Goal: Task Accomplishment & Management: Complete application form

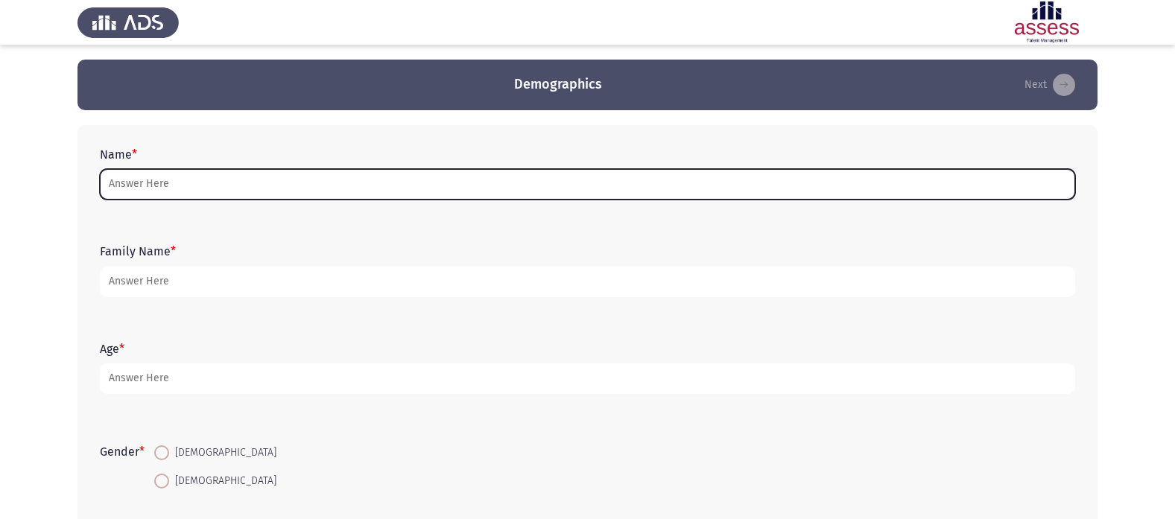
click at [152, 189] on input "Name *" at bounding box center [587, 184] width 975 height 31
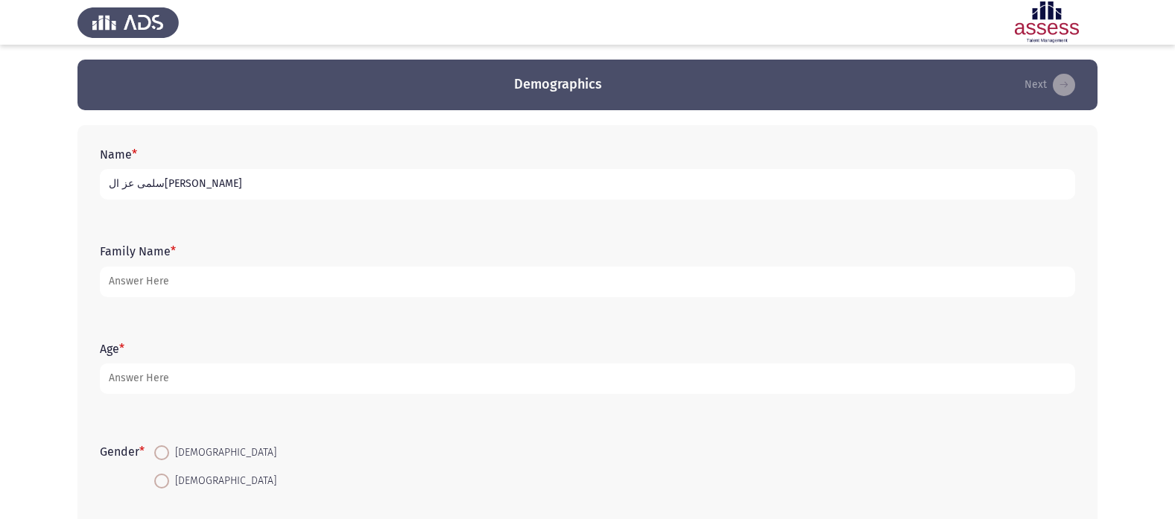
type input "سلمى عز ال[PERSON_NAME]"
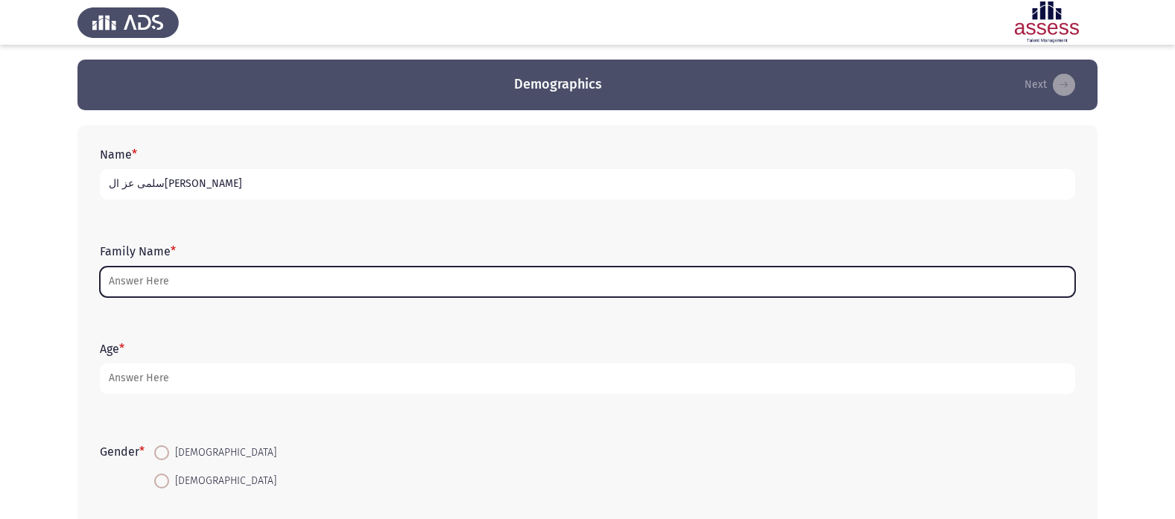
click at [225, 281] on input "Family Name *" at bounding box center [587, 282] width 975 height 31
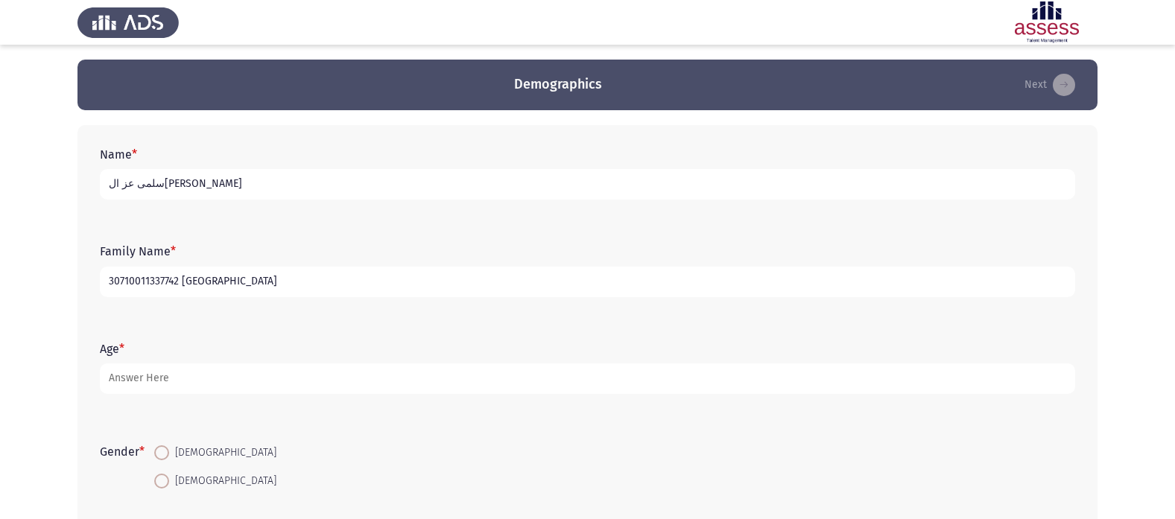
type input "30710011337742 [GEOGRAPHIC_DATA]"
click at [168, 398] on div "Age *" at bounding box center [587, 368] width 990 height 67
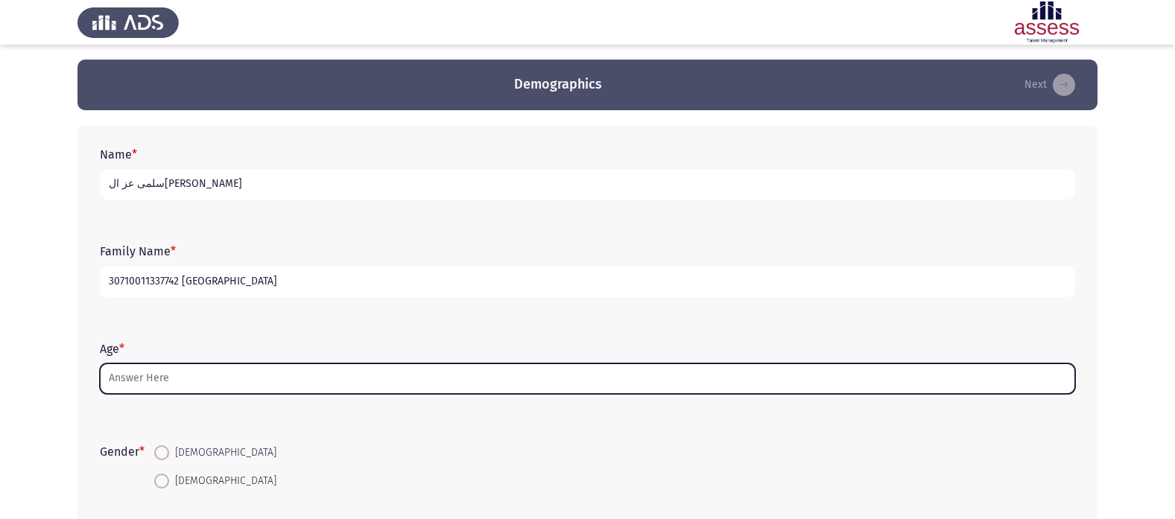
click at [168, 382] on input "Age *" at bounding box center [587, 379] width 975 height 31
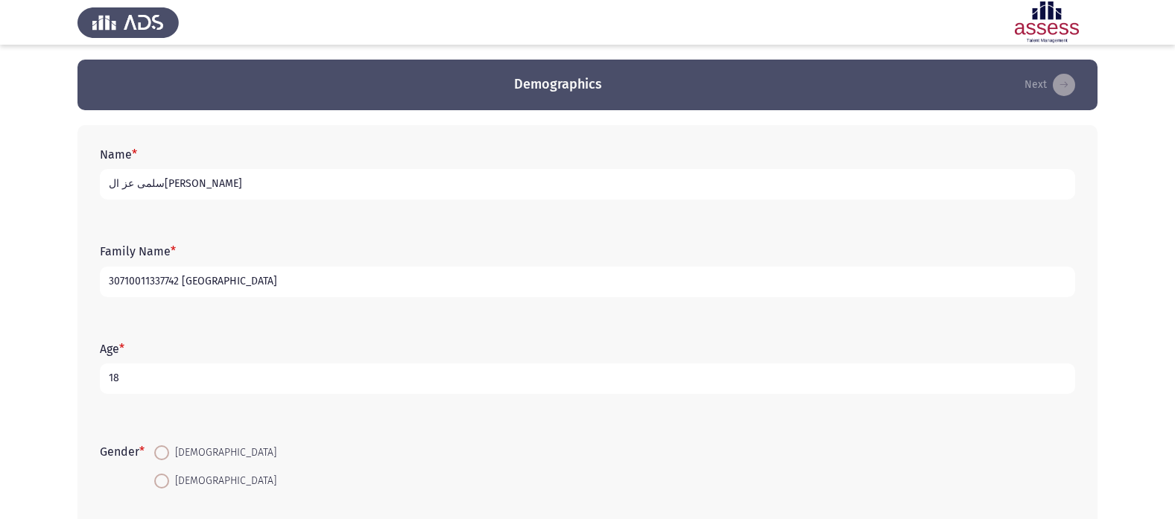
type input "18"
click at [165, 492] on mat-radio-button "[DEMOGRAPHIC_DATA]" at bounding box center [216, 480] width 142 height 28
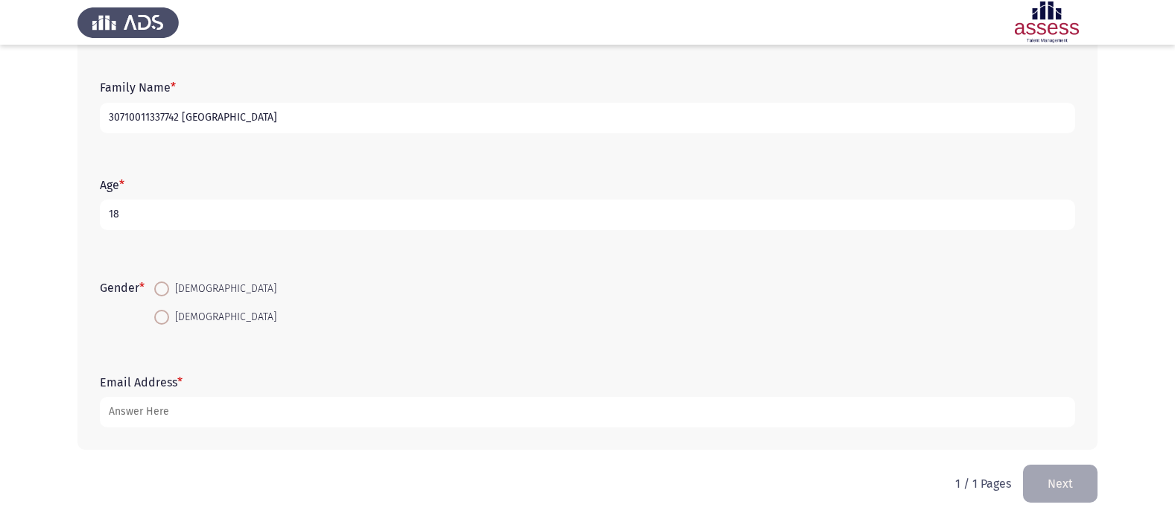
scroll to position [169, 0]
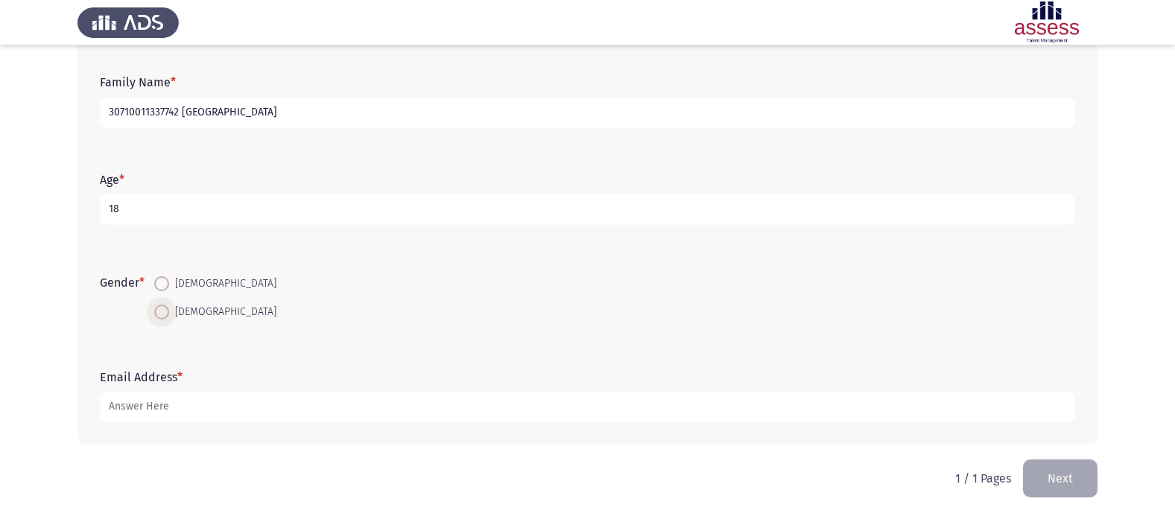
click at [161, 311] on span at bounding box center [161, 312] width 15 height 15
click at [161, 311] on input "[DEMOGRAPHIC_DATA]" at bounding box center [161, 312] width 15 height 15
radio input "true"
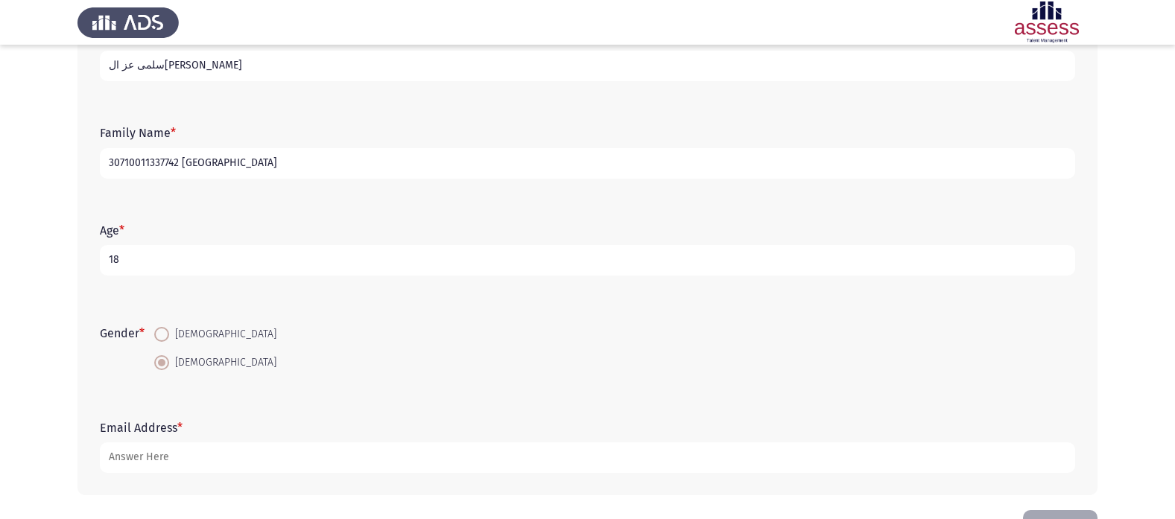
scroll to position [95, 0]
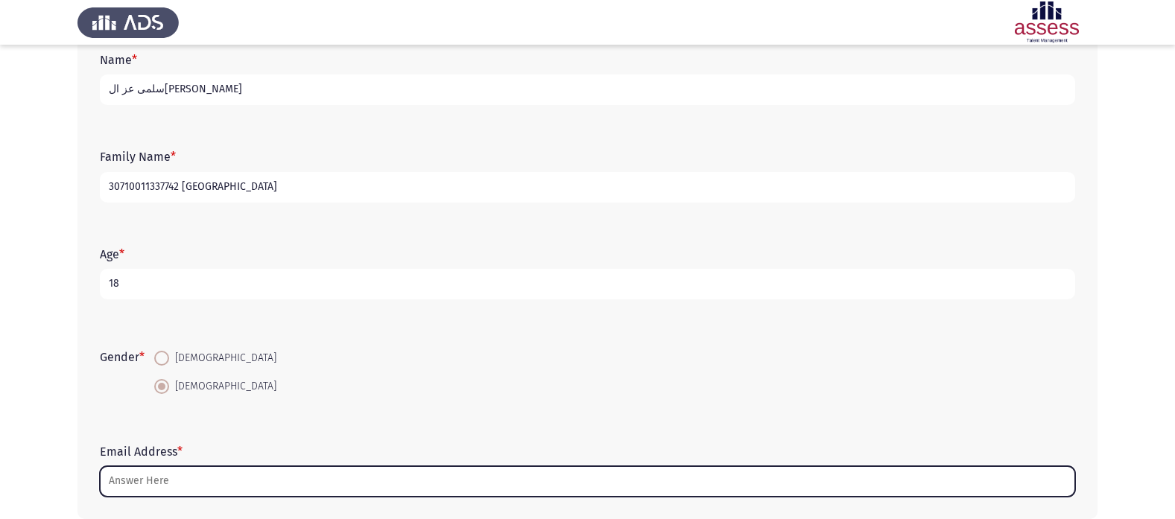
click at [151, 494] on input "Email Address *" at bounding box center [587, 481] width 975 height 31
type input "س"
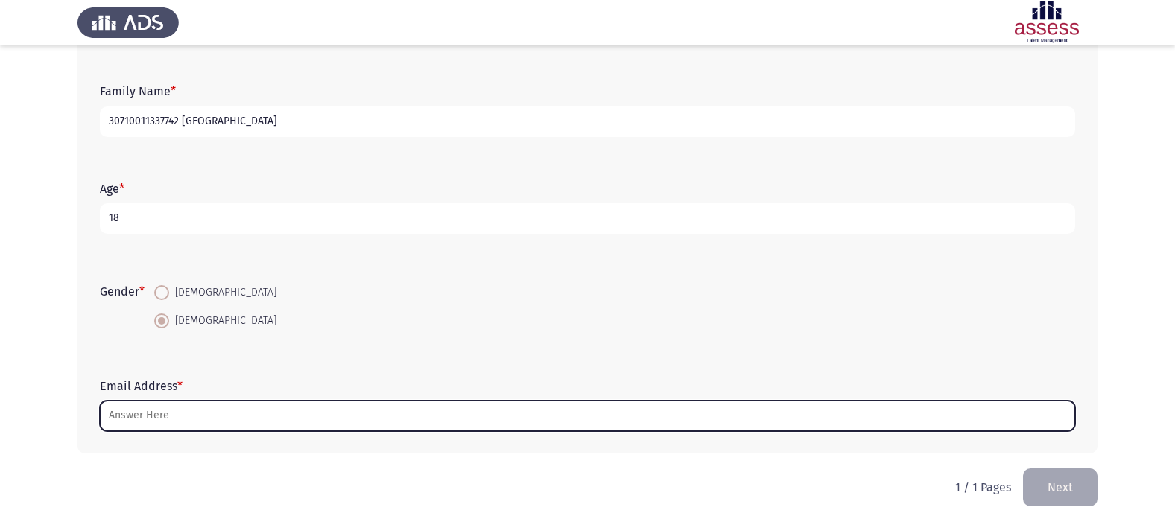
scroll to position [169, 0]
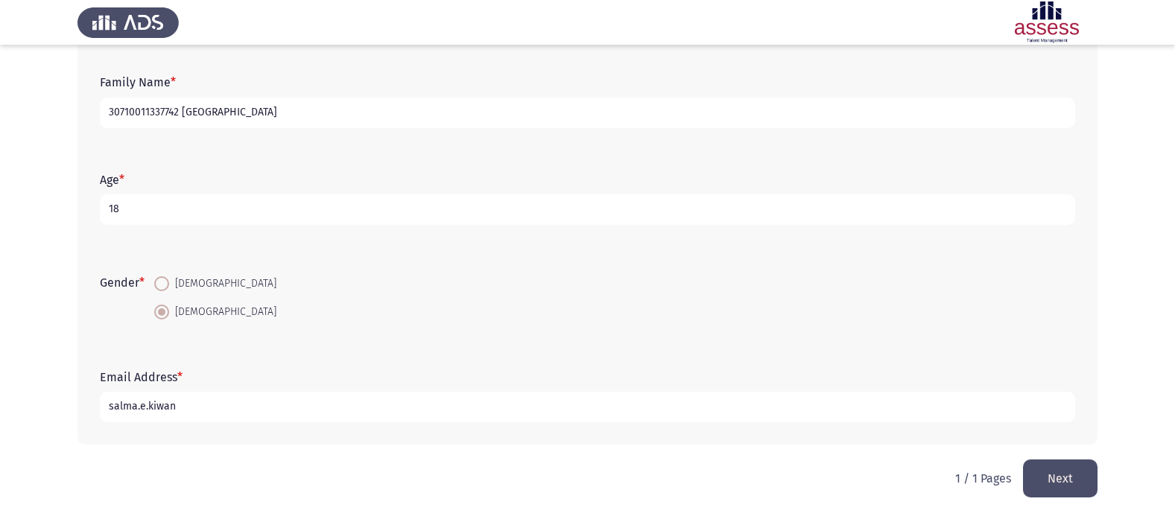
type input "salma.e.kiwan"
click at [1085, 467] on button "Next" at bounding box center [1060, 479] width 75 height 38
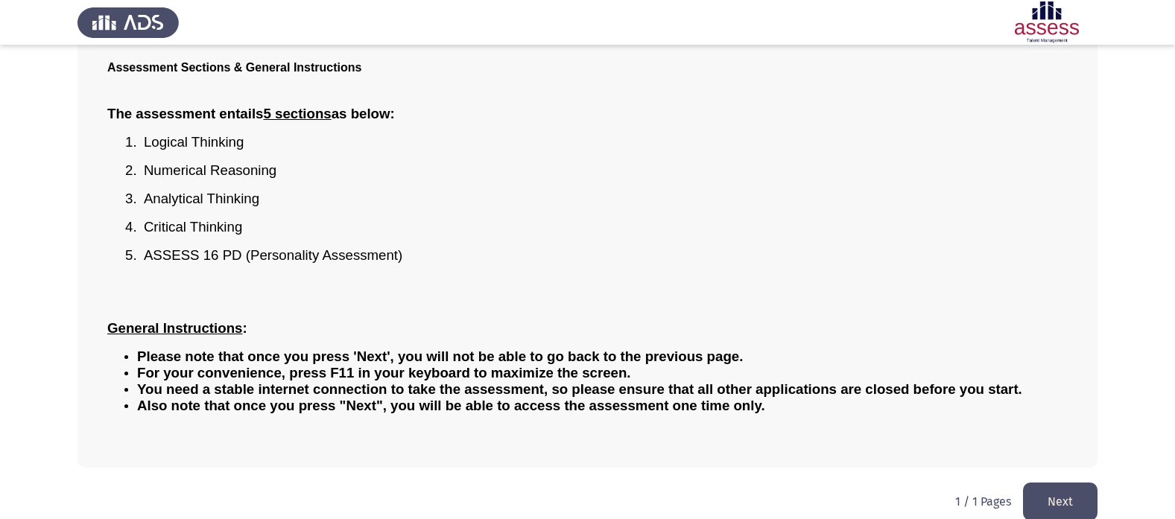
scroll to position [123, 0]
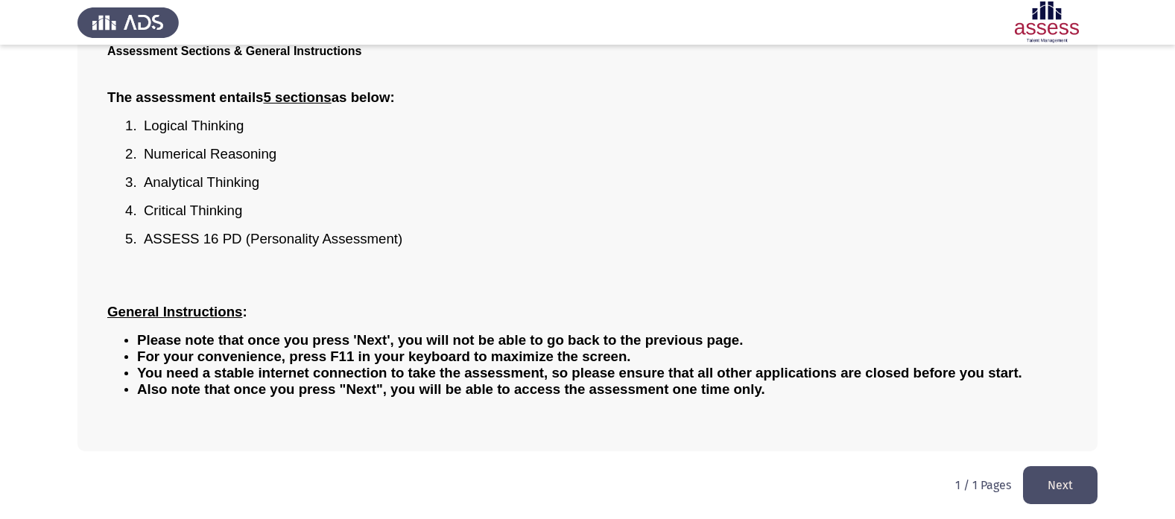
click at [1074, 498] on button "Next" at bounding box center [1060, 485] width 75 height 38
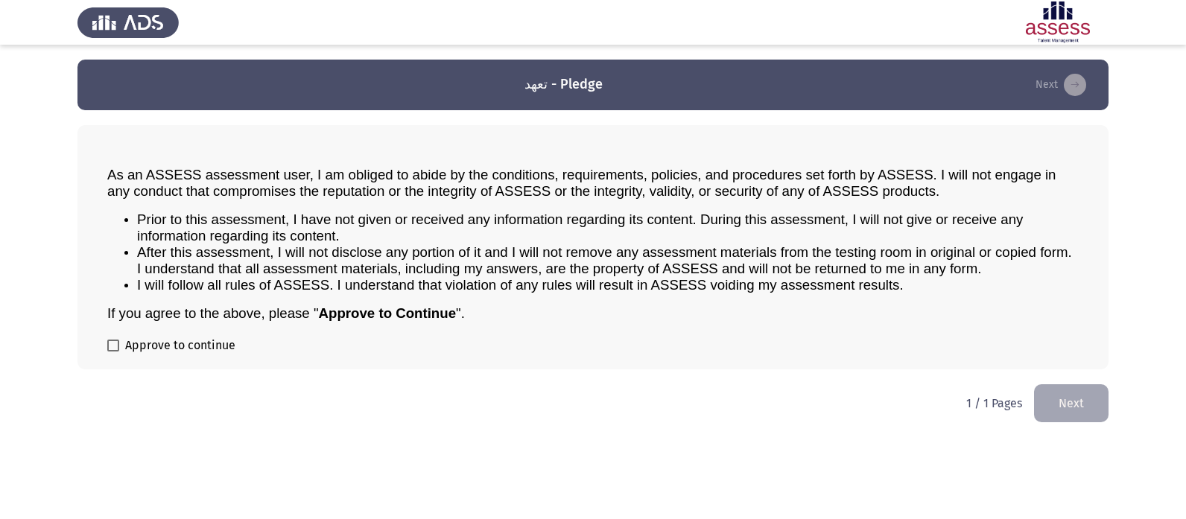
click at [116, 347] on span at bounding box center [113, 346] width 12 height 12
click at [113, 352] on input "Approve to continue" at bounding box center [113, 352] width 1 height 1
checkbox input "true"
click at [1078, 396] on button "Next" at bounding box center [1071, 404] width 75 height 38
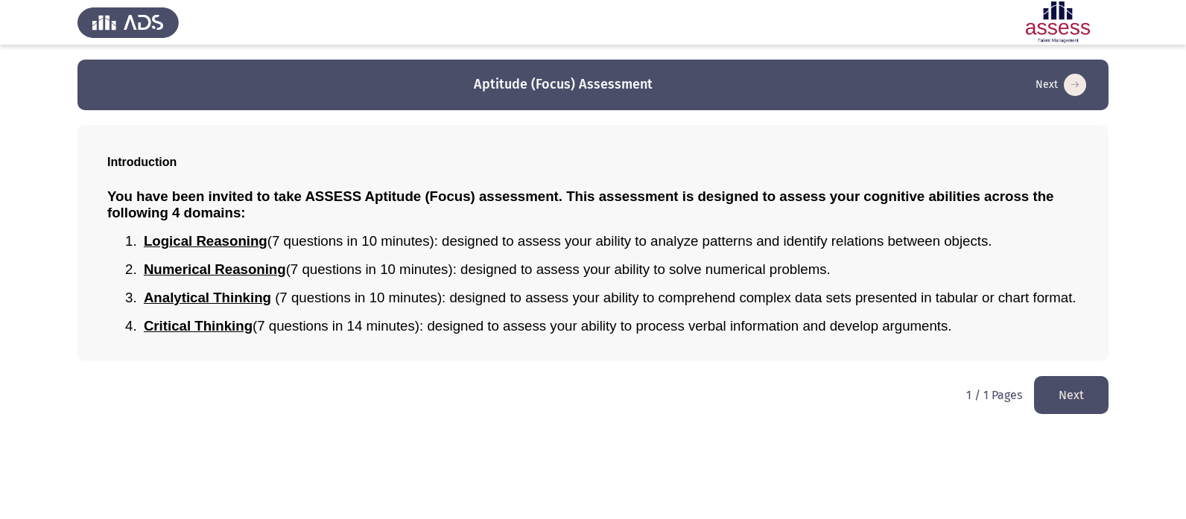
click at [1083, 385] on button "Next" at bounding box center [1071, 395] width 75 height 38
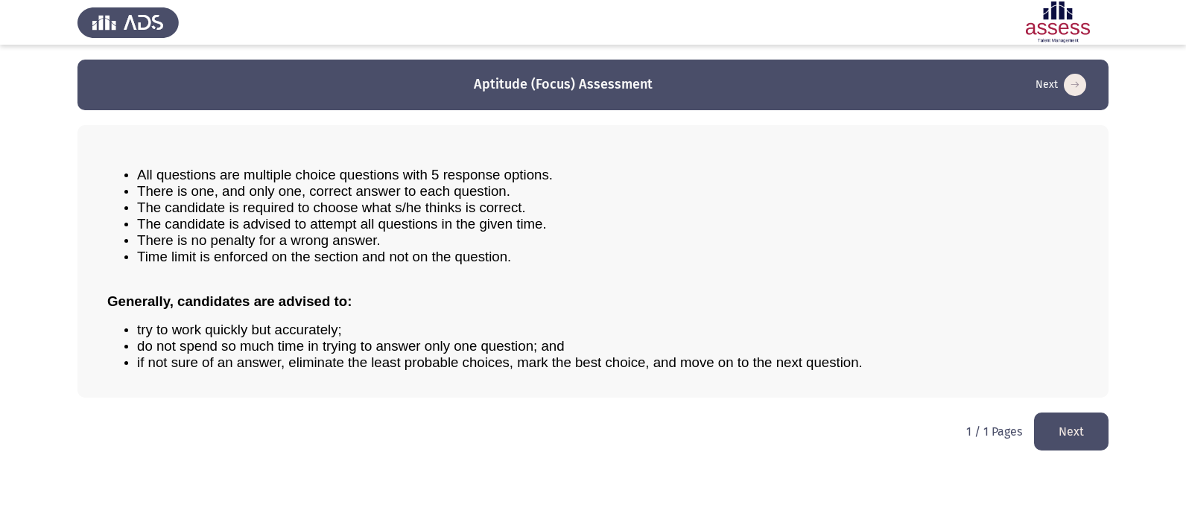
click at [1069, 422] on button "Next" at bounding box center [1071, 432] width 75 height 38
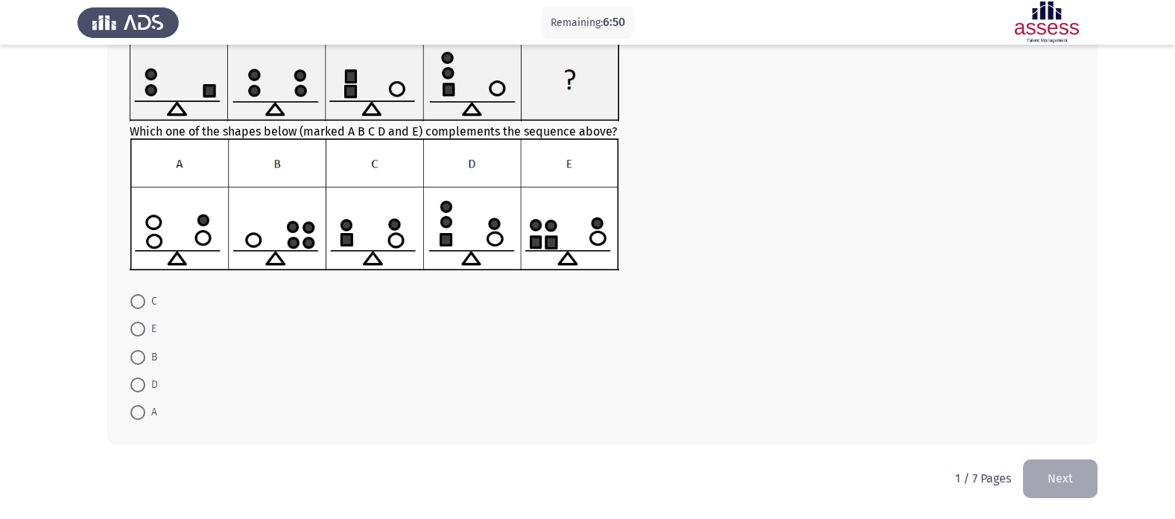
scroll to position [33, 0]
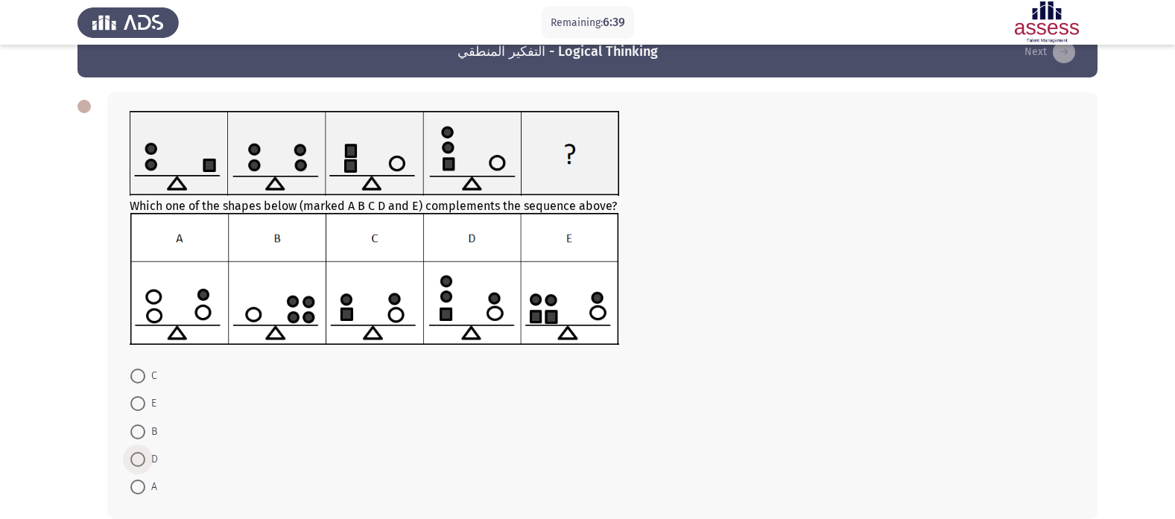
click at [135, 457] on span at bounding box center [137, 459] width 15 height 15
click at [135, 457] on input "D" at bounding box center [137, 459] width 15 height 15
radio input "true"
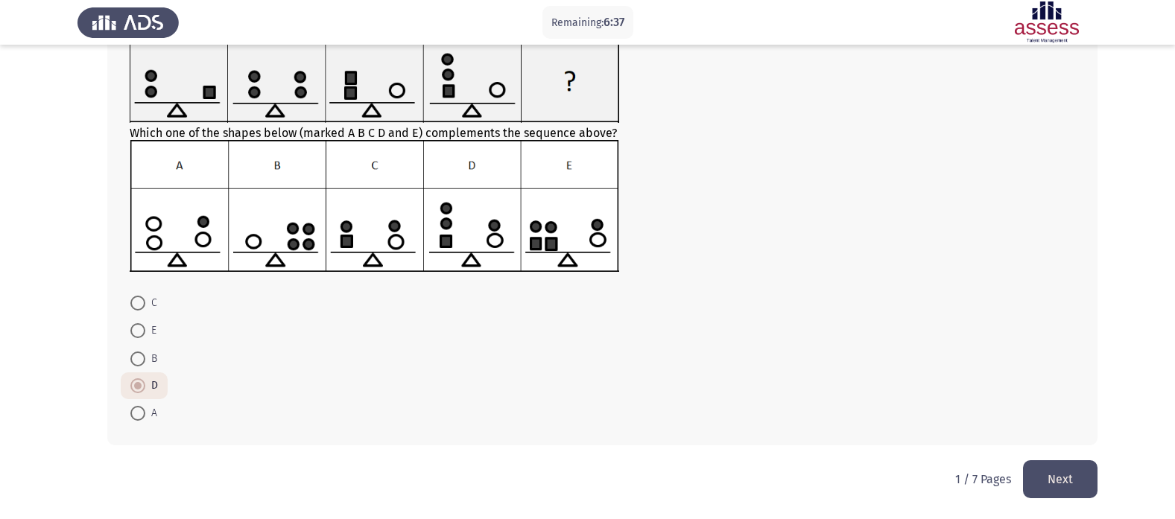
scroll to position [107, 0]
click at [1047, 469] on button "Next" at bounding box center [1060, 479] width 75 height 38
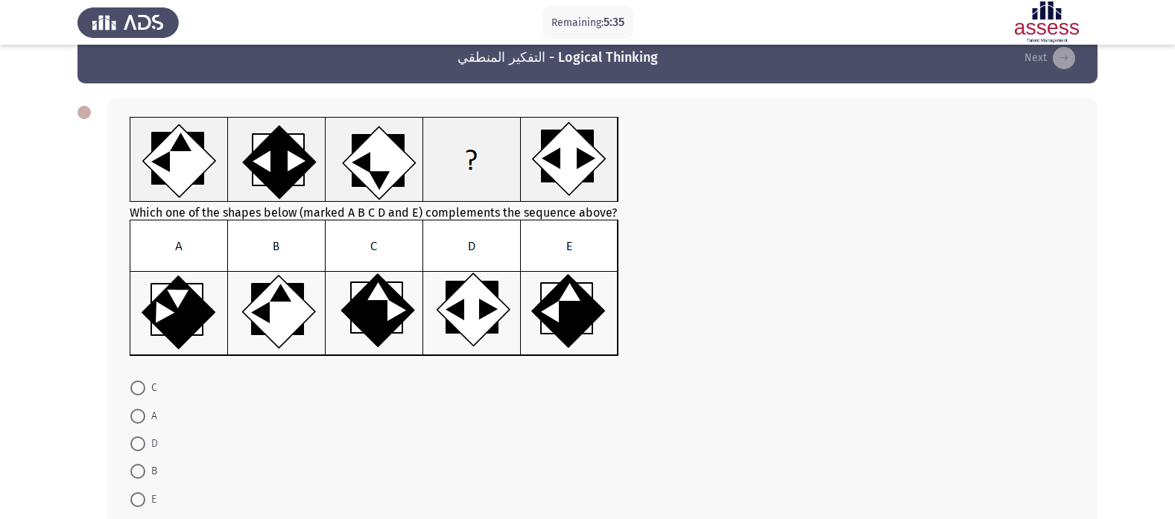
scroll to position [75, 0]
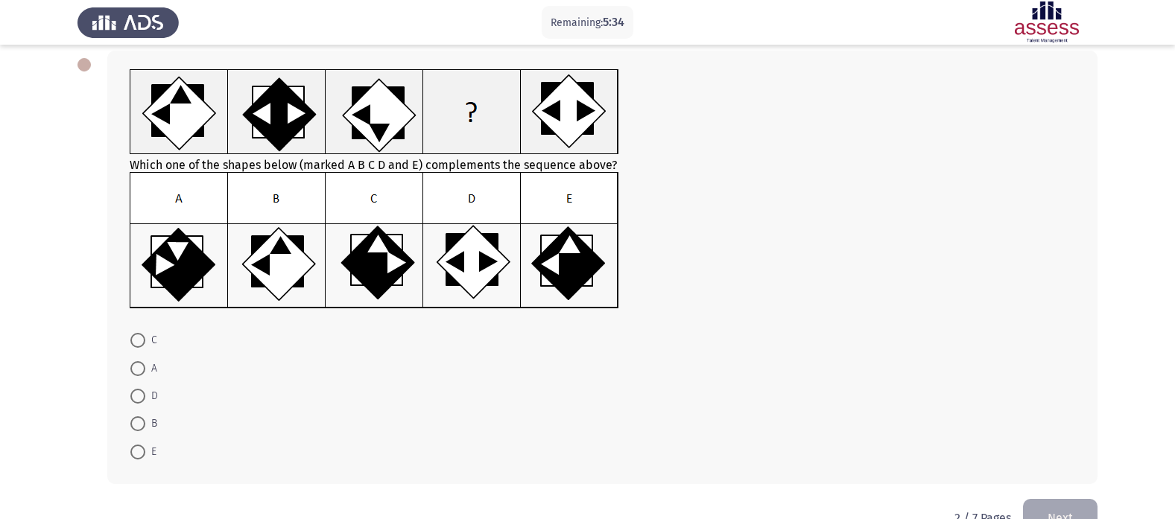
click at [133, 440] on mat-radio-button "E" at bounding box center [143, 451] width 45 height 28
click at [134, 448] on span at bounding box center [137, 452] width 15 height 15
click at [134, 448] on input "E" at bounding box center [137, 452] width 15 height 15
radio input "true"
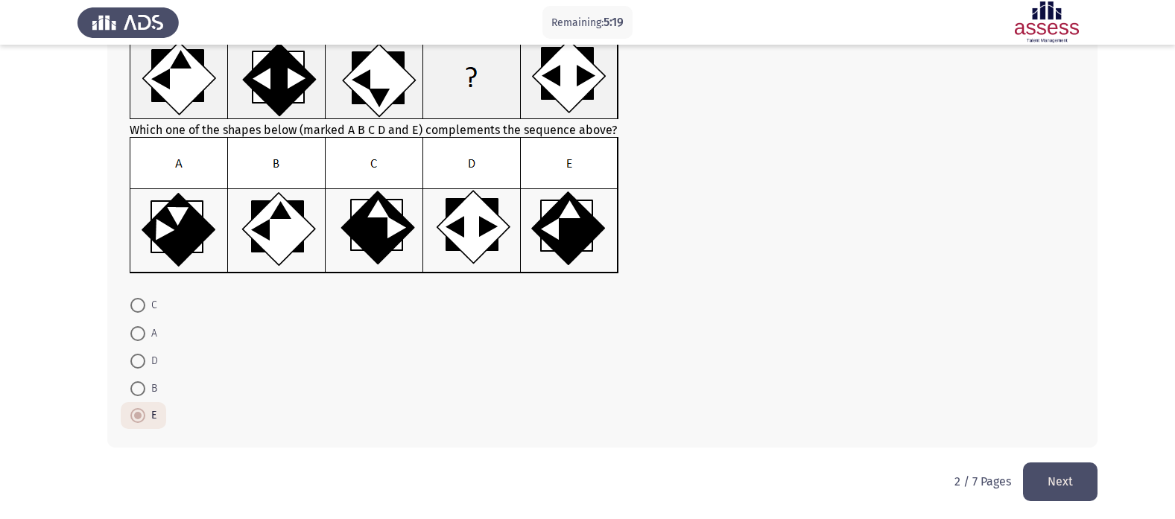
scroll to position [113, 0]
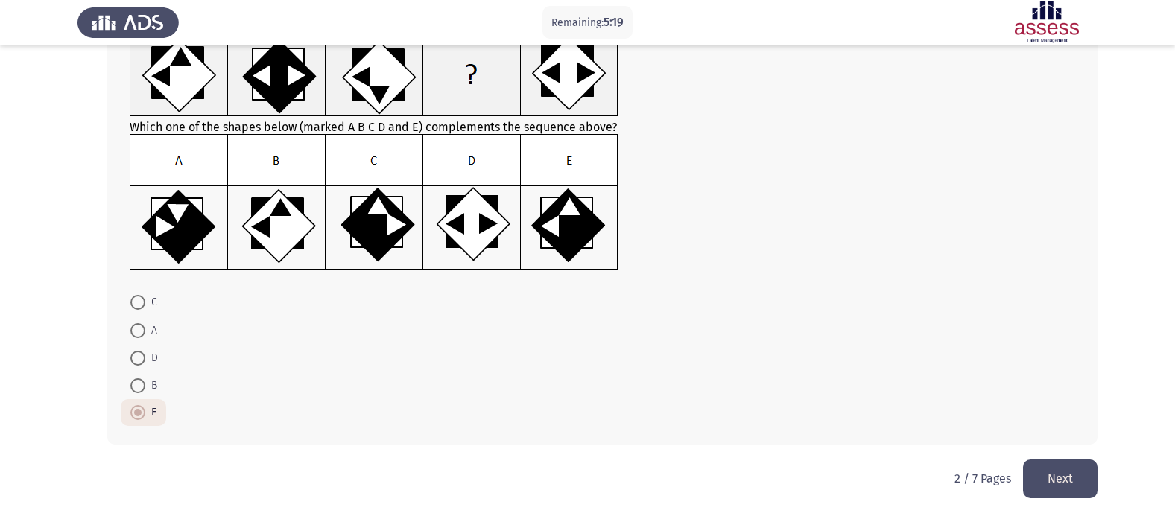
click at [143, 302] on span at bounding box center [137, 302] width 15 height 15
click at [143, 302] on input "C" at bounding box center [137, 302] width 15 height 15
radio input "true"
click at [1069, 481] on button "Next" at bounding box center [1060, 479] width 75 height 38
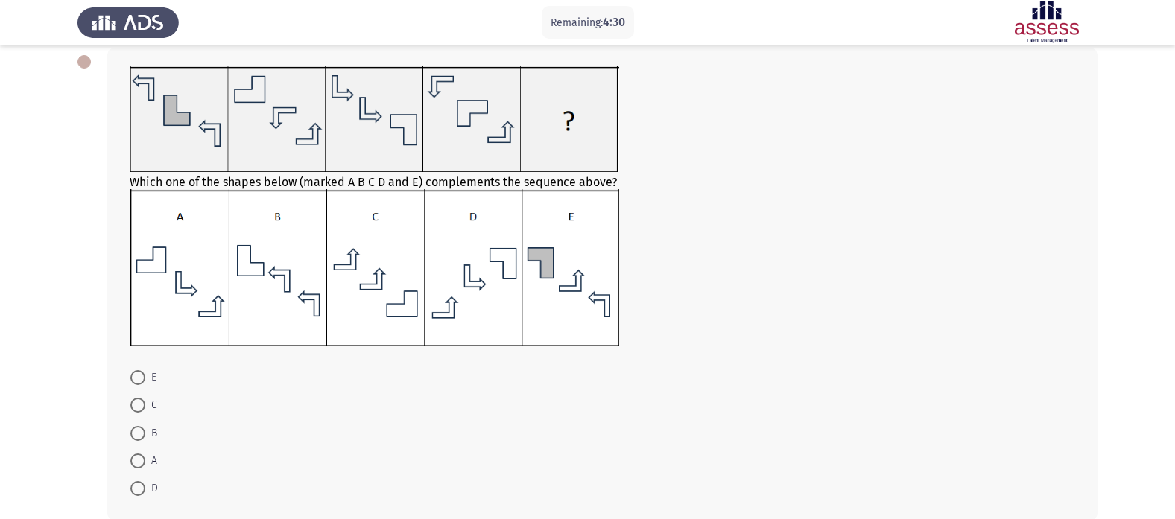
scroll to position [149, 0]
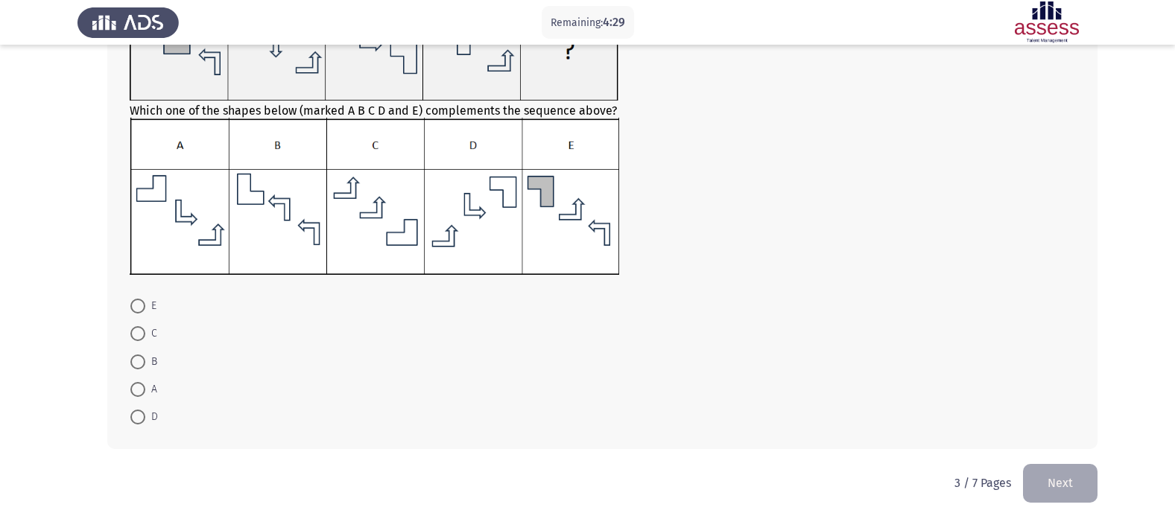
click at [136, 331] on span at bounding box center [137, 333] width 15 height 15
click at [136, 331] on input "C" at bounding box center [137, 333] width 15 height 15
radio input "true"
click at [1058, 487] on button "Next" at bounding box center [1060, 483] width 75 height 38
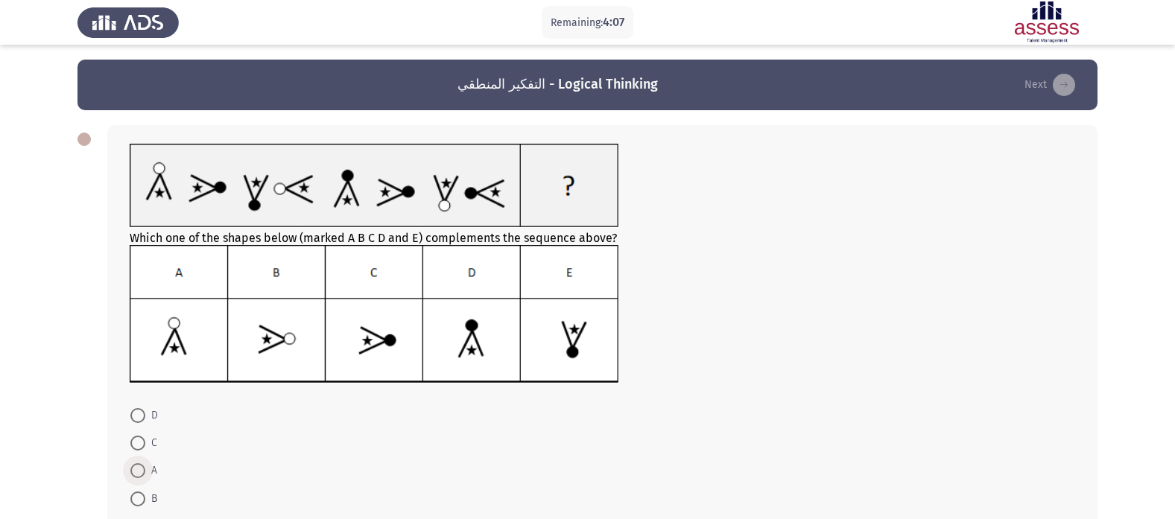
click at [136, 471] on span at bounding box center [137, 471] width 15 height 15
click at [136, 471] on input "A" at bounding box center [137, 471] width 15 height 15
radio input "true"
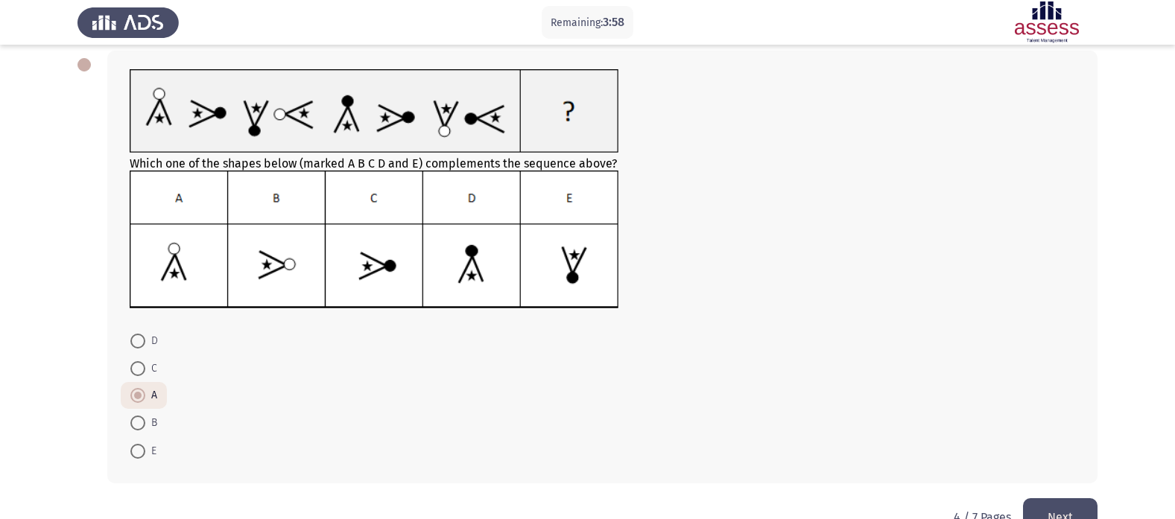
click at [1072, 505] on button "Next" at bounding box center [1060, 518] width 75 height 38
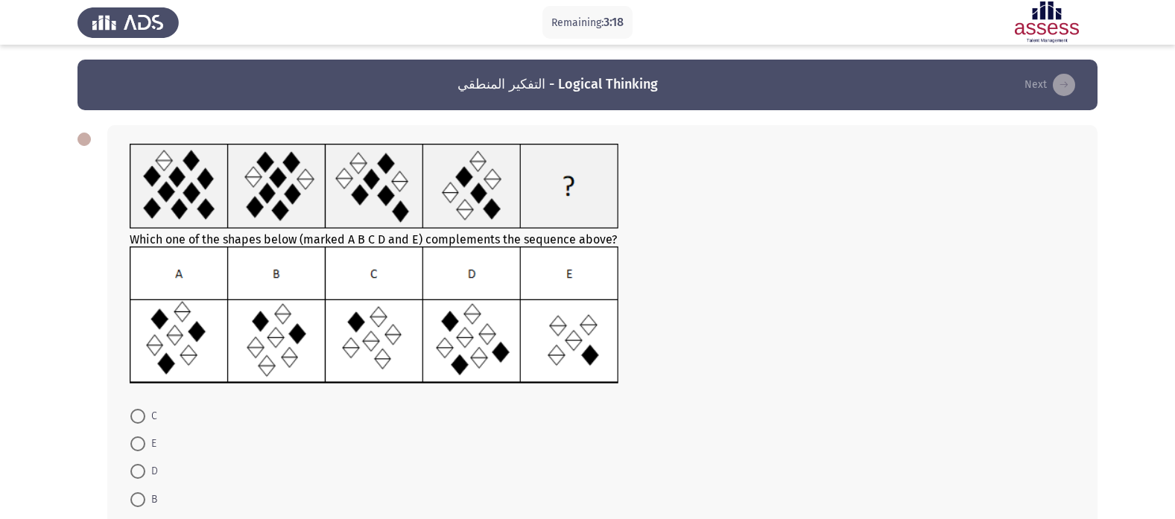
click at [133, 414] on span at bounding box center [137, 416] width 15 height 15
click at [133, 414] on input "C" at bounding box center [137, 416] width 15 height 15
radio input "true"
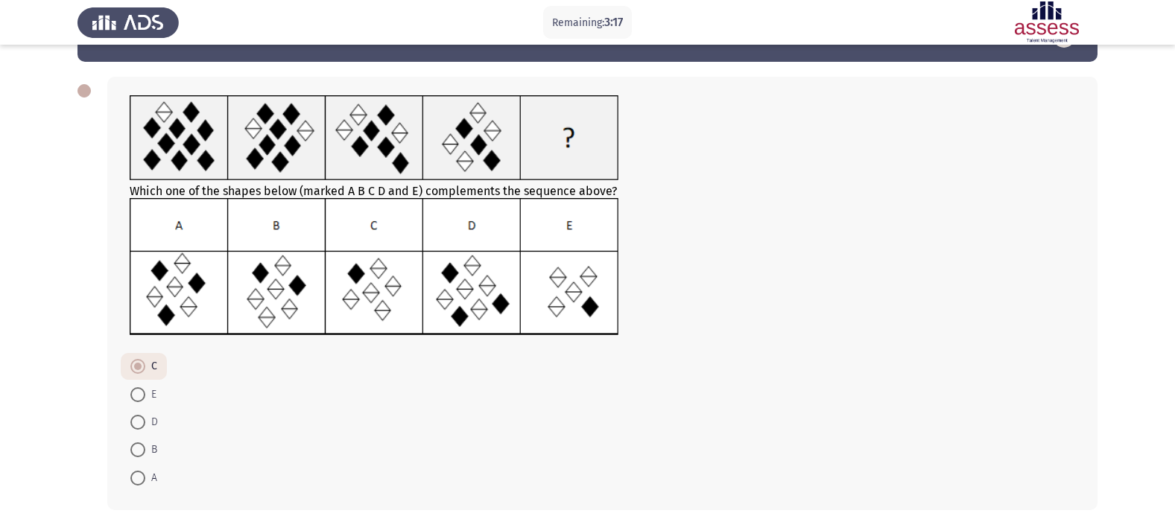
scroll to position [114, 0]
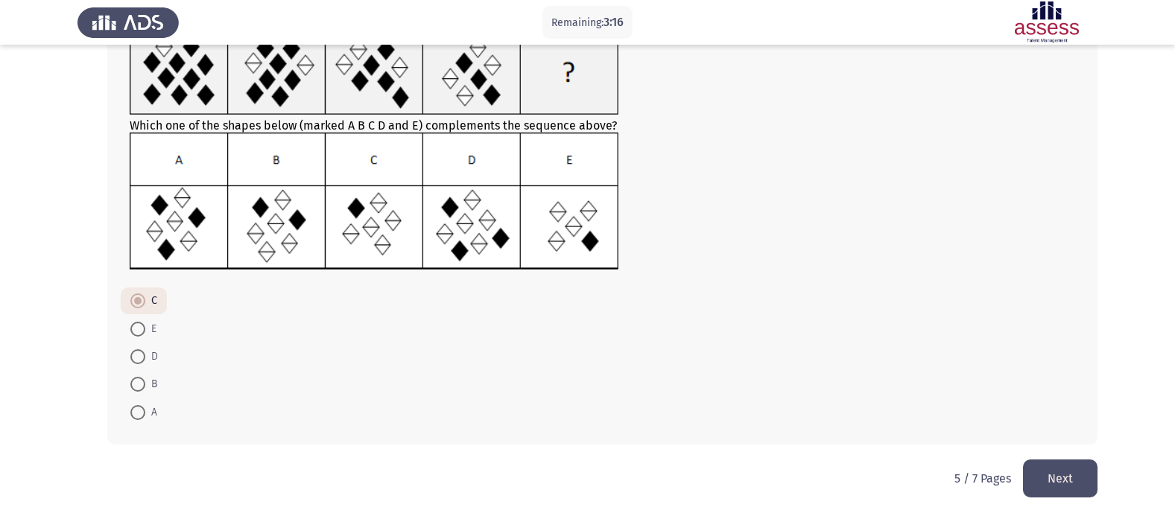
click at [1053, 471] on button "Next" at bounding box center [1060, 479] width 75 height 38
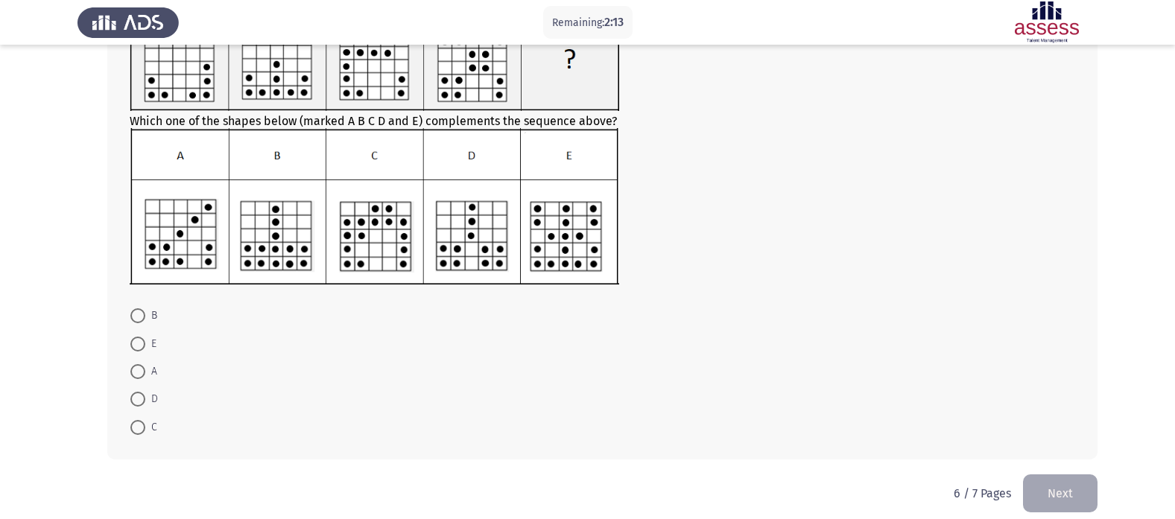
scroll to position [155, 0]
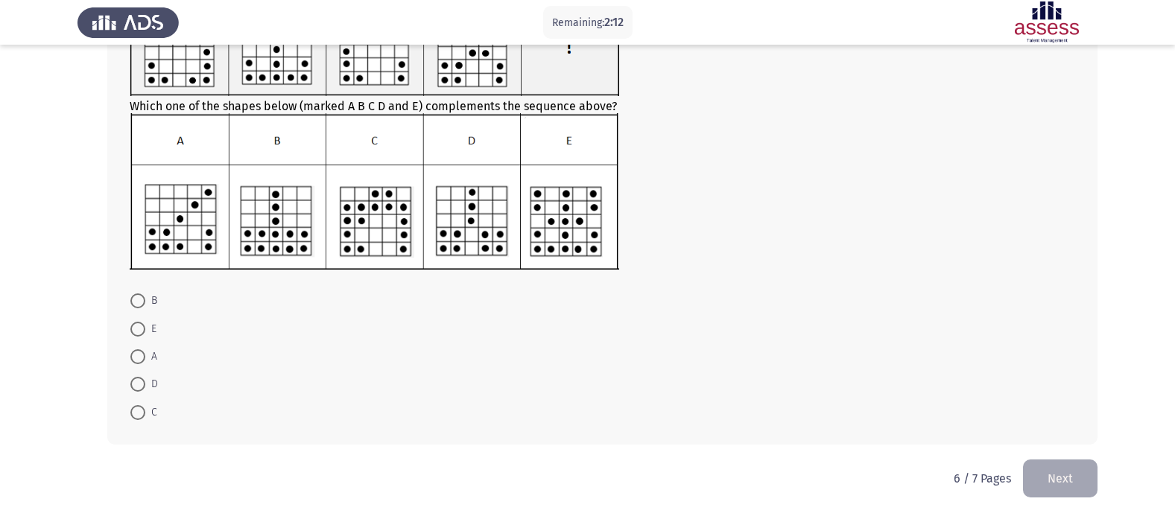
drag, startPoint x: 128, startPoint y: 324, endPoint x: 138, endPoint y: 325, distance: 9.7
click at [136, 325] on mat-radio-button "E" at bounding box center [143, 328] width 45 height 28
click at [141, 325] on span at bounding box center [137, 329] width 15 height 15
click at [141, 325] on input "E" at bounding box center [137, 329] width 15 height 15
radio input "true"
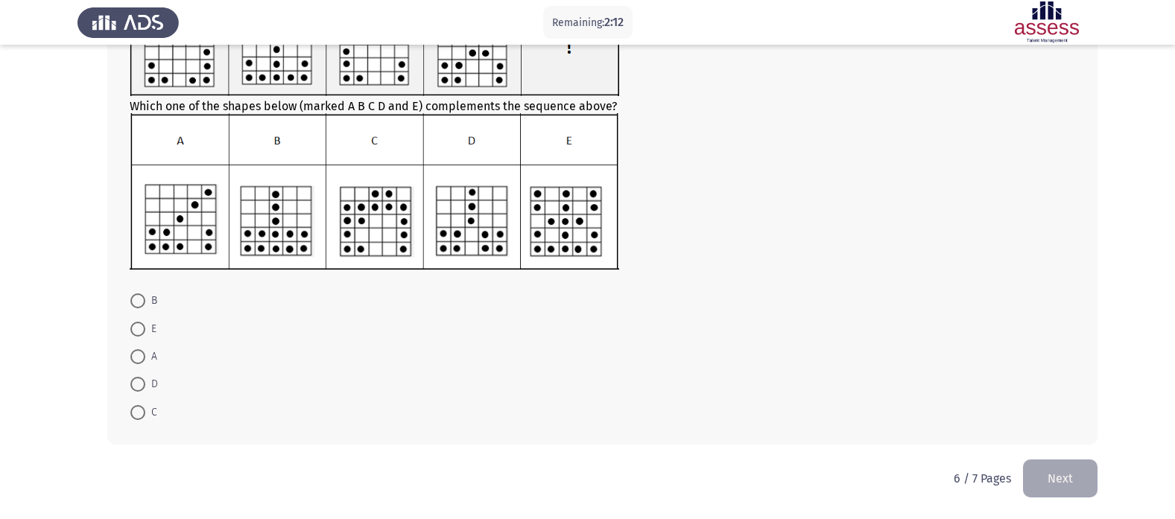
scroll to position [154, 0]
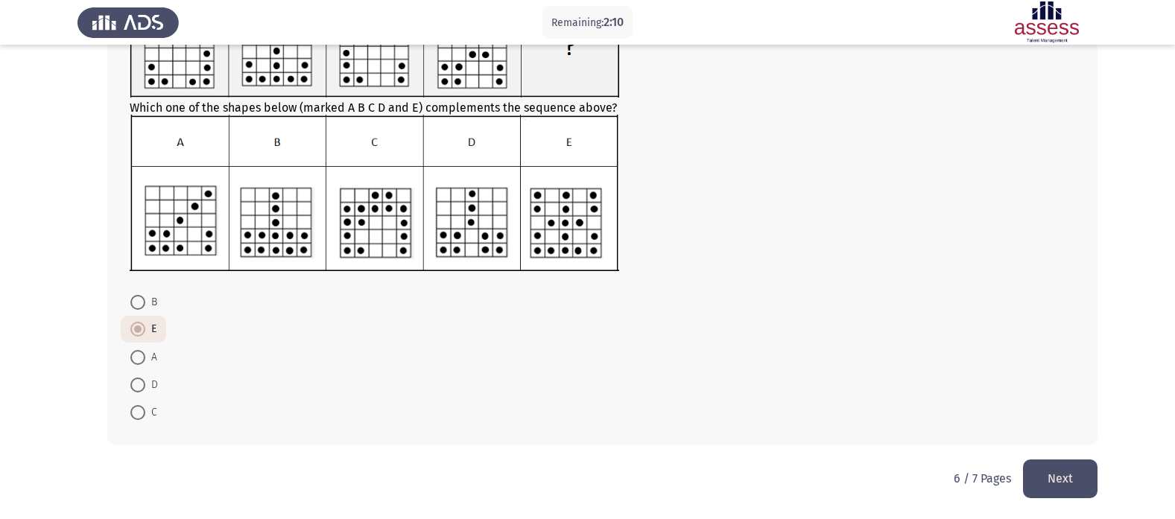
click at [1054, 475] on button "Next" at bounding box center [1060, 479] width 75 height 38
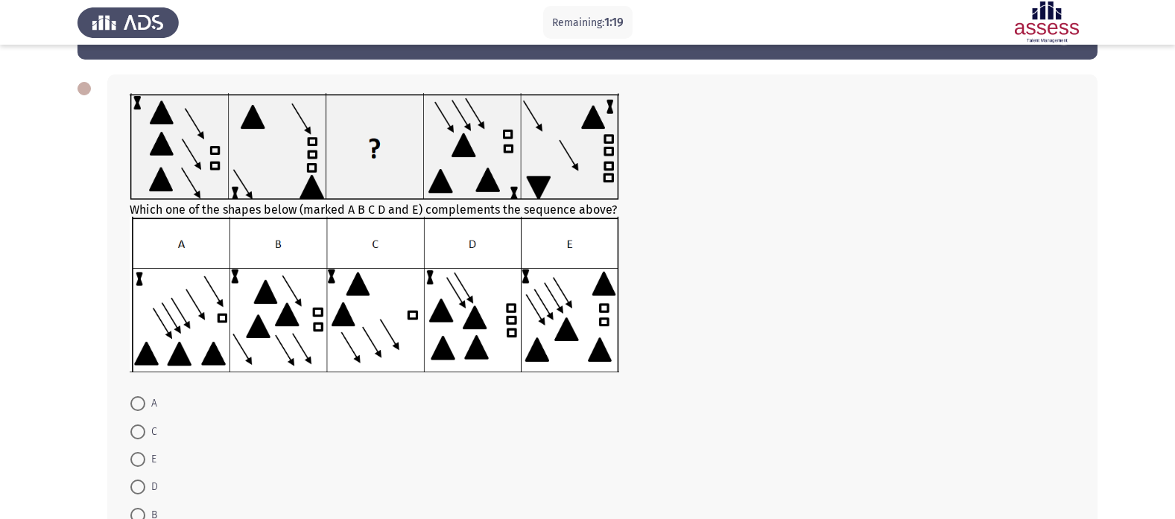
scroll to position [75, 0]
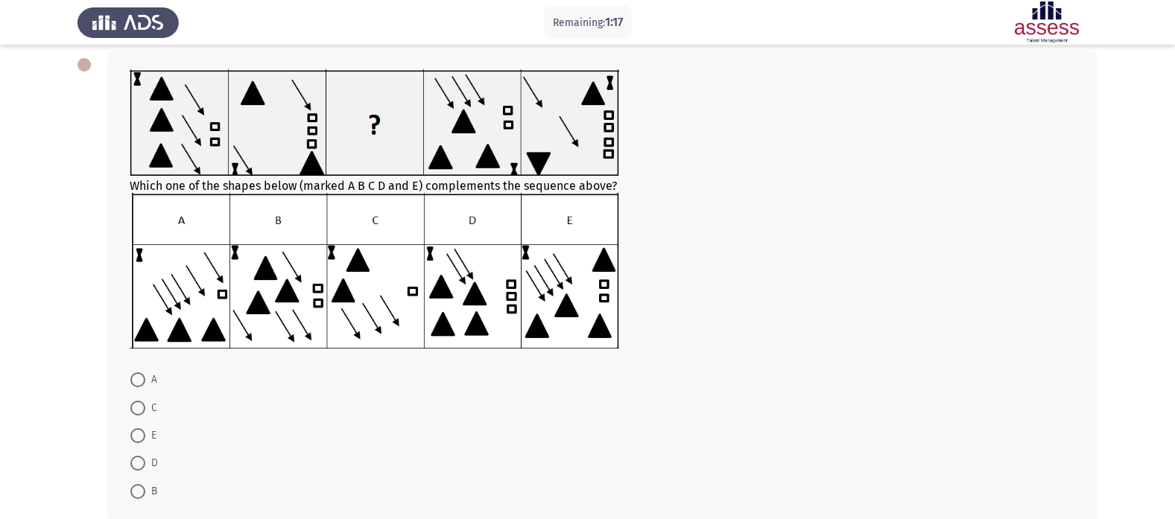
click at [140, 458] on span at bounding box center [137, 463] width 15 height 15
click at [140, 458] on input "D" at bounding box center [137, 463] width 15 height 15
radio input "true"
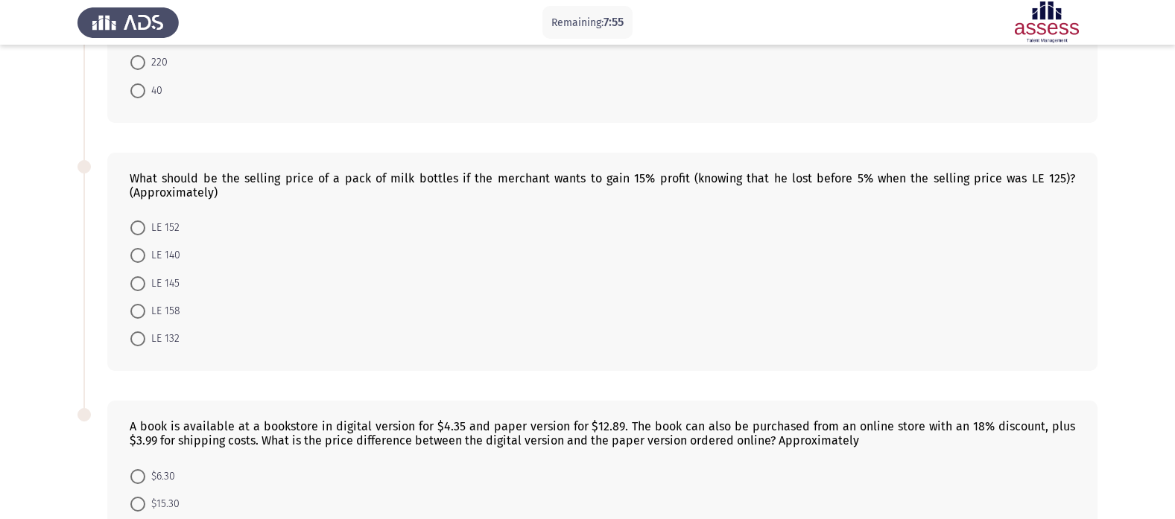
scroll to position [233, 0]
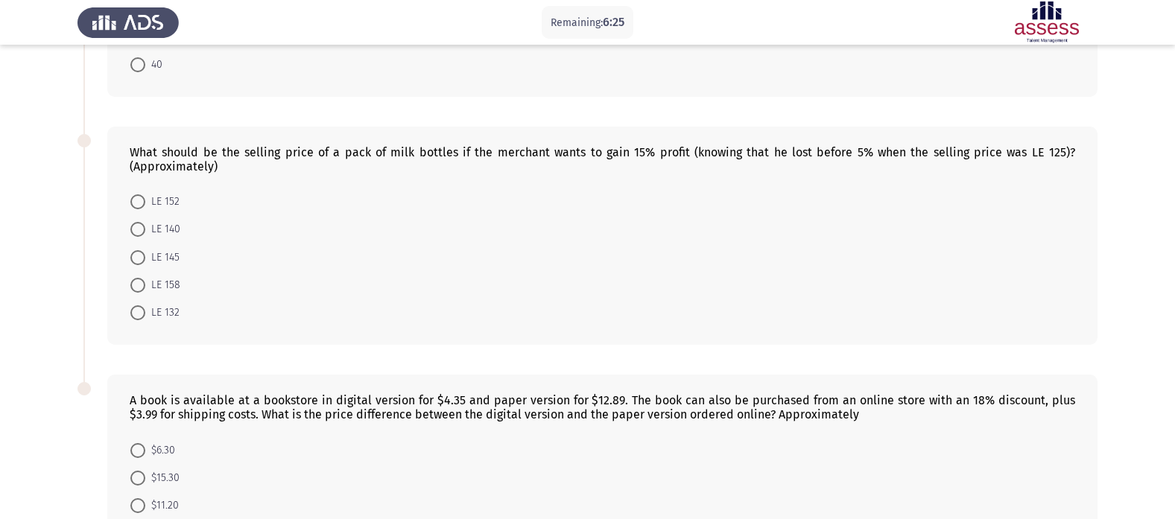
click at [139, 268] on mat-radio-button "LE 145" at bounding box center [155, 257] width 69 height 28
click at [139, 255] on span at bounding box center [137, 257] width 15 height 15
click at [139, 255] on input "LE 145" at bounding box center [137, 257] width 15 height 15
radio input "true"
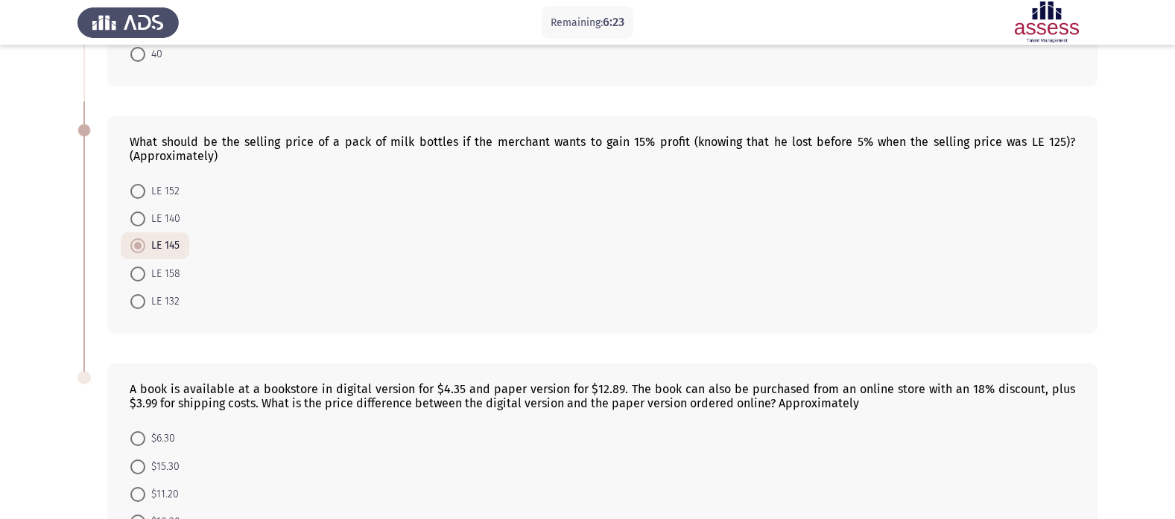
scroll to position [382, 0]
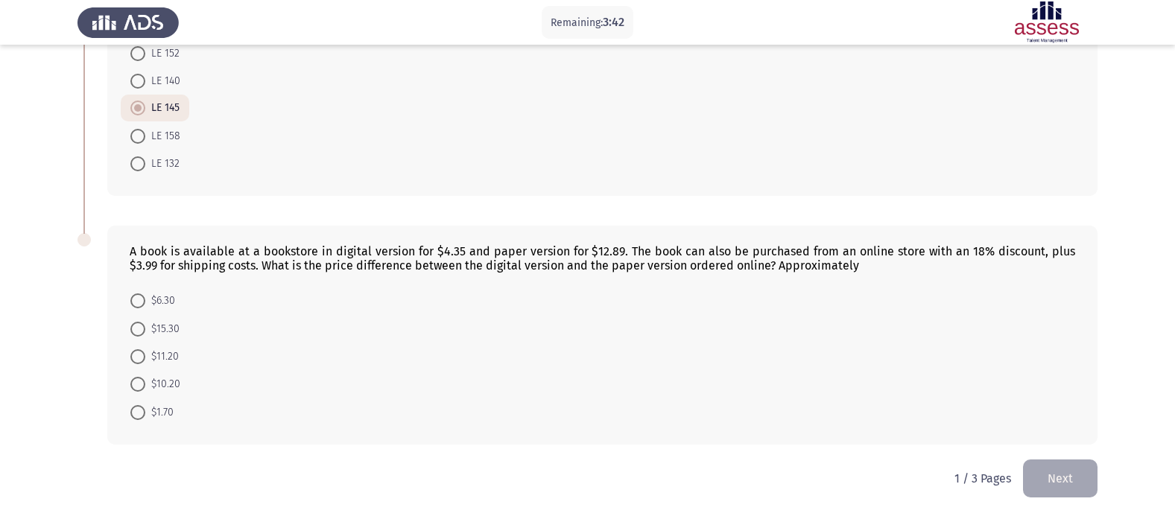
drag, startPoint x: 127, startPoint y: 72, endPoint x: 238, endPoint y: 417, distance: 363.4
click at [238, 417] on div "20 people in a party shake hands two times, how many handshakes have happened? …" at bounding box center [588, 94] width 1020 height 731
click at [142, 300] on span at bounding box center [137, 301] width 15 height 15
click at [142, 300] on input "$6.30" at bounding box center [137, 301] width 15 height 15
radio input "true"
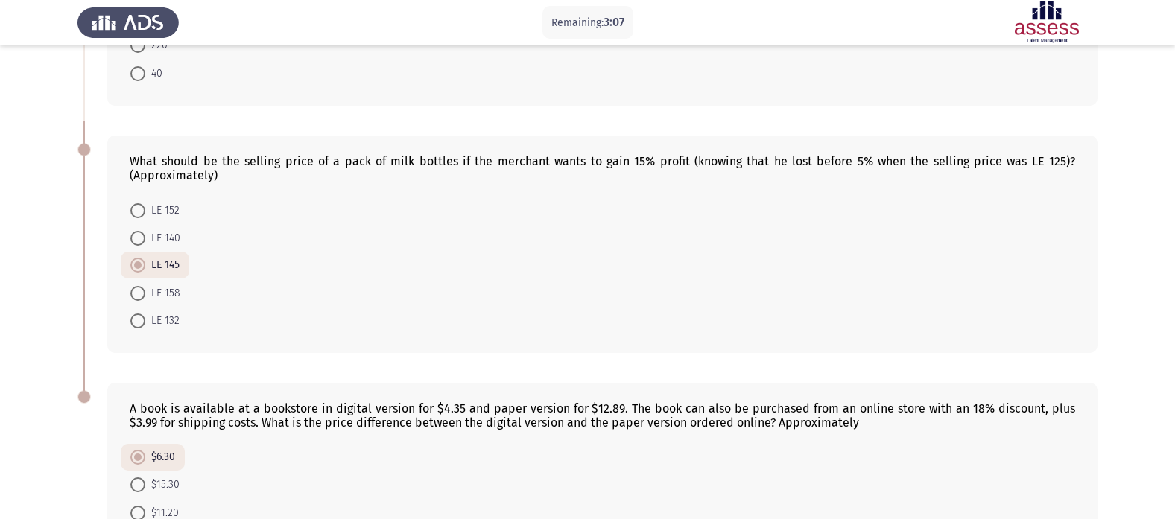
scroll to position [0, 0]
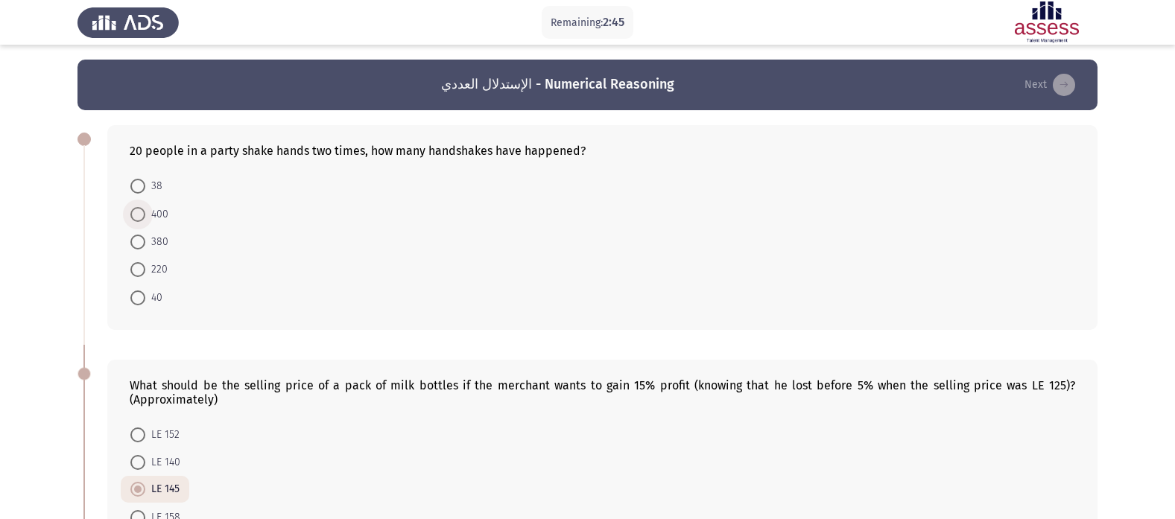
click at [139, 217] on span at bounding box center [137, 214] width 15 height 15
click at [139, 217] on input "400" at bounding box center [137, 214] width 15 height 15
radio input "true"
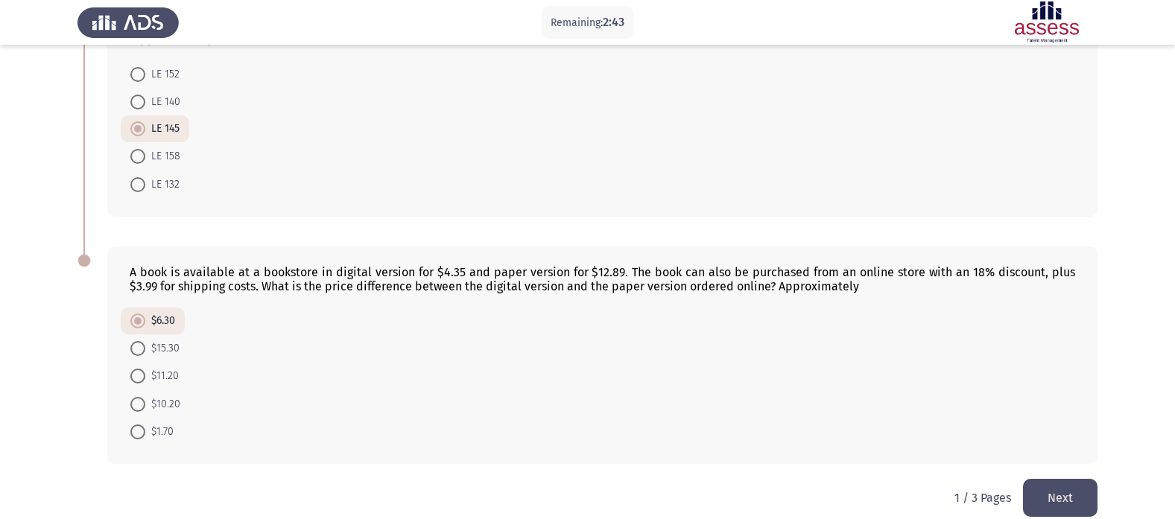
scroll to position [379, 0]
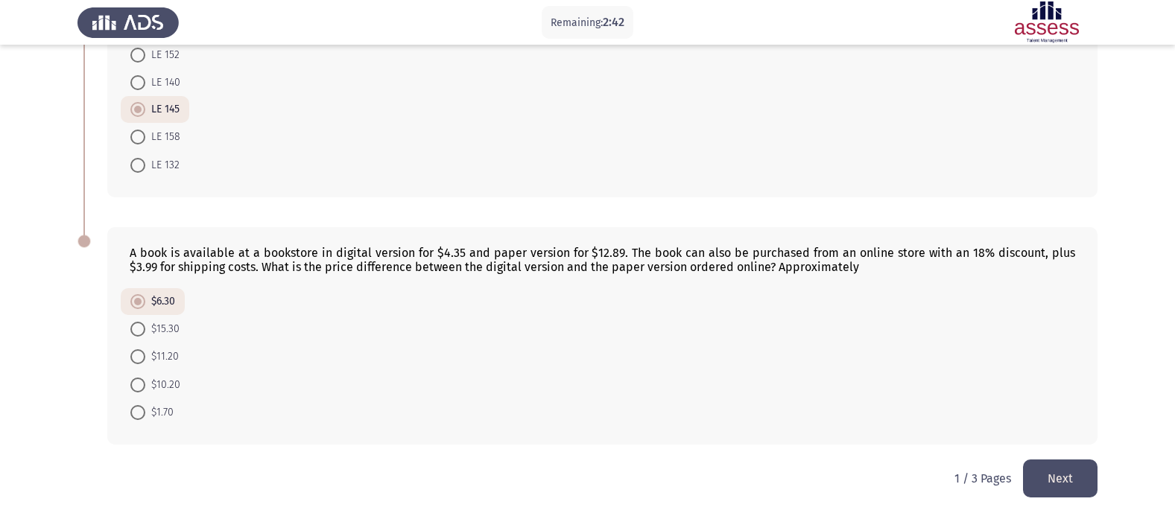
click at [1063, 476] on button "Next" at bounding box center [1060, 479] width 75 height 38
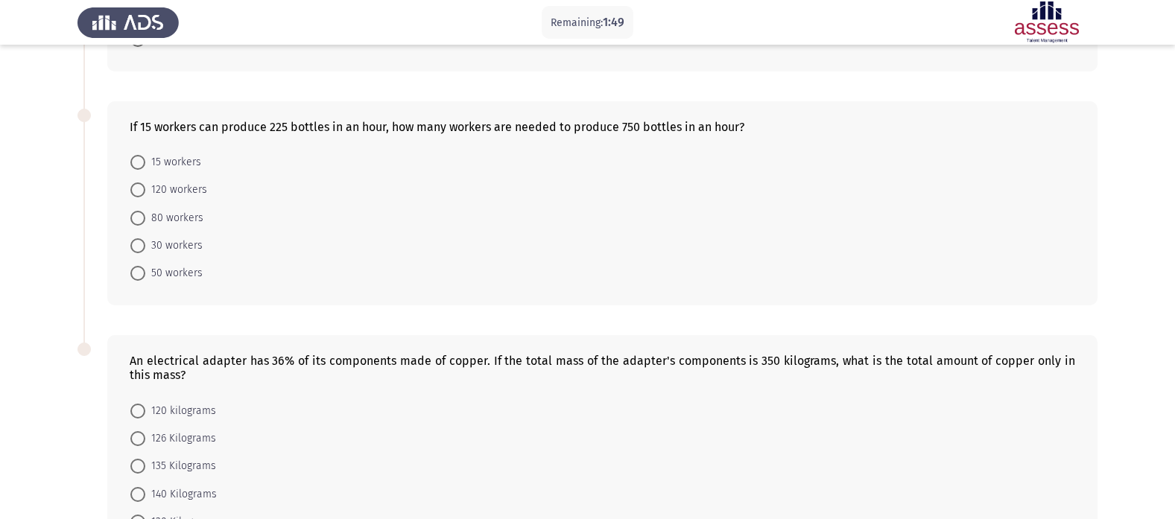
scroll to position [224, 0]
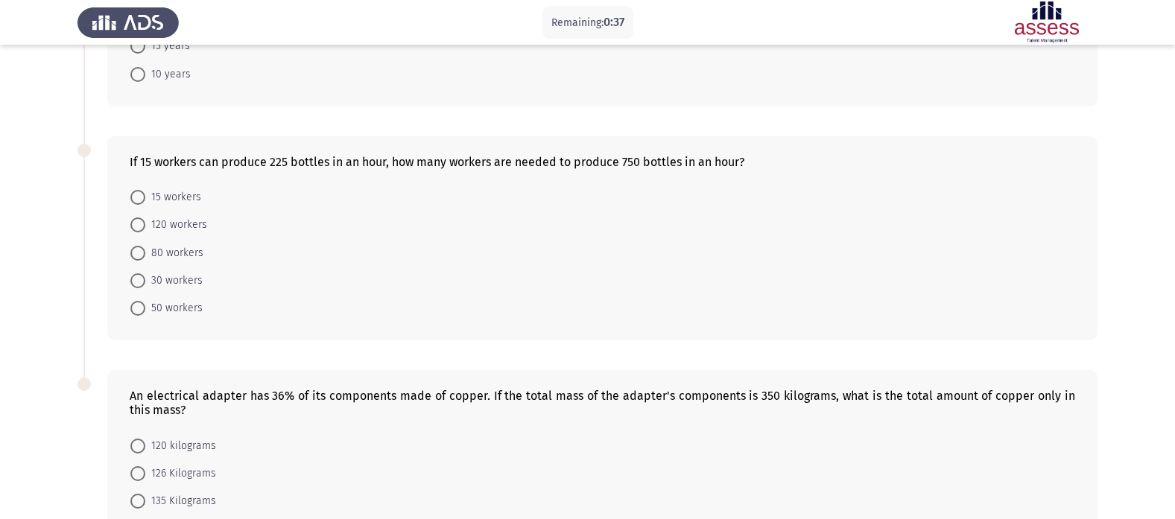
click at [142, 316] on span at bounding box center [137, 308] width 15 height 15
click at [142, 316] on input "50 workers" at bounding box center [137, 308] width 15 height 15
radio input "true"
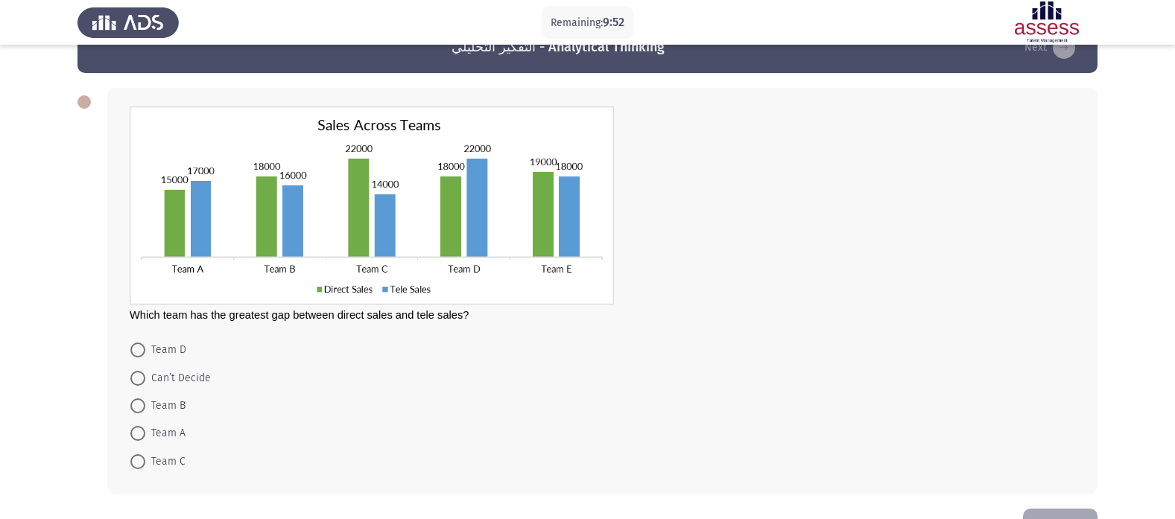
scroll to position [12, 0]
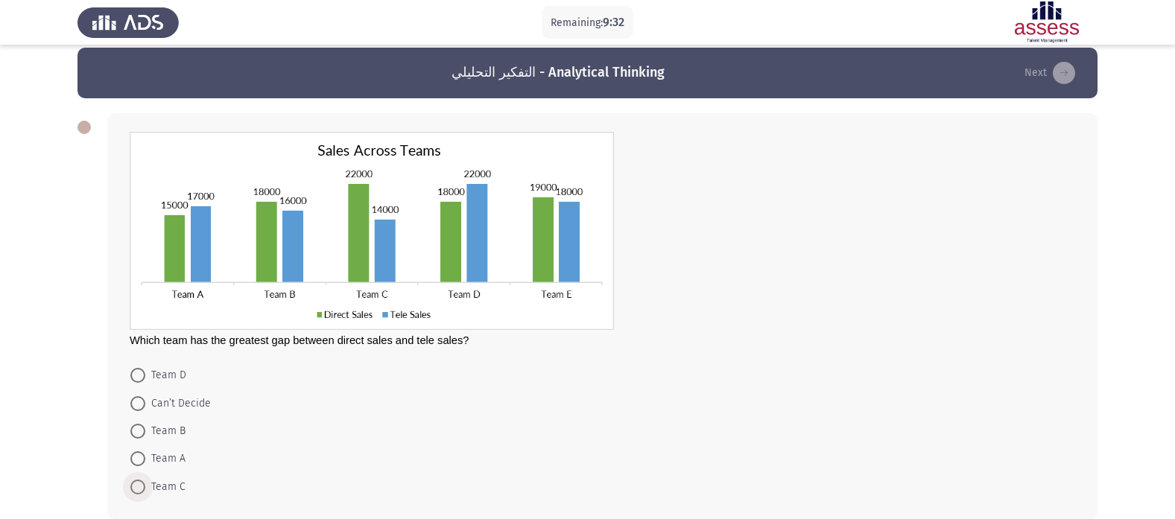
click at [134, 487] on span at bounding box center [137, 487] width 15 height 15
click at [134, 487] on input "Team C" at bounding box center [137, 487] width 15 height 15
radio input "true"
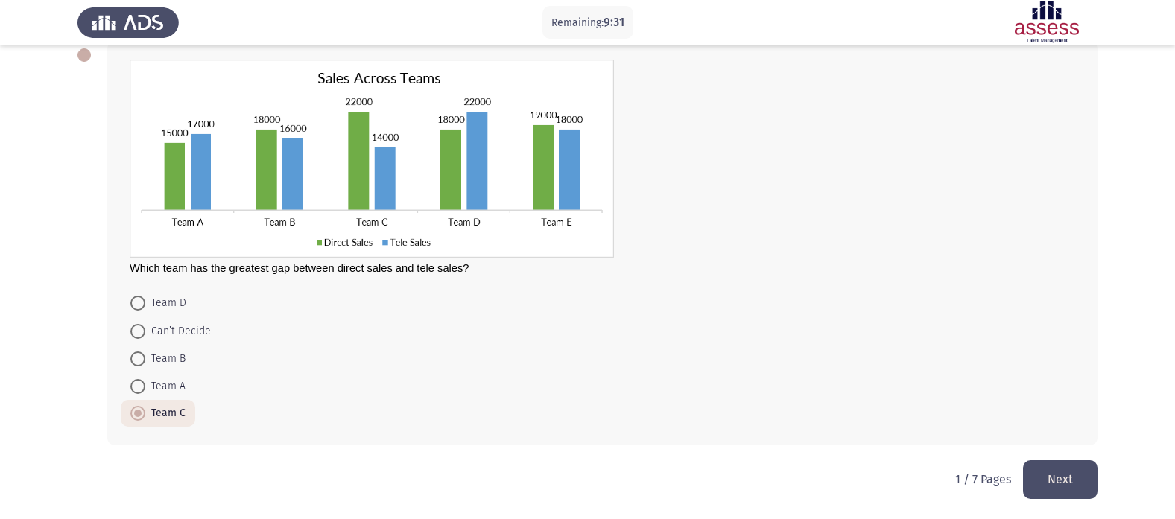
scroll to position [85, 0]
click at [1079, 493] on button "Next" at bounding box center [1060, 479] width 75 height 38
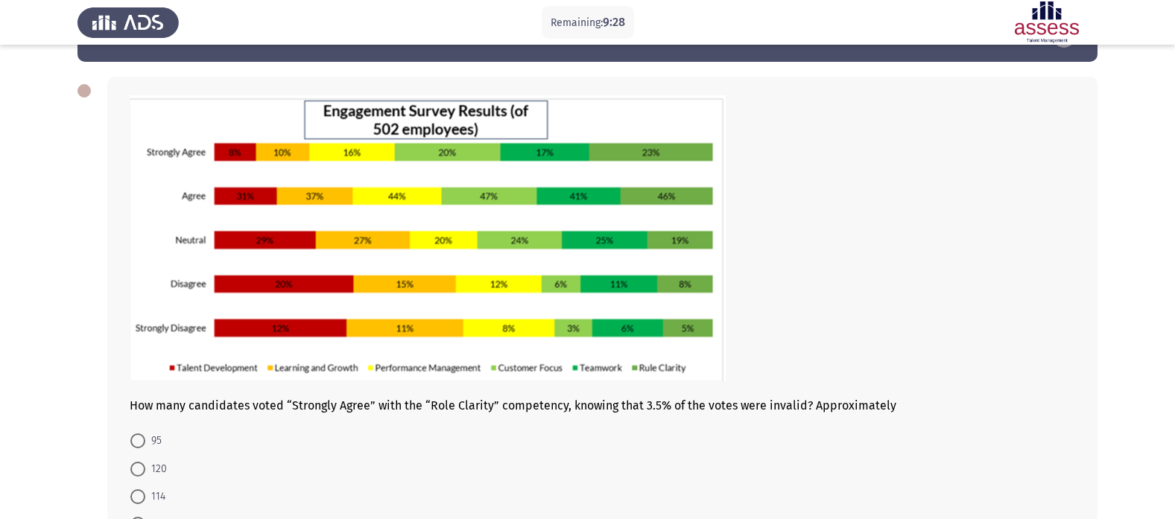
scroll to position [75, 0]
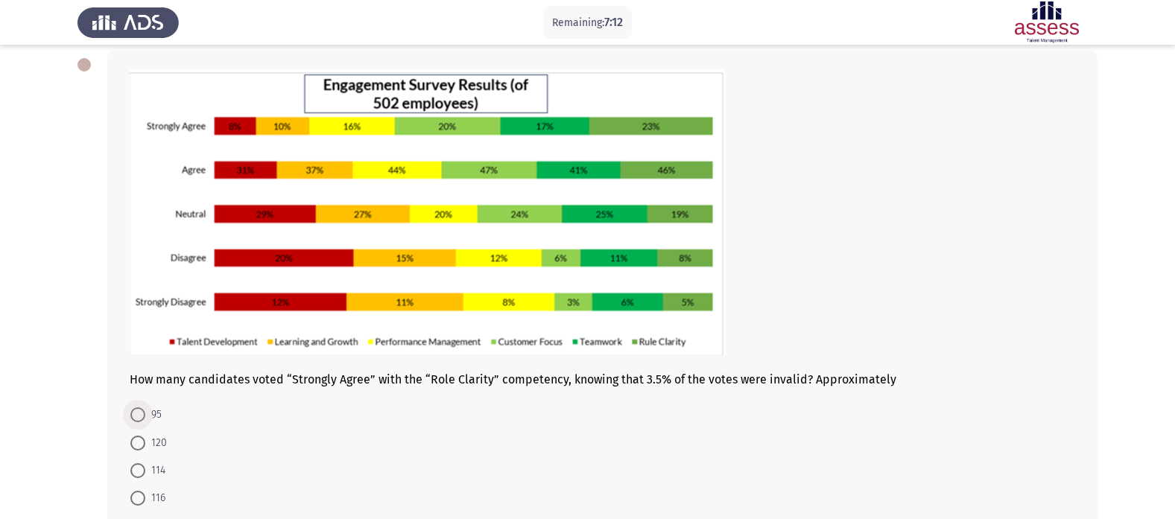
click at [144, 417] on span at bounding box center [137, 415] width 15 height 15
click at [144, 417] on input "95" at bounding box center [137, 415] width 15 height 15
radio input "true"
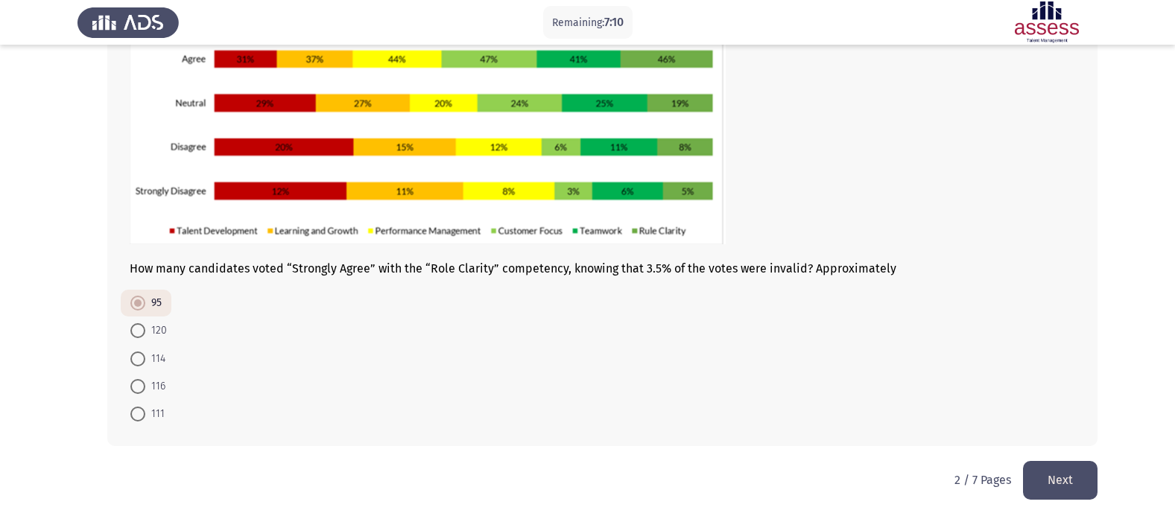
scroll to position [187, 0]
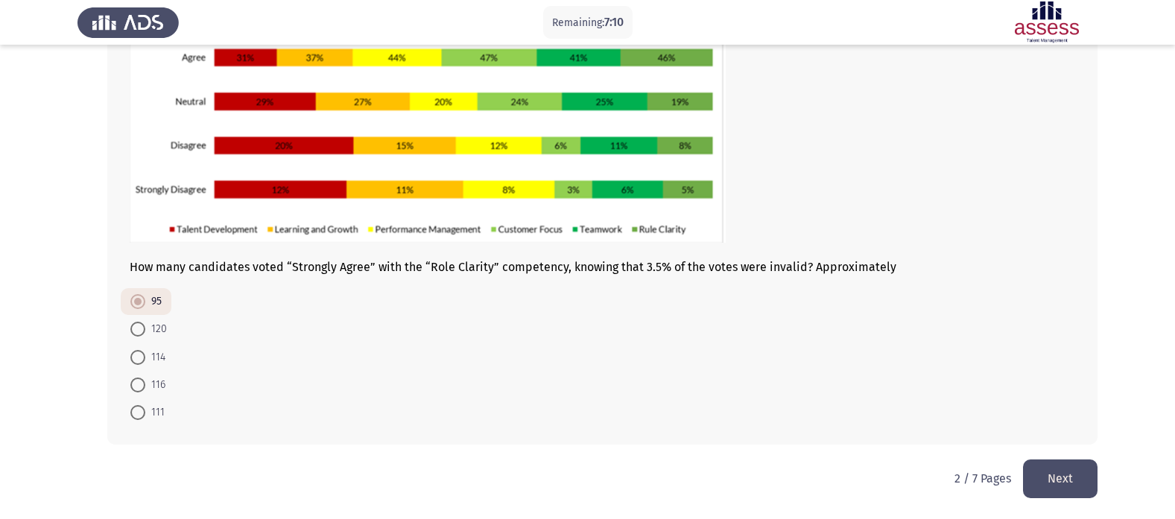
click at [1044, 476] on button "Next" at bounding box center [1060, 479] width 75 height 38
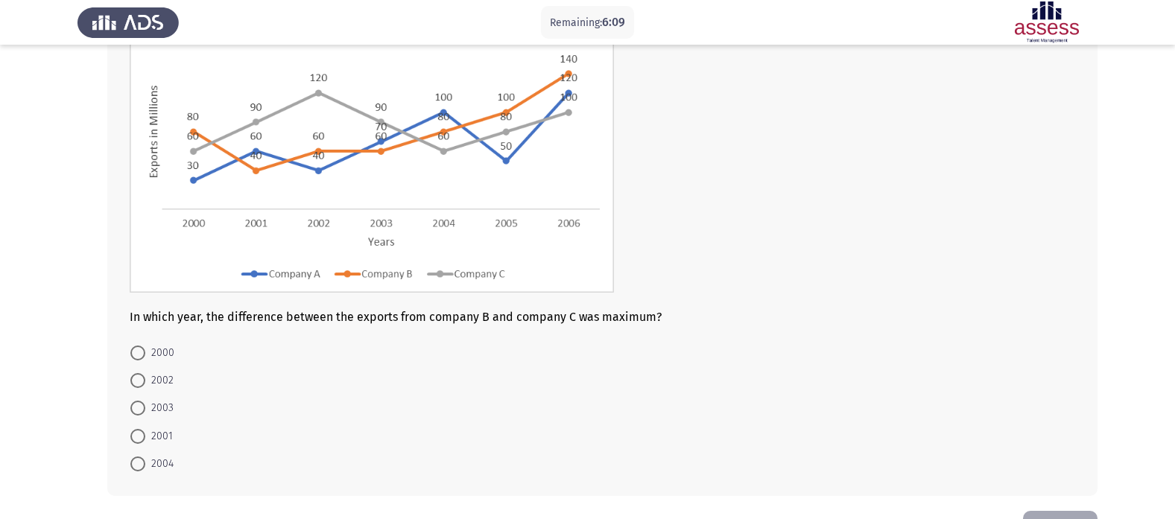
scroll to position [149, 0]
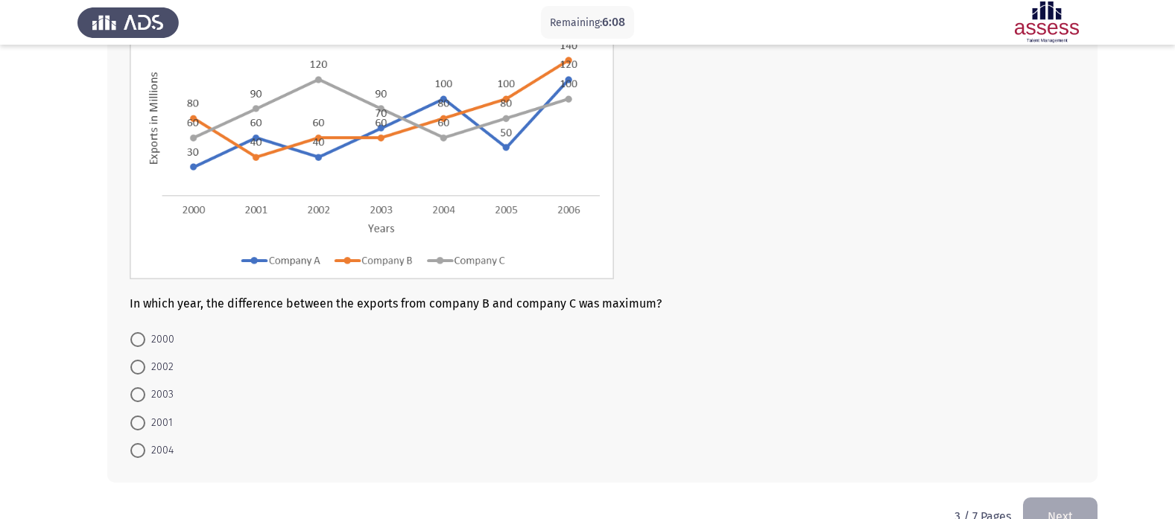
click at [133, 360] on span at bounding box center [137, 367] width 15 height 15
click at [133, 360] on input "2002" at bounding box center [137, 367] width 15 height 15
radio input "true"
click at [1057, 498] on button "Next" at bounding box center [1060, 516] width 75 height 38
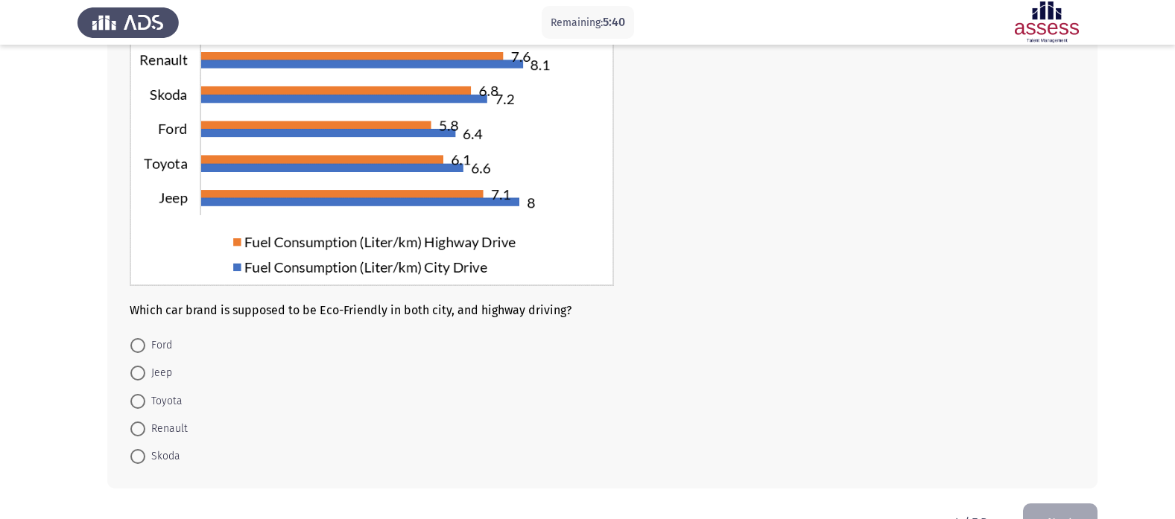
click at [139, 338] on label "Ford" at bounding box center [151, 346] width 42 height 18
click at [139, 338] on input "Ford" at bounding box center [137, 345] width 15 height 15
radio input "true"
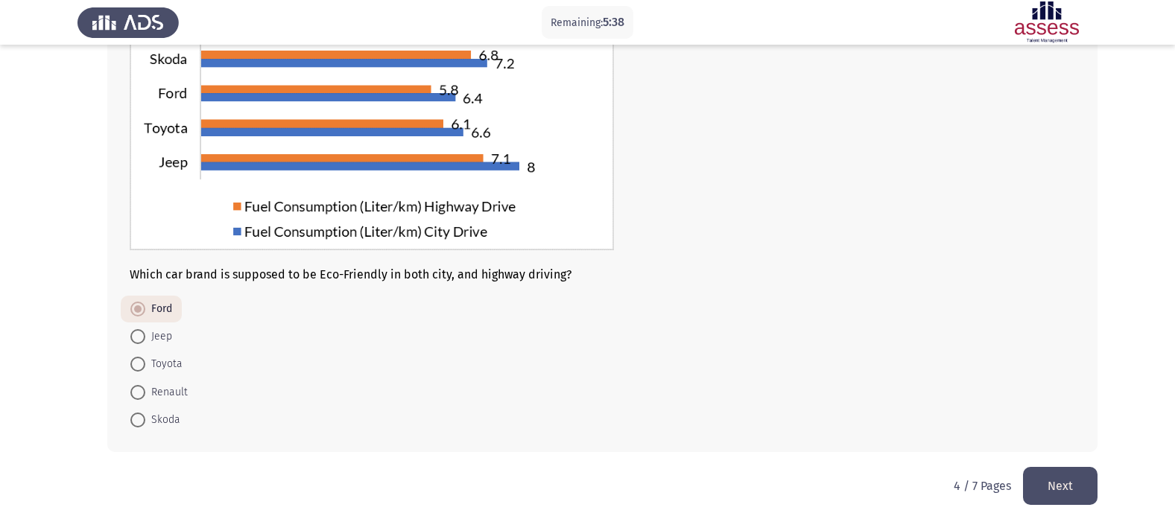
scroll to position [192, 0]
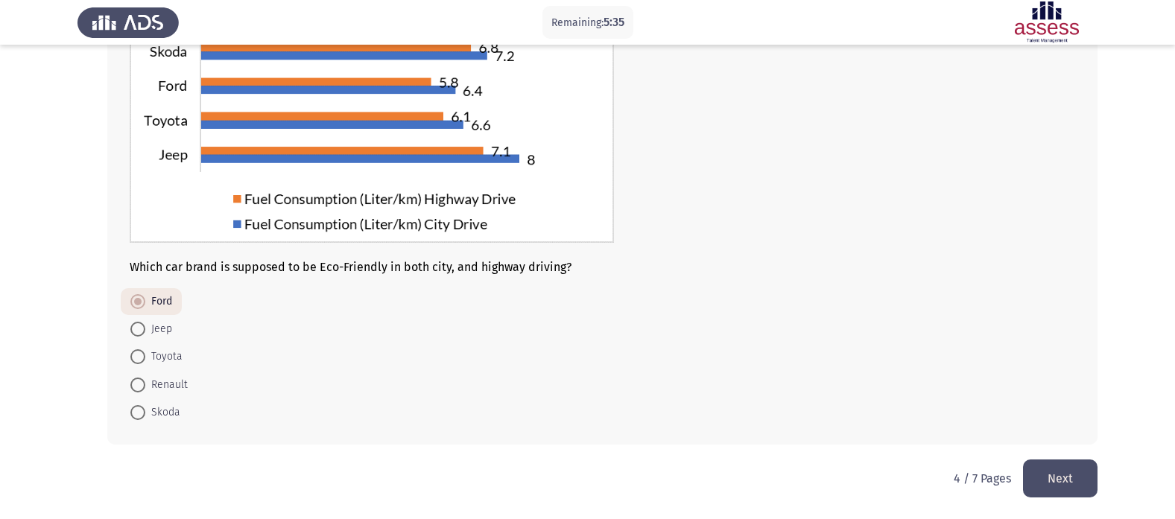
click at [1044, 475] on button "Next" at bounding box center [1060, 479] width 75 height 38
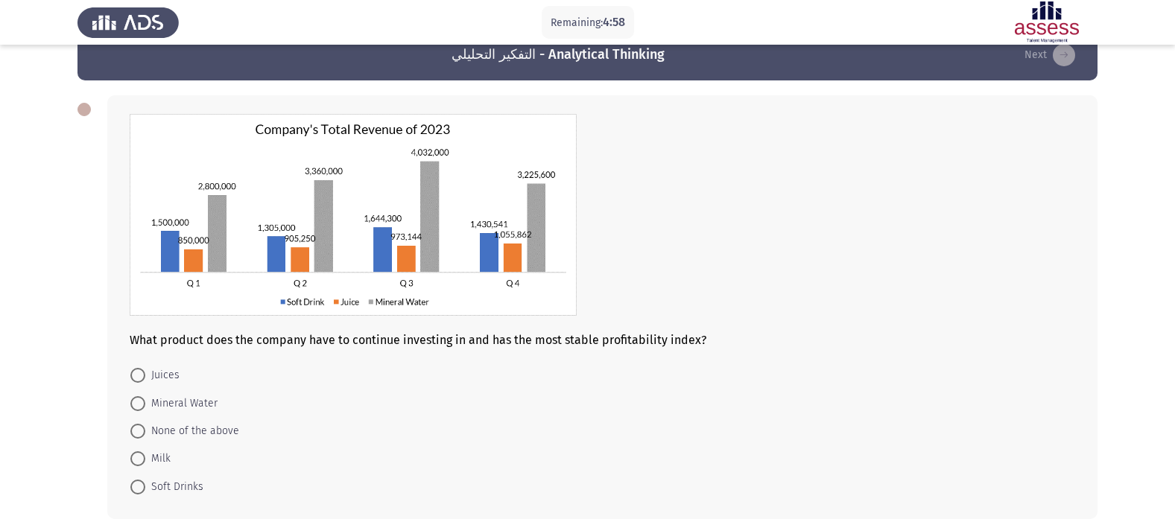
scroll to position [104, 0]
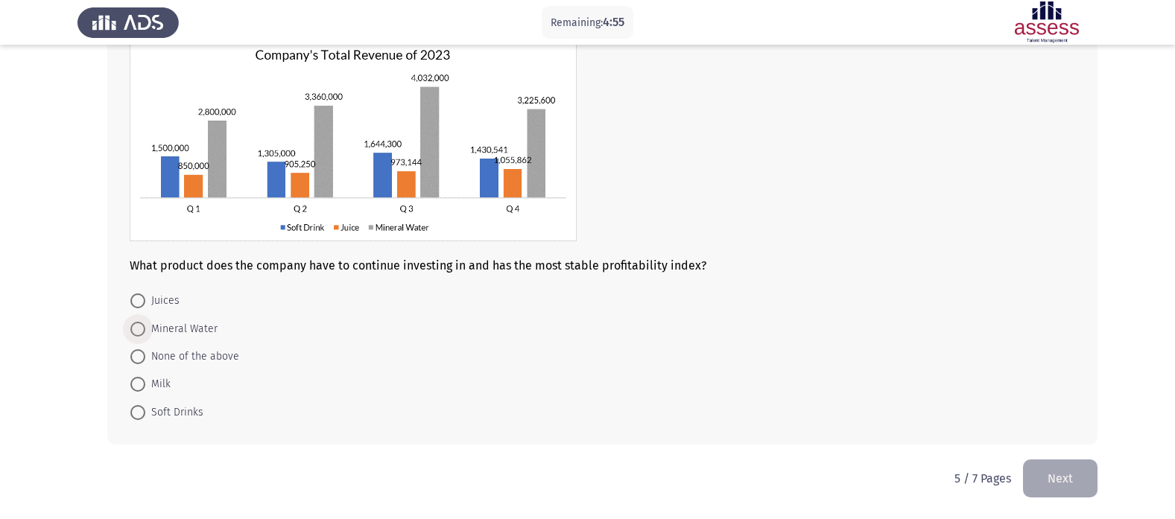
click at [134, 326] on span at bounding box center [137, 329] width 15 height 15
click at [134, 326] on input "Mineral Water" at bounding box center [137, 329] width 15 height 15
radio input "true"
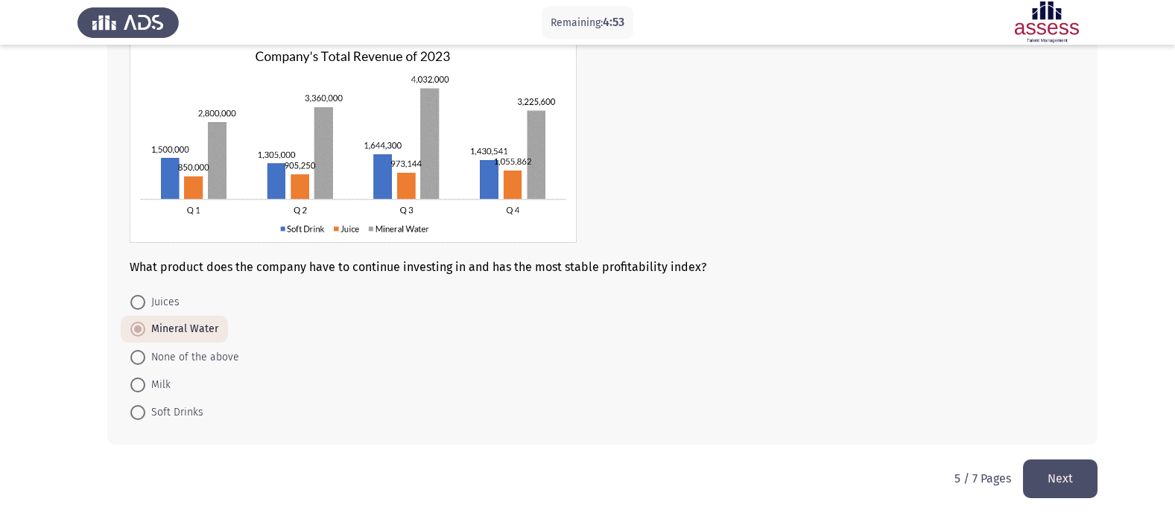
click at [1062, 475] on button "Next" at bounding box center [1060, 479] width 75 height 38
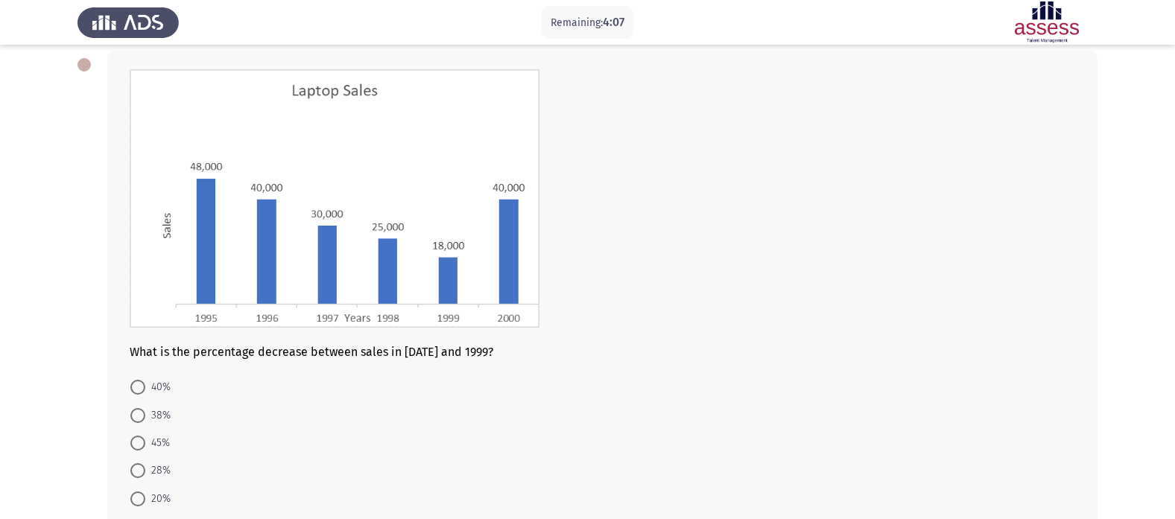
scroll to position [149, 0]
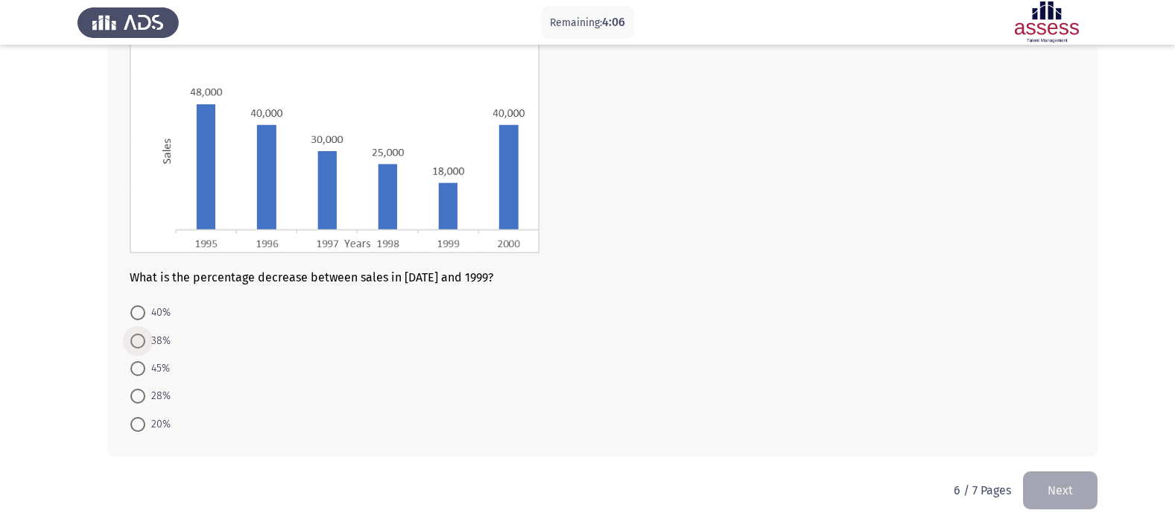
click at [140, 337] on span at bounding box center [137, 341] width 15 height 15
click at [140, 337] on input "38%" at bounding box center [137, 341] width 15 height 15
radio input "true"
click at [1078, 496] on button "Next" at bounding box center [1060, 489] width 75 height 38
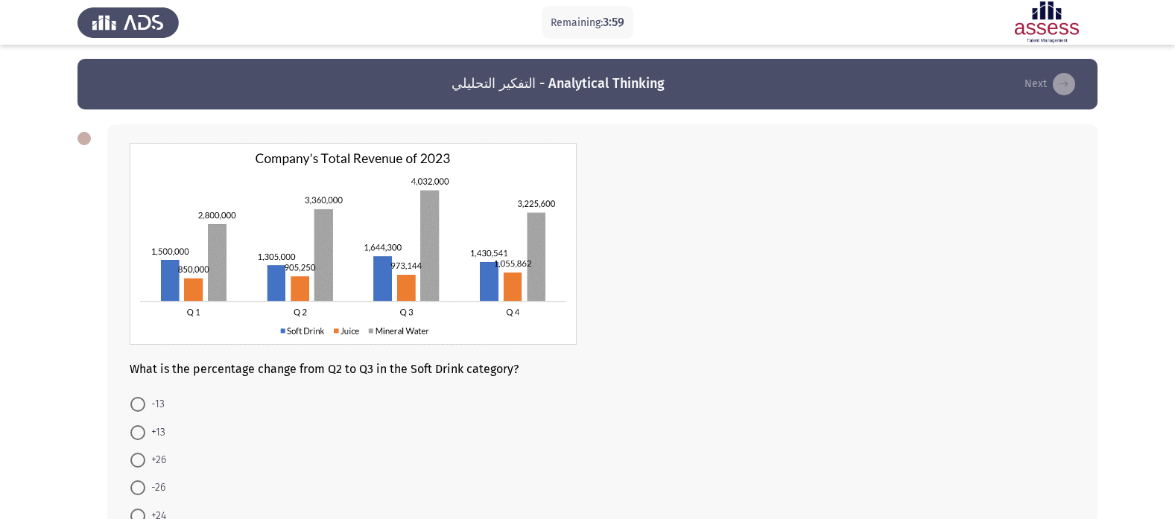
scroll to position [0, 0]
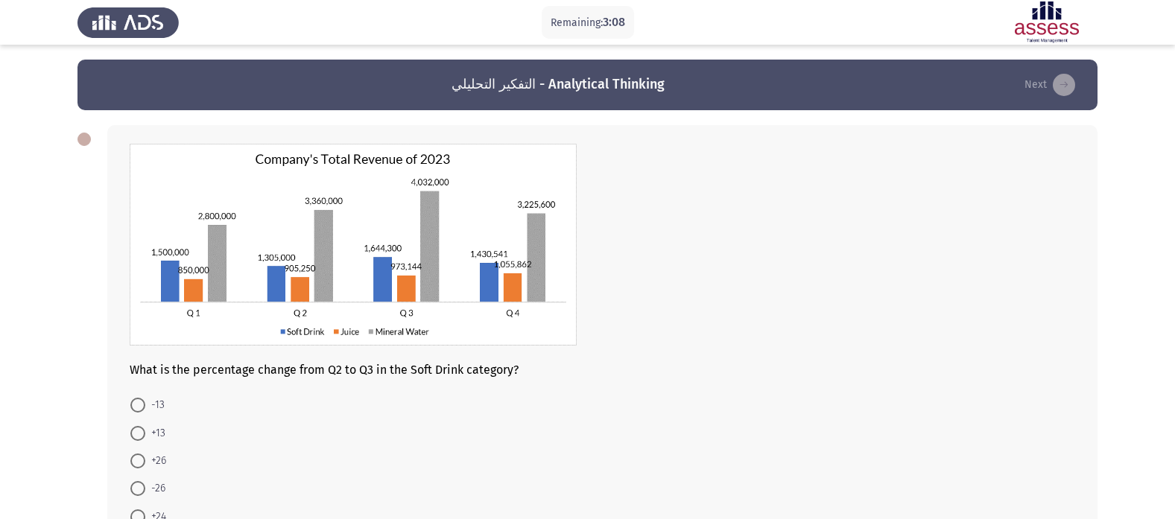
click at [324, 430] on form "-13 +13 +26 -26 +24" at bounding box center [603, 460] width 946 height 139
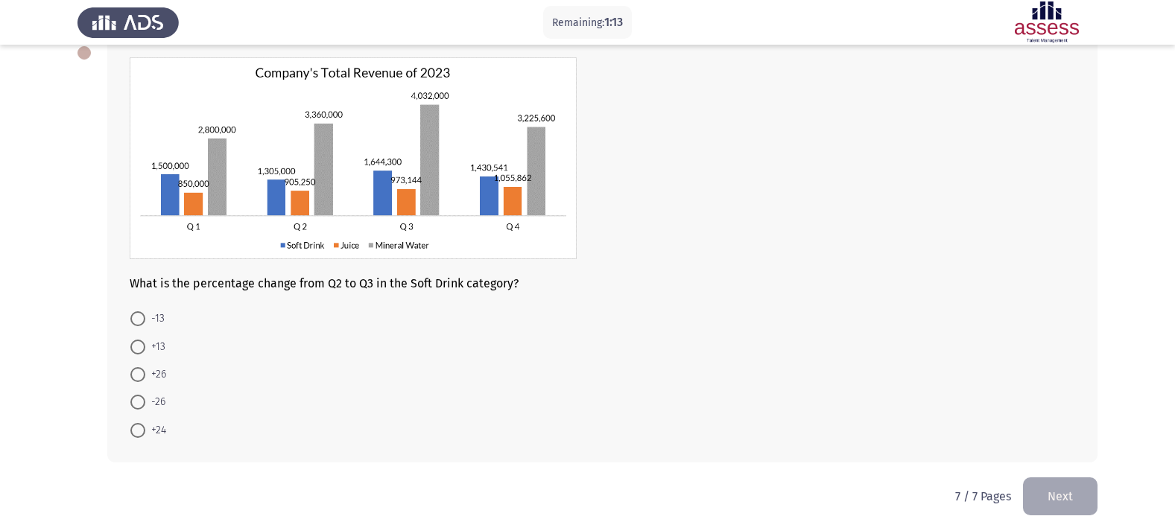
scroll to position [104, 0]
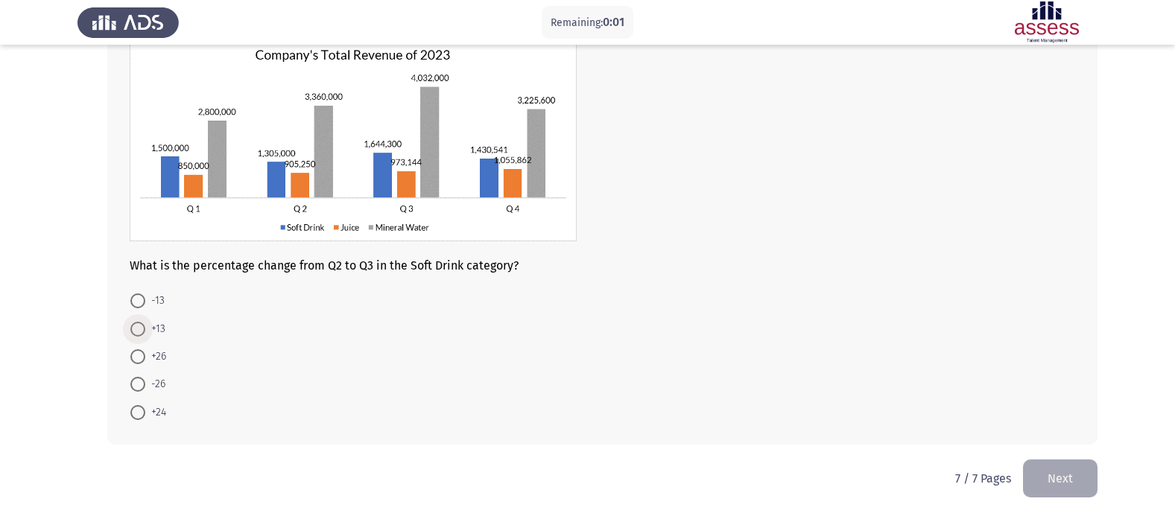
click at [142, 328] on span at bounding box center [137, 329] width 15 height 15
click at [142, 328] on input "+13" at bounding box center [137, 329] width 15 height 15
radio input "true"
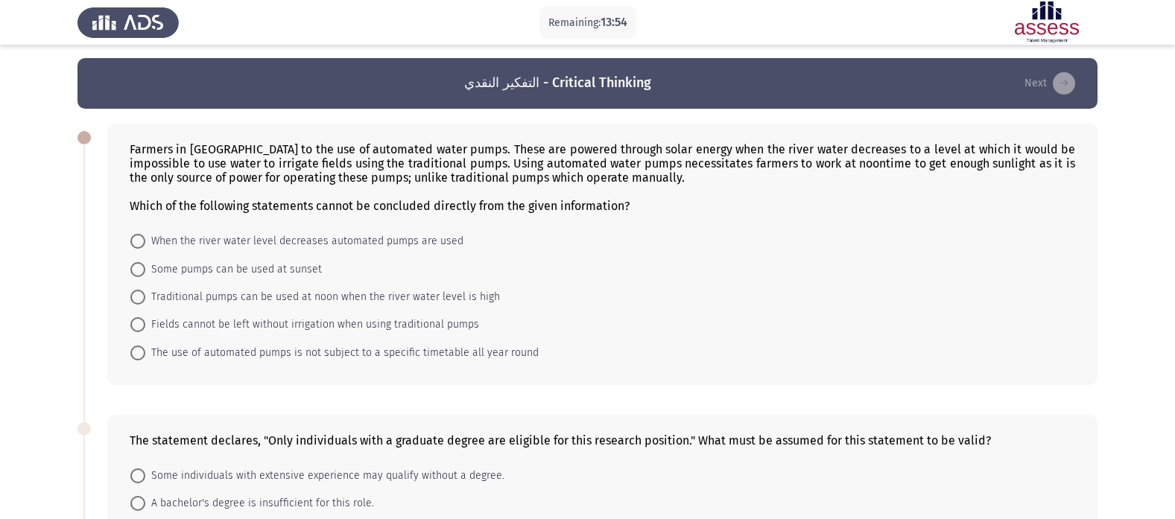
scroll to position [0, 0]
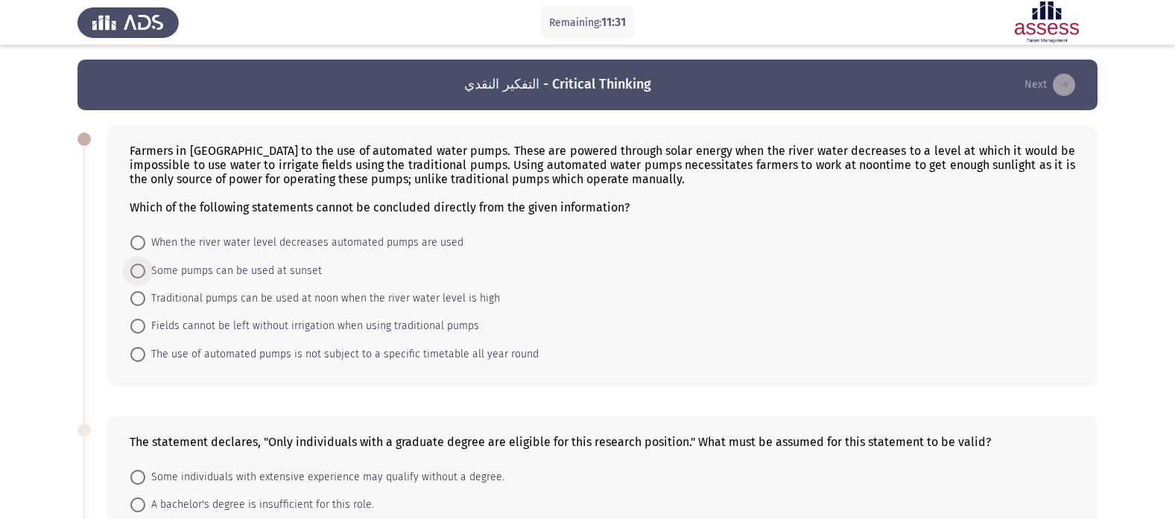
click at [133, 267] on span at bounding box center [137, 271] width 15 height 15
click at [133, 267] on input "Some pumps can be used at sunset" at bounding box center [137, 271] width 15 height 15
radio input "true"
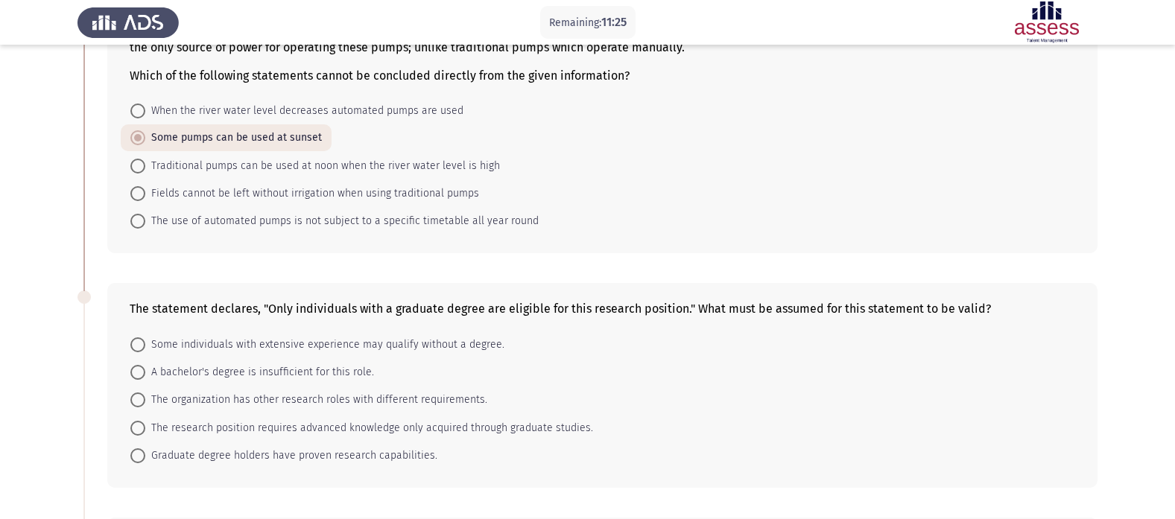
scroll to position [149, 0]
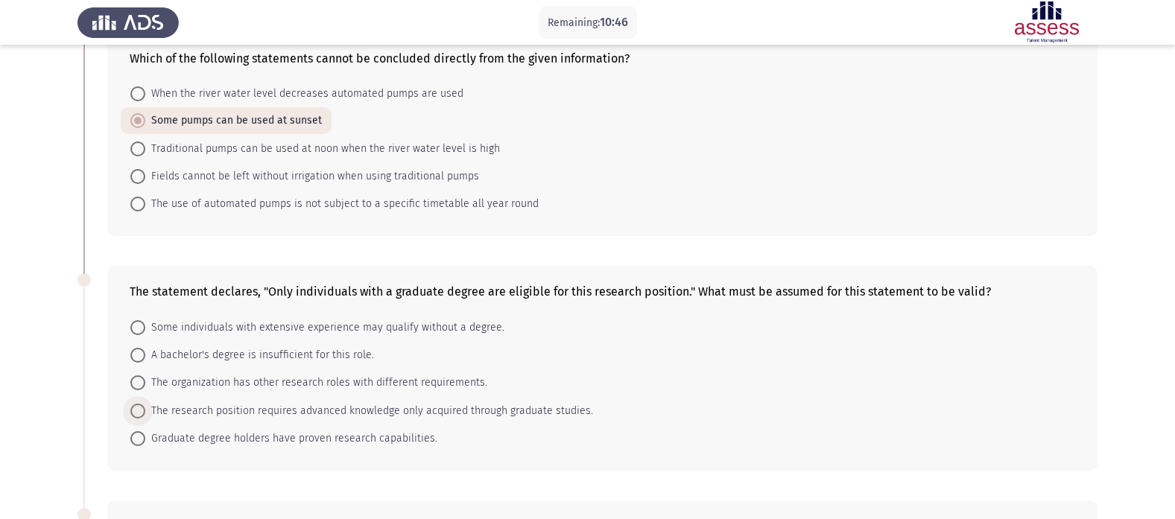
click at [133, 417] on span at bounding box center [137, 411] width 15 height 15
click at [133, 417] on input "The research position requires advanced knowledge only acquired through graduat…" at bounding box center [137, 411] width 15 height 15
radio input "true"
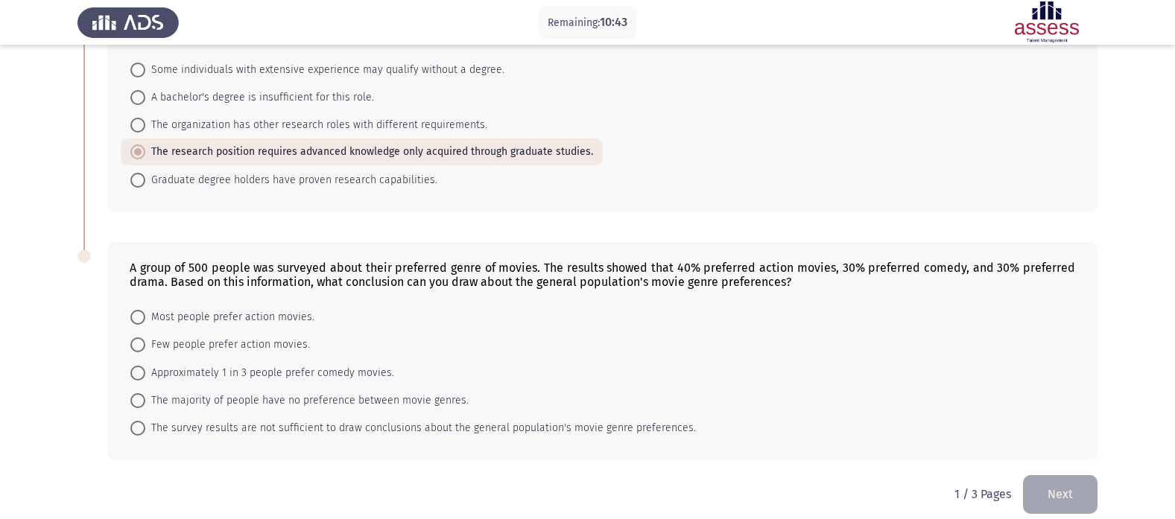
scroll to position [423, 0]
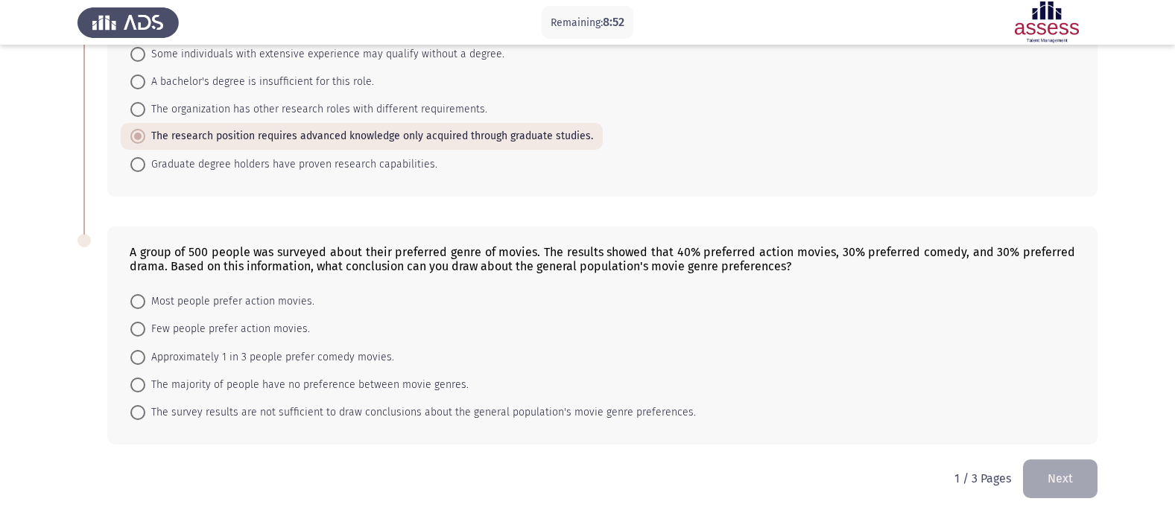
click at [139, 294] on label "Most people prefer action movies." at bounding box center [222, 302] width 184 height 18
click at [139, 294] on input "Most people prefer action movies." at bounding box center [137, 301] width 15 height 15
radio input "true"
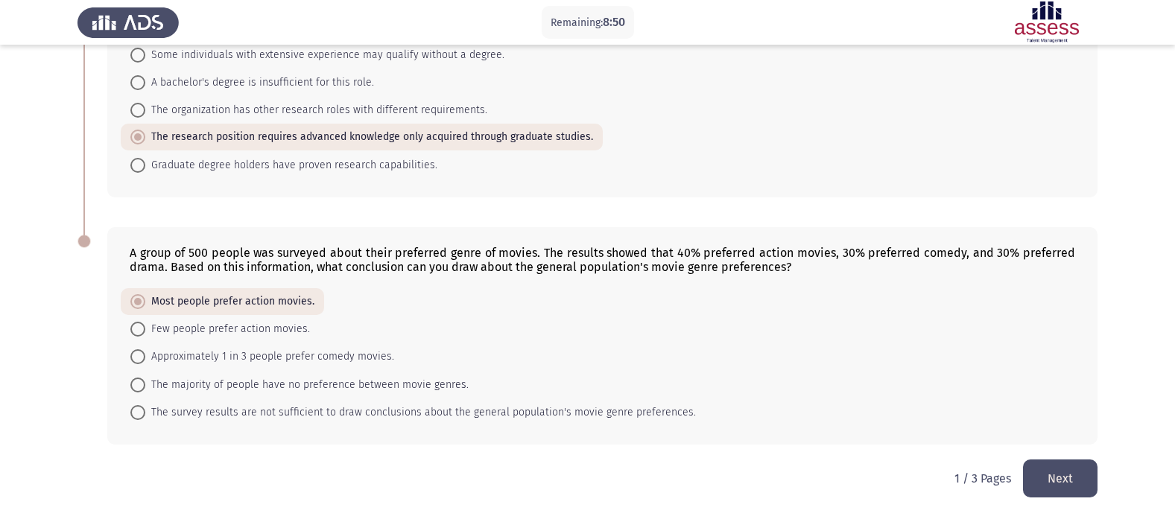
click at [1069, 474] on button "Next" at bounding box center [1060, 479] width 75 height 38
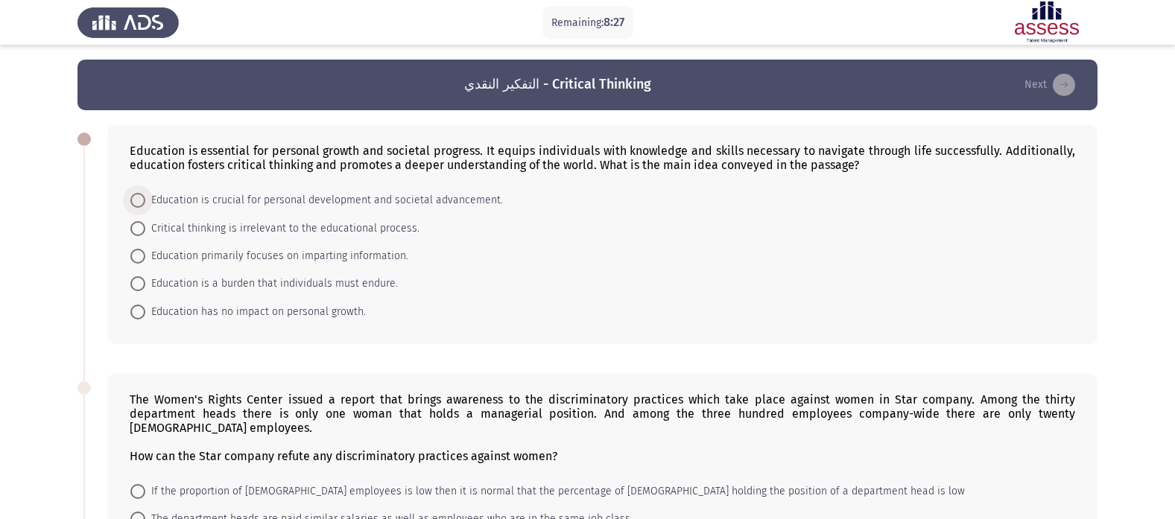
click at [138, 197] on span at bounding box center [137, 200] width 15 height 15
click at [138, 197] on input "Education is crucial for personal development and societal advancement." at bounding box center [137, 200] width 15 height 15
radio input "true"
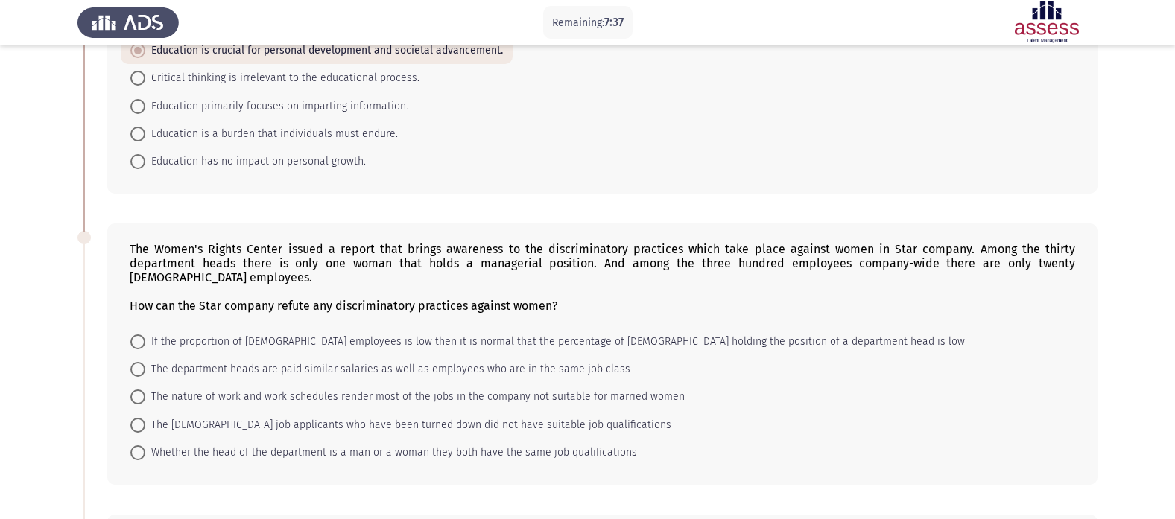
scroll to position [224, 0]
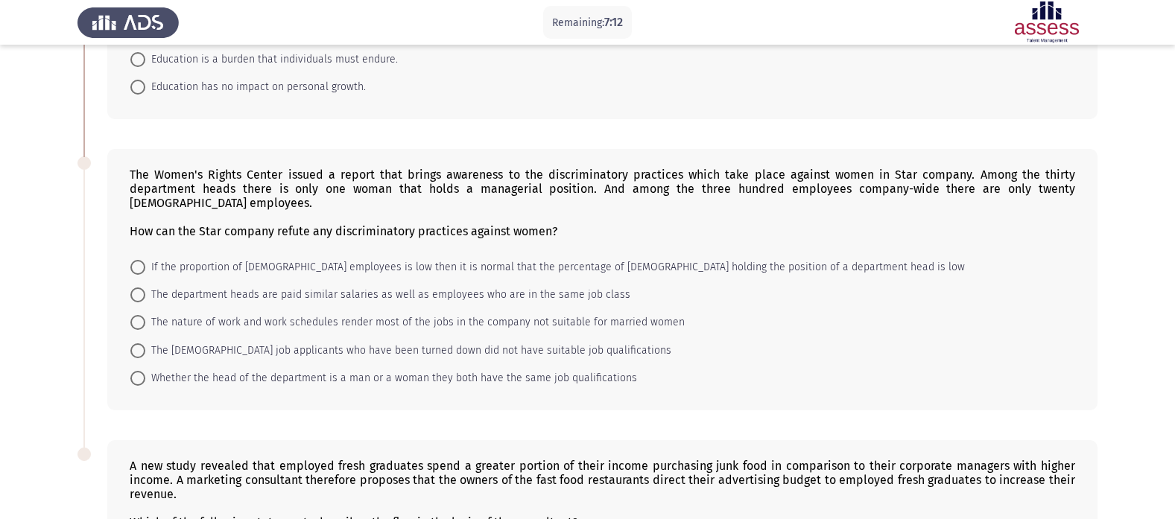
click at [139, 262] on span at bounding box center [137, 267] width 15 height 15
click at [139, 262] on input "If the proportion of [DEMOGRAPHIC_DATA] employees is low then it is normal that…" at bounding box center [137, 267] width 15 height 15
radio input "true"
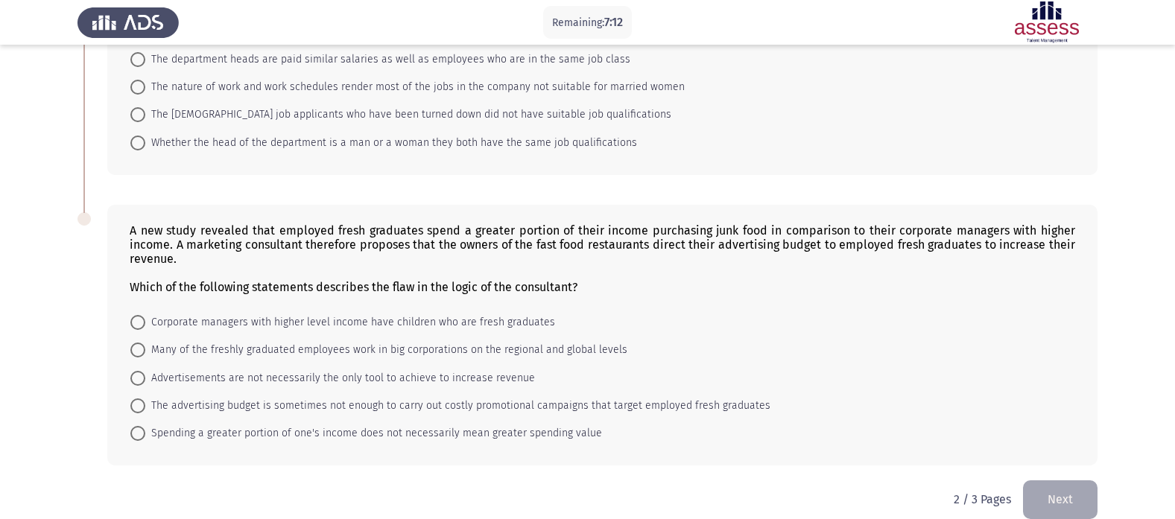
scroll to position [479, 0]
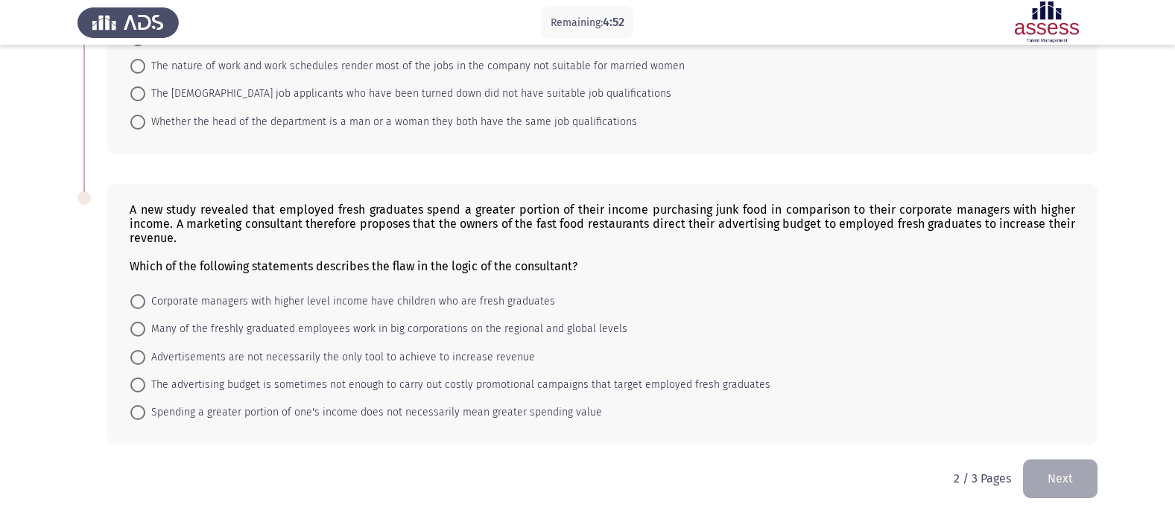
click at [130, 417] on span at bounding box center [137, 412] width 15 height 15
click at [130, 417] on input "Spending a greater portion of one's income does not necessarily mean greater sp…" at bounding box center [137, 412] width 15 height 15
radio input "true"
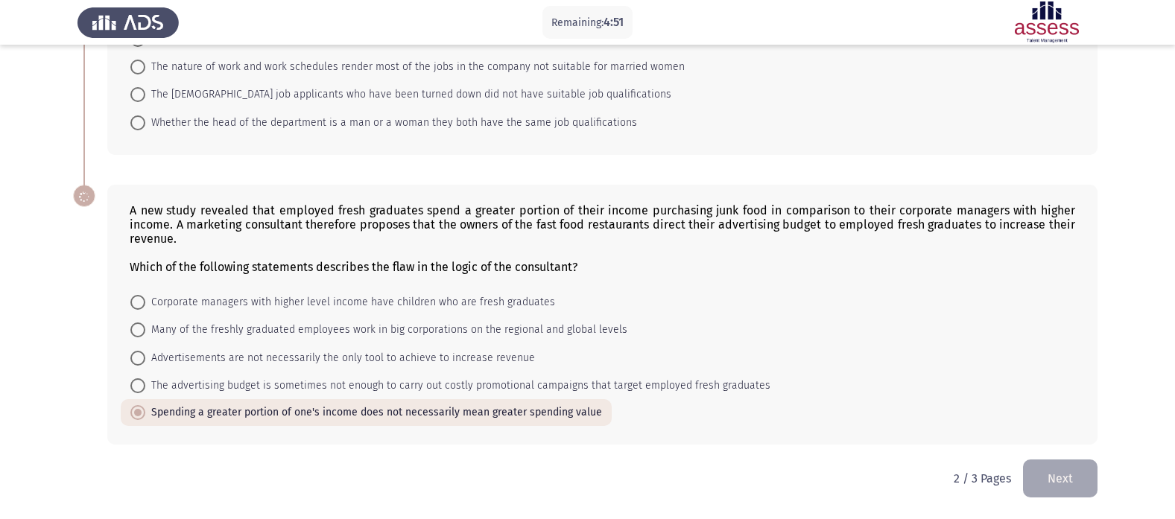
scroll to position [478, 0]
click at [1069, 466] on button "Next" at bounding box center [1060, 479] width 75 height 38
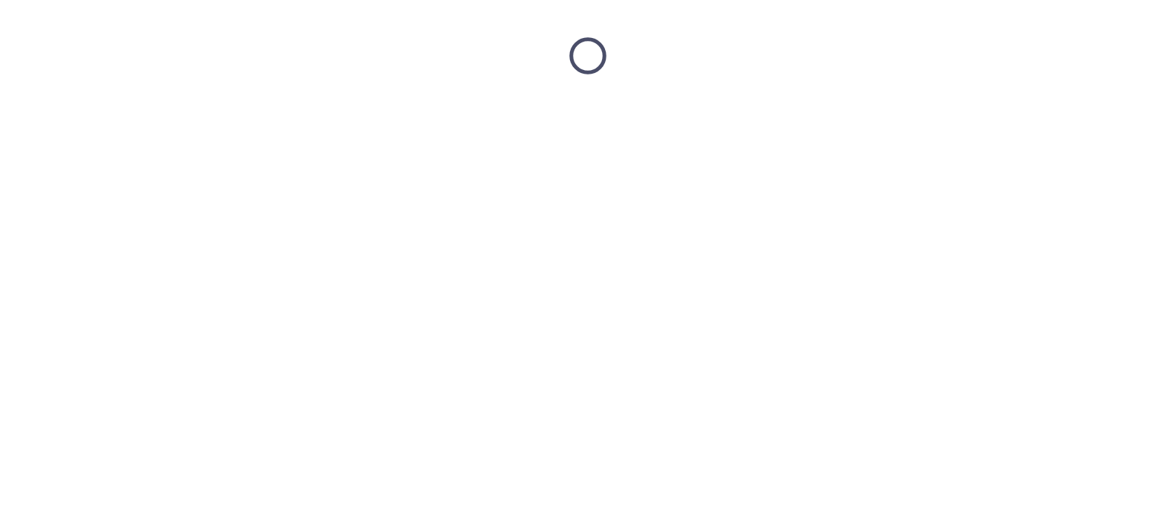
scroll to position [0, 0]
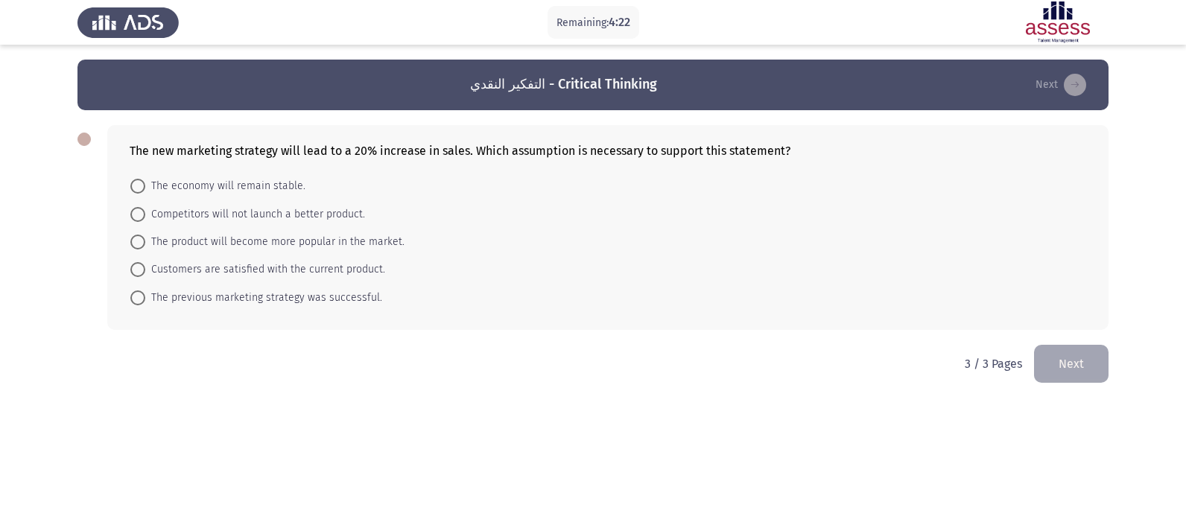
click at [160, 290] on span "The previous marketing strategy was successful." at bounding box center [263, 298] width 237 height 18
click at [145, 291] on input "The previous marketing strategy was successful." at bounding box center [137, 298] width 15 height 15
radio input "true"
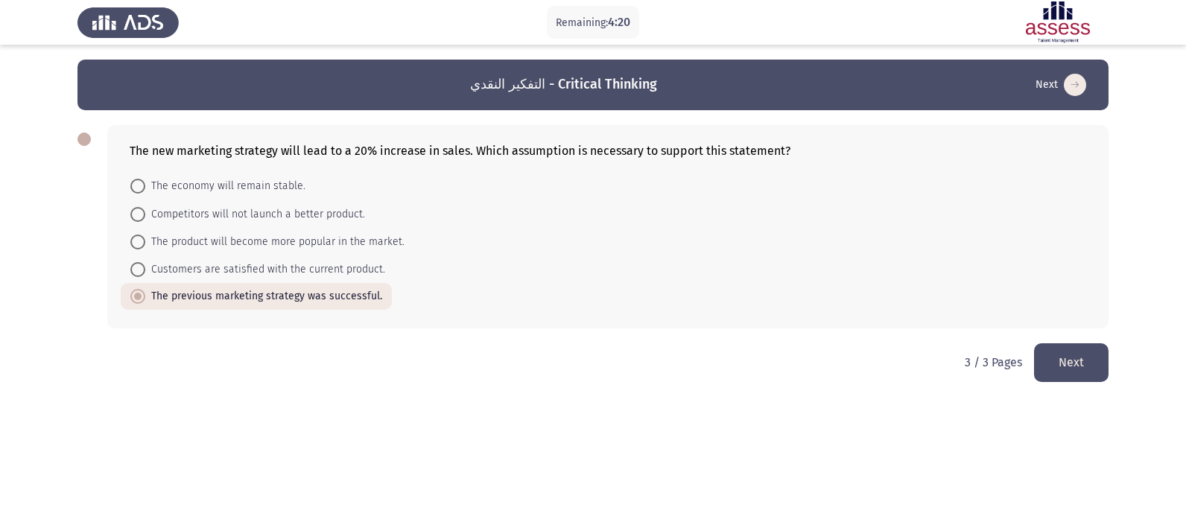
click at [1071, 364] on button "Next" at bounding box center [1071, 363] width 75 height 38
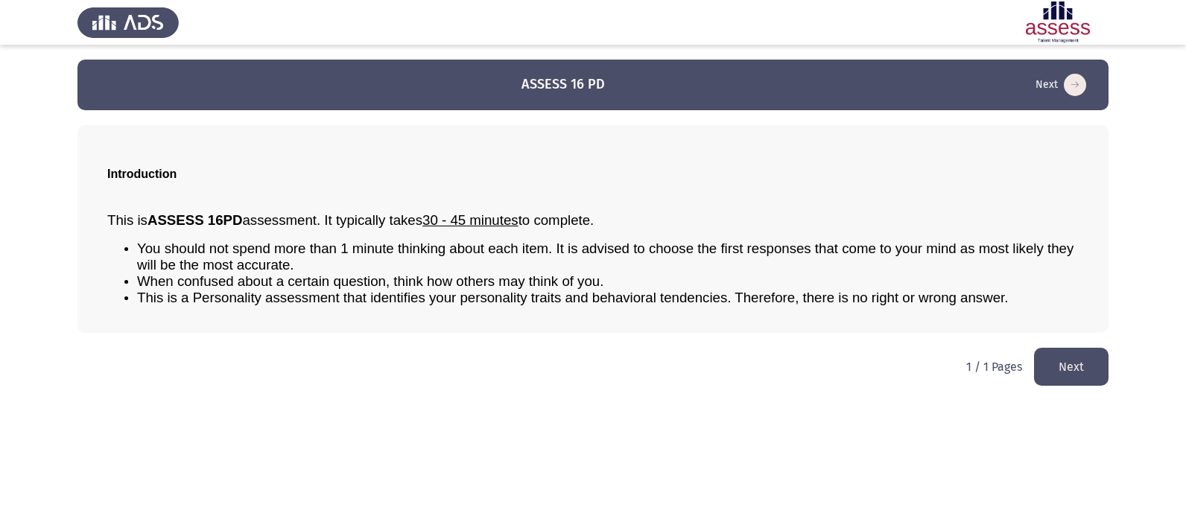
click at [1069, 363] on button "Next" at bounding box center [1071, 367] width 75 height 38
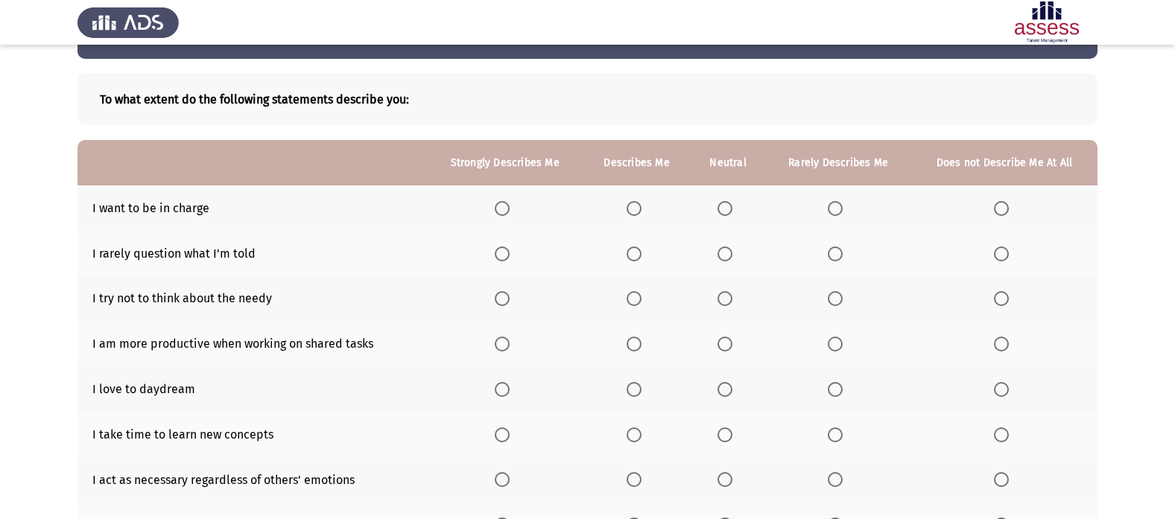
scroll to position [75, 0]
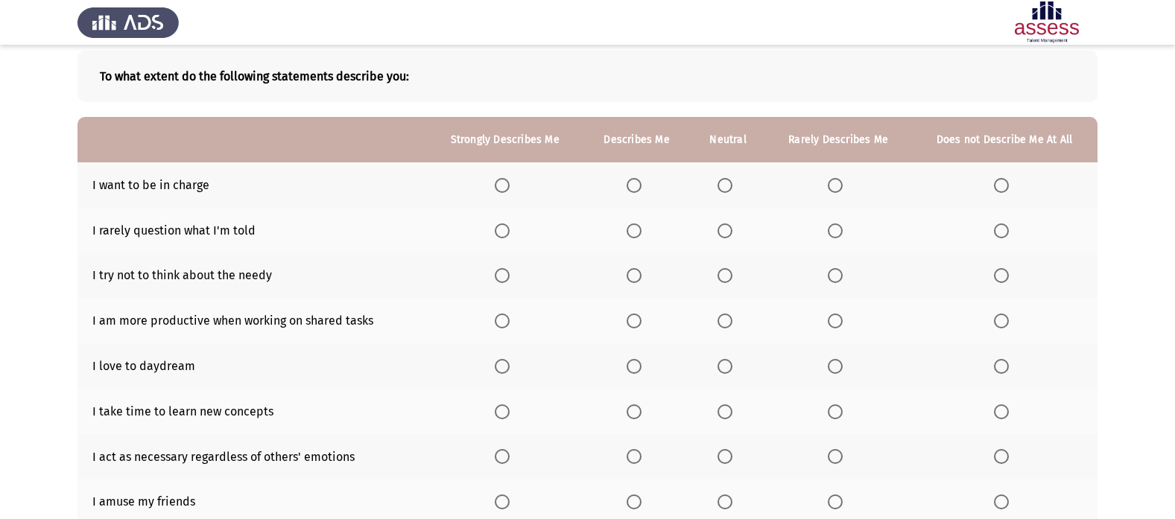
click at [645, 180] on label "Select an option" at bounding box center [637, 185] width 21 height 15
click at [642, 180] on input "Select an option" at bounding box center [634, 185] width 15 height 15
click at [1002, 224] on span "Select an option" at bounding box center [1001, 231] width 15 height 15
click at [1002, 224] on input "Select an option" at bounding box center [1001, 231] width 15 height 15
click at [506, 320] on span "Select an option" at bounding box center [502, 321] width 15 height 15
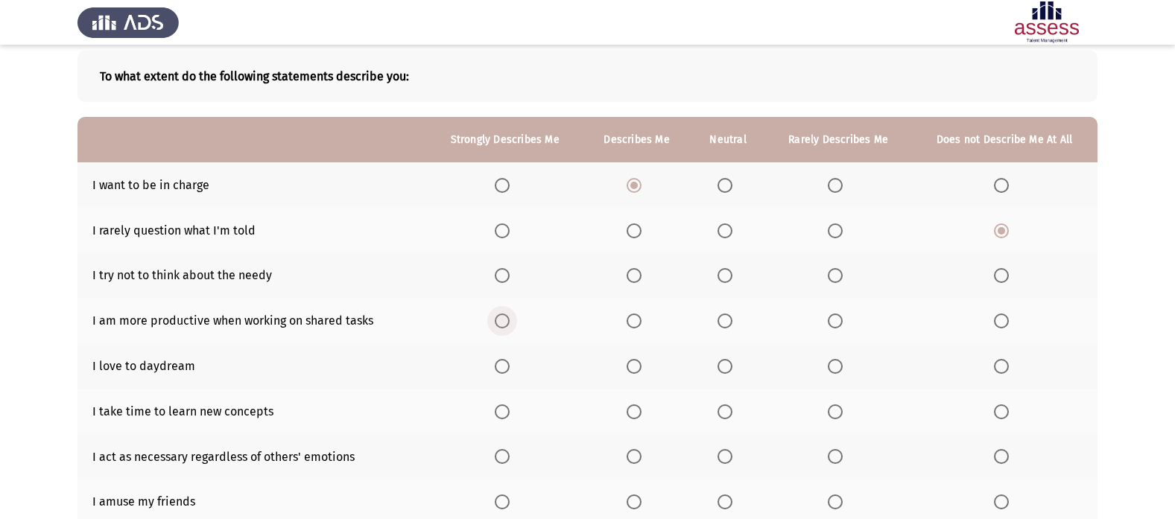
click at [506, 320] on input "Select an option" at bounding box center [502, 321] width 15 height 15
click at [639, 371] on span "Select an option" at bounding box center [634, 366] width 15 height 15
click at [639, 371] on input "Select an option" at bounding box center [634, 366] width 15 height 15
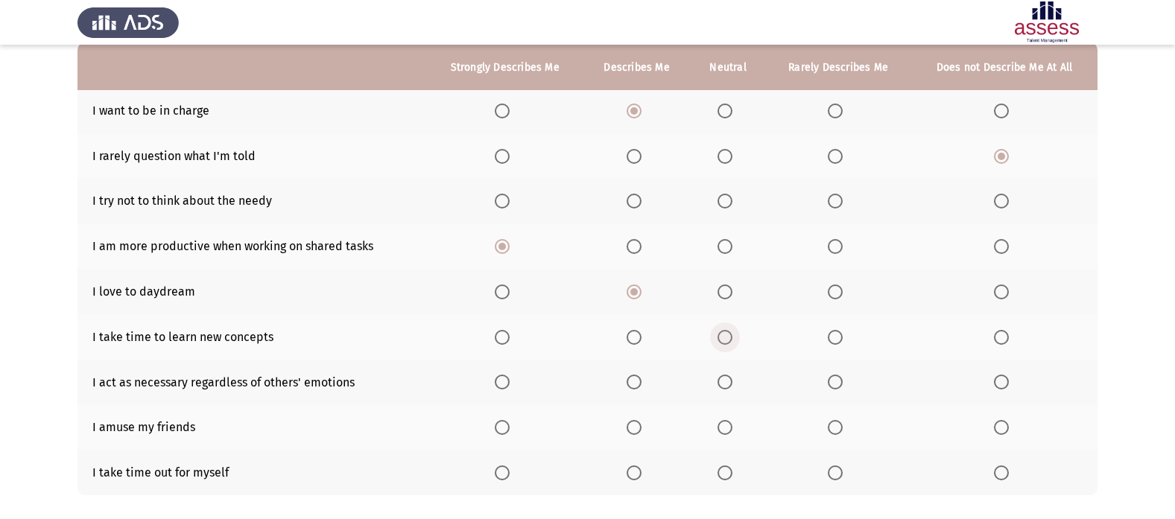
click at [724, 332] on span "Select an option" at bounding box center [725, 337] width 15 height 15
click at [724, 332] on input "Select an option" at bounding box center [725, 337] width 15 height 15
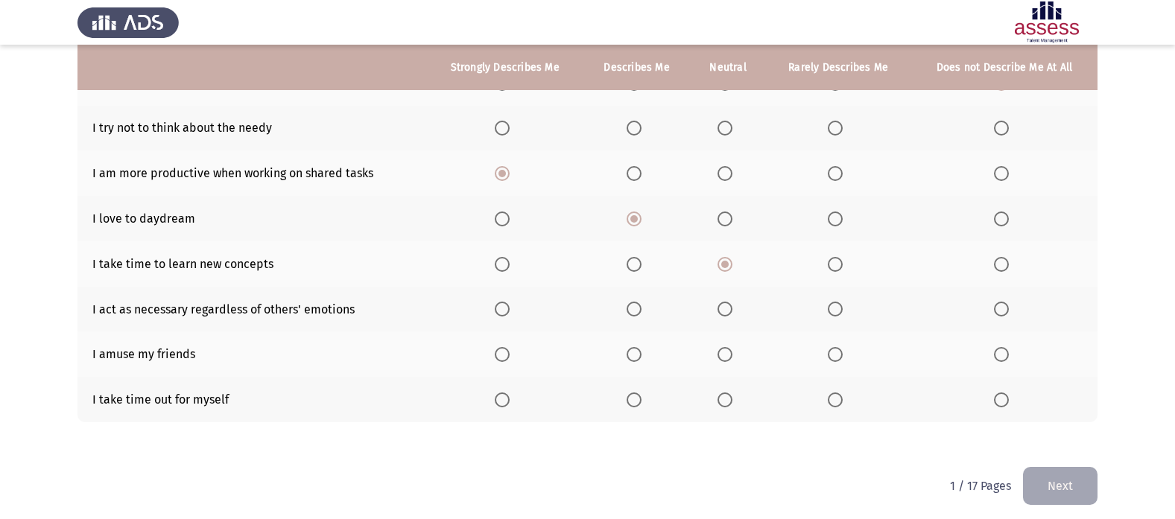
scroll to position [224, 0]
click at [733, 305] on span "Select an option" at bounding box center [725, 307] width 15 height 15
click at [733, 305] on input "Select an option" at bounding box center [725, 307] width 15 height 15
click at [630, 358] on span "Select an option" at bounding box center [634, 353] width 15 height 15
click at [630, 358] on input "Select an option" at bounding box center [634, 353] width 15 height 15
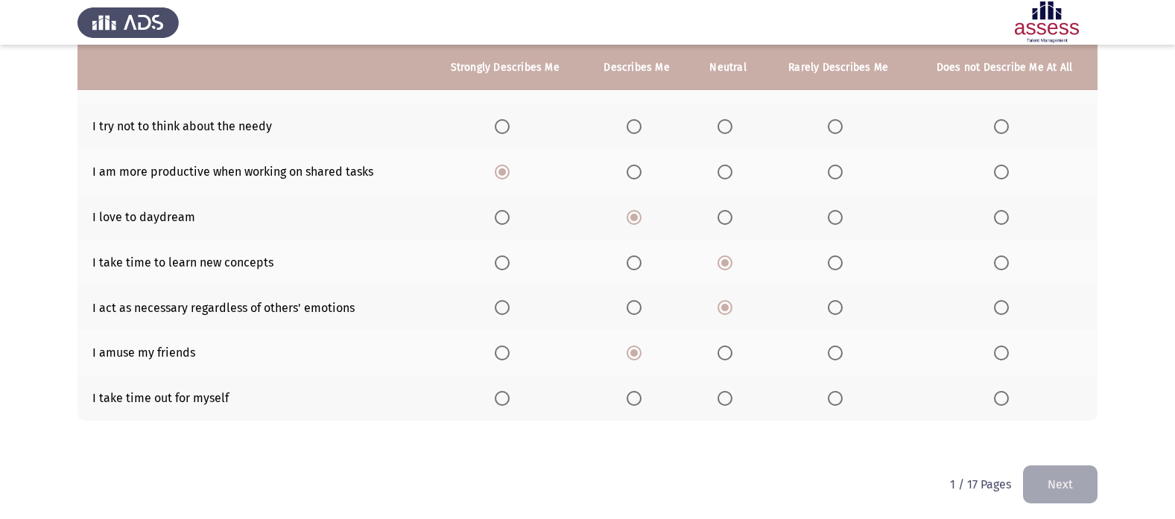
click at [505, 405] on span "Select an option" at bounding box center [502, 398] width 15 height 15
click at [505, 405] on input "Select an option" at bounding box center [502, 398] width 15 height 15
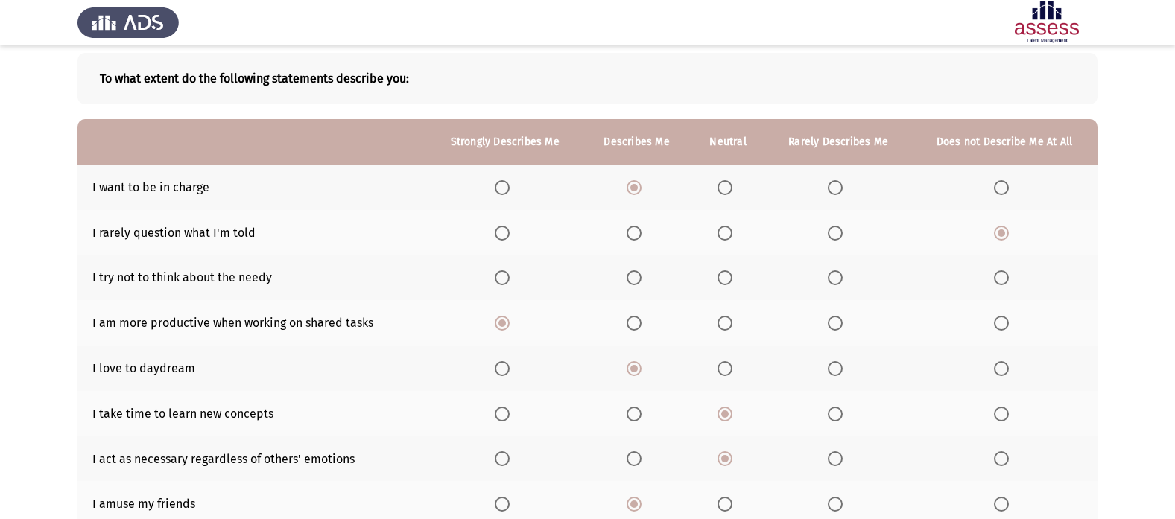
scroll to position [6, 0]
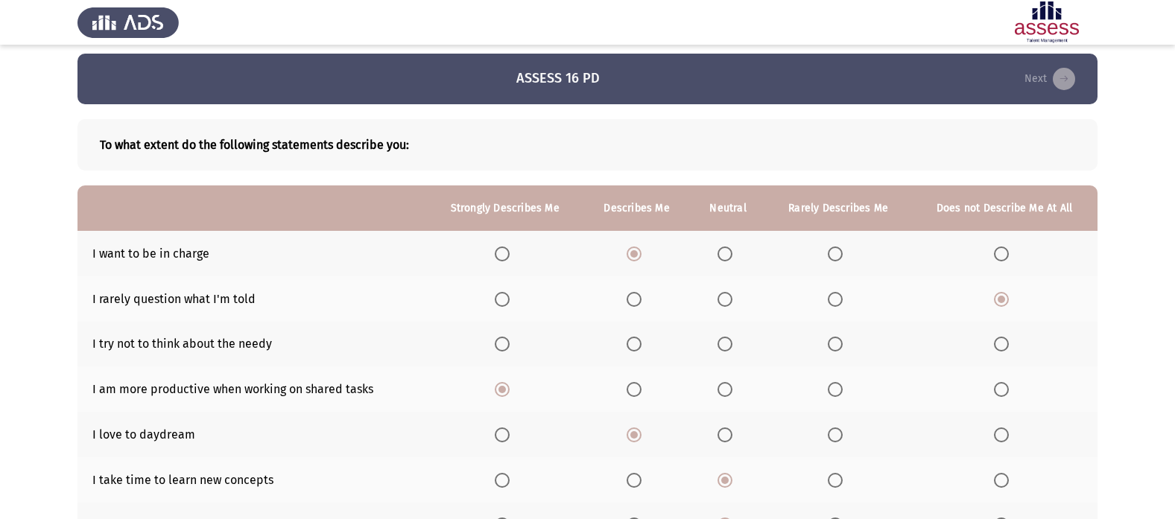
click at [505, 253] on span "Select an option" at bounding box center [502, 254] width 15 height 15
click at [505, 253] on input "Select an option" at bounding box center [502, 254] width 15 height 15
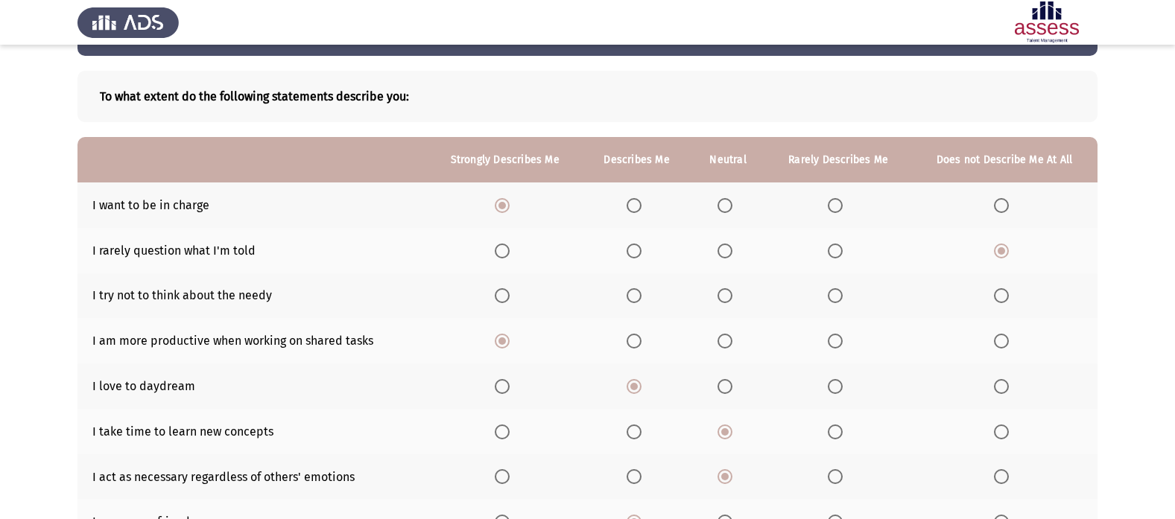
scroll to position [80, 0]
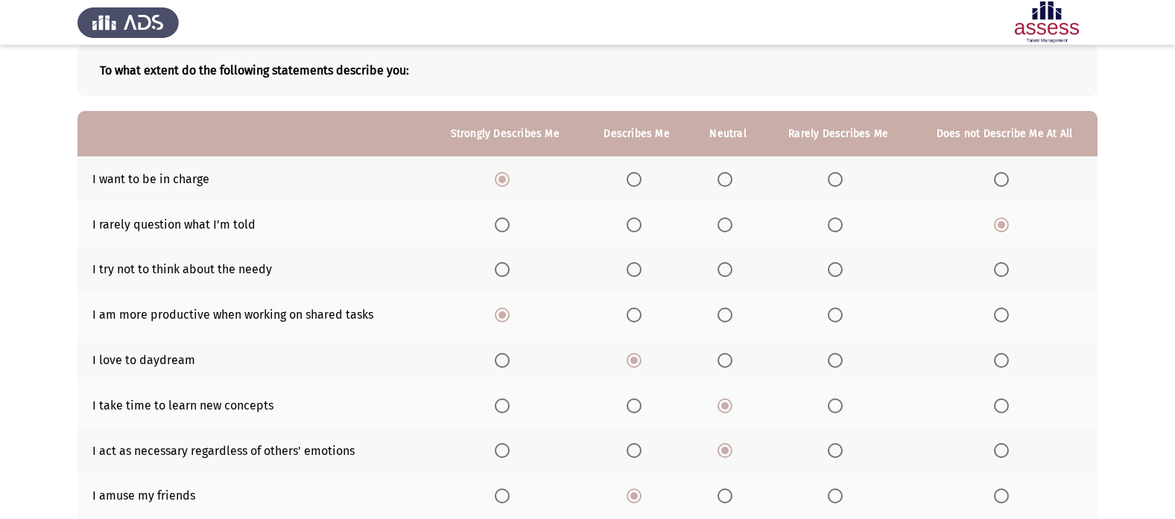
click at [836, 264] on span "Select an option" at bounding box center [835, 269] width 15 height 15
click at [836, 264] on input "Select an option" at bounding box center [835, 269] width 15 height 15
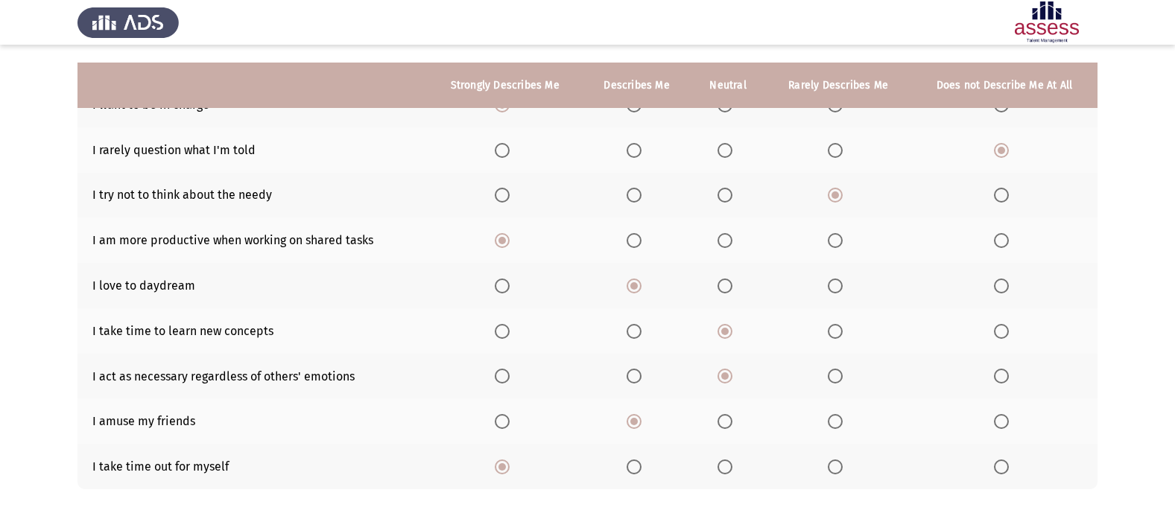
scroll to position [230, 0]
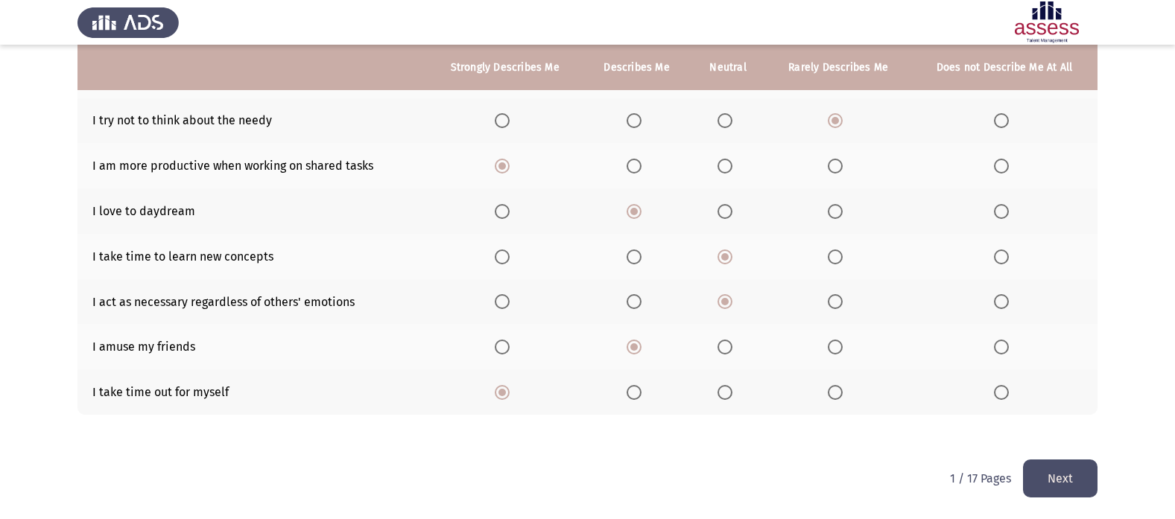
click at [1078, 471] on button "Next" at bounding box center [1060, 479] width 75 height 38
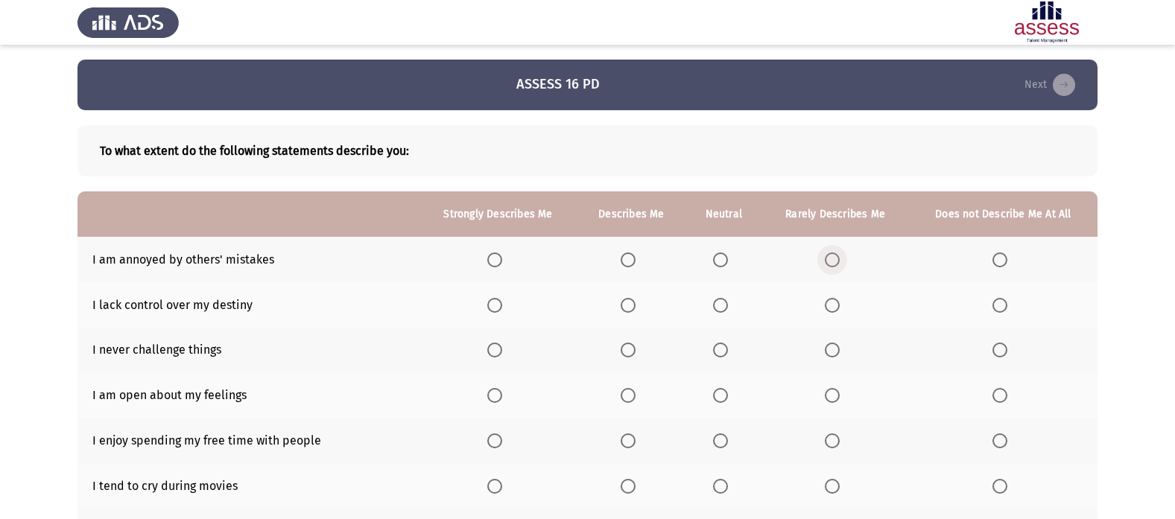
click at [834, 258] on span "Select an option" at bounding box center [832, 260] width 15 height 15
click at [834, 258] on input "Select an option" at bounding box center [832, 260] width 15 height 15
click at [1002, 352] on span "Select an option" at bounding box center [1000, 350] width 15 height 15
click at [1002, 352] on input "Select an option" at bounding box center [1000, 350] width 15 height 15
click at [835, 400] on span "Select an option" at bounding box center [832, 395] width 15 height 15
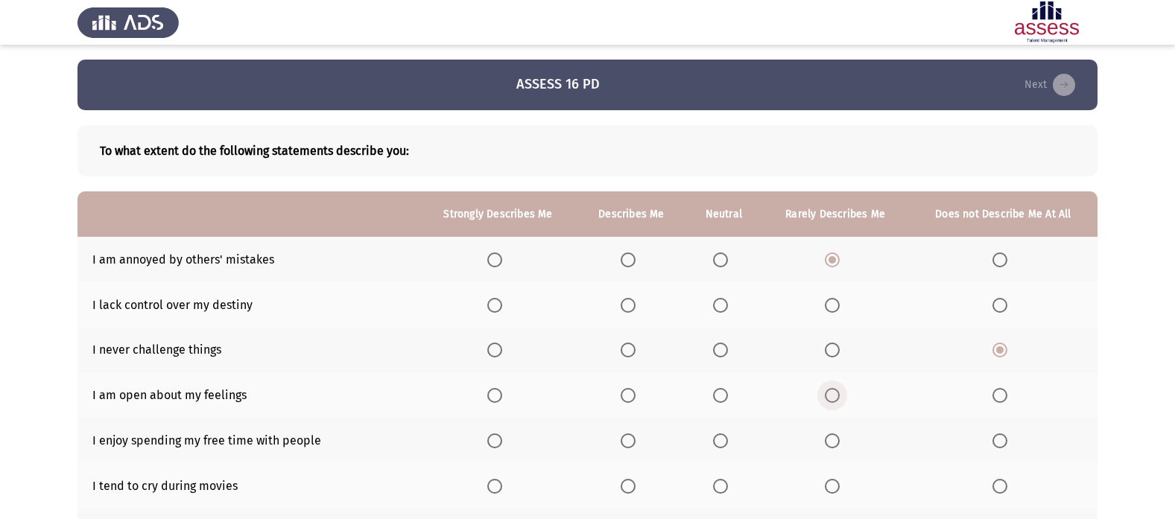
click at [835, 400] on input "Select an option" at bounding box center [832, 395] width 15 height 15
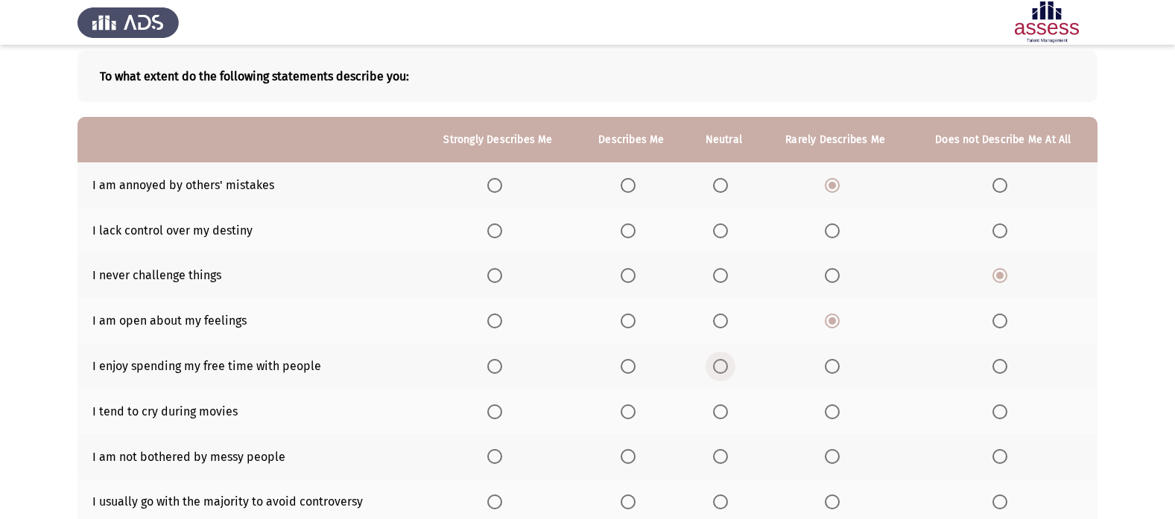
click at [724, 363] on span "Select an option" at bounding box center [720, 366] width 15 height 15
click at [724, 363] on input "Select an option" at bounding box center [720, 366] width 15 height 15
click at [628, 367] on span "Select an option" at bounding box center [628, 367] width 0 height 0
click at [630, 367] on input "Select an option" at bounding box center [628, 366] width 15 height 15
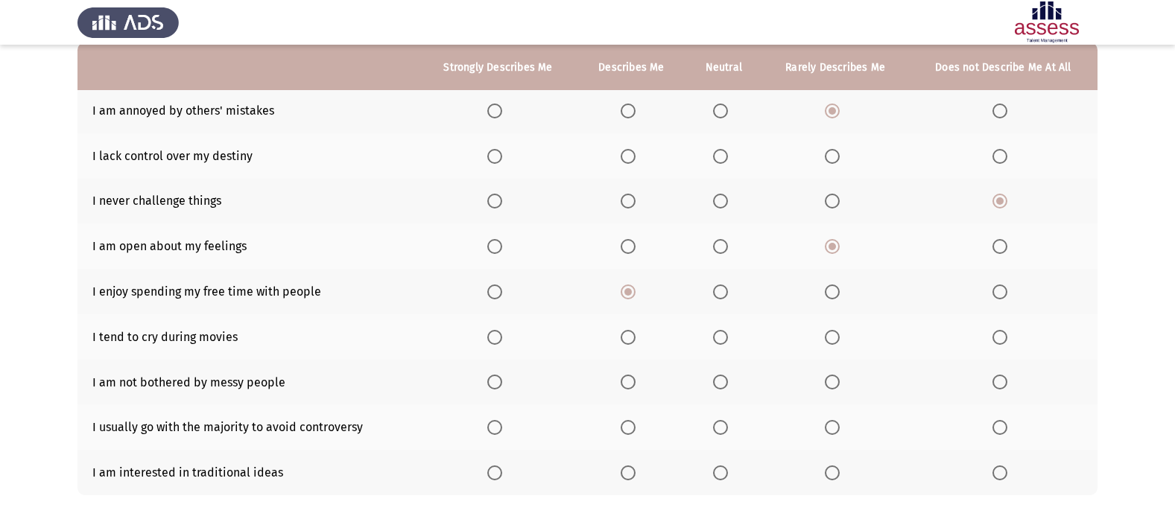
click at [495, 330] on span "Select an option" at bounding box center [494, 337] width 15 height 15
click at [495, 330] on input "Select an option" at bounding box center [494, 337] width 15 height 15
click at [834, 379] on span "Select an option" at bounding box center [832, 382] width 15 height 15
click at [834, 379] on input "Select an option" at bounding box center [832, 382] width 15 height 15
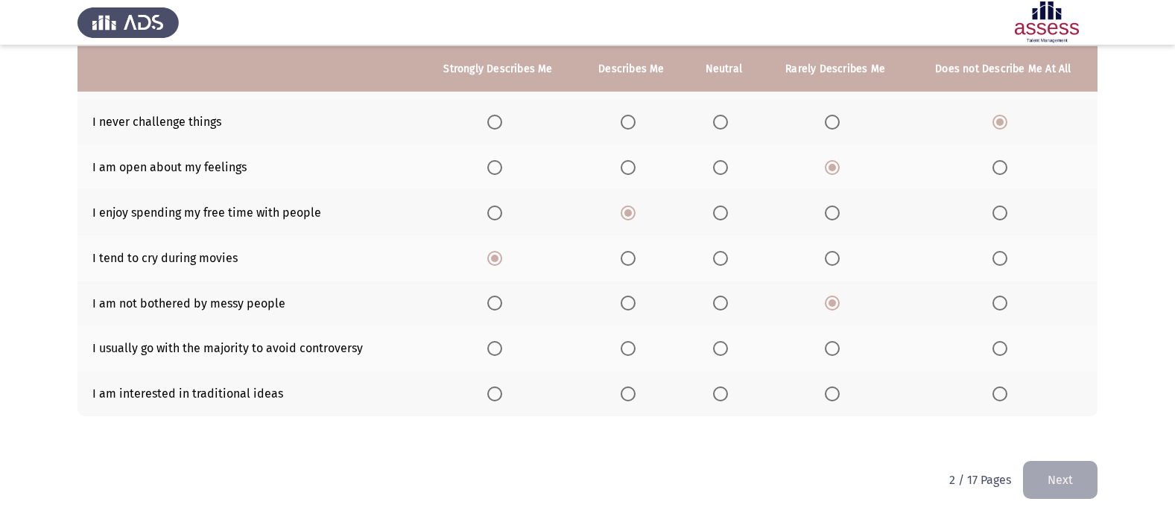
scroll to position [230, 0]
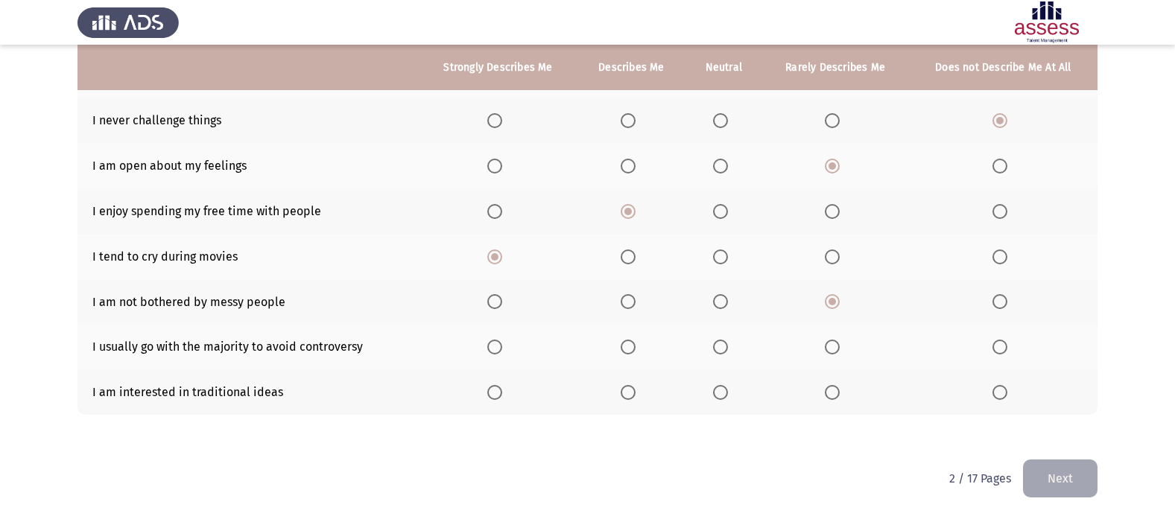
click at [1002, 341] on span "Select an option" at bounding box center [1000, 347] width 15 height 15
click at [1002, 341] on input "Select an option" at bounding box center [1000, 347] width 15 height 15
click at [838, 390] on span "Select an option" at bounding box center [832, 392] width 15 height 15
click at [838, 390] on input "Select an option" at bounding box center [832, 392] width 15 height 15
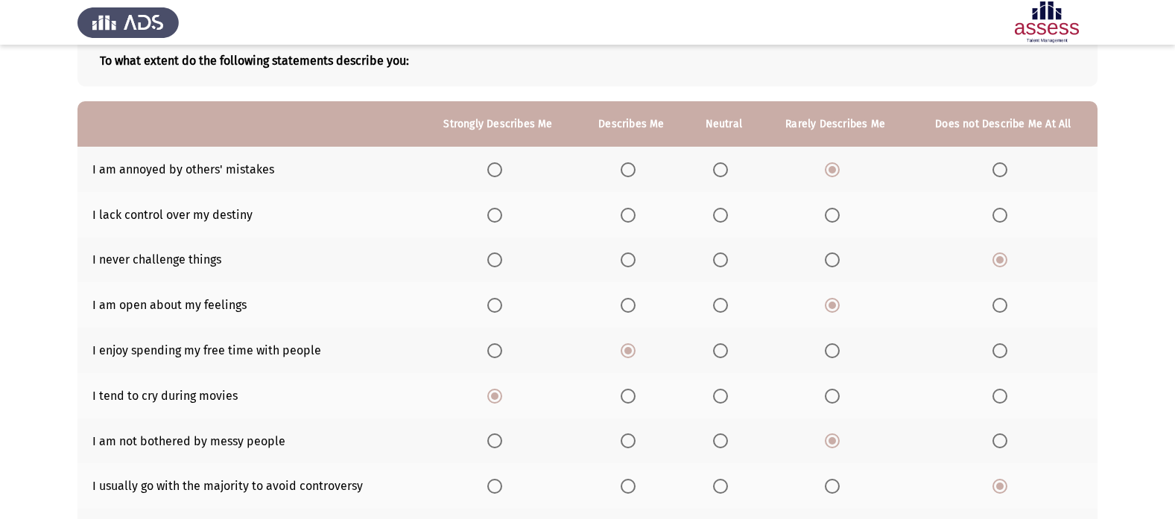
scroll to position [80, 0]
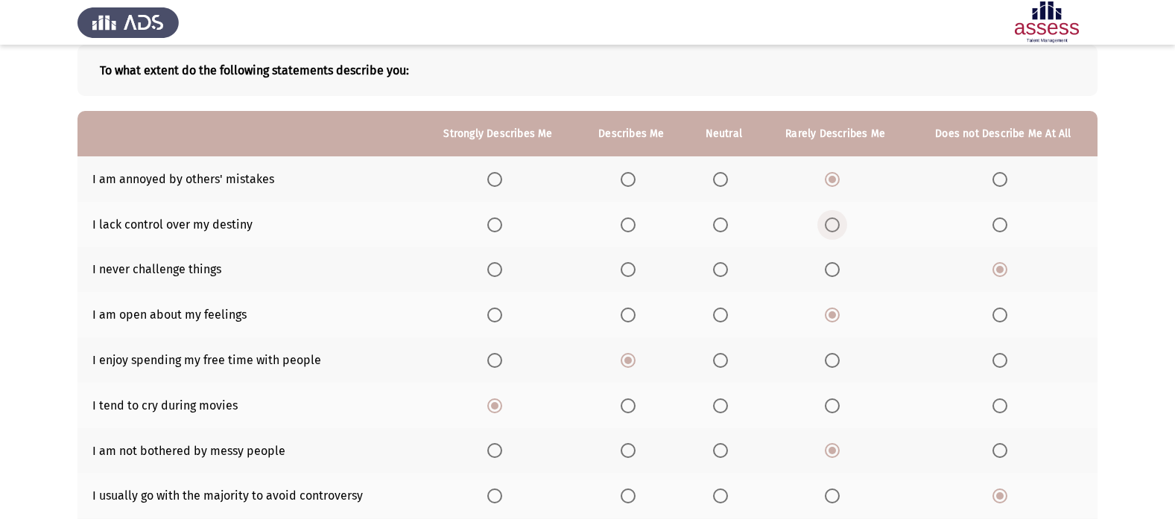
click at [831, 219] on span "Select an option" at bounding box center [832, 225] width 15 height 15
click at [831, 219] on input "Select an option" at bounding box center [832, 225] width 15 height 15
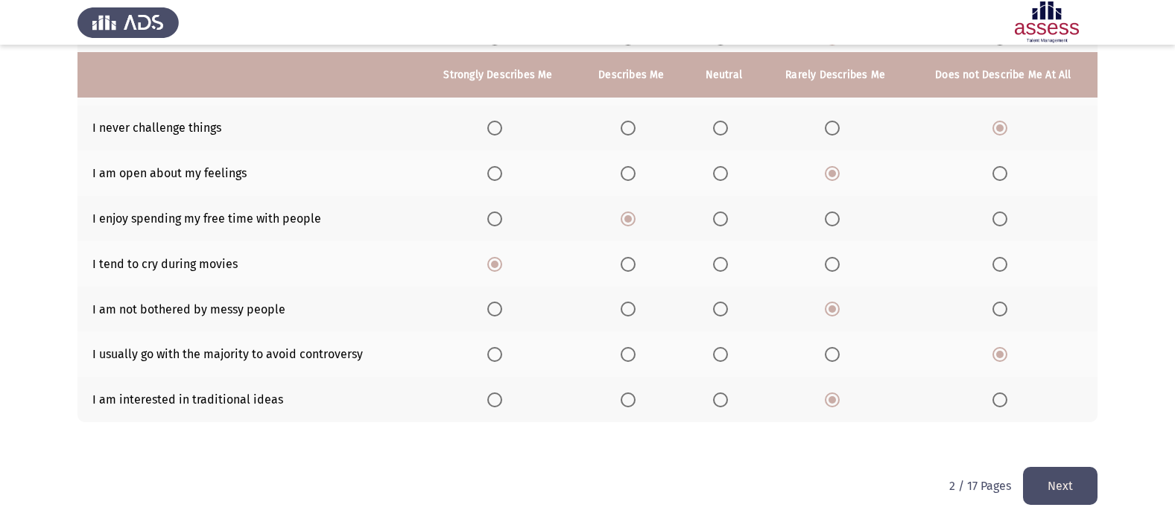
scroll to position [230, 0]
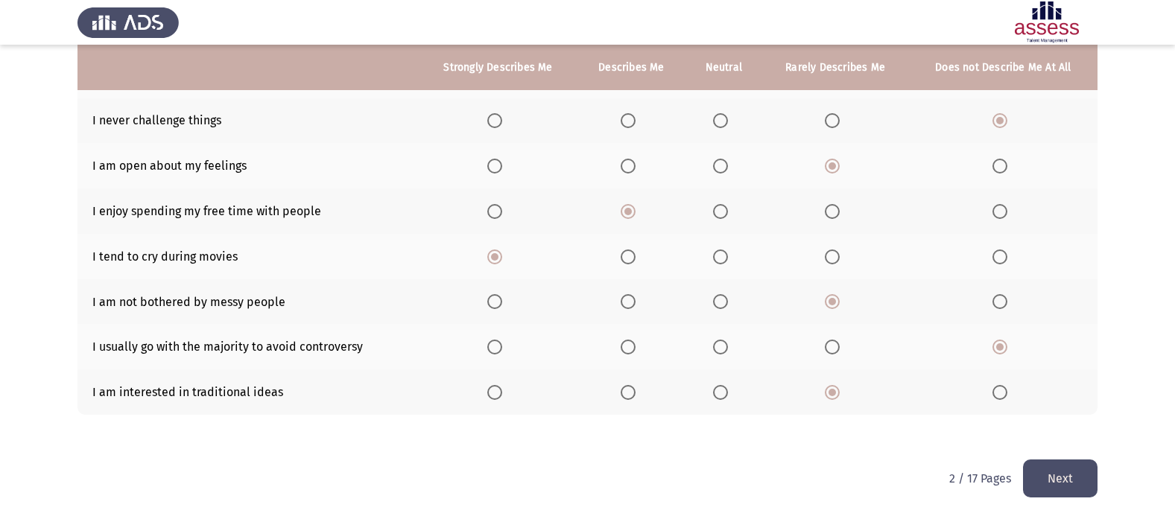
click at [1054, 486] on button "Next" at bounding box center [1060, 479] width 75 height 38
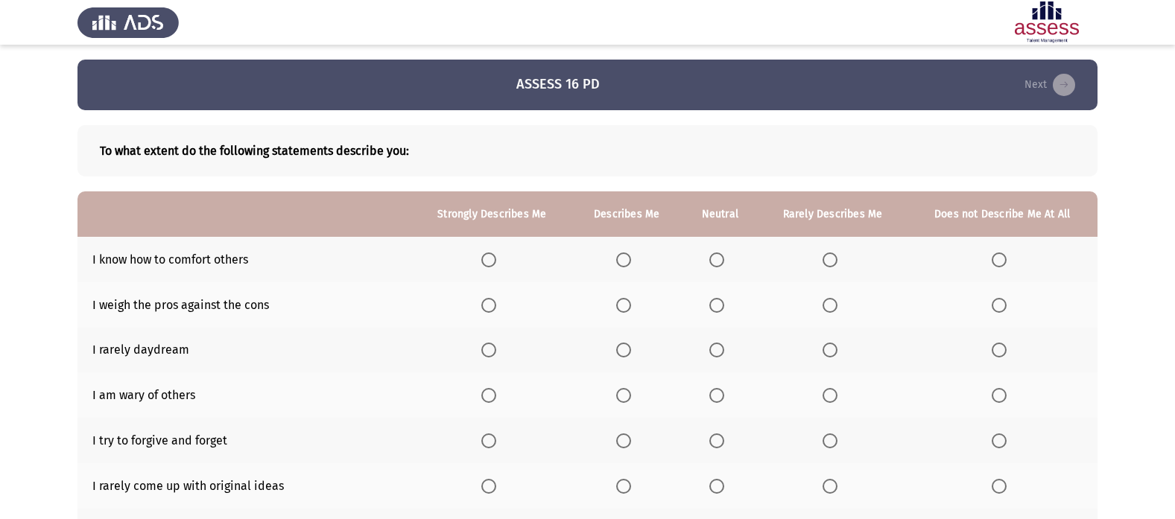
click at [717, 260] on span "Select an option" at bounding box center [717, 260] width 0 height 0
click at [718, 260] on input "Select an option" at bounding box center [716, 260] width 15 height 15
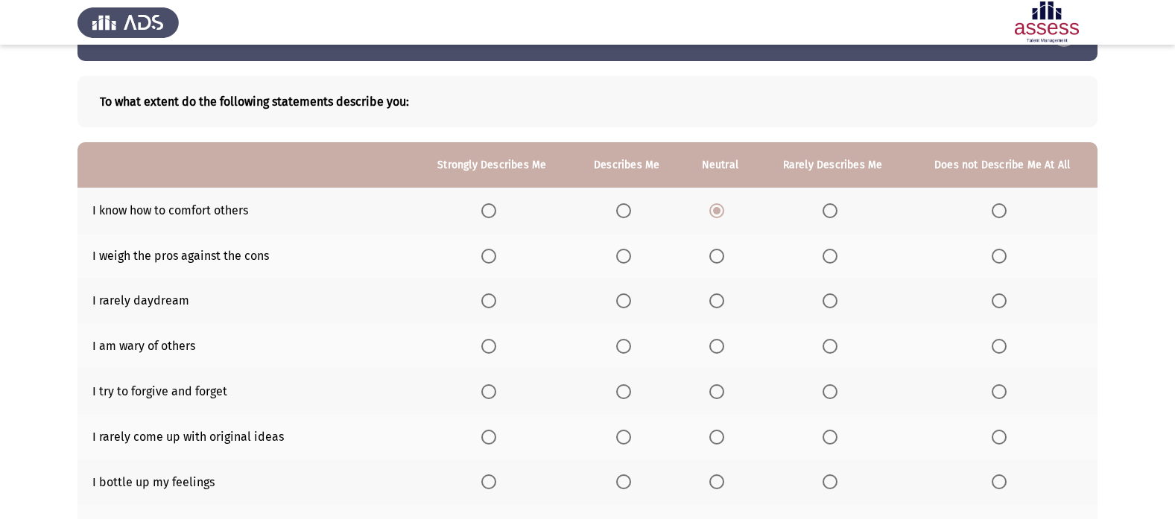
scroll to position [75, 0]
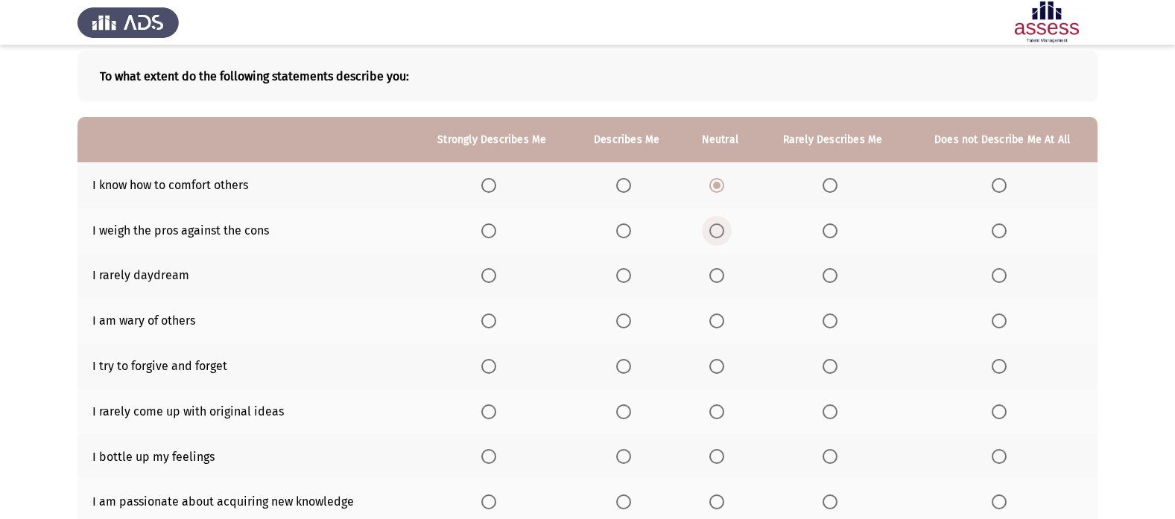
click at [719, 229] on span "Select an option" at bounding box center [716, 231] width 15 height 15
click at [719, 229] on input "Select an option" at bounding box center [716, 231] width 15 height 15
click at [1000, 268] on span "Select an option" at bounding box center [999, 275] width 15 height 15
click at [1000, 268] on input "Select an option" at bounding box center [999, 275] width 15 height 15
click at [826, 367] on span "Select an option" at bounding box center [830, 366] width 15 height 15
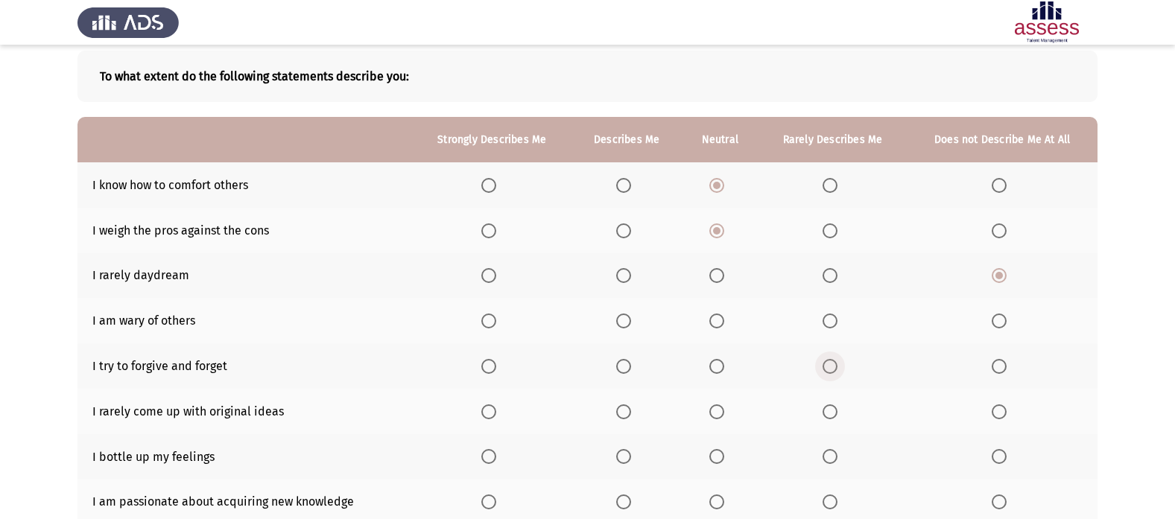
click at [826, 367] on input "Select an option" at bounding box center [830, 366] width 15 height 15
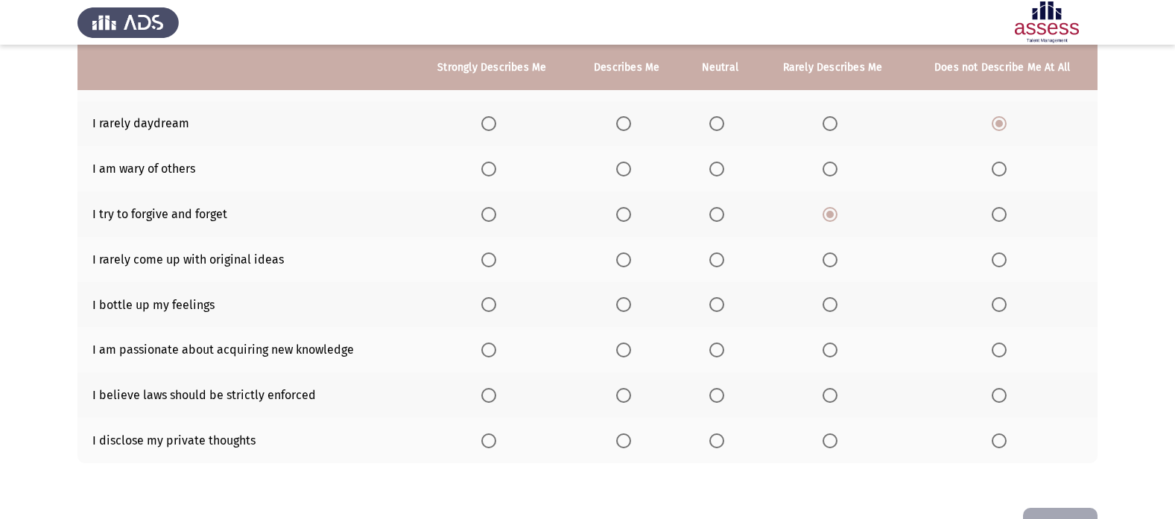
scroll to position [200, 0]
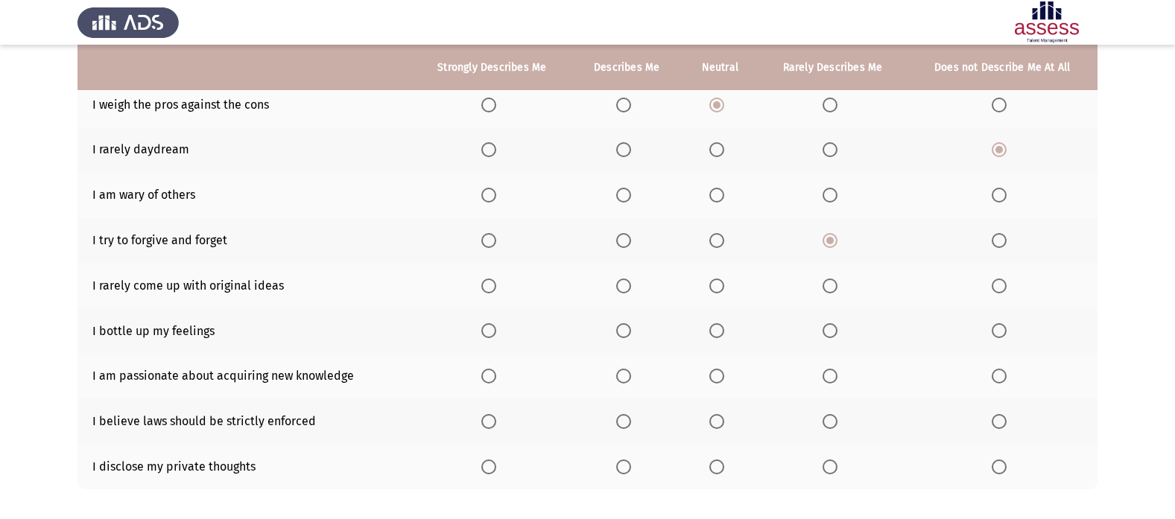
drag, startPoint x: 833, startPoint y: 285, endPoint x: 827, endPoint y: 296, distance: 12.7
click at [827, 296] on th at bounding box center [833, 285] width 149 height 45
click at [824, 290] on th at bounding box center [833, 285] width 149 height 45
click at [828, 285] on span "Select an option" at bounding box center [830, 286] width 15 height 15
click at [828, 285] on input "Select an option" at bounding box center [830, 286] width 15 height 15
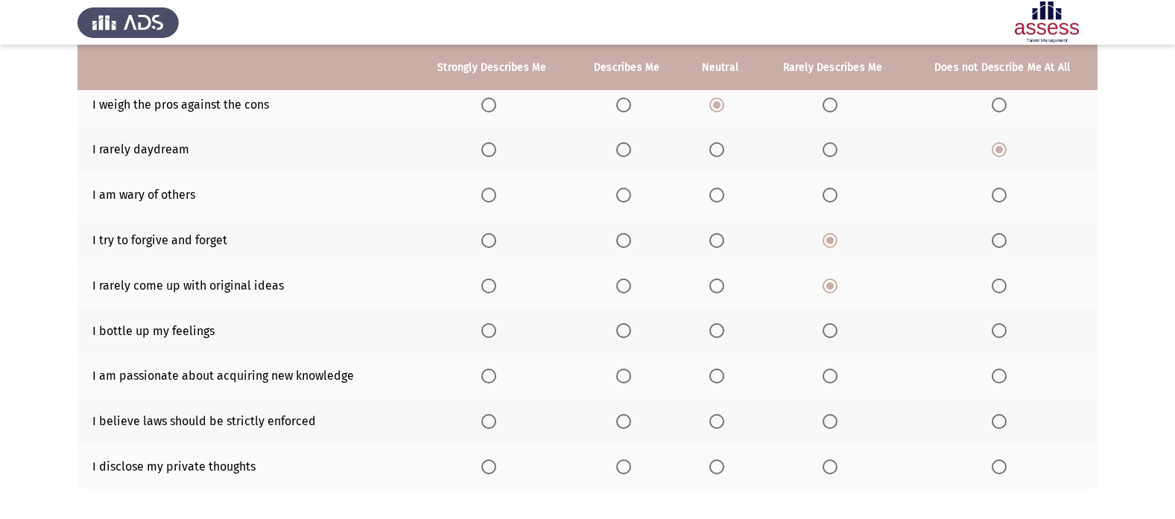
click at [627, 328] on span "Select an option" at bounding box center [623, 330] width 15 height 15
click at [627, 328] on input "Select an option" at bounding box center [623, 330] width 15 height 15
click at [484, 371] on span "Select an option" at bounding box center [488, 376] width 15 height 15
click at [484, 371] on input "Select an option" at bounding box center [488, 376] width 15 height 15
click at [489, 423] on span "Select an option" at bounding box center [488, 421] width 15 height 15
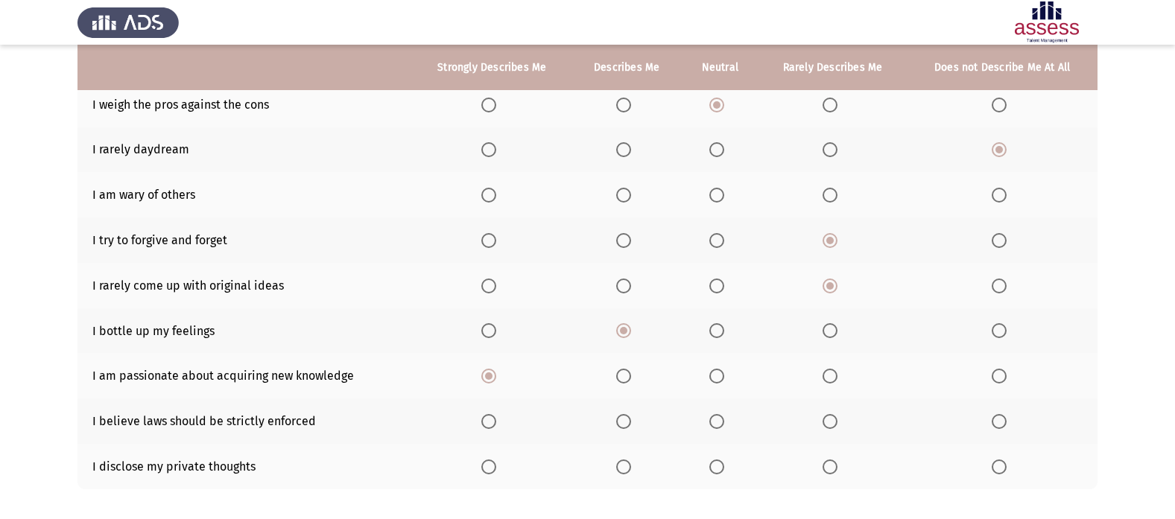
click at [489, 423] on input "Select an option" at bounding box center [488, 421] width 15 height 15
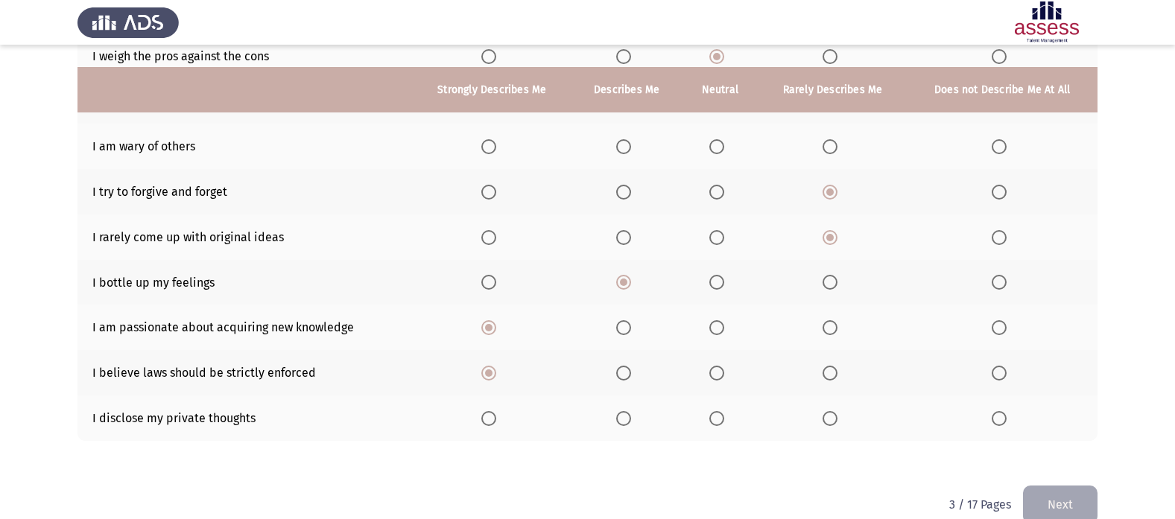
scroll to position [275, 0]
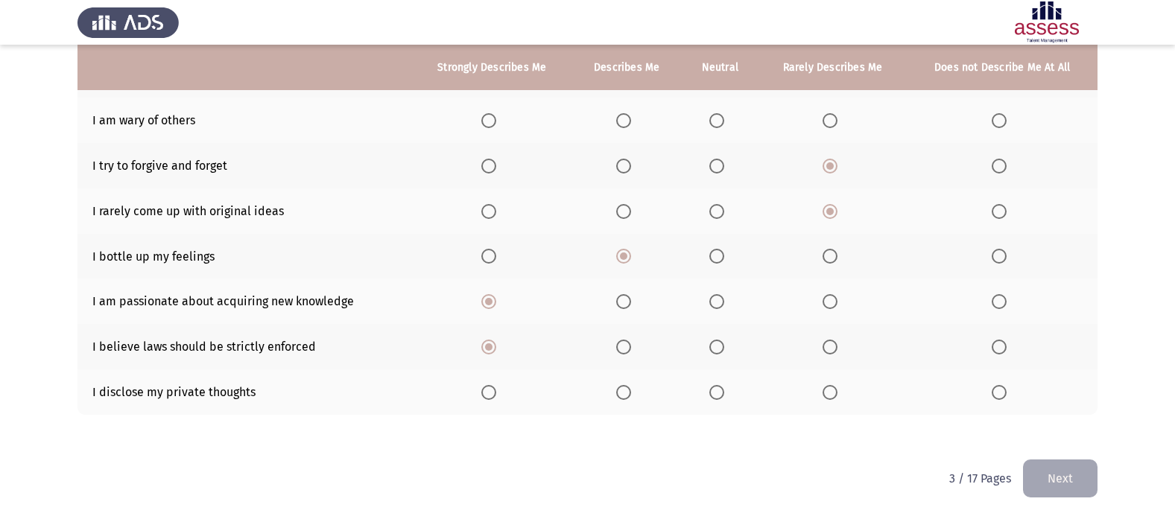
click at [628, 394] on span "Select an option" at bounding box center [623, 392] width 15 height 15
click at [628, 394] on input "Select an option" at bounding box center [623, 392] width 15 height 15
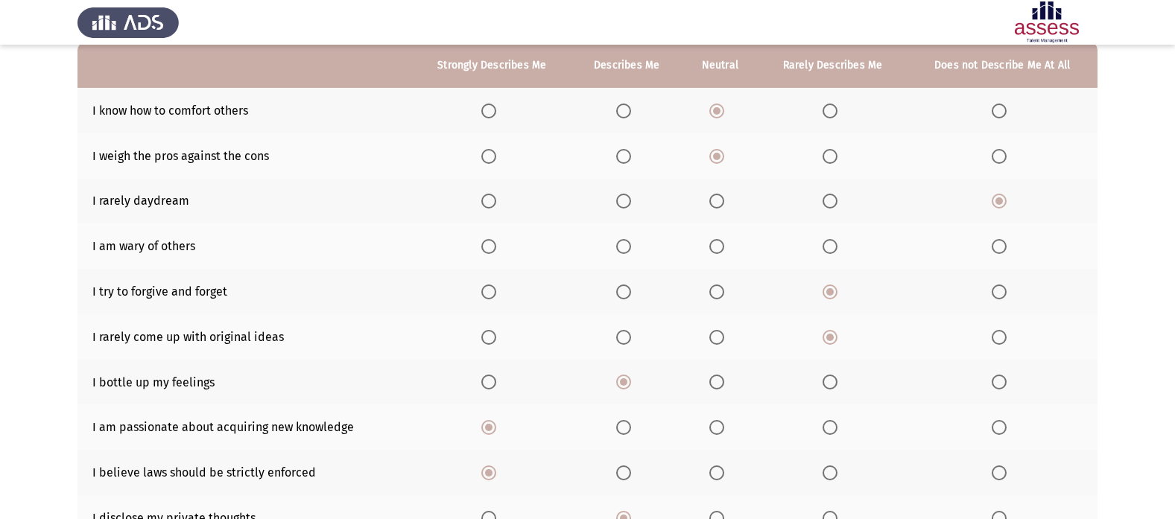
scroll to position [75, 0]
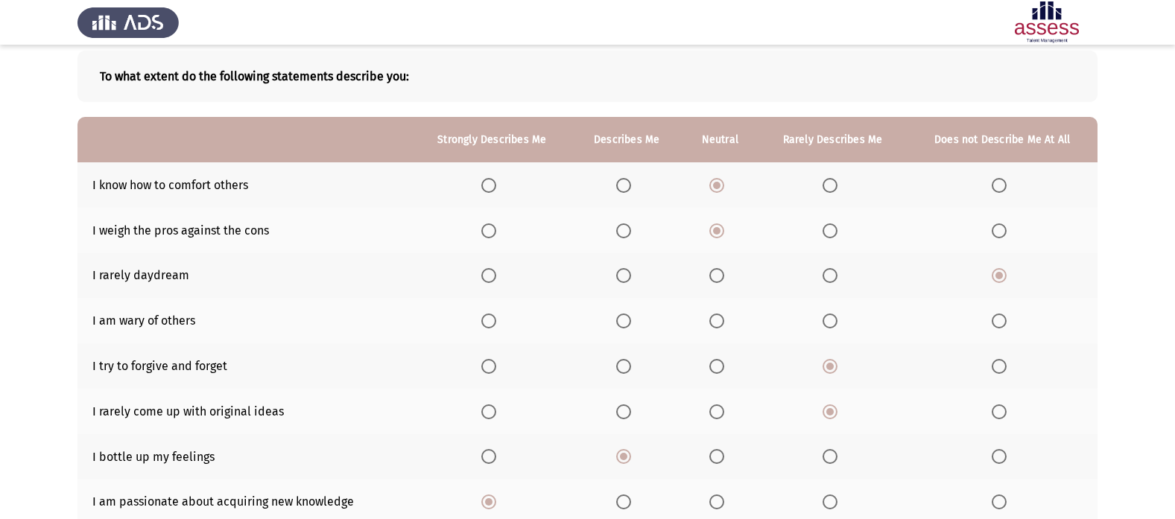
click at [709, 323] on th at bounding box center [720, 320] width 77 height 45
click at [718, 307] on th at bounding box center [720, 320] width 77 height 45
click at [717, 314] on span "Select an option" at bounding box center [716, 321] width 15 height 15
click at [717, 314] on input "Select an option" at bounding box center [716, 321] width 15 height 15
click at [624, 180] on span "Select an option" at bounding box center [623, 185] width 15 height 15
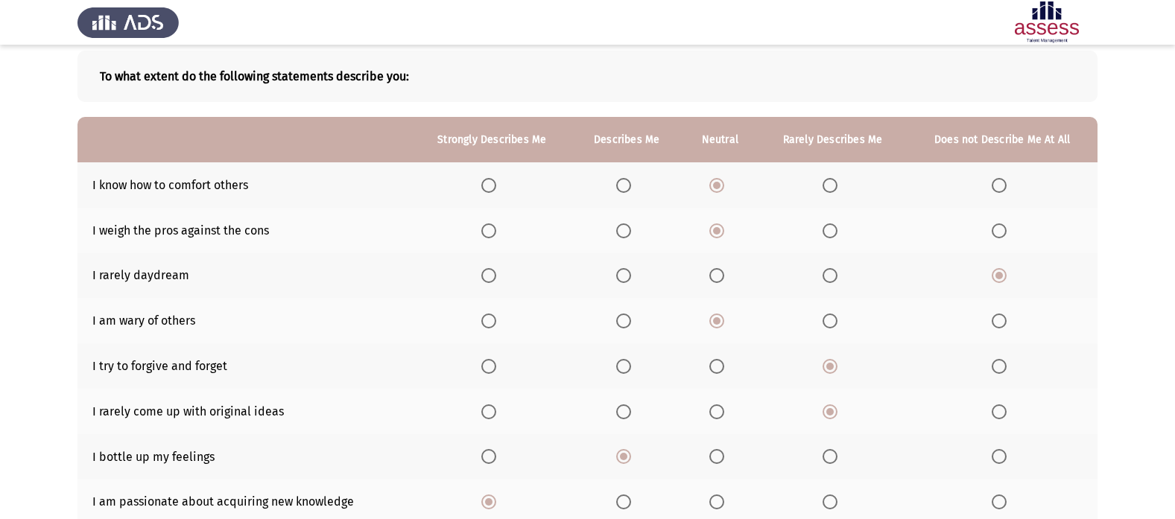
click at [624, 180] on input "Select an option" at bounding box center [623, 185] width 15 height 15
click at [624, 238] on th at bounding box center [627, 230] width 110 height 45
click at [621, 218] on th at bounding box center [627, 230] width 110 height 45
click at [622, 233] on span "Select an option" at bounding box center [623, 231] width 15 height 15
click at [622, 233] on input "Select an option" at bounding box center [623, 231] width 15 height 15
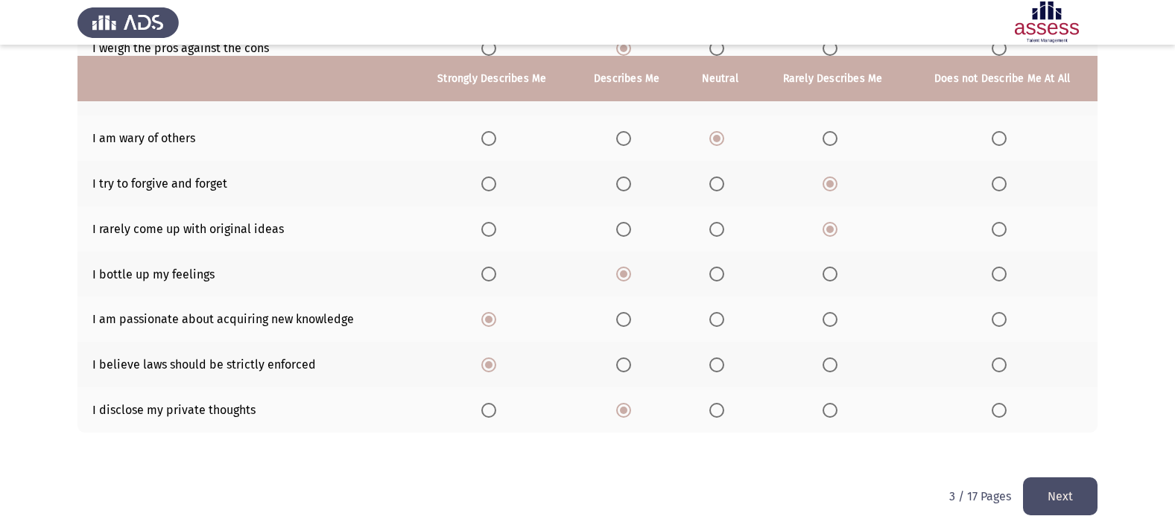
scroll to position [275, 0]
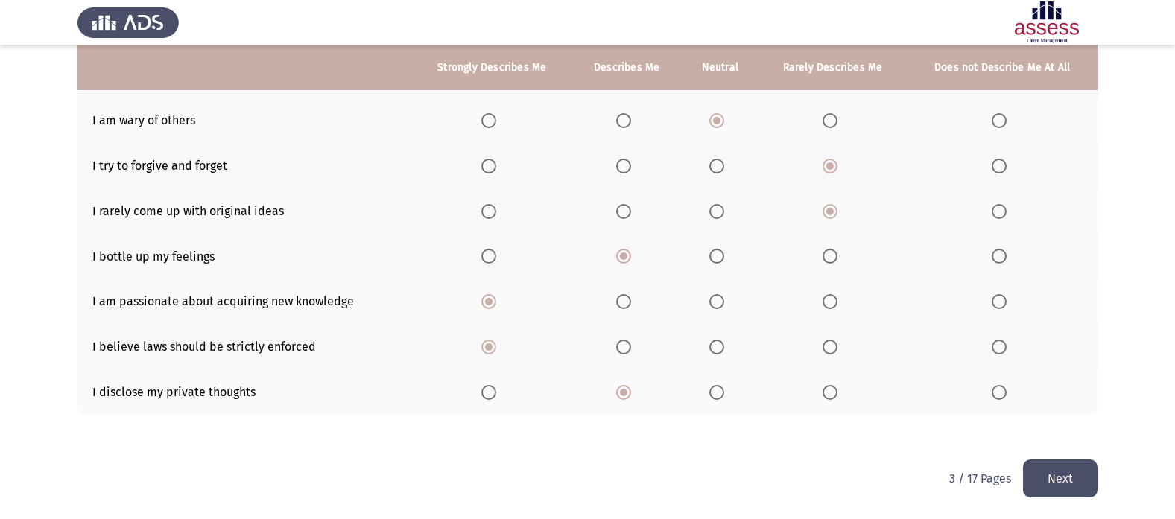
click at [493, 381] on th at bounding box center [491, 392] width 159 height 45
click at [489, 395] on span "Select an option" at bounding box center [488, 392] width 15 height 15
click at [489, 395] on input "Select an option" at bounding box center [488, 392] width 15 height 15
click at [1053, 466] on button "Next" at bounding box center [1060, 479] width 75 height 38
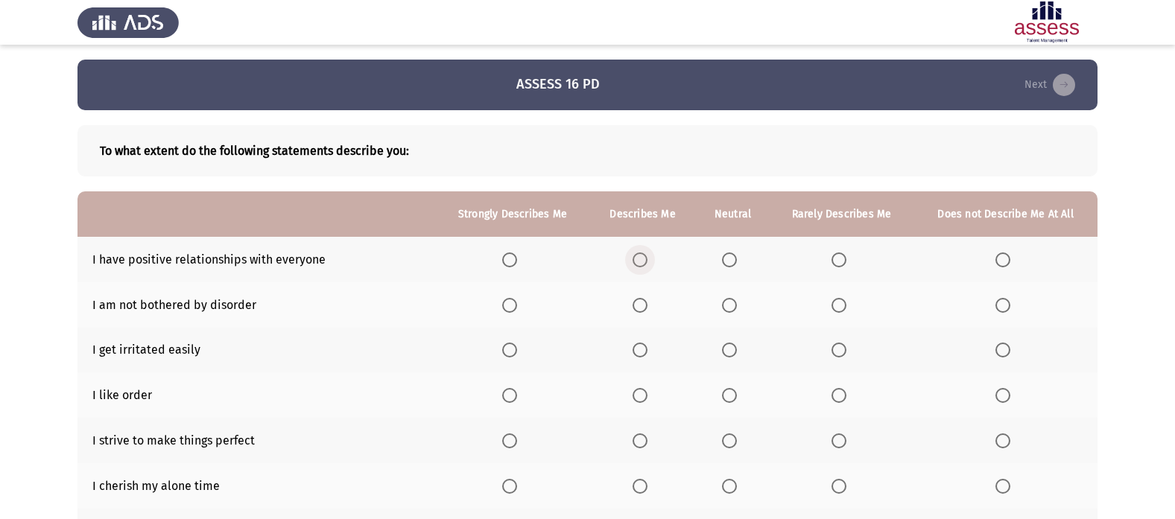
click at [642, 259] on span "Select an option" at bounding box center [640, 260] width 15 height 15
click at [642, 259] on input "Select an option" at bounding box center [640, 260] width 15 height 15
click at [840, 306] on span "Select an option" at bounding box center [839, 305] width 15 height 15
click at [840, 306] on input "Select an option" at bounding box center [839, 305] width 15 height 15
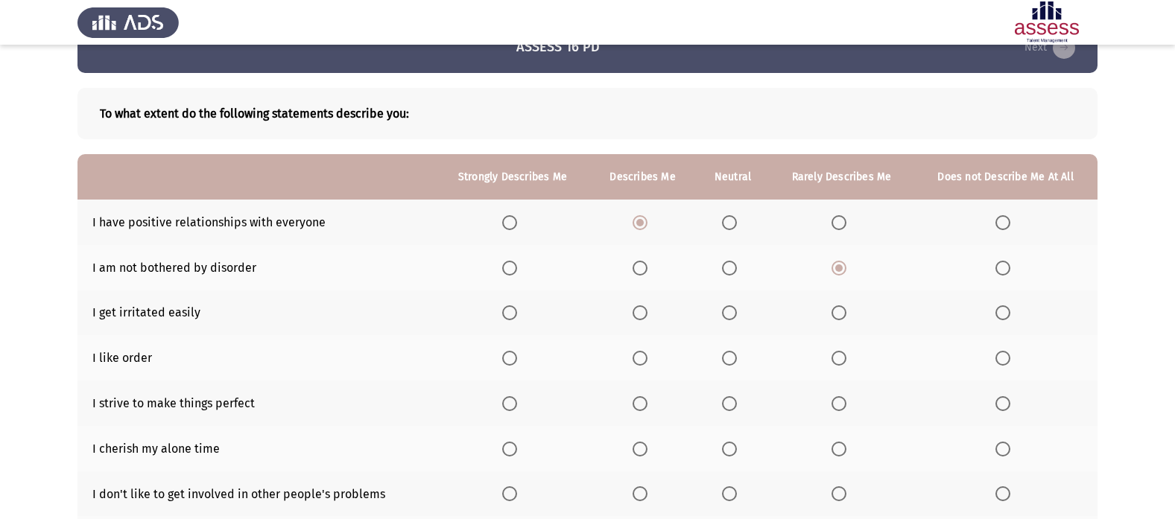
scroll to position [75, 0]
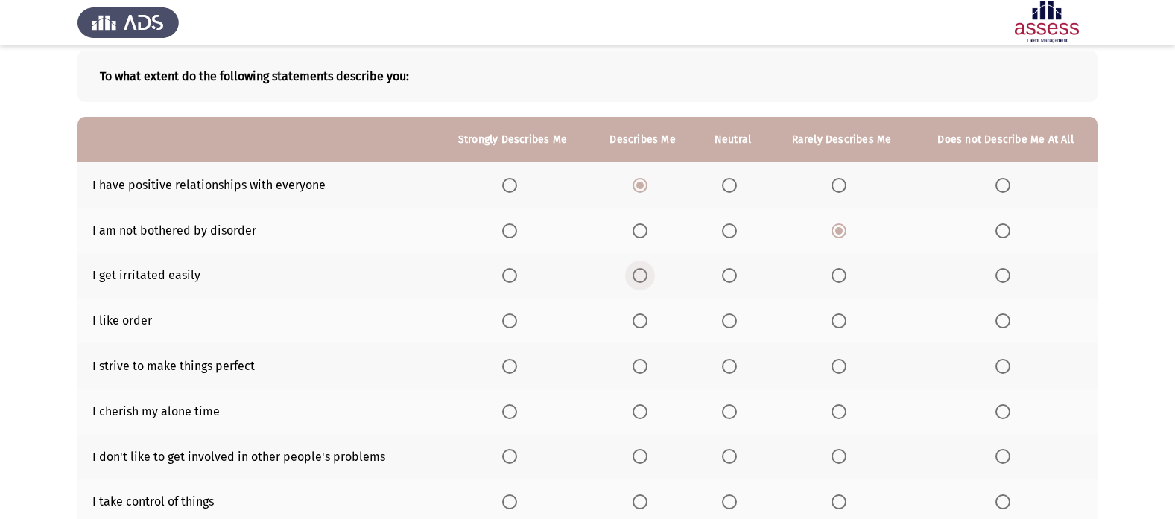
click at [642, 275] on span "Select an option" at bounding box center [640, 275] width 15 height 15
click at [642, 275] on input "Select an option" at bounding box center [640, 275] width 15 height 15
click at [507, 314] on span "Select an option" at bounding box center [509, 321] width 15 height 15
click at [507, 314] on input "Select an option" at bounding box center [509, 321] width 15 height 15
click at [512, 369] on span "Select an option" at bounding box center [509, 366] width 15 height 15
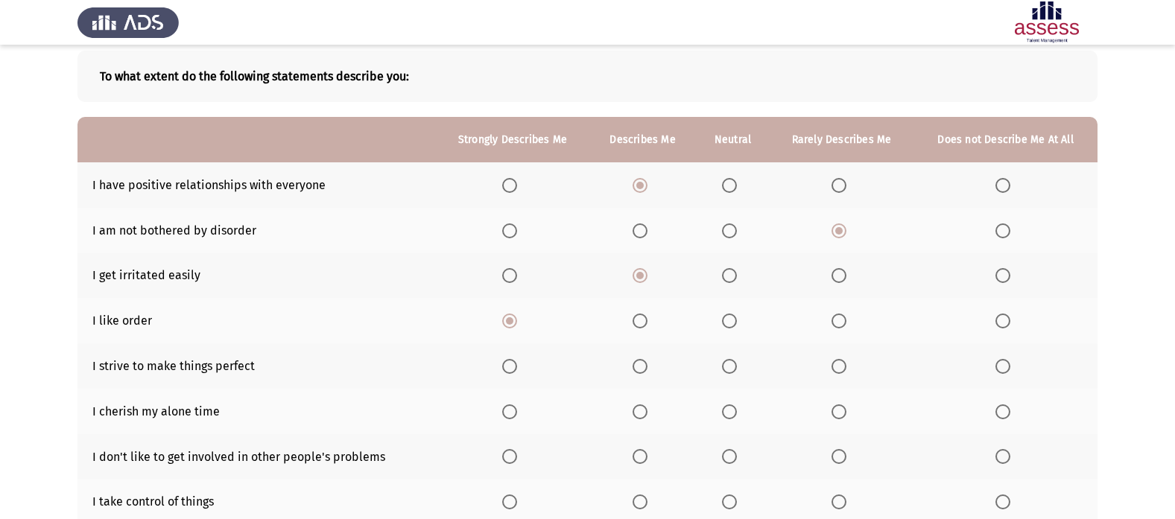
click at [512, 369] on input "Select an option" at bounding box center [509, 366] width 15 height 15
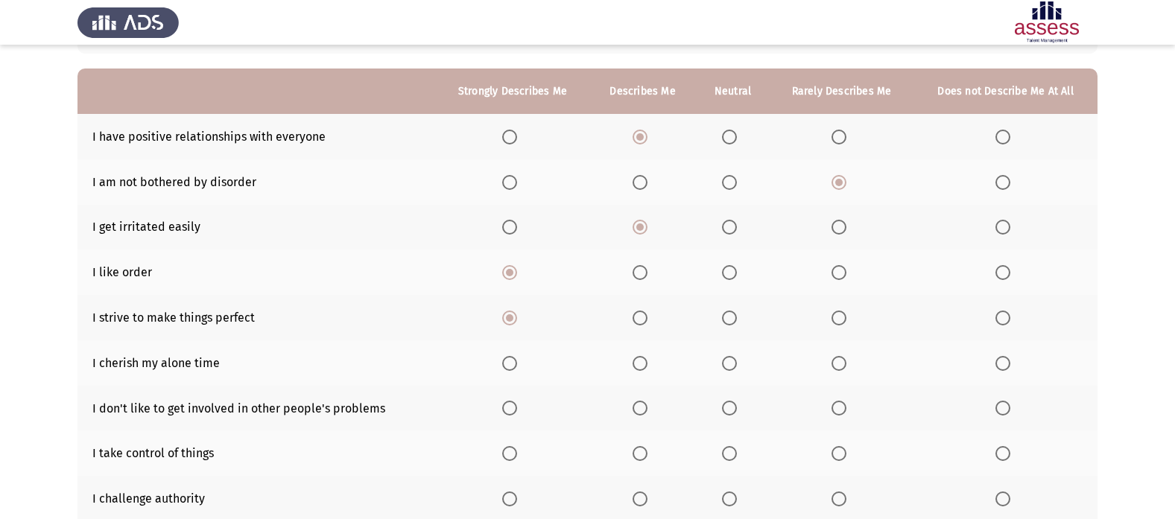
scroll to position [149, 0]
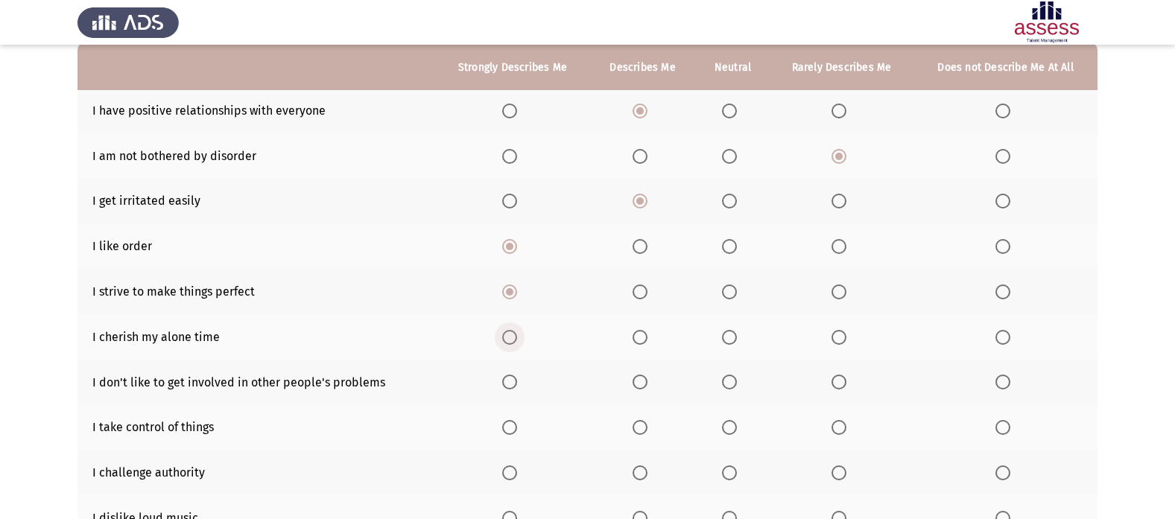
click at [510, 335] on span "Select an option" at bounding box center [509, 337] width 15 height 15
click at [510, 335] on input "Select an option" at bounding box center [509, 337] width 15 height 15
click at [729, 384] on span "Select an option" at bounding box center [729, 382] width 15 height 15
click at [729, 384] on input "Select an option" at bounding box center [729, 382] width 15 height 15
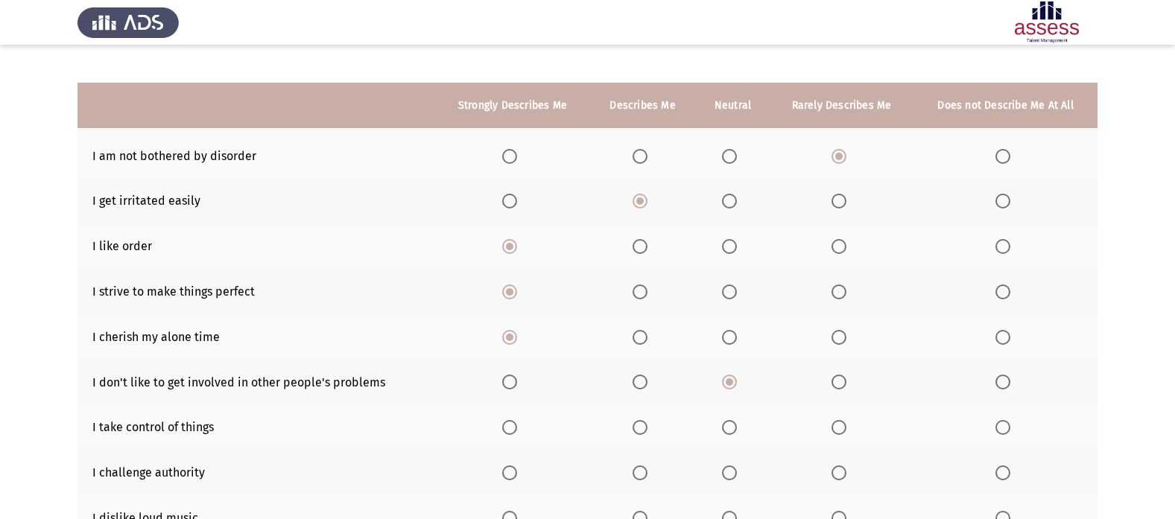
scroll to position [224, 0]
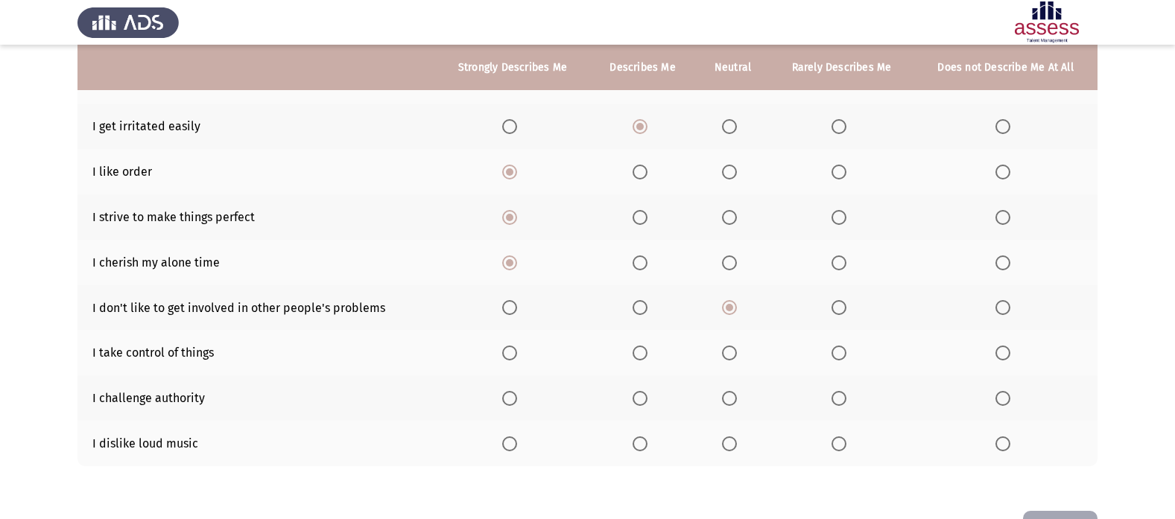
click at [513, 351] on span "Select an option" at bounding box center [509, 353] width 15 height 15
click at [513, 351] on input "Select an option" at bounding box center [509, 353] width 15 height 15
click at [839, 399] on span "Select an option" at bounding box center [839, 399] width 0 height 0
click at [839, 398] on input "Select an option" at bounding box center [839, 398] width 15 height 15
click at [505, 441] on span "Select an option" at bounding box center [509, 444] width 15 height 15
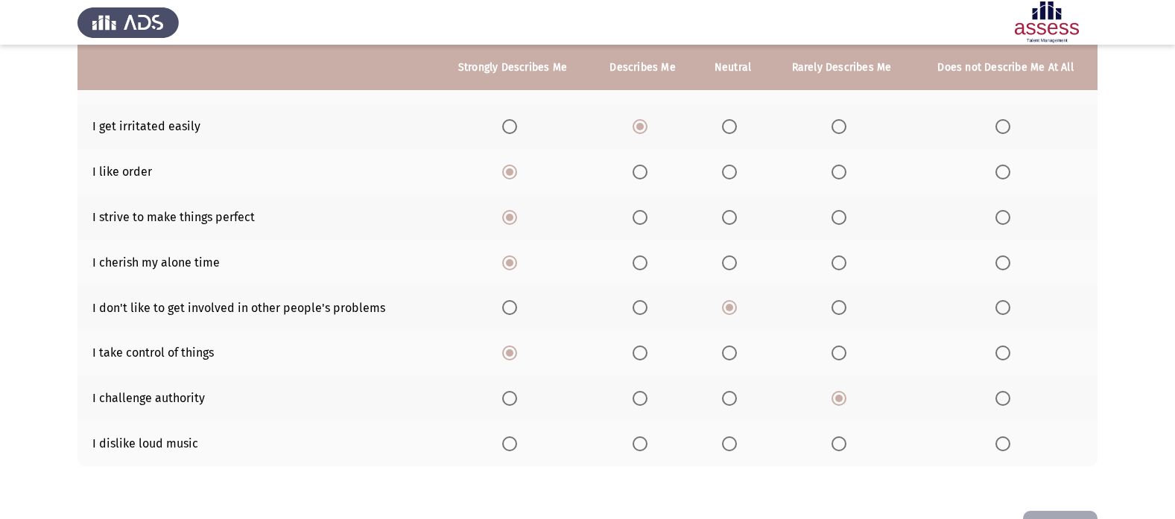
click at [505, 441] on input "Select an option" at bounding box center [509, 444] width 15 height 15
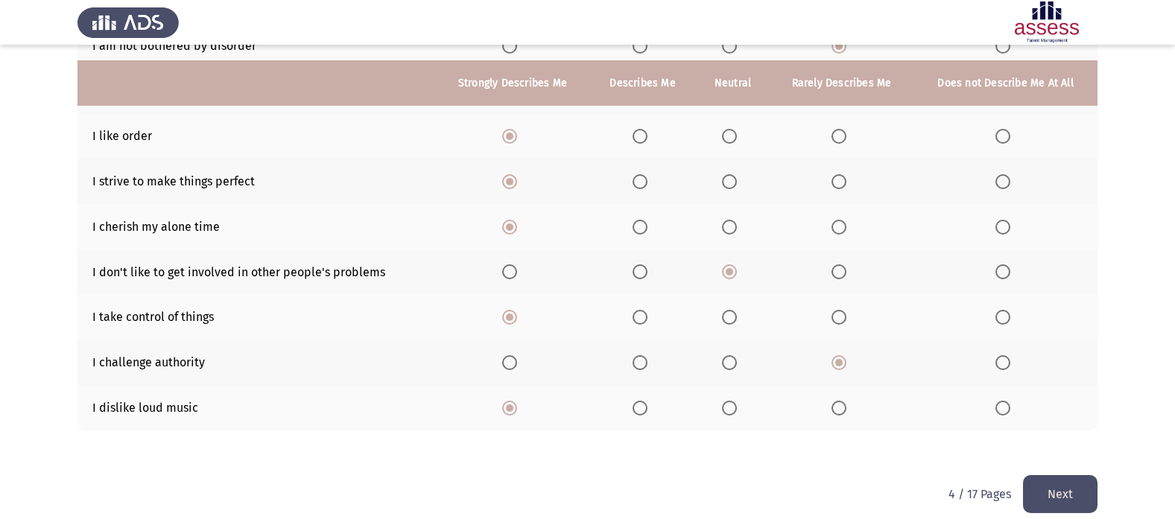
scroll to position [275, 0]
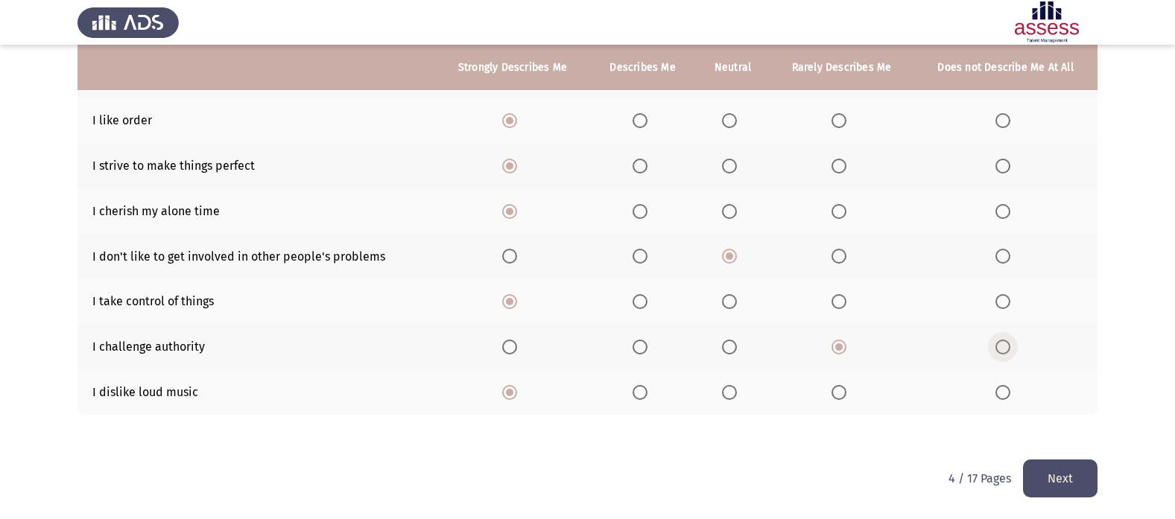
click at [1001, 344] on span "Select an option" at bounding box center [1003, 347] width 15 height 15
click at [1001, 344] on input "Select an option" at bounding box center [1003, 347] width 15 height 15
click at [1040, 463] on button "Next" at bounding box center [1060, 479] width 75 height 38
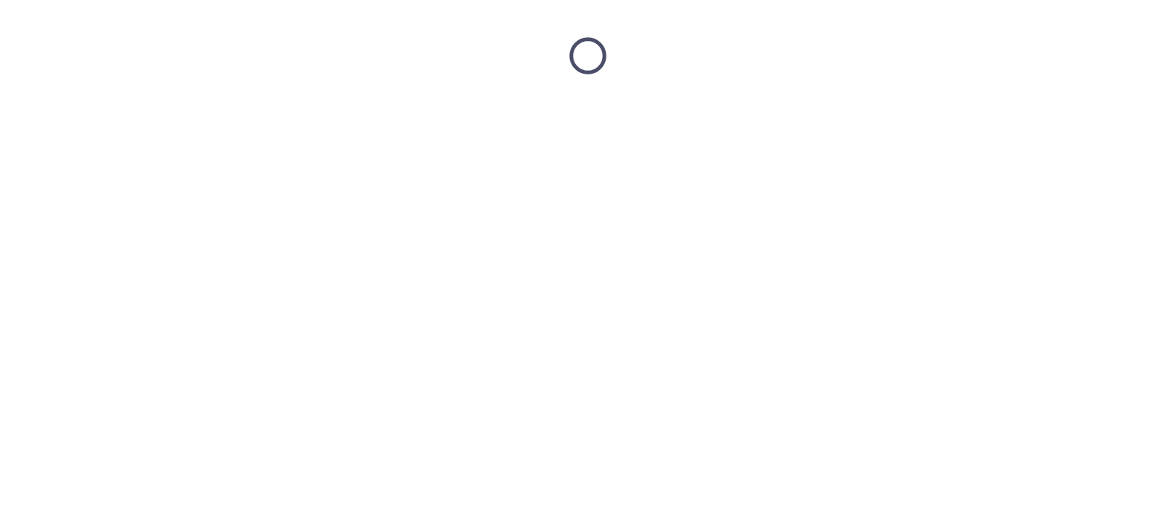
scroll to position [0, 0]
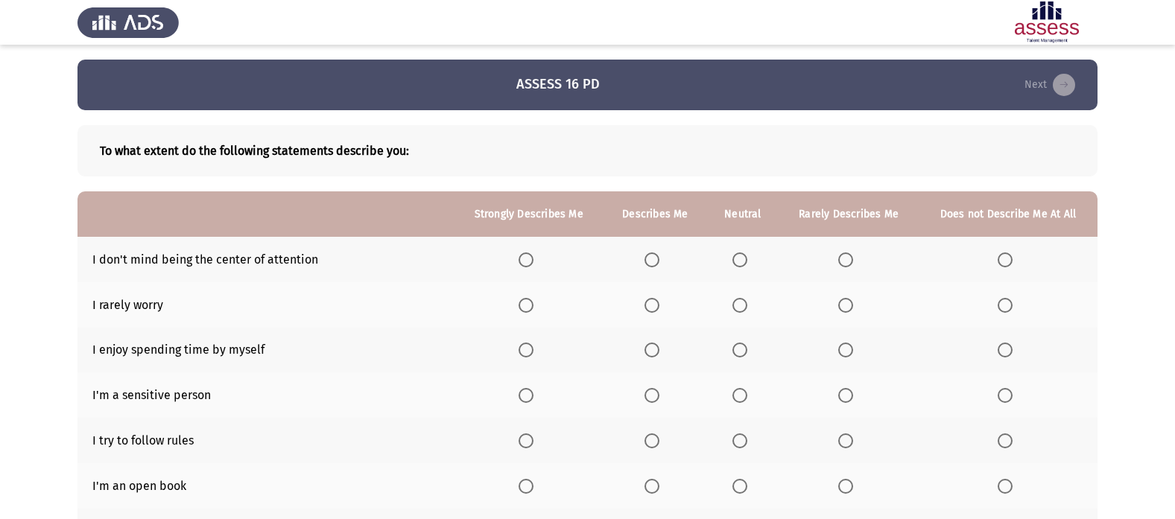
click at [738, 256] on span "Select an option" at bounding box center [740, 260] width 15 height 15
click at [738, 256] on input "Select an option" at bounding box center [740, 260] width 15 height 15
click at [999, 299] on span "Select an option" at bounding box center [1005, 305] width 15 height 15
click at [999, 299] on input "Select an option" at bounding box center [1005, 305] width 15 height 15
click at [654, 348] on span "Select an option" at bounding box center [652, 350] width 15 height 15
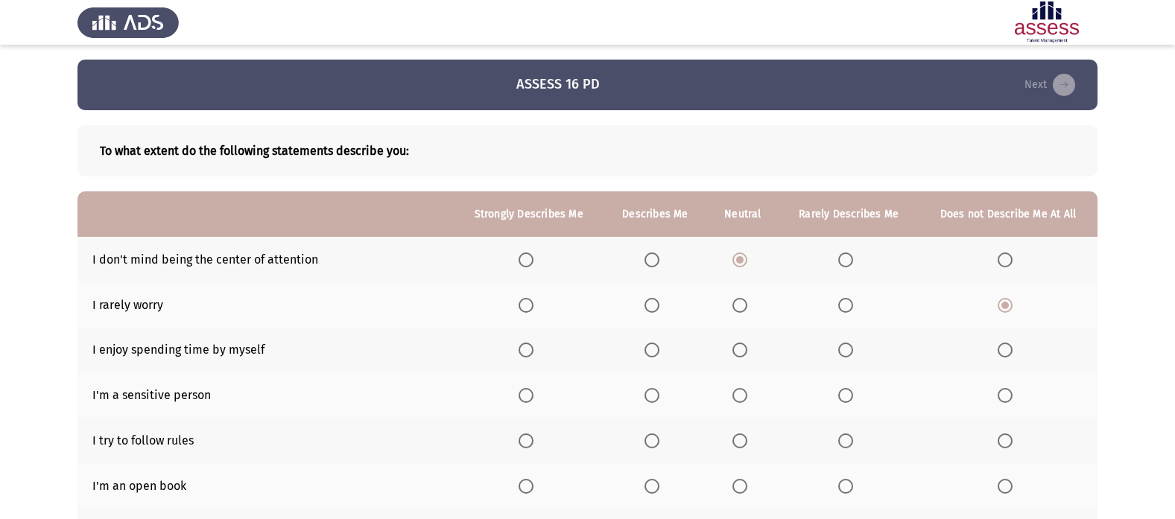
click at [654, 348] on input "Select an option" at bounding box center [652, 350] width 15 height 15
click at [534, 393] on span "Select an option" at bounding box center [526, 395] width 15 height 15
click at [534, 393] on input "Select an option" at bounding box center [526, 395] width 15 height 15
click at [651, 393] on span "Select an option" at bounding box center [652, 395] width 15 height 15
click at [651, 393] on input "Select an option" at bounding box center [652, 395] width 15 height 15
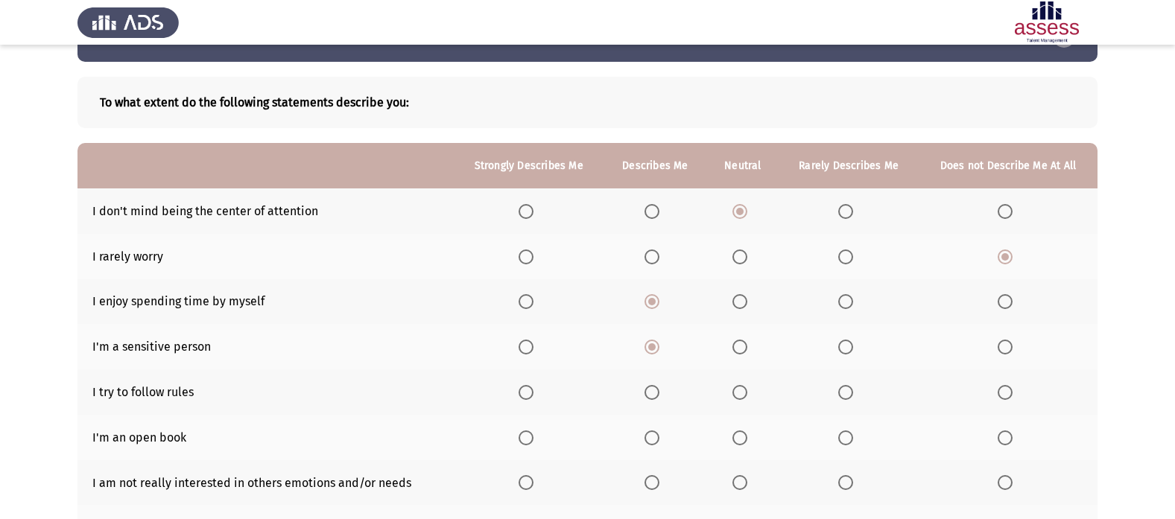
scroll to position [75, 0]
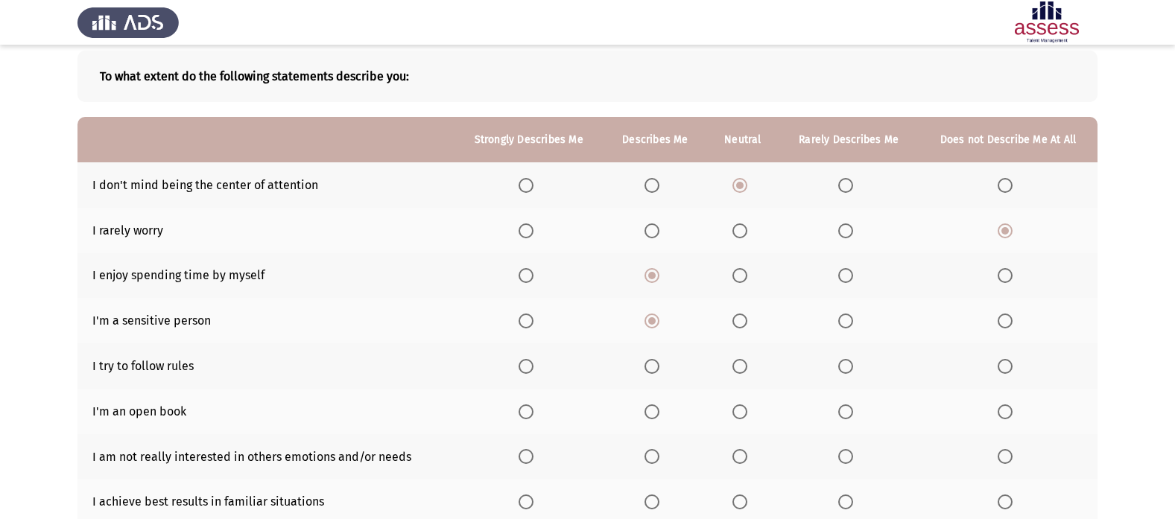
click at [522, 371] on span "Select an option" at bounding box center [526, 366] width 15 height 15
click at [522, 371] on input "Select an option" at bounding box center [526, 366] width 15 height 15
click at [1012, 411] on span "Select an option" at bounding box center [1005, 412] width 15 height 15
click at [1012, 411] on input "Select an option" at bounding box center [1005, 412] width 15 height 15
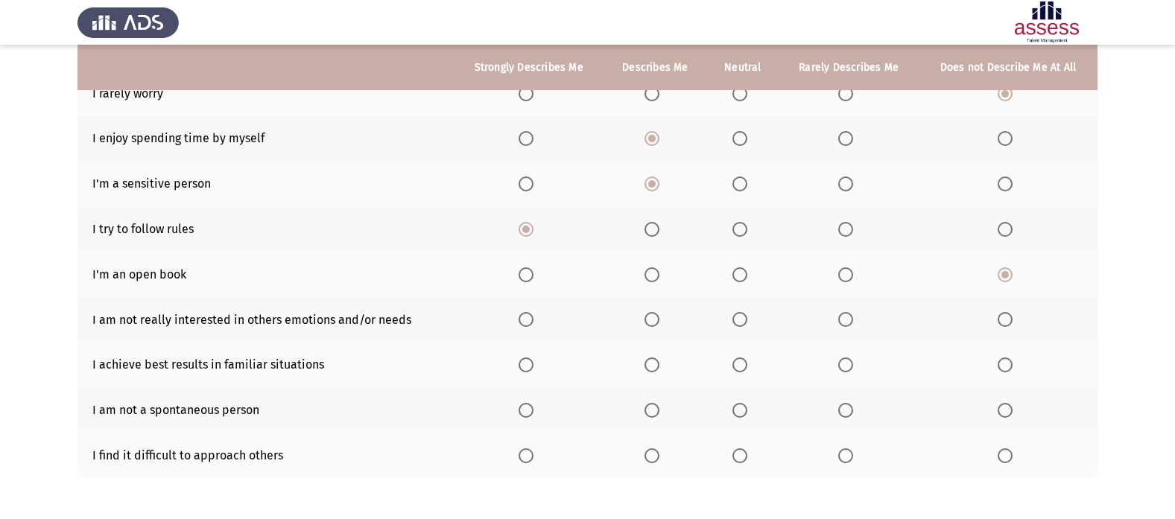
scroll to position [224, 0]
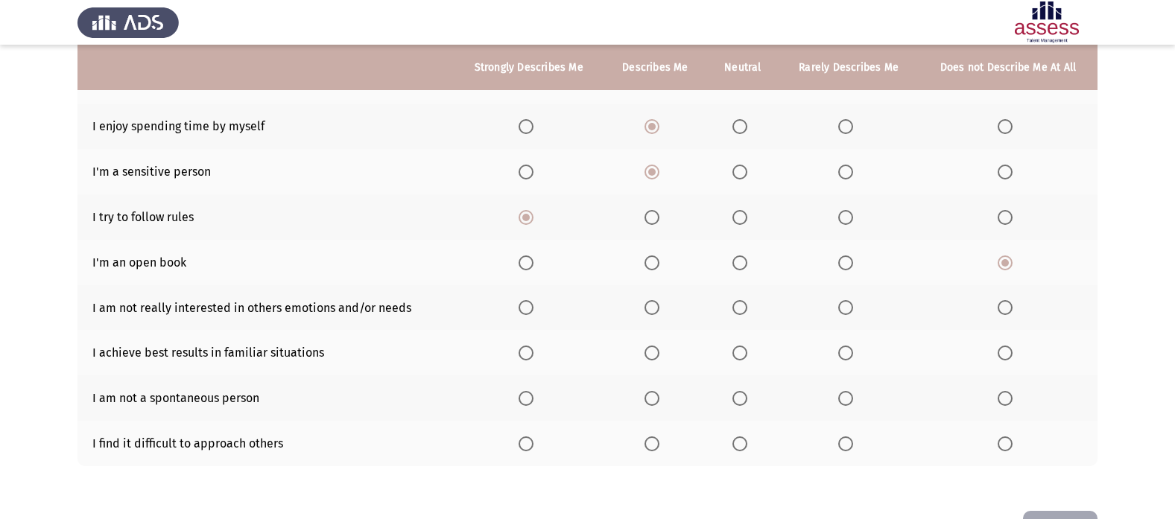
click at [838, 303] on th at bounding box center [849, 307] width 140 height 45
click at [846, 304] on span "Select an option" at bounding box center [845, 307] width 15 height 15
click at [846, 304] on input "Select an option" at bounding box center [845, 307] width 15 height 15
click at [1010, 305] on span "Select an option" at bounding box center [1005, 307] width 15 height 15
click at [1010, 305] on input "Select an option" at bounding box center [1005, 307] width 15 height 15
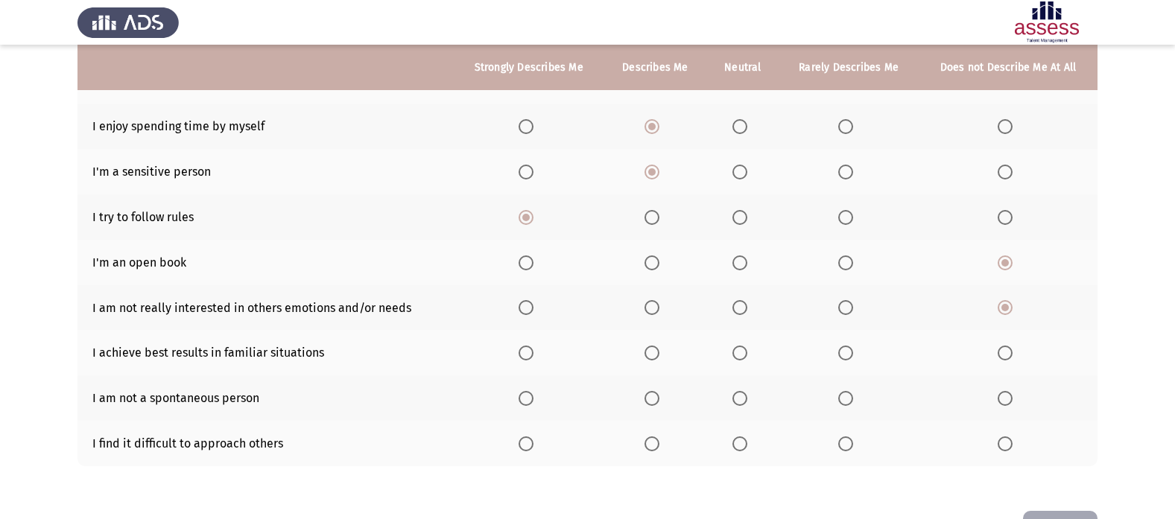
click at [649, 341] on th at bounding box center [656, 352] width 104 height 45
click at [654, 348] on span "Select an option" at bounding box center [652, 353] width 15 height 15
click at [654, 348] on input "Select an option" at bounding box center [652, 353] width 15 height 15
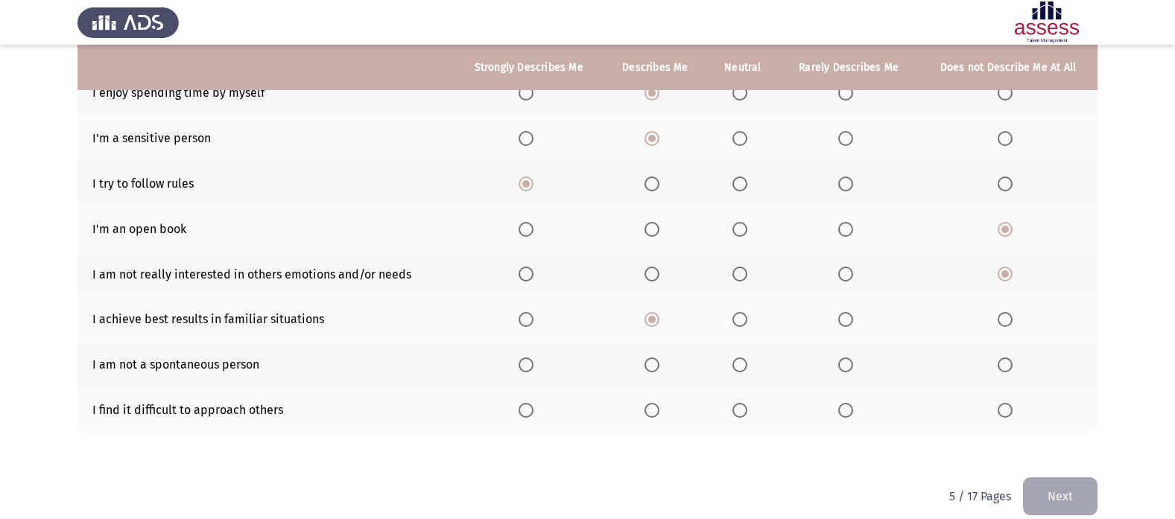
scroll to position [275, 0]
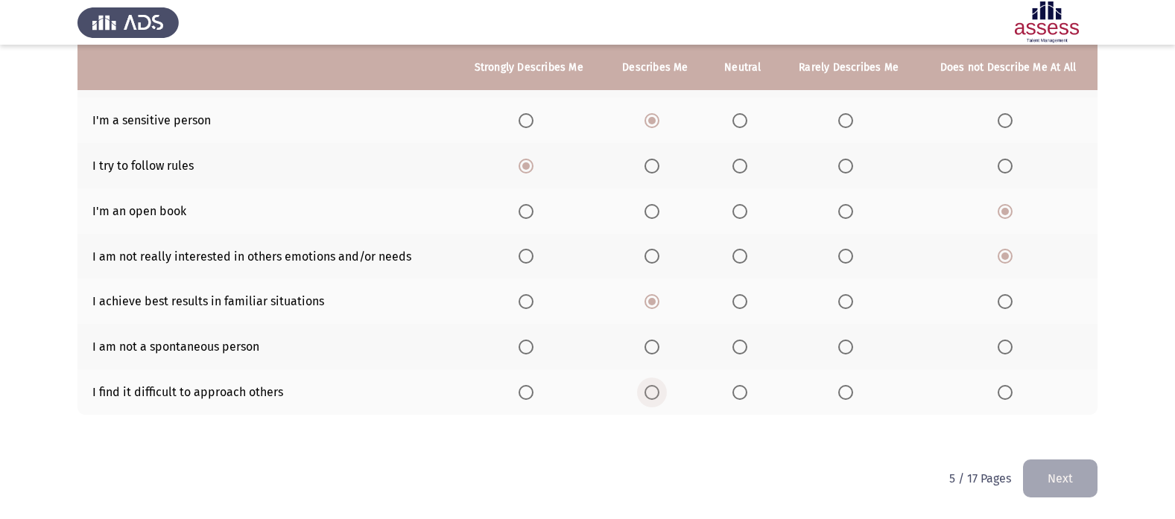
click at [655, 392] on span "Select an option" at bounding box center [652, 392] width 15 height 15
click at [655, 392] on input "Select an option" at bounding box center [652, 392] width 15 height 15
click at [736, 348] on span "Select an option" at bounding box center [740, 347] width 15 height 15
click at [736, 348] on input "Select an option" at bounding box center [740, 347] width 15 height 15
click at [739, 391] on span "Select an option" at bounding box center [740, 392] width 15 height 15
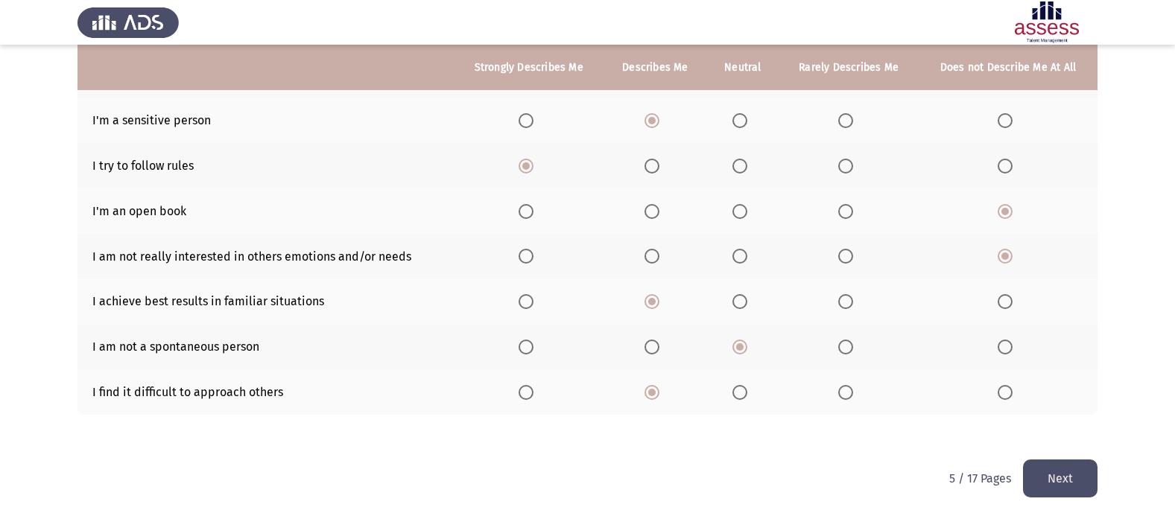
click at [739, 391] on input "Select an option" at bounding box center [740, 392] width 15 height 15
click at [1069, 475] on button "Next" at bounding box center [1060, 479] width 75 height 38
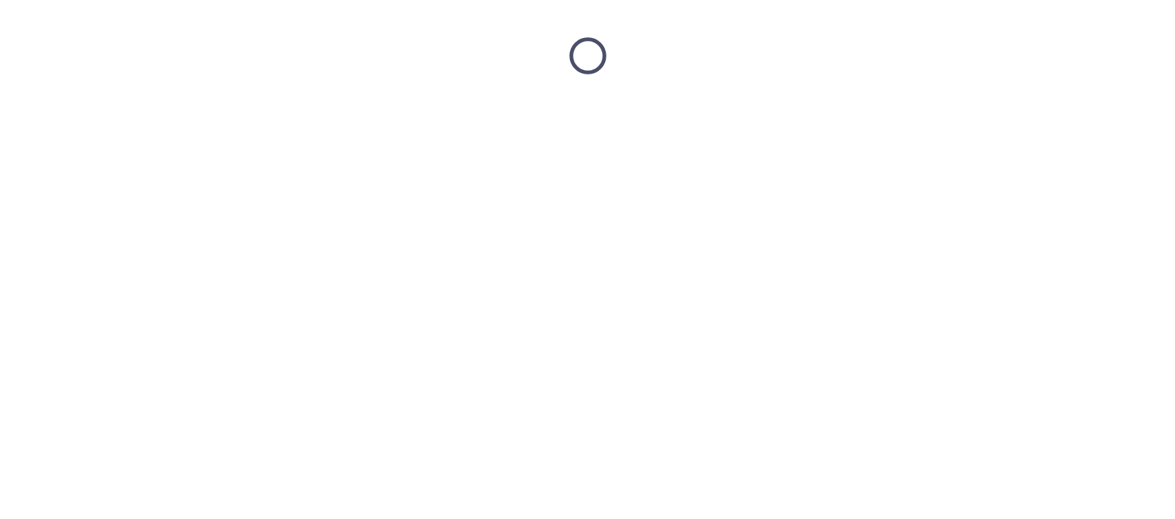
scroll to position [0, 0]
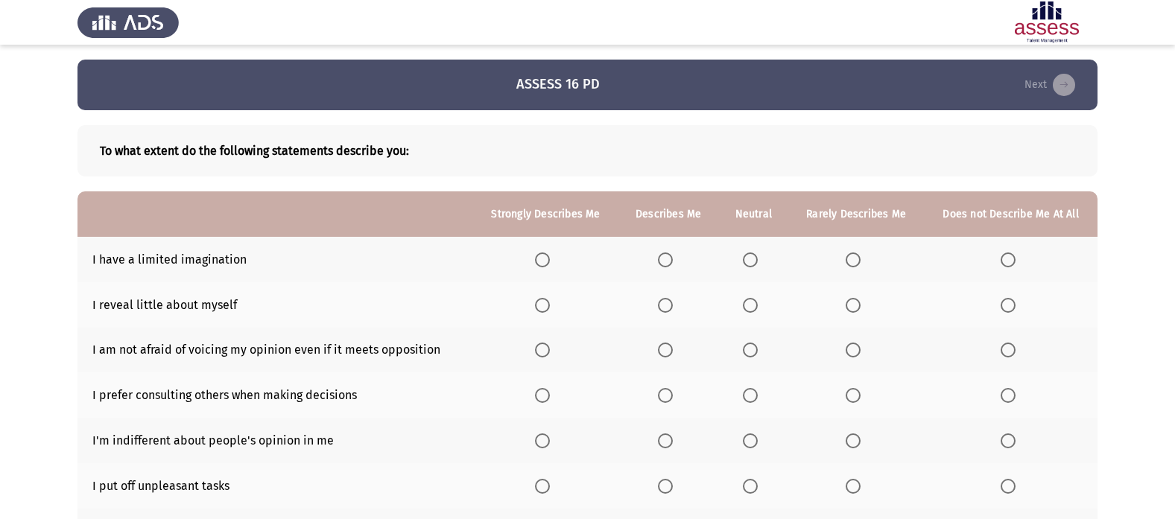
click at [1014, 268] on th at bounding box center [1011, 259] width 174 height 45
click at [1005, 263] on span "Select an option" at bounding box center [1008, 260] width 15 height 15
click at [1005, 263] on input "Select an option" at bounding box center [1008, 260] width 15 height 15
click at [858, 309] on span "Select an option" at bounding box center [853, 305] width 15 height 15
click at [858, 309] on input "Select an option" at bounding box center [853, 305] width 15 height 15
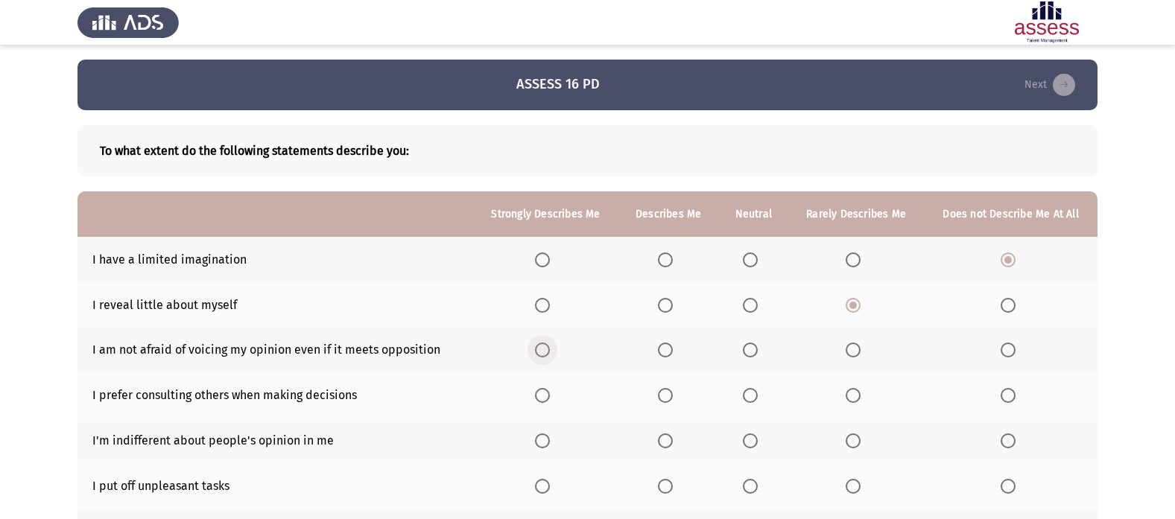
click at [550, 353] on span "Select an option" at bounding box center [542, 350] width 15 height 15
click at [550, 353] on input "Select an option" at bounding box center [542, 350] width 15 height 15
click at [849, 393] on span "Select an option" at bounding box center [853, 395] width 15 height 15
click at [849, 393] on input "Select an option" at bounding box center [853, 395] width 15 height 15
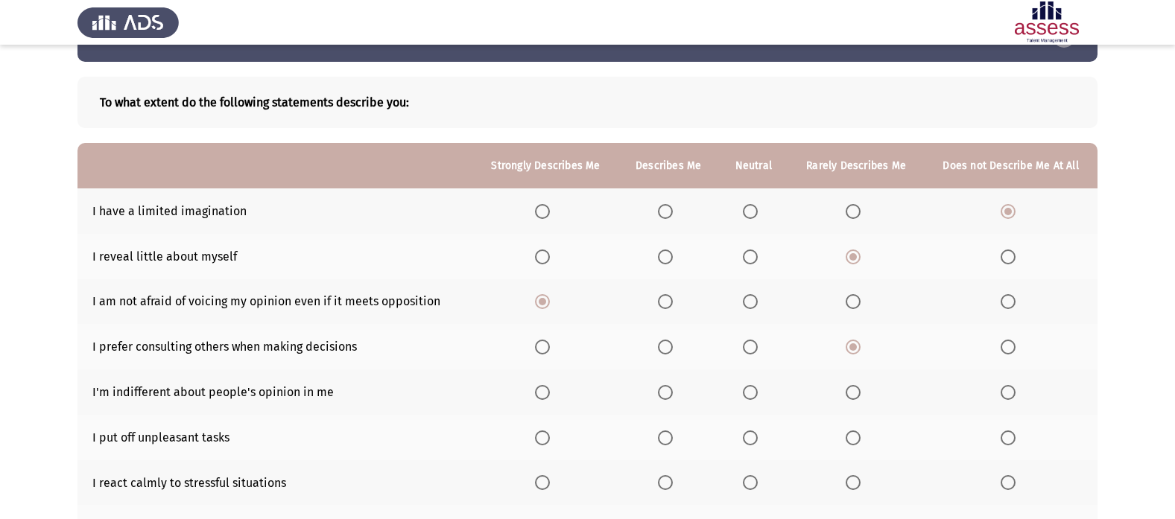
scroll to position [75, 0]
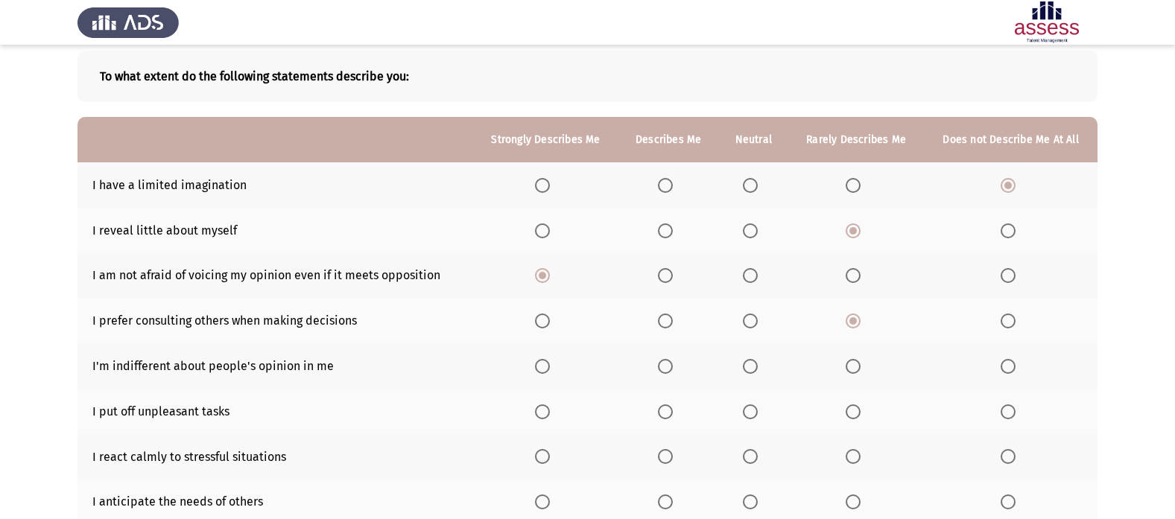
click at [670, 370] on span "Select an option" at bounding box center [665, 366] width 15 height 15
click at [670, 370] on input "Select an option" at bounding box center [665, 366] width 15 height 15
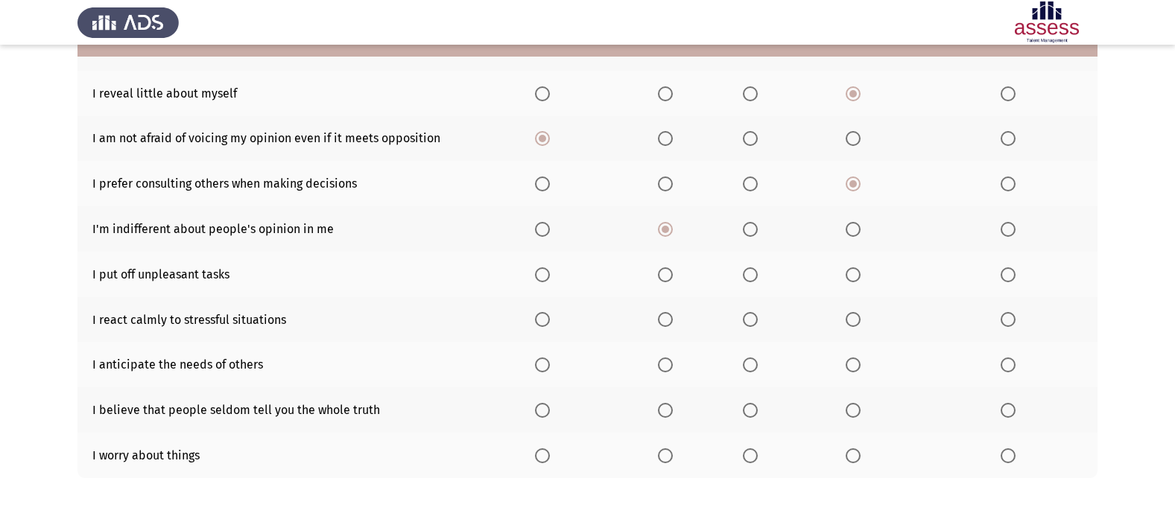
scroll to position [224, 0]
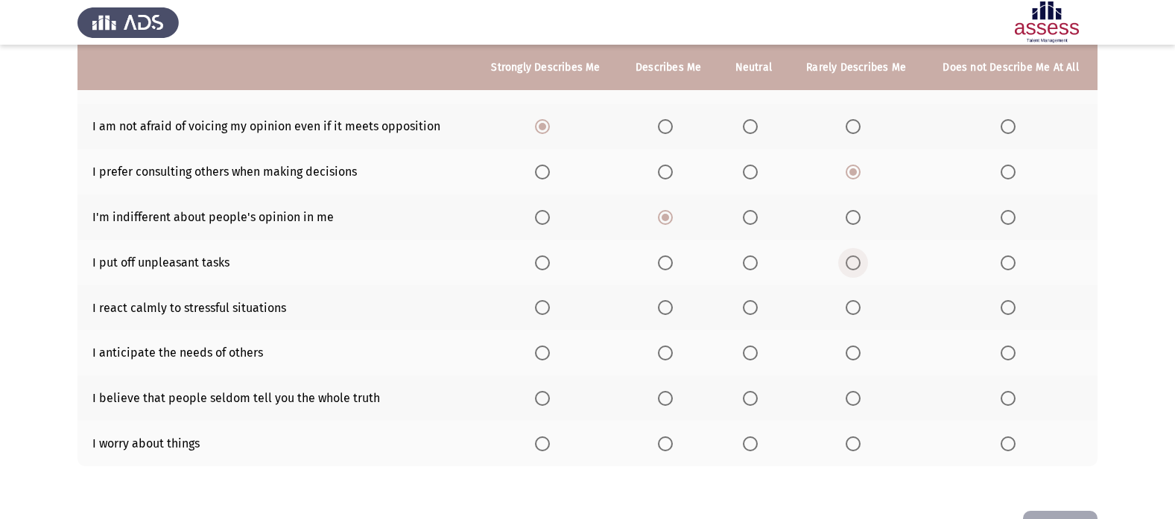
click at [853, 263] on span "Select an option" at bounding box center [853, 263] width 0 height 0
click at [855, 263] on input "Select an option" at bounding box center [853, 263] width 15 height 15
click at [1007, 258] on span "Select an option" at bounding box center [1008, 263] width 15 height 15
click at [1007, 258] on input "Select an option" at bounding box center [1008, 263] width 15 height 15
click at [736, 304] on th at bounding box center [753, 307] width 70 height 45
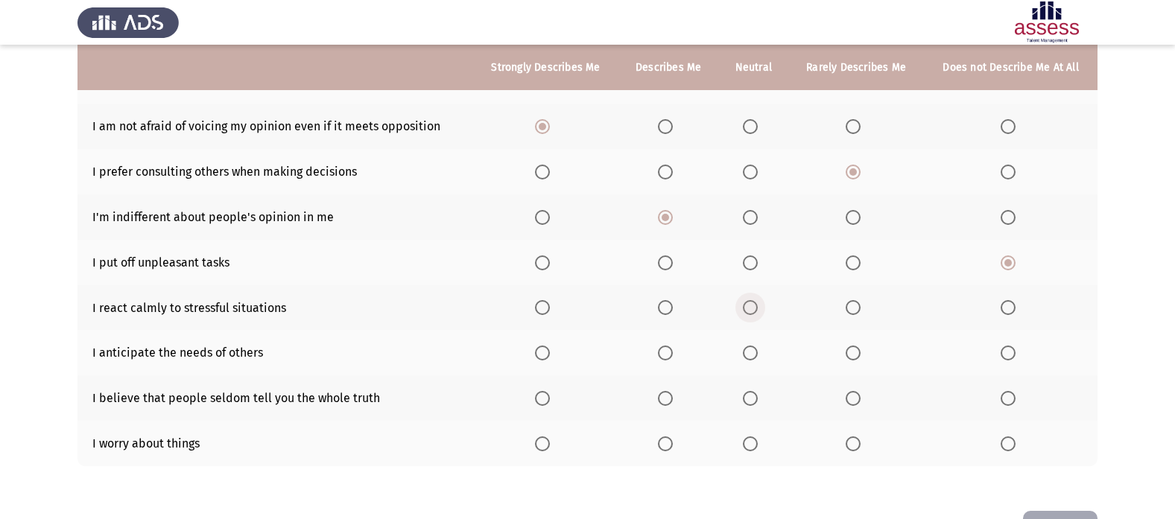
click at [745, 304] on span "Select an option" at bounding box center [750, 307] width 15 height 15
click at [745, 304] on input "Select an option" at bounding box center [750, 307] width 15 height 15
click at [666, 356] on span "Select an option" at bounding box center [665, 353] width 15 height 15
click at [666, 356] on input "Select an option" at bounding box center [665, 353] width 15 height 15
click at [855, 399] on span "Select an option" at bounding box center [853, 398] width 15 height 15
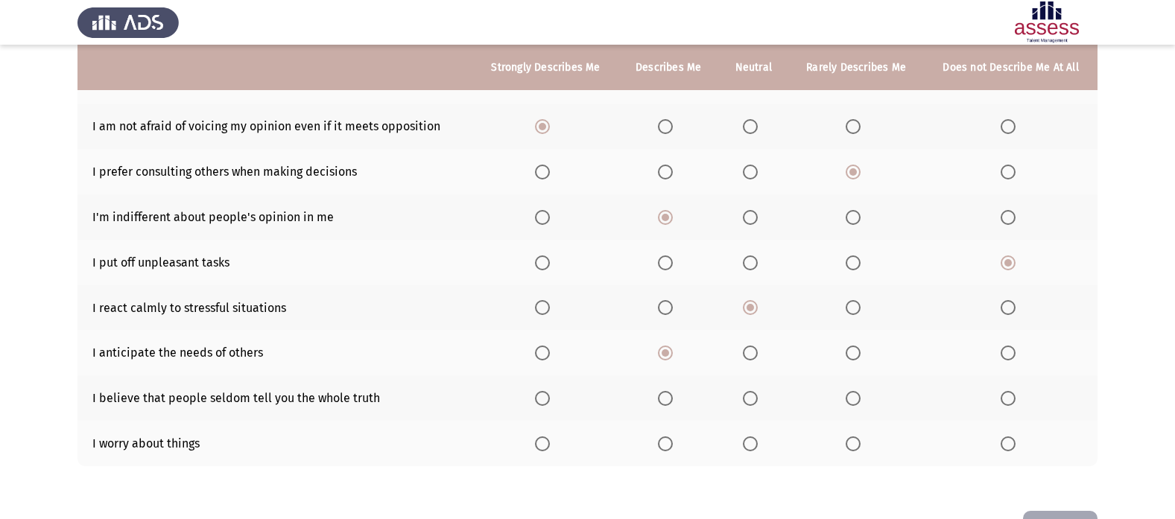
click at [855, 399] on input "Select an option" at bounding box center [853, 398] width 15 height 15
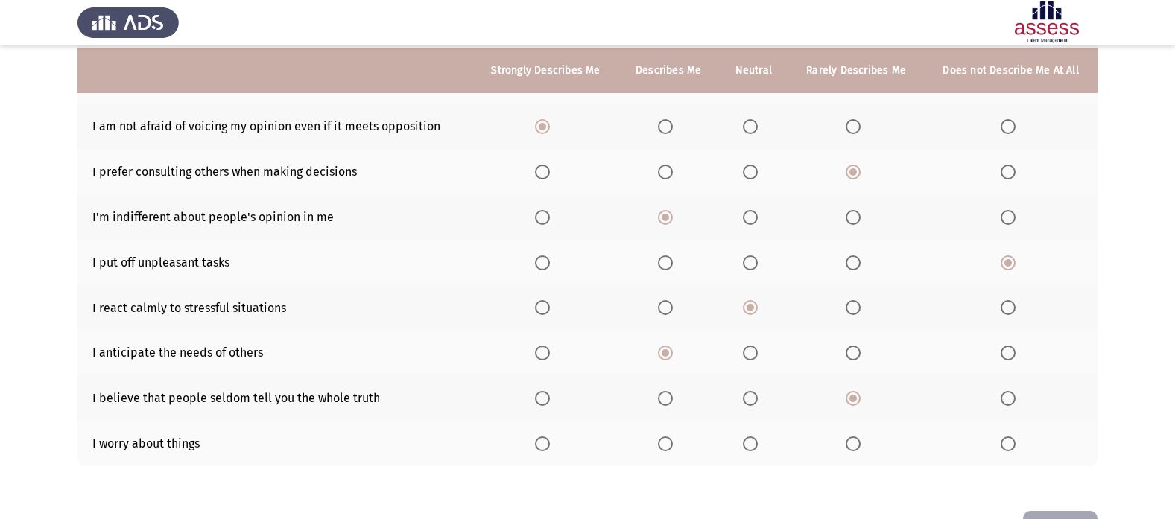
scroll to position [275, 0]
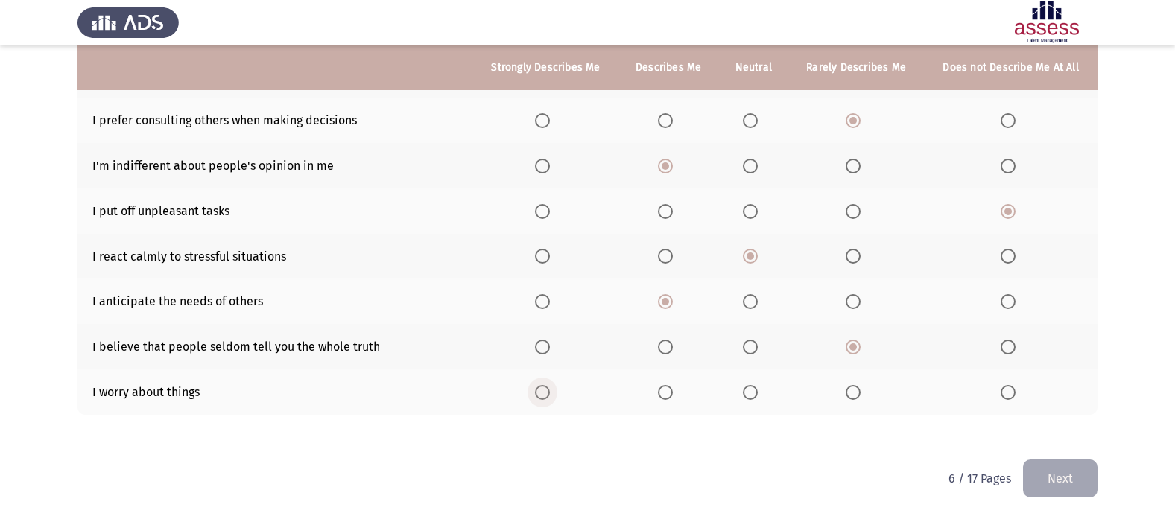
click at [542, 390] on span "Select an option" at bounding box center [542, 392] width 15 height 15
click at [542, 390] on input "Select an option" at bounding box center [542, 392] width 15 height 15
click at [1073, 475] on button "Next" at bounding box center [1060, 479] width 75 height 38
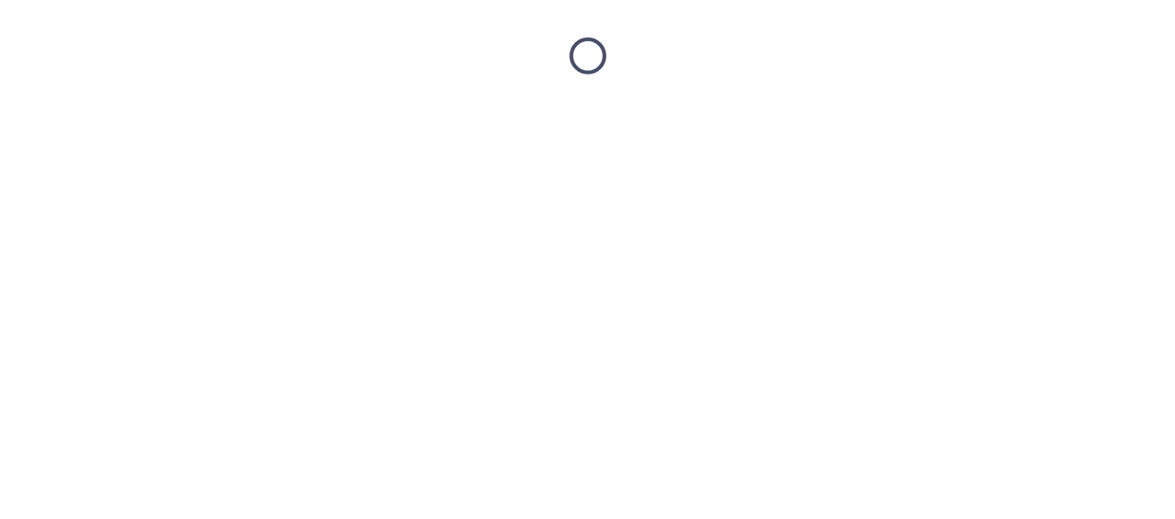
scroll to position [0, 0]
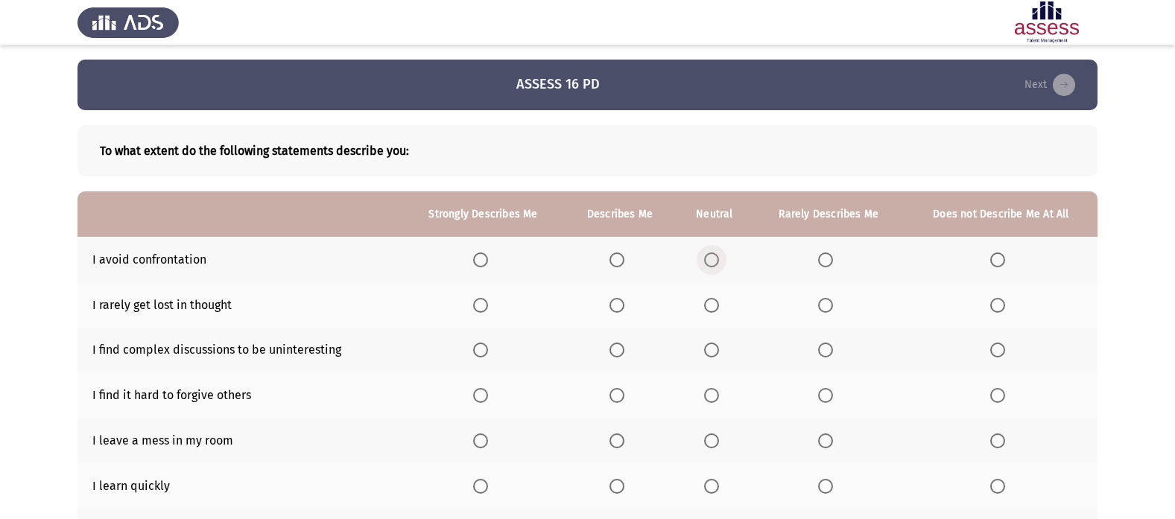
click at [709, 259] on span "Select an option" at bounding box center [711, 260] width 15 height 15
click at [709, 259] on input "Select an option" at bounding box center [711, 260] width 15 height 15
click at [829, 308] on span "Select an option" at bounding box center [825, 305] width 15 height 15
click at [829, 308] on input "Select an option" at bounding box center [825, 305] width 15 height 15
click at [996, 347] on span "Select an option" at bounding box center [997, 350] width 15 height 15
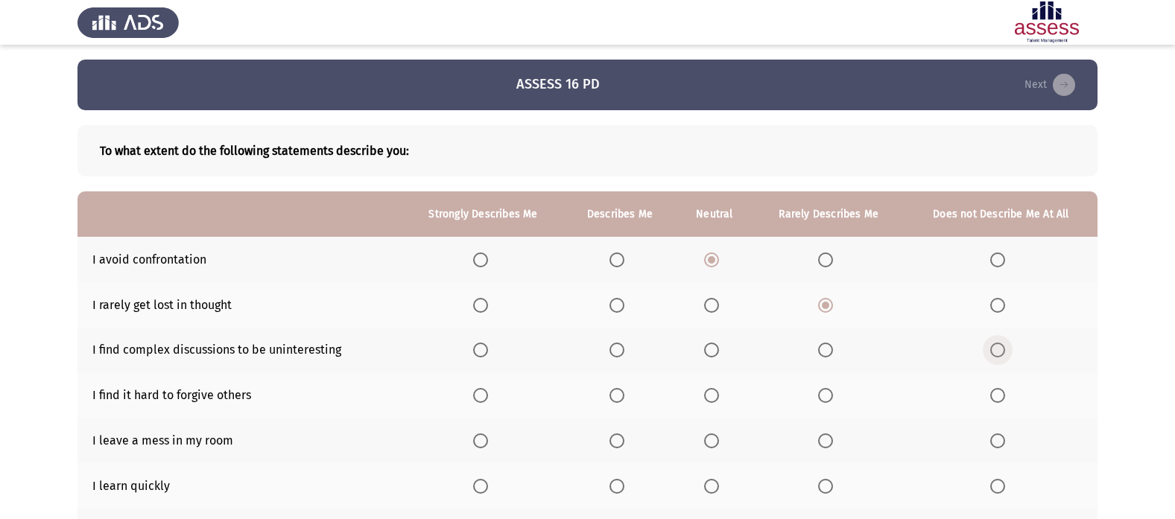
click at [996, 347] on input "Select an option" at bounding box center [997, 350] width 15 height 15
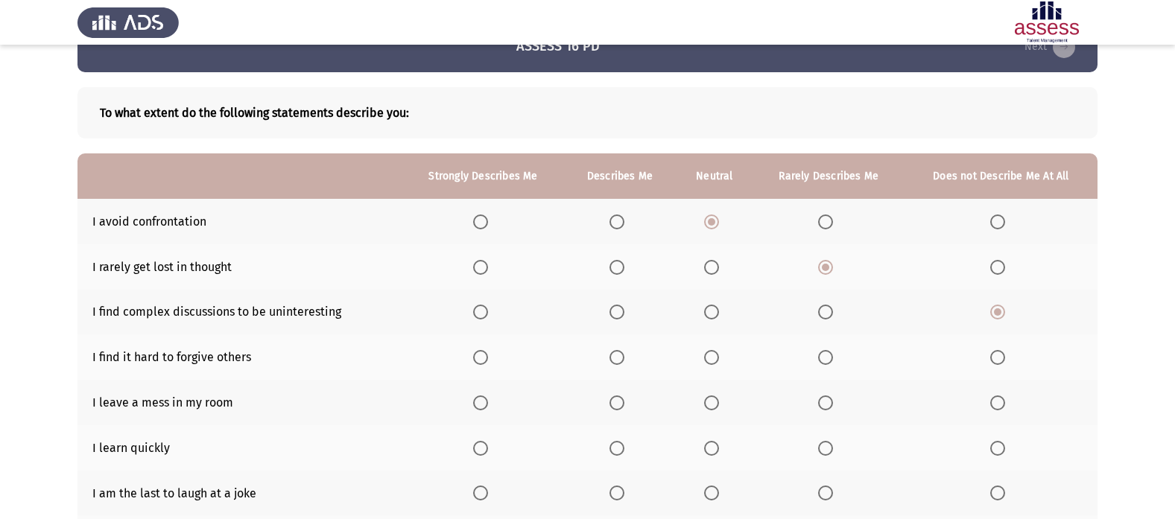
scroll to position [75, 0]
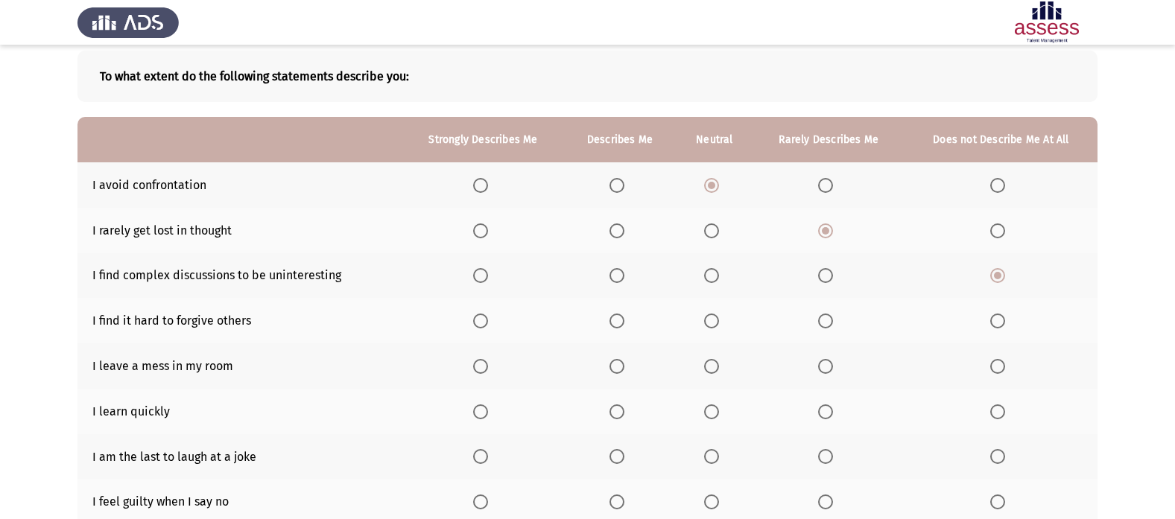
click at [618, 318] on span "Select an option" at bounding box center [617, 321] width 15 height 15
click at [618, 318] on input "Select an option" at bounding box center [617, 321] width 15 height 15
click at [482, 315] on span "Select an option" at bounding box center [480, 321] width 15 height 15
click at [482, 315] on input "Select an option" at bounding box center [480, 321] width 15 height 15
click at [831, 367] on span "Select an option" at bounding box center [825, 366] width 15 height 15
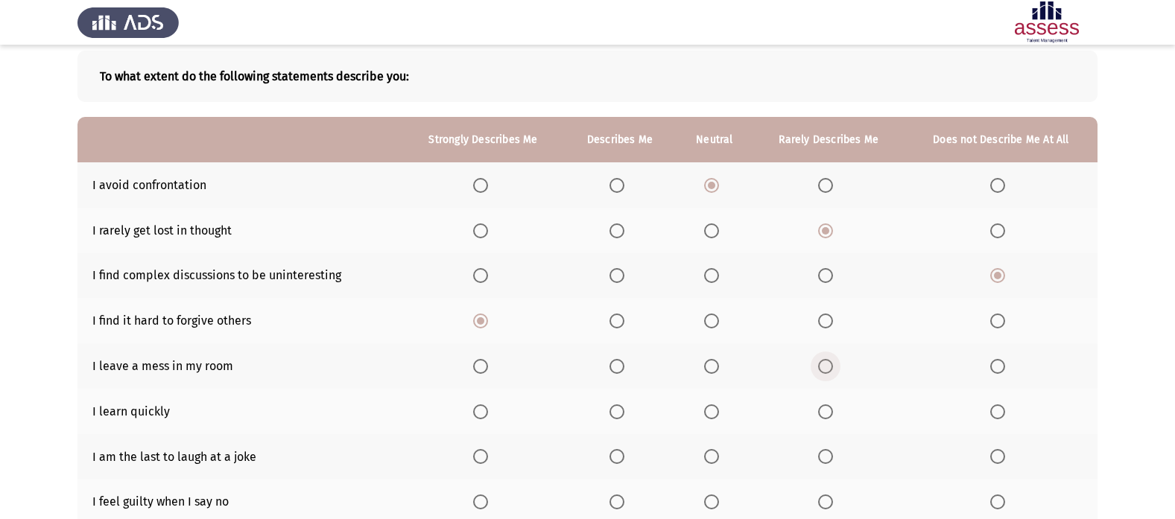
click at [831, 367] on input "Select an option" at bounding box center [825, 366] width 15 height 15
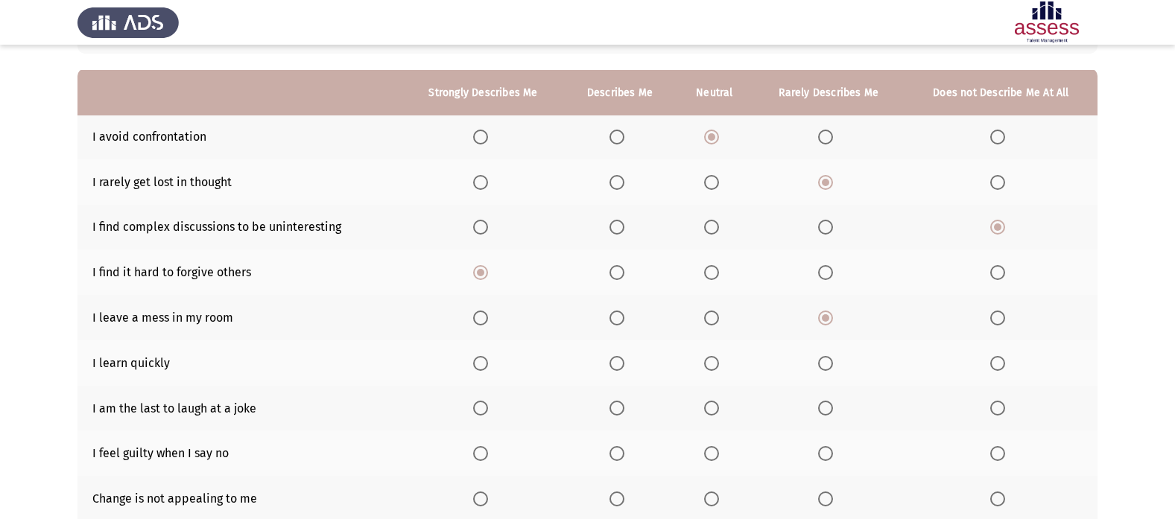
scroll to position [149, 0]
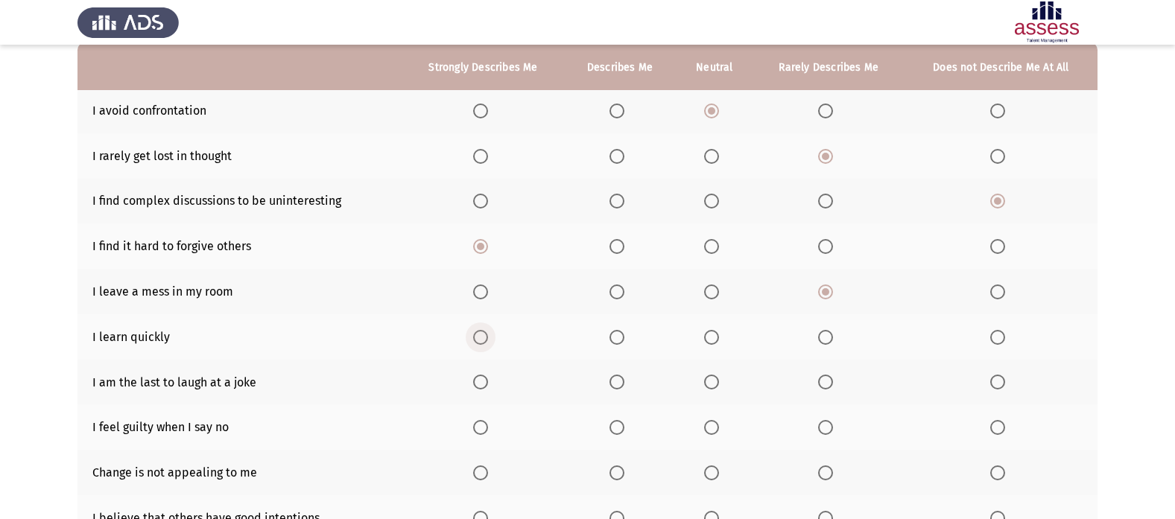
click at [488, 338] on span "Select an option" at bounding box center [480, 337] width 15 height 15
click at [488, 338] on input "Select an option" at bounding box center [480, 337] width 15 height 15
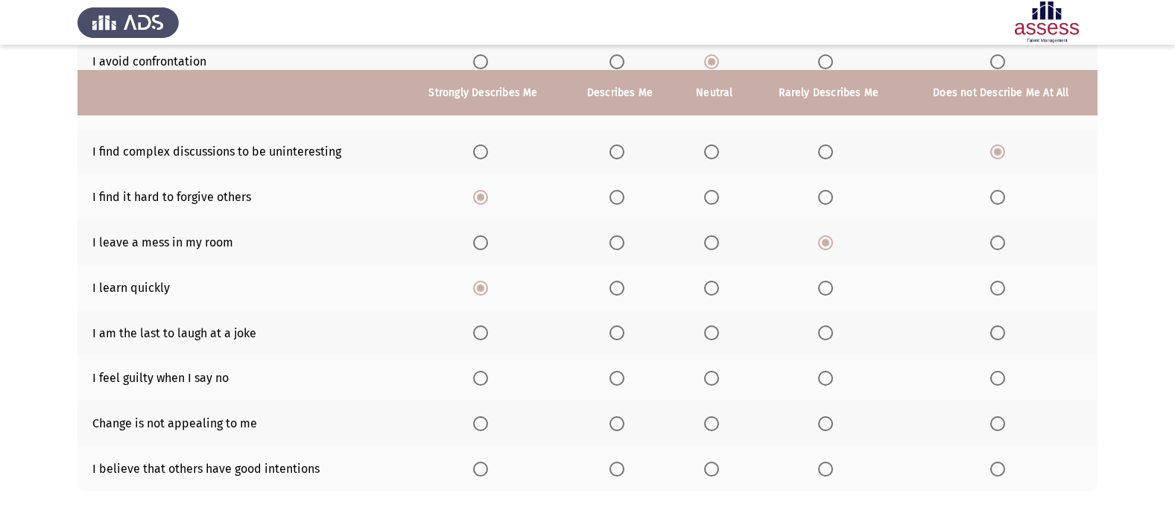
scroll to position [224, 0]
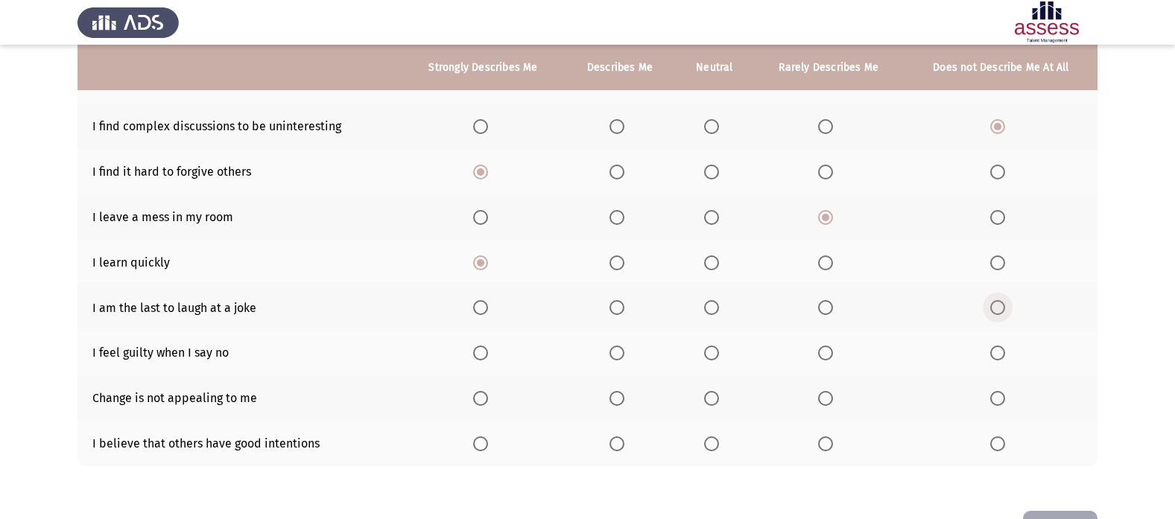
click at [1006, 300] on label "Select an option" at bounding box center [1000, 307] width 21 height 15
click at [1005, 300] on input "Select an option" at bounding box center [997, 307] width 15 height 15
click at [826, 350] on span "Select an option" at bounding box center [825, 353] width 15 height 15
click at [826, 350] on input "Select an option" at bounding box center [825, 353] width 15 height 15
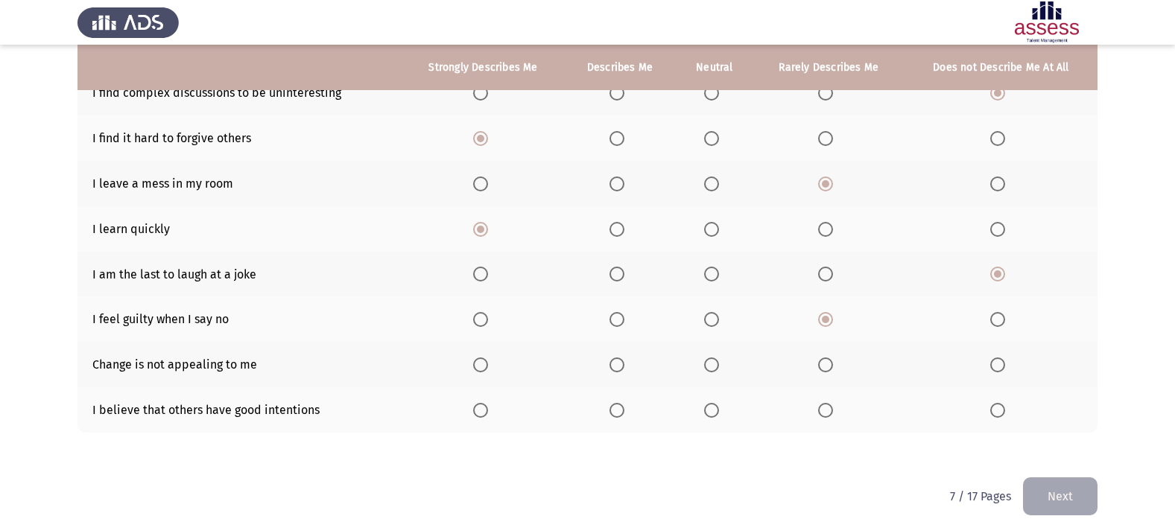
scroll to position [275, 0]
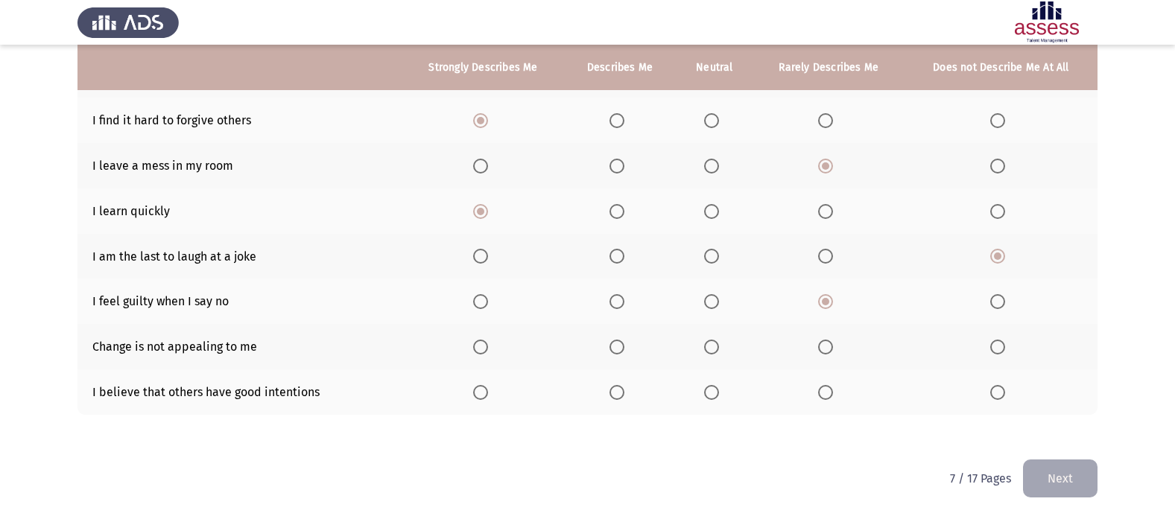
click at [1001, 345] on span "Select an option" at bounding box center [997, 347] width 15 height 15
click at [1001, 345] on input "Select an option" at bounding box center [997, 347] width 15 height 15
click at [627, 387] on label "Select an option" at bounding box center [620, 392] width 21 height 15
click at [624, 387] on input "Select an option" at bounding box center [617, 392] width 15 height 15
click at [1049, 471] on button "Next" at bounding box center [1060, 479] width 75 height 38
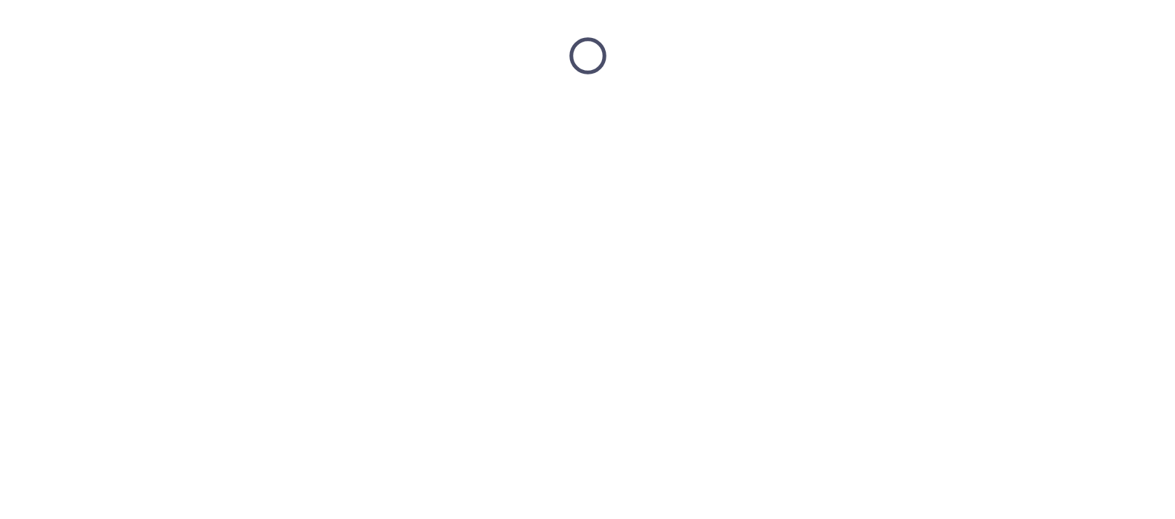
scroll to position [0, 0]
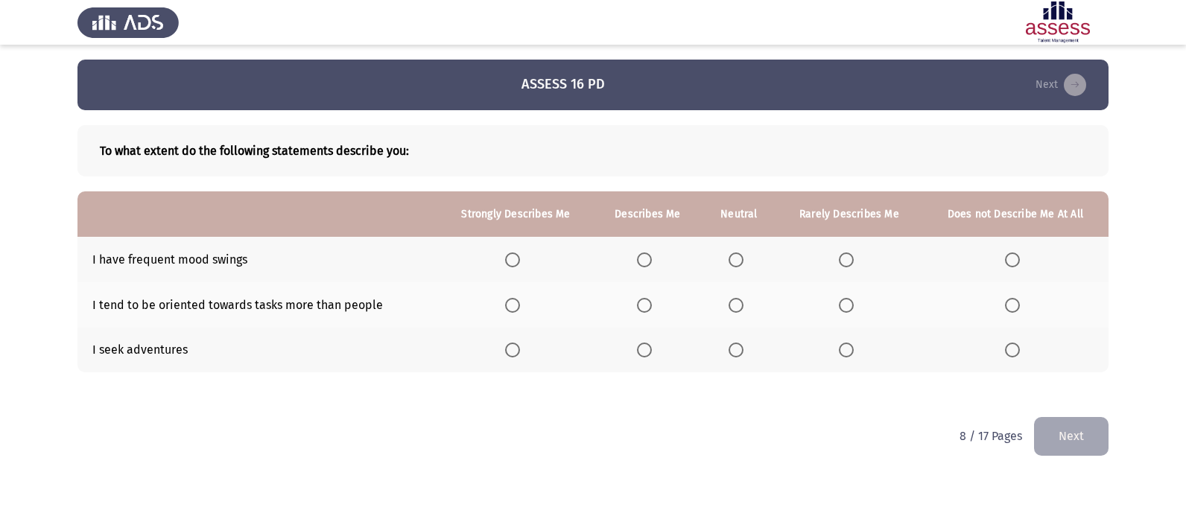
click at [853, 263] on span "Select an option" at bounding box center [846, 260] width 15 height 15
click at [853, 263] on input "Select an option" at bounding box center [846, 260] width 15 height 15
click at [652, 306] on span "Select an option" at bounding box center [644, 305] width 15 height 15
click at [652, 306] on input "Select an option" at bounding box center [644, 305] width 15 height 15
click at [517, 354] on span "Select an option" at bounding box center [512, 350] width 15 height 15
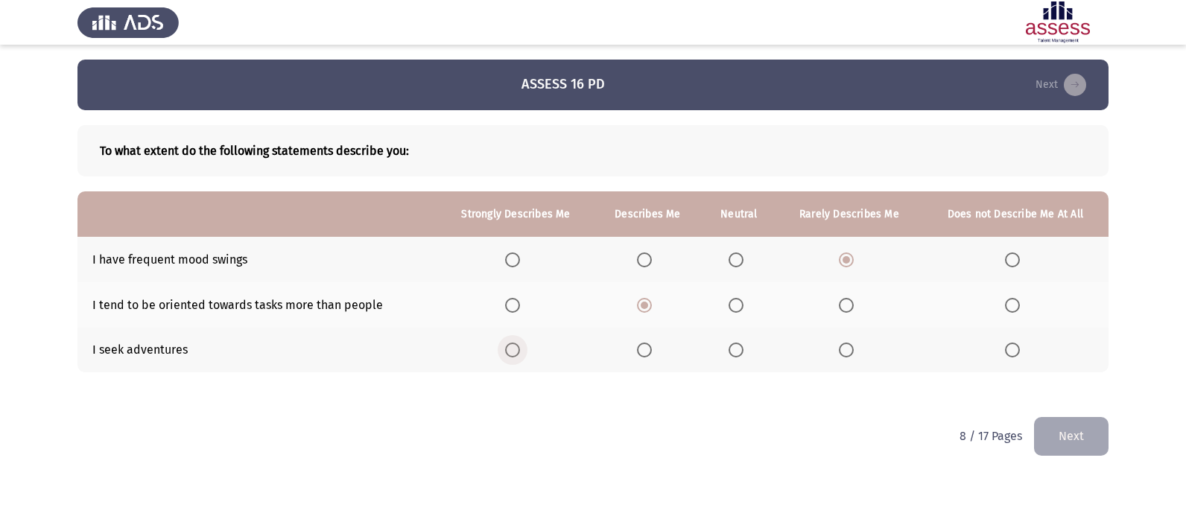
click at [517, 354] on input "Select an option" at bounding box center [512, 350] width 15 height 15
click at [1078, 442] on button "Next" at bounding box center [1071, 436] width 75 height 38
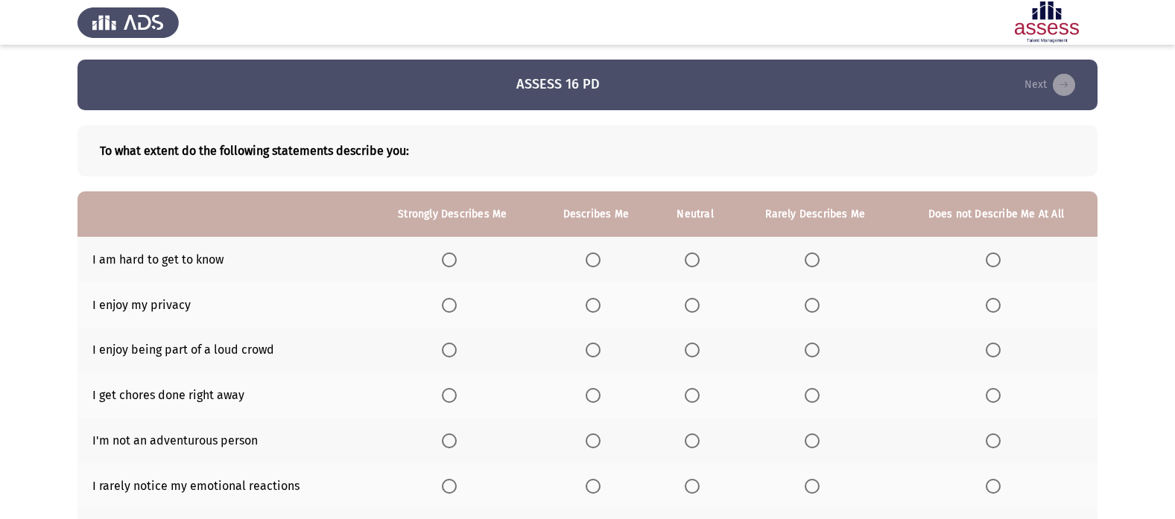
click at [442, 262] on th at bounding box center [452, 259] width 170 height 45
click at [455, 254] on span "Select an option" at bounding box center [449, 260] width 15 height 15
click at [455, 254] on input "Select an option" at bounding box center [449, 260] width 15 height 15
click at [452, 309] on span "Select an option" at bounding box center [449, 305] width 15 height 15
click at [452, 309] on input "Select an option" at bounding box center [449, 305] width 15 height 15
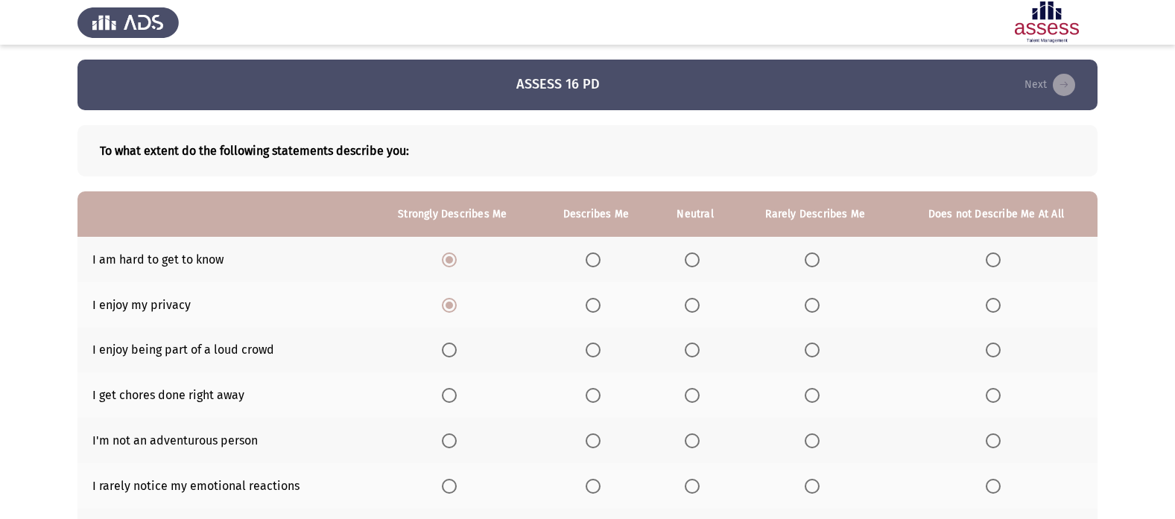
click at [696, 355] on span "Select an option" at bounding box center [692, 350] width 15 height 15
click at [696, 355] on input "Select an option" at bounding box center [692, 350] width 15 height 15
click at [449, 396] on span "Select an option" at bounding box center [449, 396] width 0 height 0
click at [450, 395] on input "Select an option" at bounding box center [449, 395] width 15 height 15
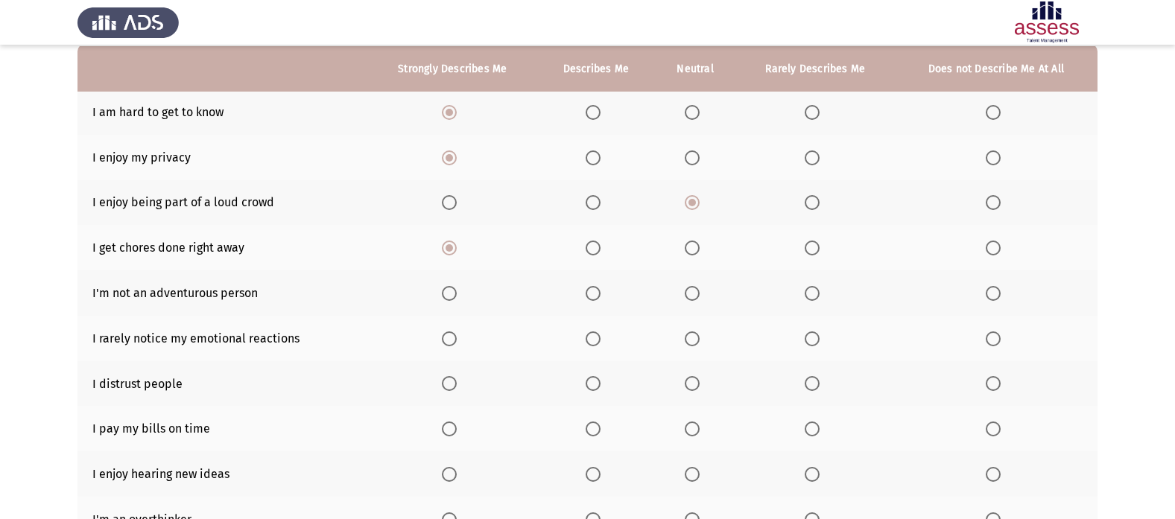
scroll to position [149, 0]
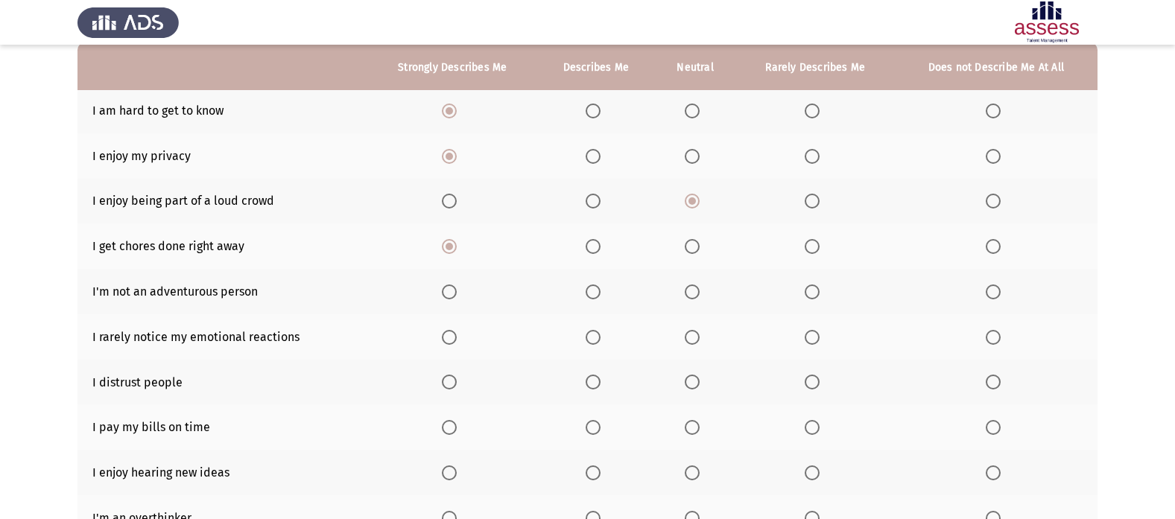
click at [1002, 294] on label "Select an option" at bounding box center [996, 292] width 21 height 15
click at [1001, 294] on input "Select an option" at bounding box center [993, 292] width 15 height 15
click at [814, 341] on span "Select an option" at bounding box center [812, 337] width 15 height 15
click at [814, 341] on input "Select an option" at bounding box center [812, 337] width 15 height 15
click at [813, 389] on span "Select an option" at bounding box center [812, 382] width 15 height 15
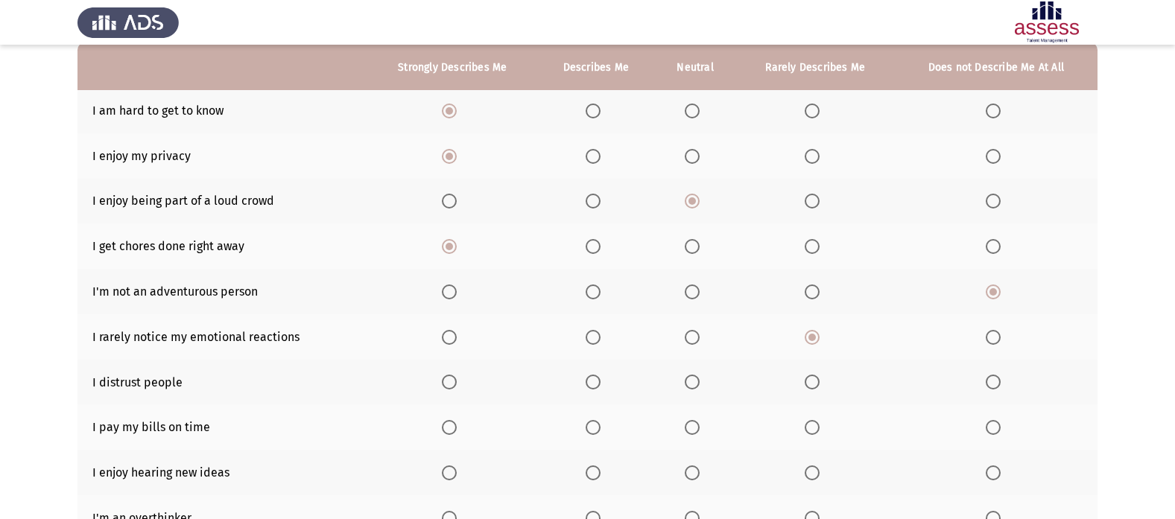
click at [813, 389] on input "Select an option" at bounding box center [812, 382] width 15 height 15
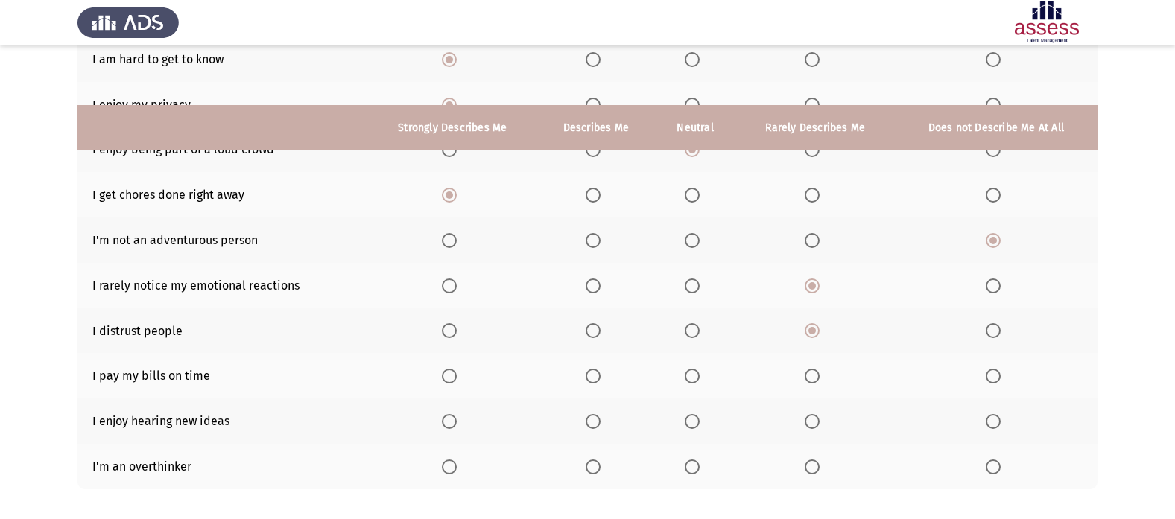
scroll to position [275, 0]
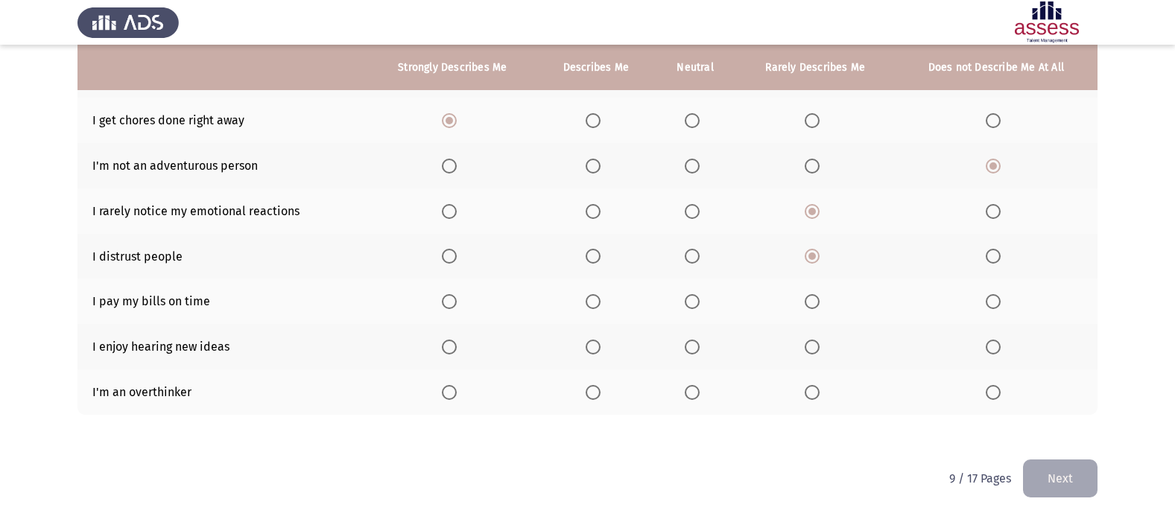
click at [446, 303] on span "Select an option" at bounding box center [449, 301] width 15 height 15
click at [446, 303] on input "Select an option" at bounding box center [449, 301] width 15 height 15
click at [447, 345] on span "Select an option" at bounding box center [449, 347] width 15 height 15
click at [447, 345] on input "Select an option" at bounding box center [449, 347] width 15 height 15
click at [453, 397] on span "Select an option" at bounding box center [449, 392] width 15 height 15
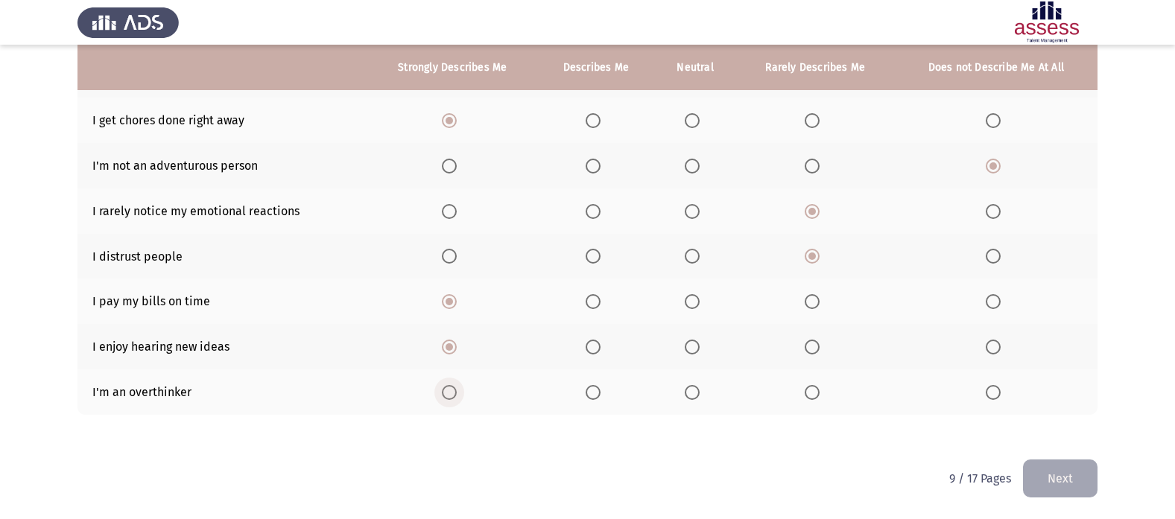
click at [453, 397] on input "Select an option" at bounding box center [449, 392] width 15 height 15
click at [1037, 474] on button "Next" at bounding box center [1060, 479] width 75 height 38
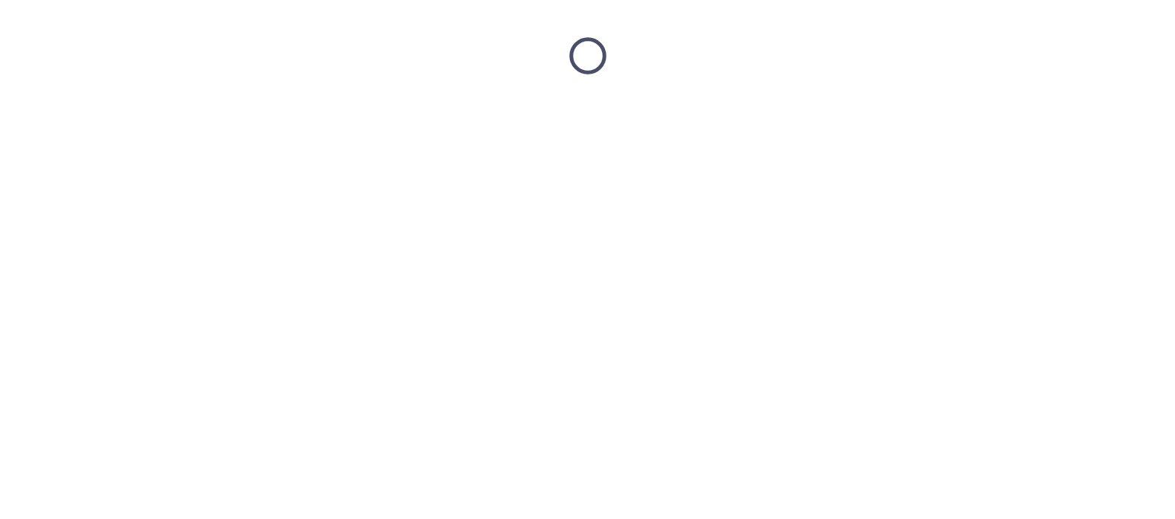
scroll to position [0, 0]
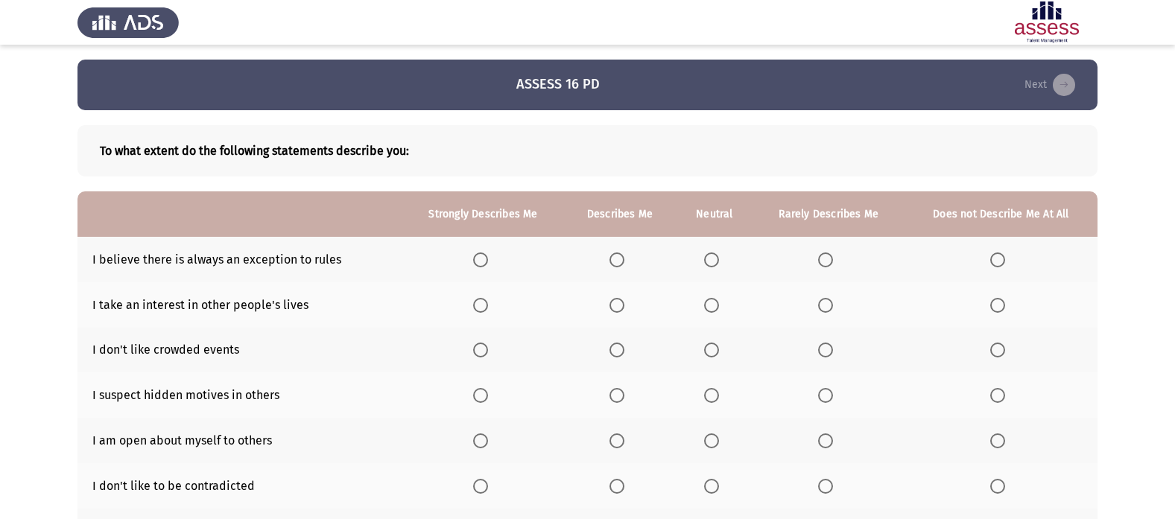
click at [823, 256] on span "Select an option" at bounding box center [825, 260] width 15 height 15
click at [823, 256] on input "Select an option" at bounding box center [825, 260] width 15 height 15
click at [707, 249] on th at bounding box center [715, 259] width 78 height 45
click at [709, 257] on span "Select an option" at bounding box center [711, 260] width 15 height 15
click at [709, 257] on input "Select an option" at bounding box center [711, 260] width 15 height 15
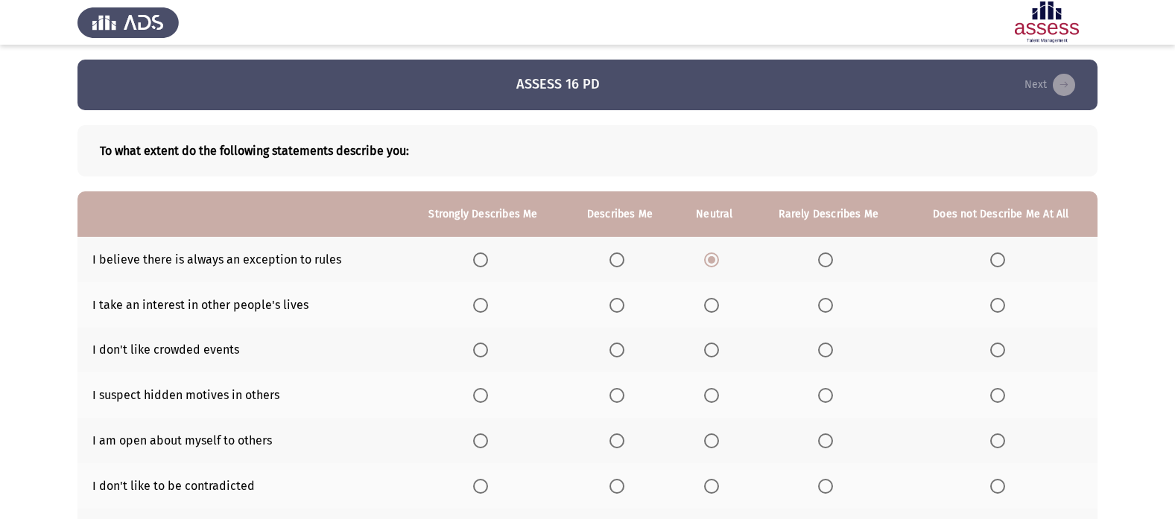
click at [829, 312] on span "Select an option" at bounding box center [825, 305] width 15 height 15
click at [829, 312] on input "Select an option" at bounding box center [825, 305] width 15 height 15
click at [617, 347] on span "Select an option" at bounding box center [617, 350] width 15 height 15
click at [617, 347] on input "Select an option" at bounding box center [617, 350] width 15 height 15
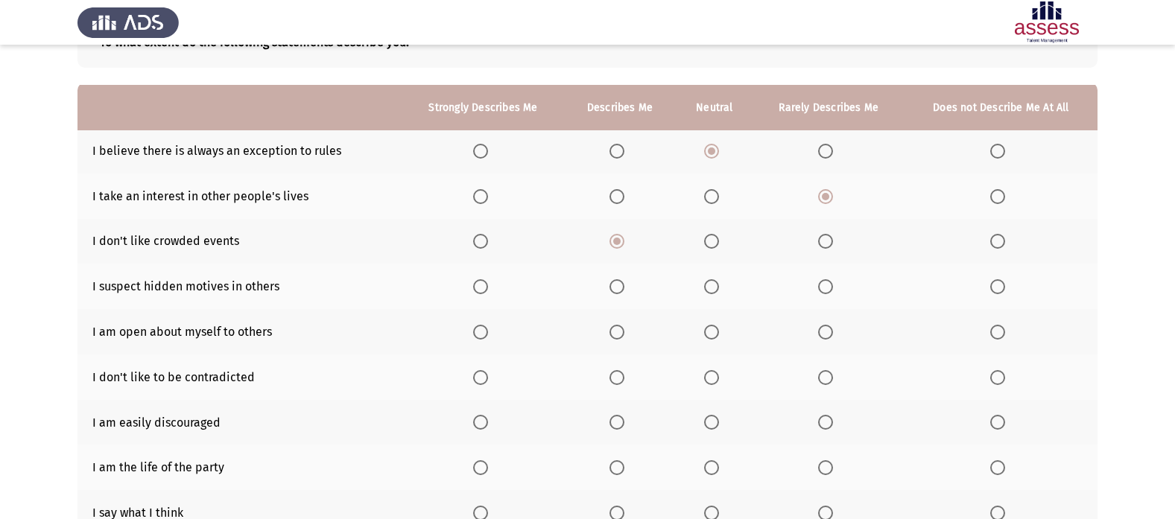
scroll to position [75, 0]
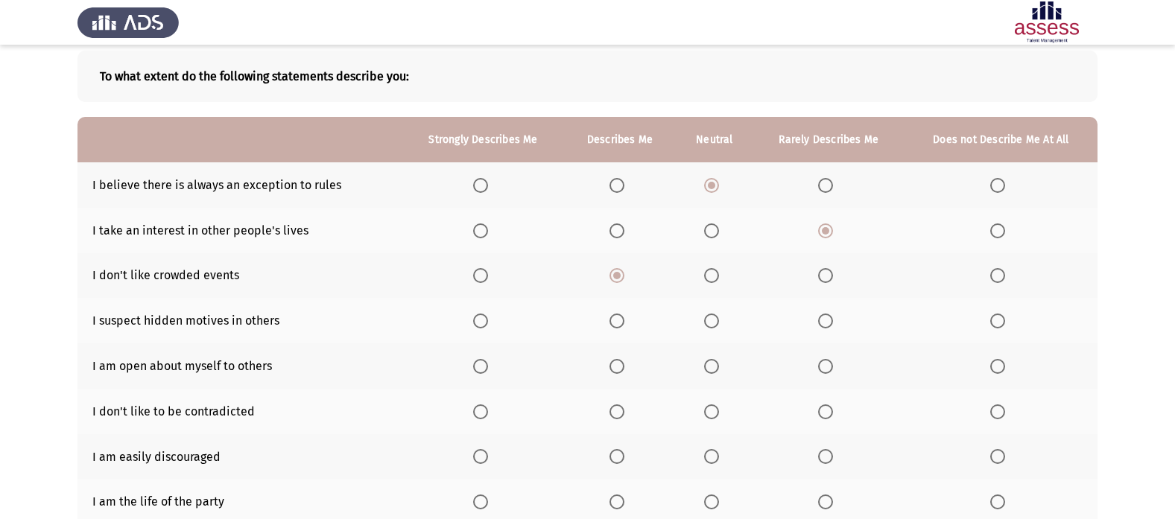
click at [716, 323] on span "Select an option" at bounding box center [711, 321] width 15 height 15
click at [716, 323] on input "Select an option" at bounding box center [711, 321] width 15 height 15
click at [825, 373] on span "Select an option" at bounding box center [825, 366] width 15 height 15
click at [825, 373] on input "Select an option" at bounding box center [825, 366] width 15 height 15
drag, startPoint x: 815, startPoint y: 406, endPoint x: 818, endPoint y: 417, distance: 11.1
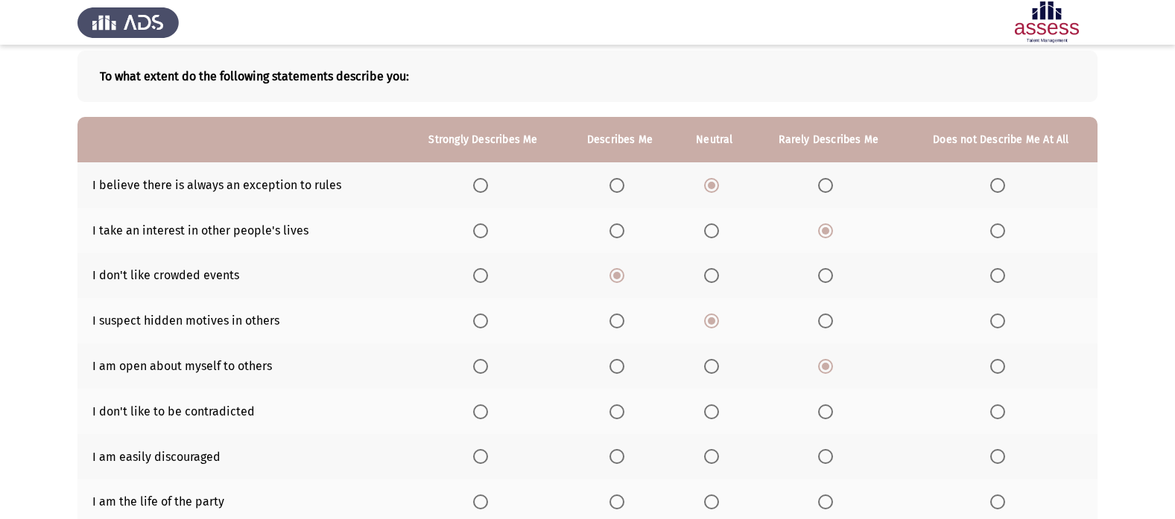
click at [818, 417] on th at bounding box center [828, 411] width 151 height 45
click at [820, 417] on span "Select an option" at bounding box center [825, 412] width 15 height 15
click at [820, 417] on input "Select an option" at bounding box center [825, 412] width 15 height 15
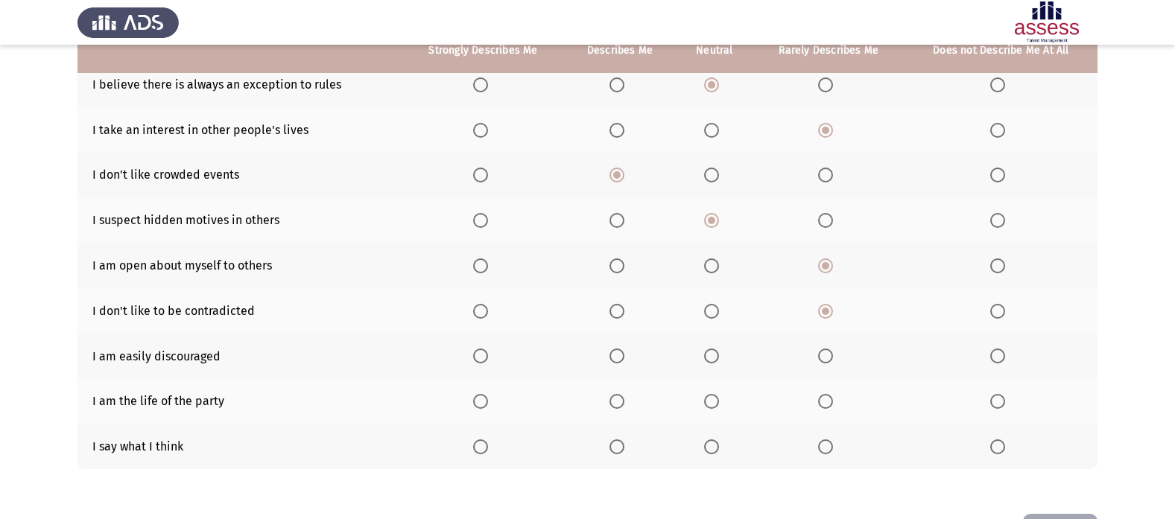
scroll to position [149, 0]
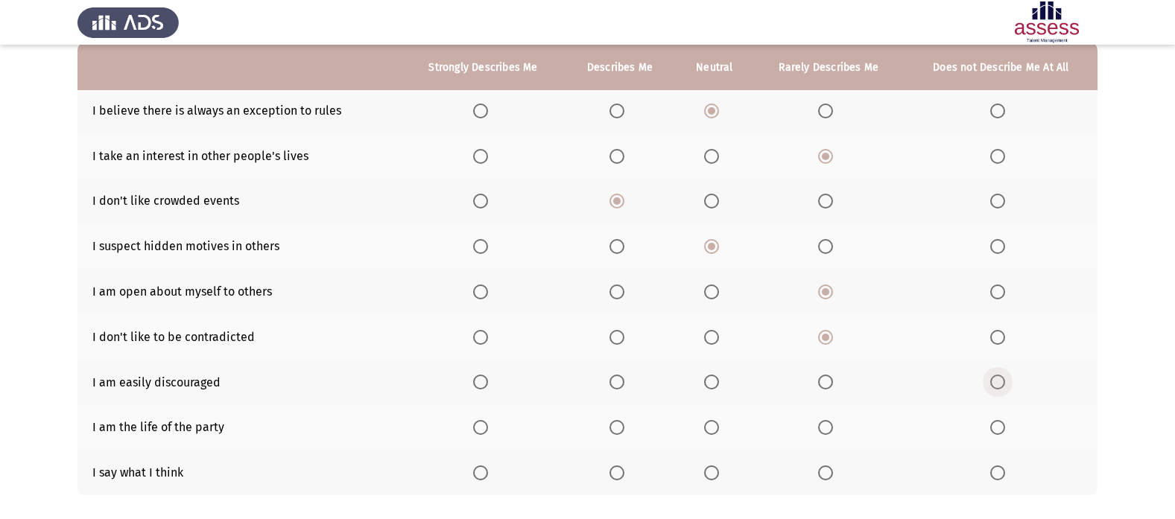
click at [998, 382] on span "Select an option" at bounding box center [998, 382] width 0 height 0
click at [998, 382] on input "Select an option" at bounding box center [997, 382] width 15 height 15
drag, startPoint x: 704, startPoint y: 426, endPoint x: 698, endPoint y: 437, distance: 12.7
click at [698, 437] on th at bounding box center [715, 427] width 78 height 45
click at [703, 432] on th at bounding box center [715, 427] width 78 height 45
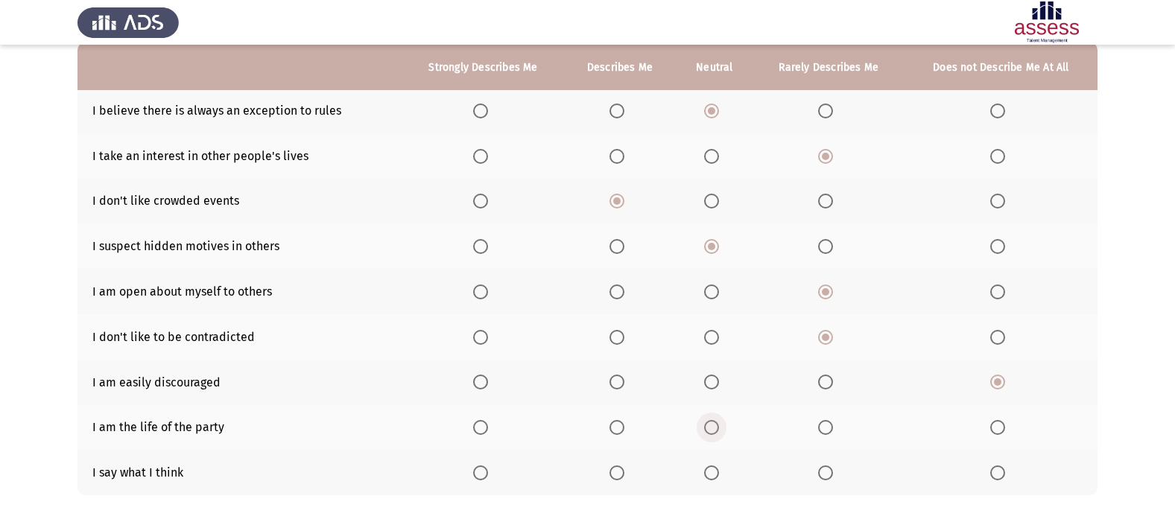
click at [718, 426] on span "Select an option" at bounding box center [711, 427] width 15 height 15
click at [718, 426] on input "Select an option" at bounding box center [711, 427] width 15 height 15
click at [619, 469] on span "Select an option" at bounding box center [617, 473] width 15 height 15
click at [619, 469] on input "Select an option" at bounding box center [617, 473] width 15 height 15
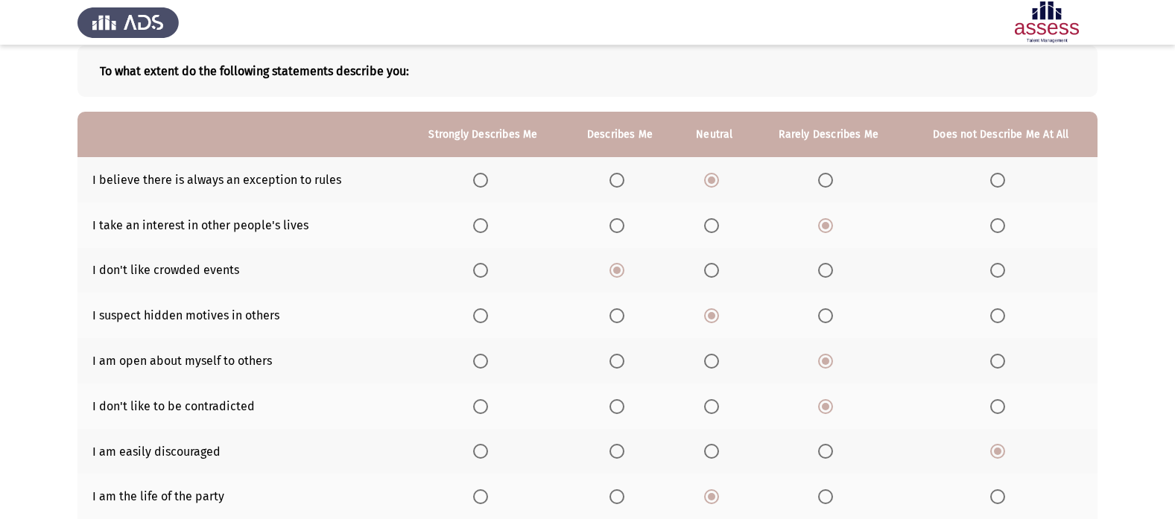
scroll to position [230, 0]
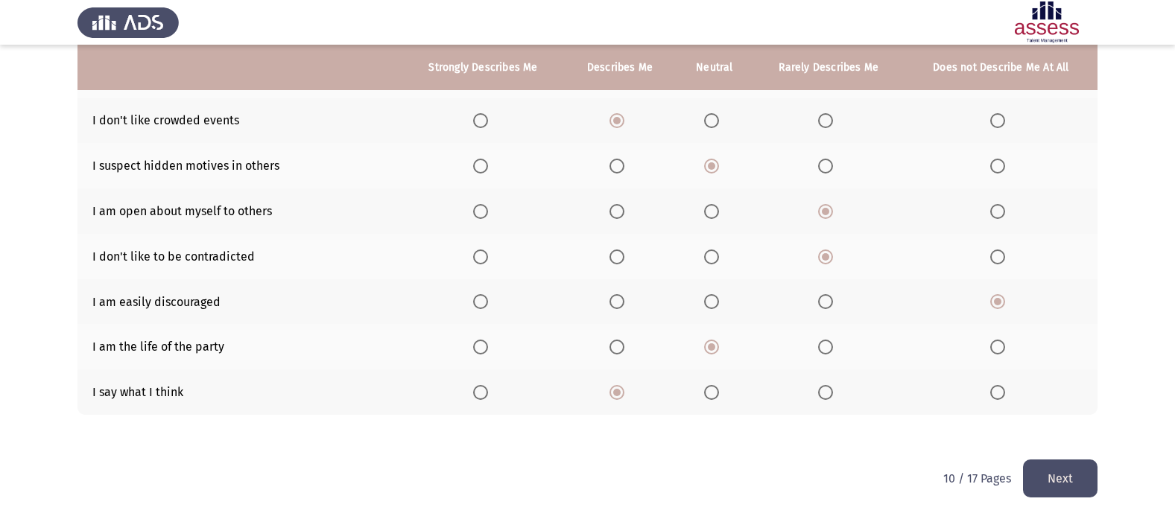
click at [1057, 484] on button "Next" at bounding box center [1060, 479] width 75 height 38
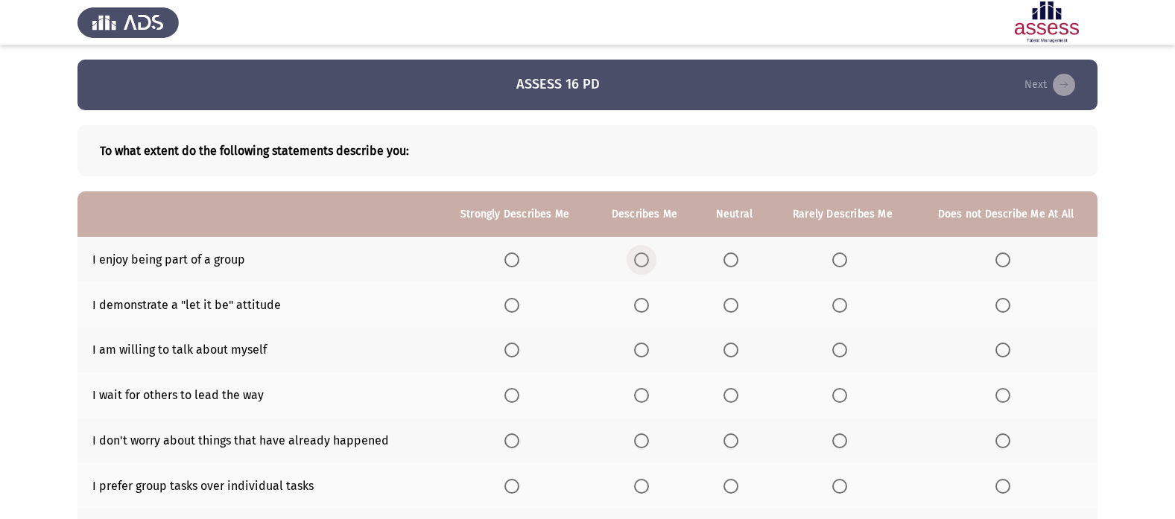
click at [639, 255] on span "Select an option" at bounding box center [641, 260] width 15 height 15
click at [639, 255] on input "Select an option" at bounding box center [641, 260] width 15 height 15
click at [735, 309] on span "Select an option" at bounding box center [731, 305] width 15 height 15
click at [735, 309] on input "Select an option" at bounding box center [731, 305] width 15 height 15
click at [730, 347] on span "Select an option" at bounding box center [731, 350] width 15 height 15
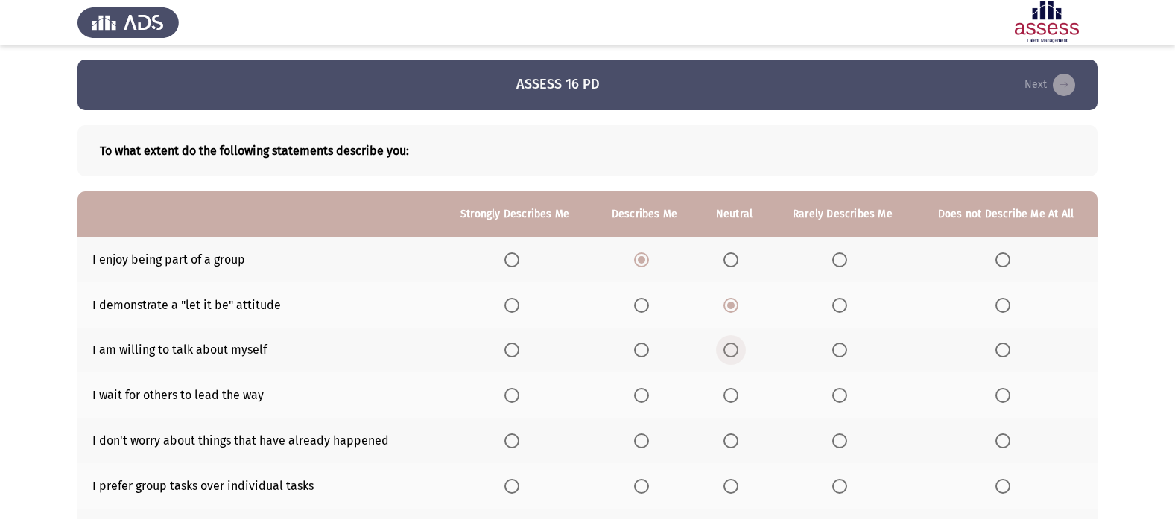
click at [730, 347] on input "Select an option" at bounding box center [731, 350] width 15 height 15
click at [648, 351] on span "Select an option" at bounding box center [641, 350] width 15 height 15
click at [648, 351] on input "Select an option" at bounding box center [641, 350] width 15 height 15
click at [1006, 394] on span "Select an option" at bounding box center [1003, 395] width 15 height 15
click at [1006, 394] on input "Select an option" at bounding box center [1003, 395] width 15 height 15
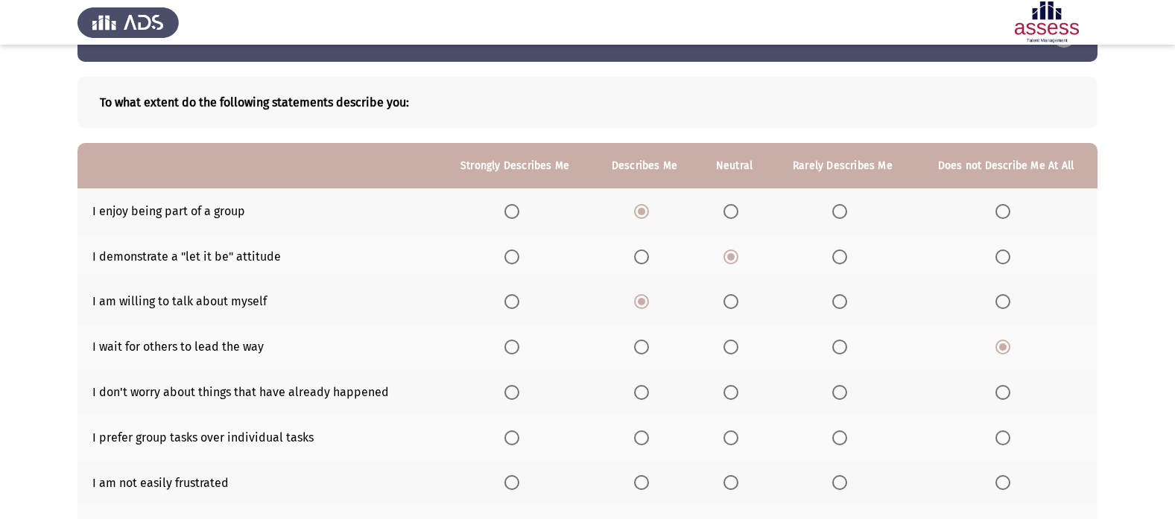
scroll to position [75, 0]
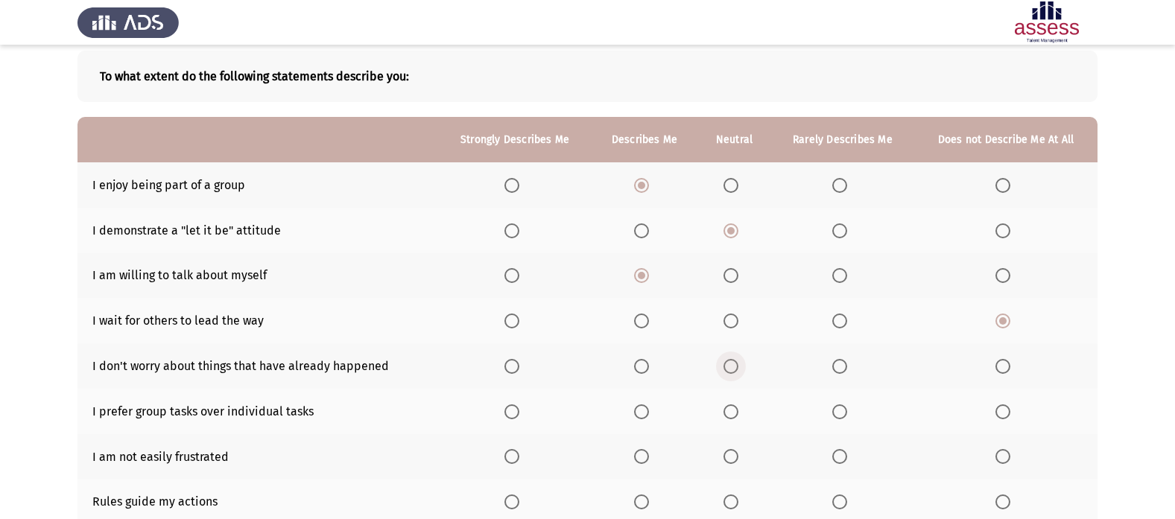
click at [731, 363] on span "Select an option" at bounding box center [731, 366] width 15 height 15
click at [731, 363] on input "Select an option" at bounding box center [731, 366] width 15 height 15
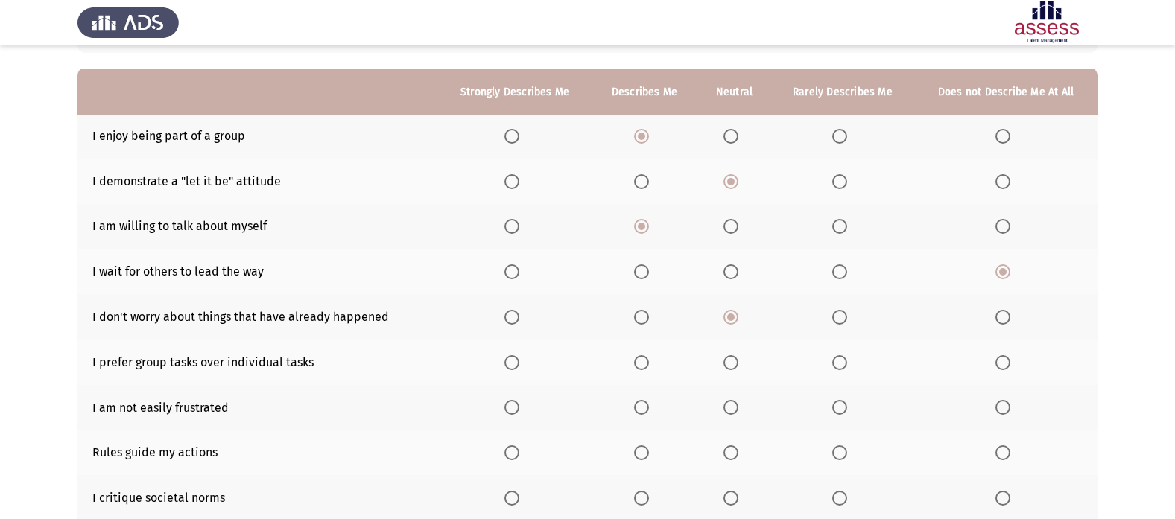
scroll to position [149, 0]
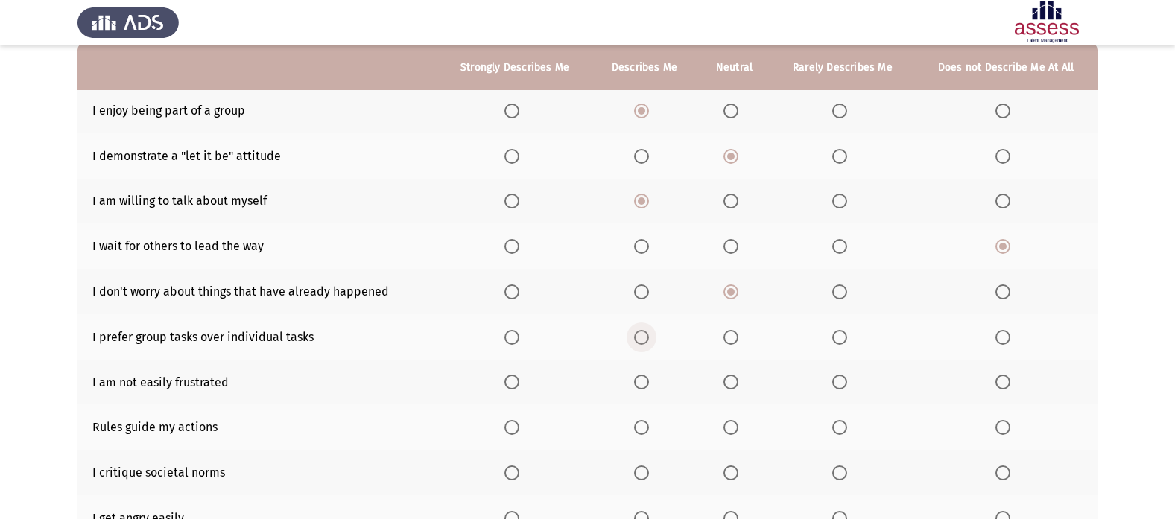
click at [637, 331] on span "Select an option" at bounding box center [641, 337] width 15 height 15
click at [637, 331] on input "Select an option" at bounding box center [641, 337] width 15 height 15
click at [515, 382] on span "Select an option" at bounding box center [512, 382] width 15 height 15
click at [515, 382] on input "Select an option" at bounding box center [512, 382] width 15 height 15
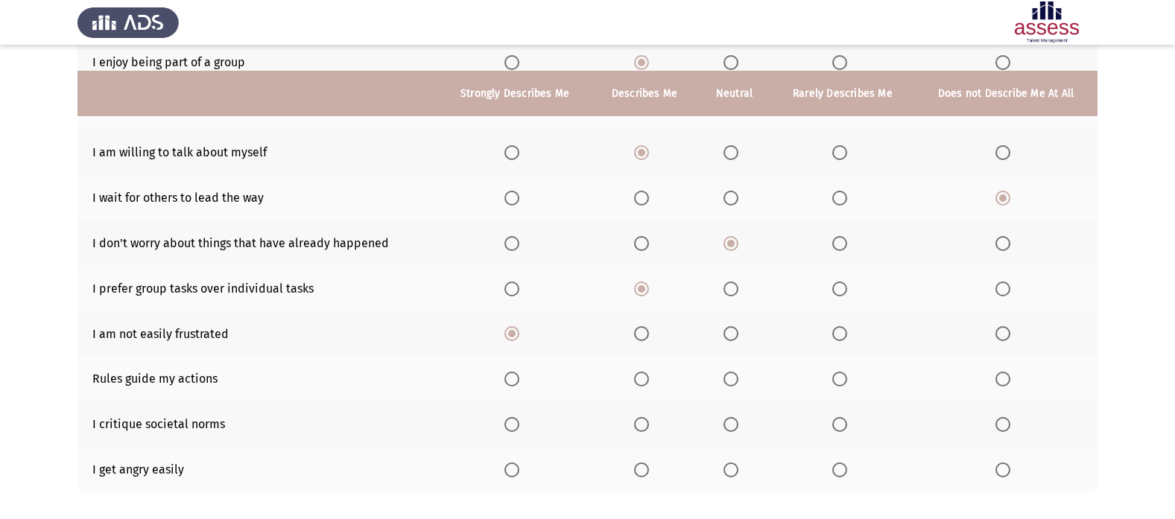
scroll to position [224, 0]
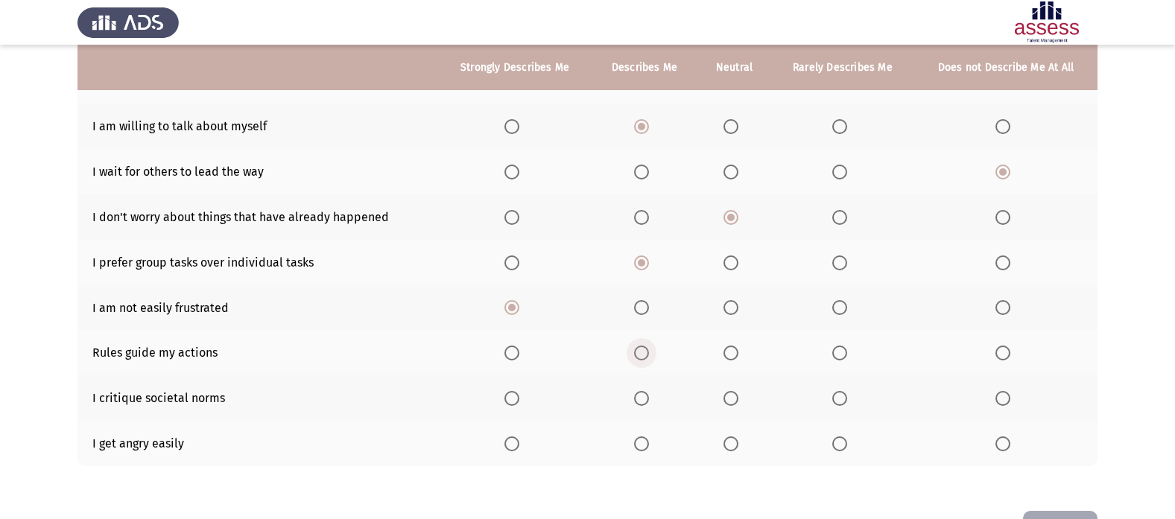
click at [646, 358] on span "Select an option" at bounding box center [641, 353] width 15 height 15
click at [646, 358] on input "Select an option" at bounding box center [641, 353] width 15 height 15
click at [510, 405] on span "Select an option" at bounding box center [512, 398] width 15 height 15
click at [510, 405] on input "Select an option" at bounding box center [512, 398] width 15 height 15
click at [645, 448] on span "Select an option" at bounding box center [641, 444] width 15 height 15
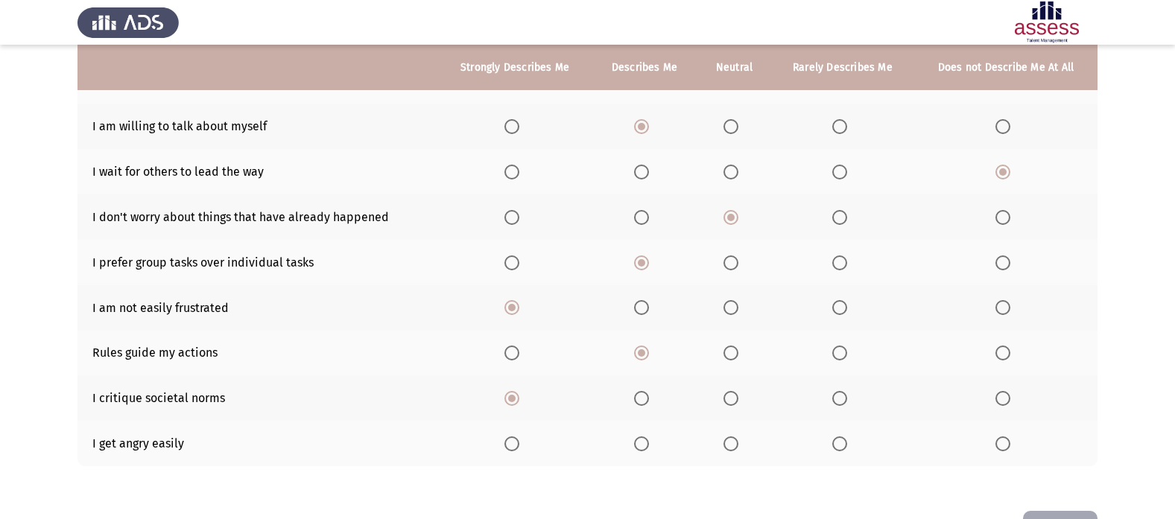
click at [645, 448] on input "Select an option" at bounding box center [641, 444] width 15 height 15
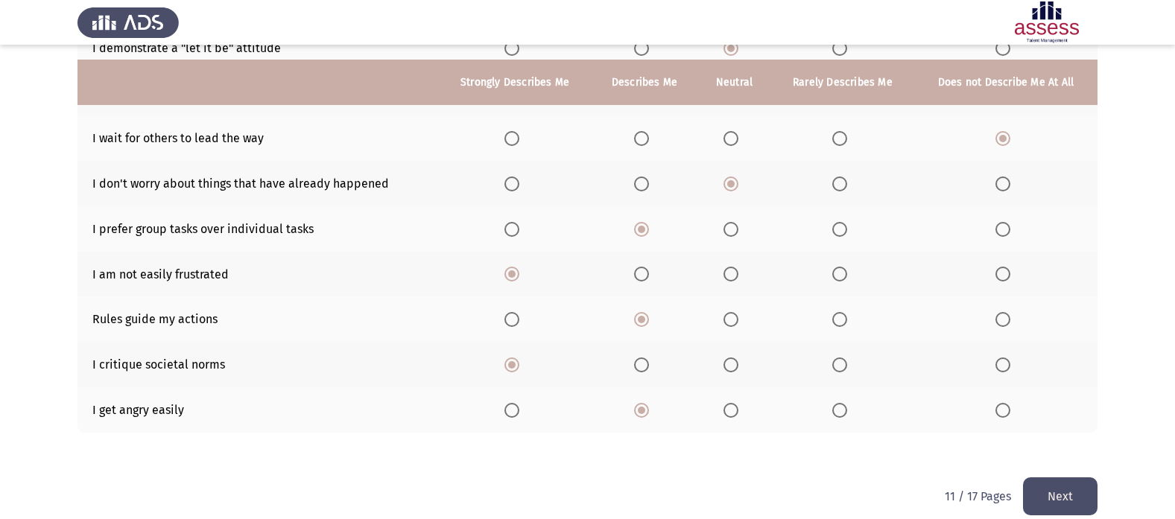
scroll to position [275, 0]
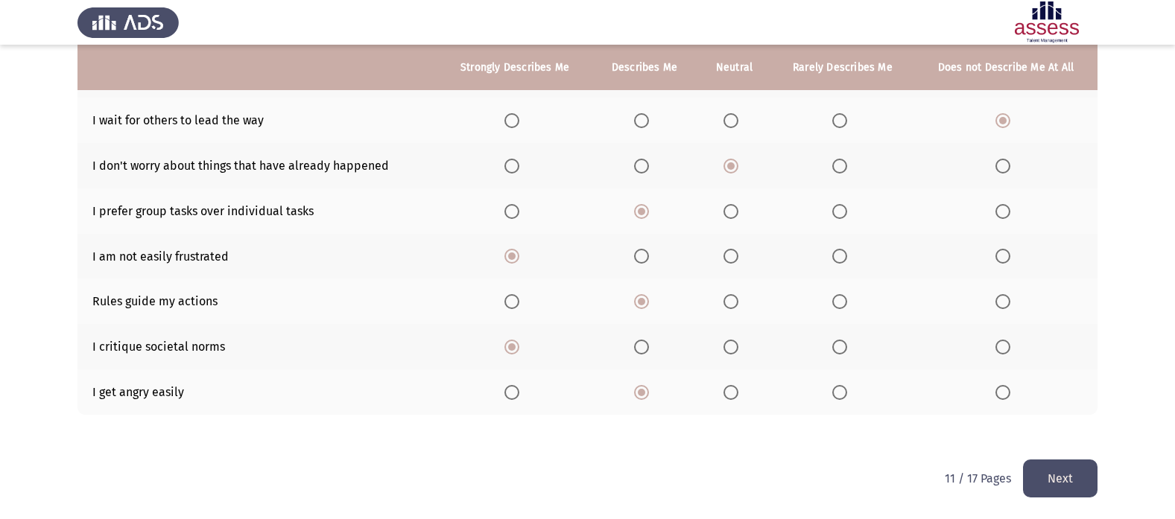
click at [1082, 481] on button "Next" at bounding box center [1060, 479] width 75 height 38
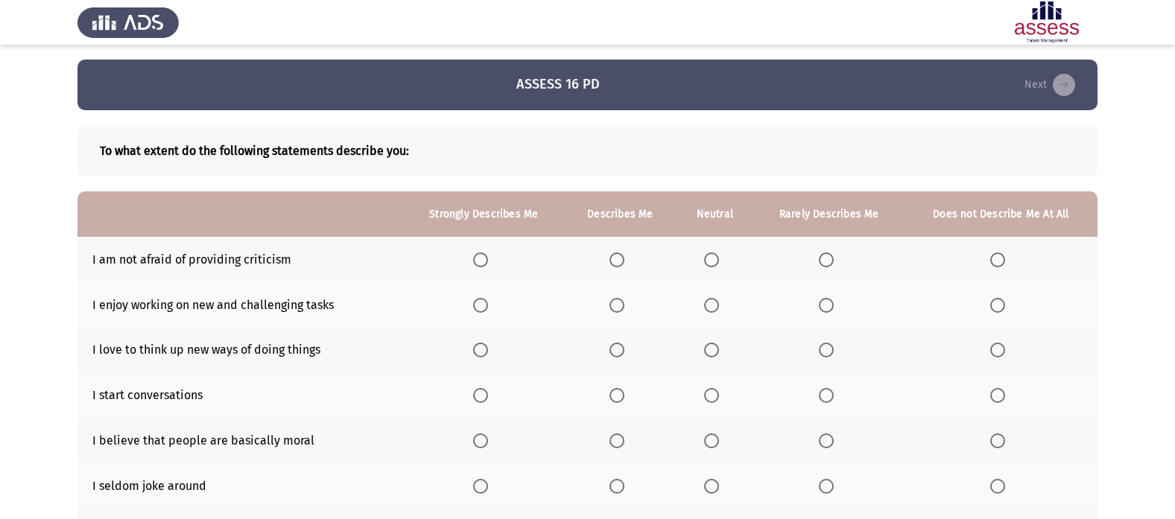
click at [614, 253] on span "Select an option" at bounding box center [617, 260] width 15 height 15
click at [614, 253] on input "Select an option" at bounding box center [617, 260] width 15 height 15
click at [478, 305] on span "Select an option" at bounding box center [480, 305] width 15 height 15
click at [478, 305] on input "Select an option" at bounding box center [480, 305] width 15 height 15
click at [483, 357] on span "Select an option" at bounding box center [480, 350] width 15 height 15
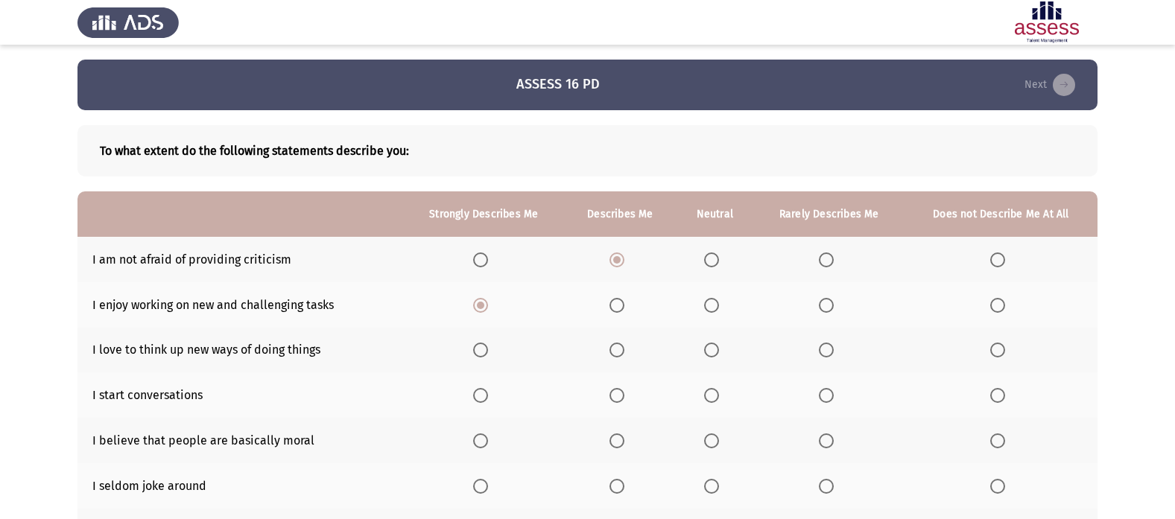
click at [483, 357] on input "Select an option" at bounding box center [480, 350] width 15 height 15
click at [624, 402] on span "Select an option" at bounding box center [617, 395] width 15 height 15
click at [624, 402] on input "Select an option" at bounding box center [617, 395] width 15 height 15
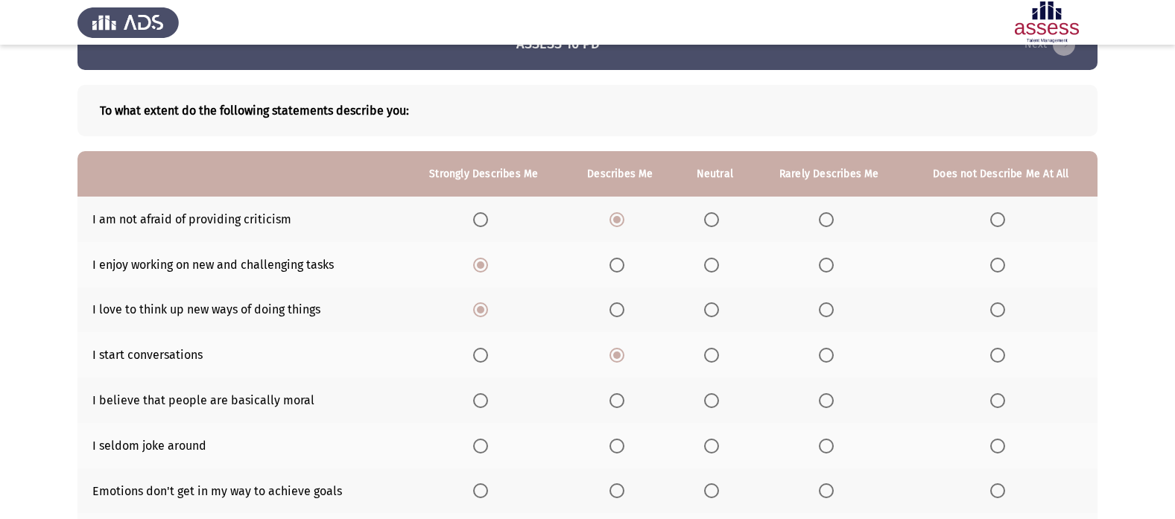
scroll to position [75, 0]
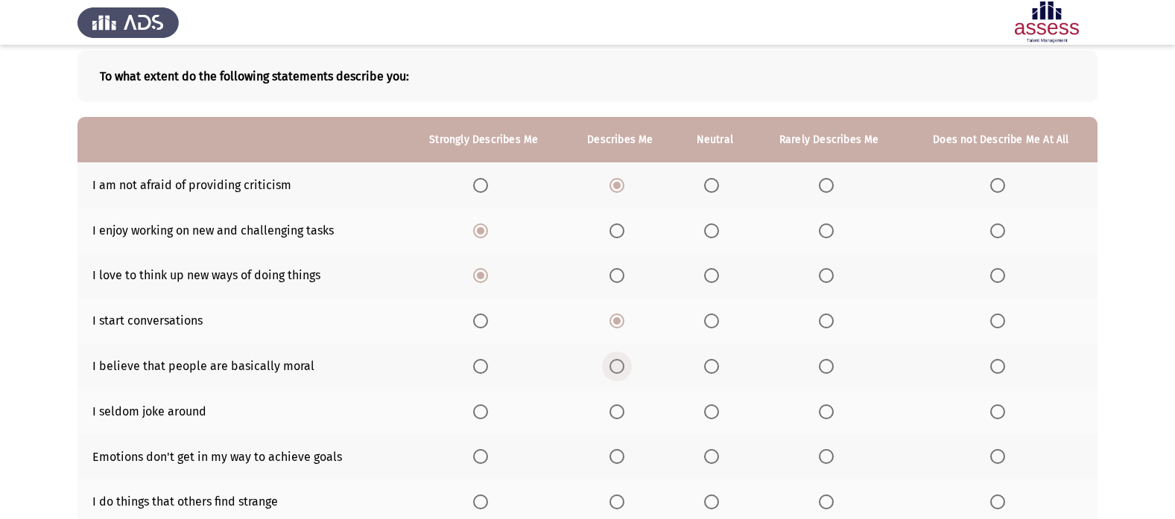
click at [616, 364] on span "Select an option" at bounding box center [617, 366] width 15 height 15
click at [616, 364] on input "Select an option" at bounding box center [617, 366] width 15 height 15
click at [612, 411] on span "Select an option" at bounding box center [617, 412] width 15 height 15
click at [612, 411] on input "Select an option" at bounding box center [617, 412] width 15 height 15
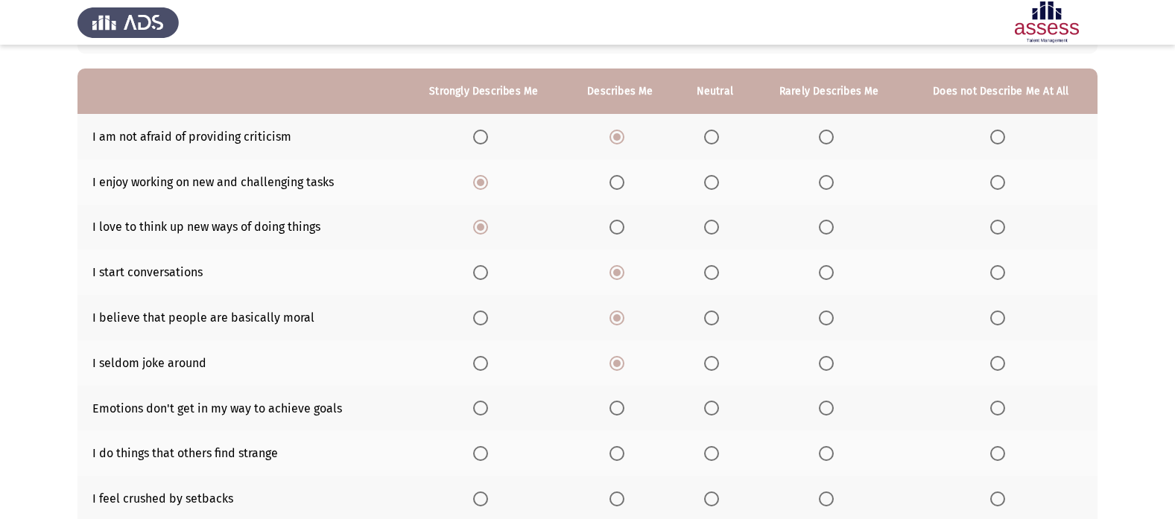
scroll to position [149, 0]
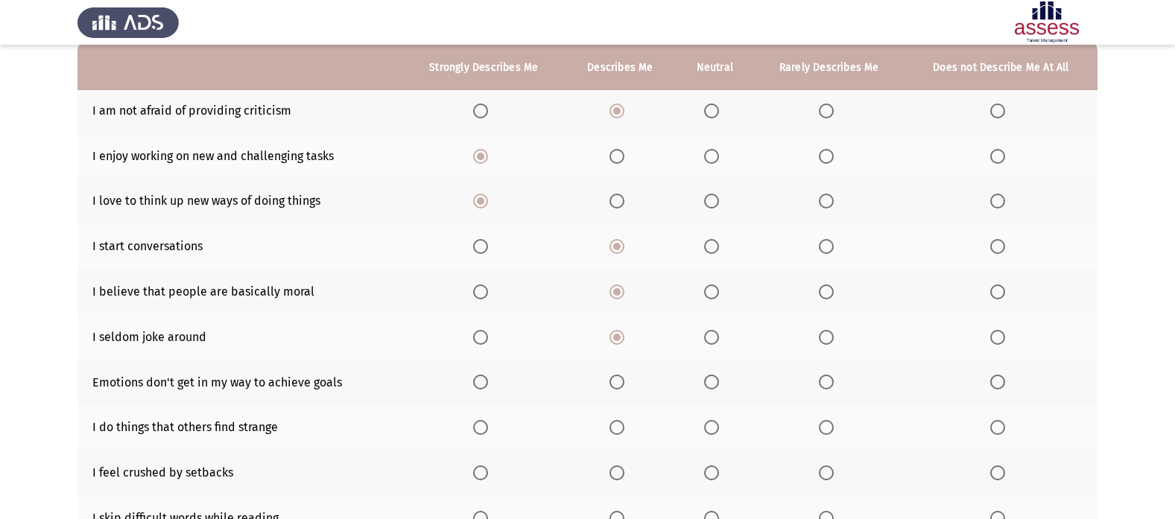
click at [479, 373] on th at bounding box center [484, 382] width 162 height 45
click at [479, 382] on span "Select an option" at bounding box center [480, 382] width 15 height 15
click at [479, 382] on input "Select an option" at bounding box center [480, 382] width 15 height 15
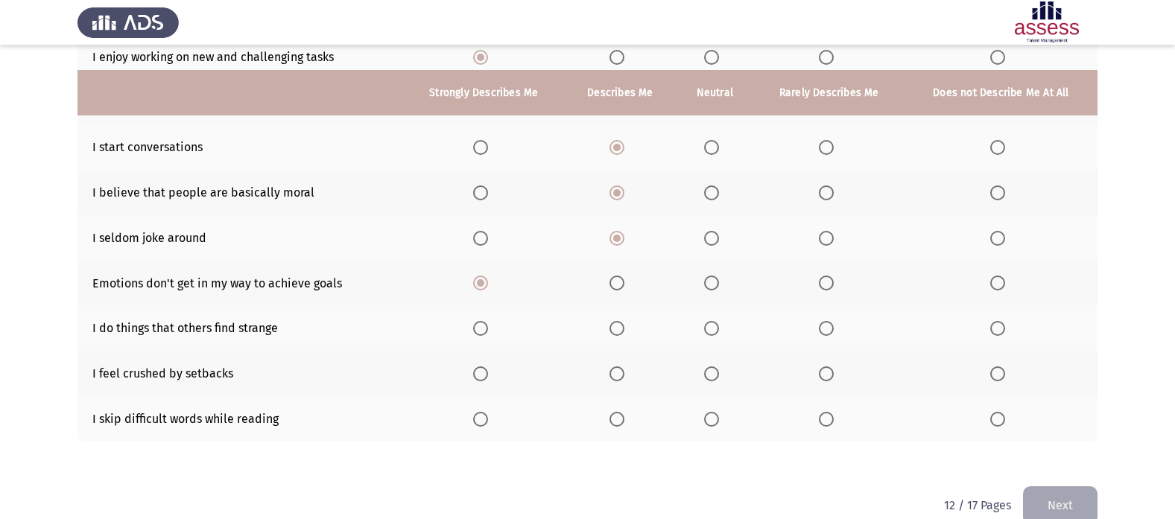
scroll to position [275, 0]
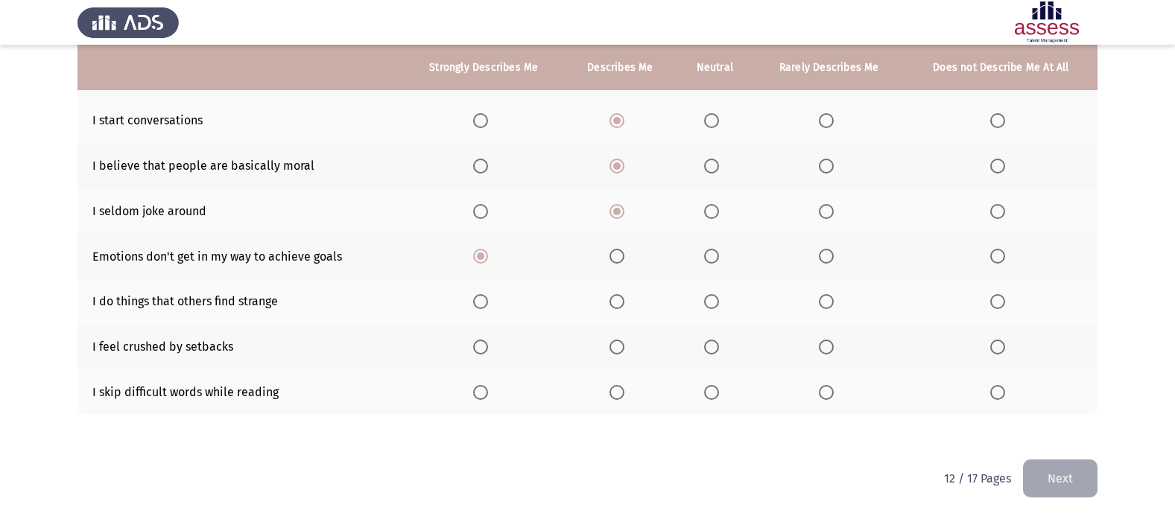
click at [711, 297] on span "Select an option" at bounding box center [711, 301] width 15 height 15
click at [711, 297] on input "Select an option" at bounding box center [711, 301] width 15 height 15
click at [709, 344] on span "Select an option" at bounding box center [711, 347] width 15 height 15
click at [709, 344] on input "Select an option" at bounding box center [711, 347] width 15 height 15
click at [998, 390] on span "Select an option" at bounding box center [997, 392] width 15 height 15
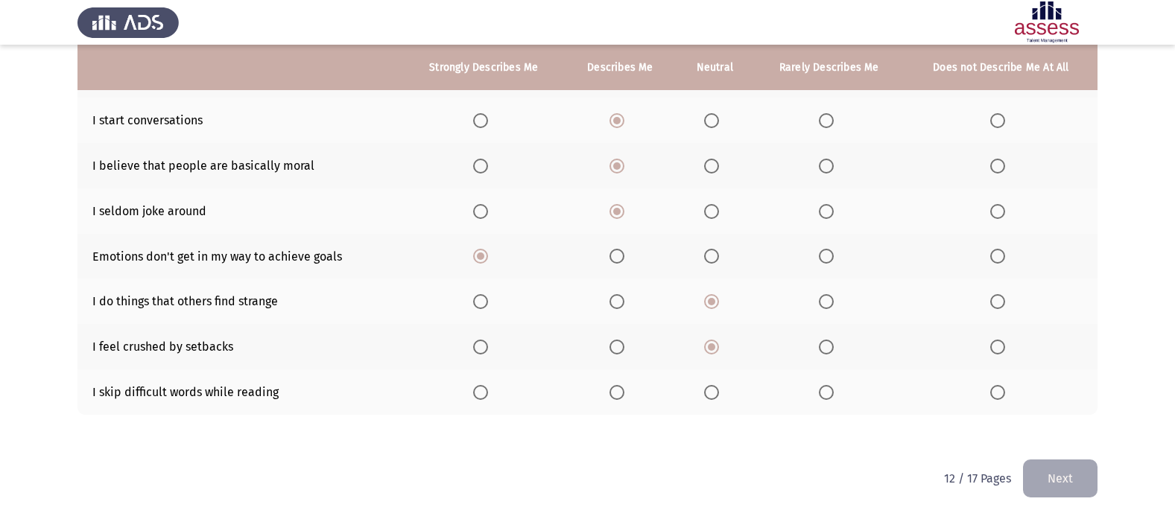
click at [998, 390] on input "Select an option" at bounding box center [997, 392] width 15 height 15
click at [1053, 484] on button "Next" at bounding box center [1060, 479] width 75 height 38
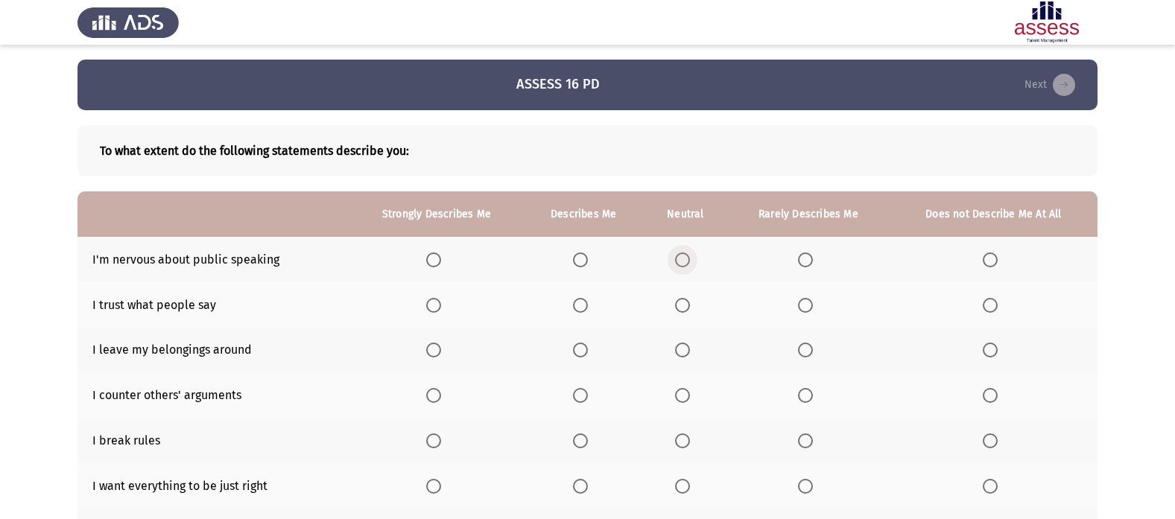
click at [680, 256] on span "Select an option" at bounding box center [682, 260] width 15 height 15
click at [680, 256] on input "Select an option" at bounding box center [682, 260] width 15 height 15
click at [681, 311] on span "Select an option" at bounding box center [682, 305] width 15 height 15
click at [681, 311] on input "Select an option" at bounding box center [682, 305] width 15 height 15
click at [583, 299] on span "Select an option" at bounding box center [580, 305] width 15 height 15
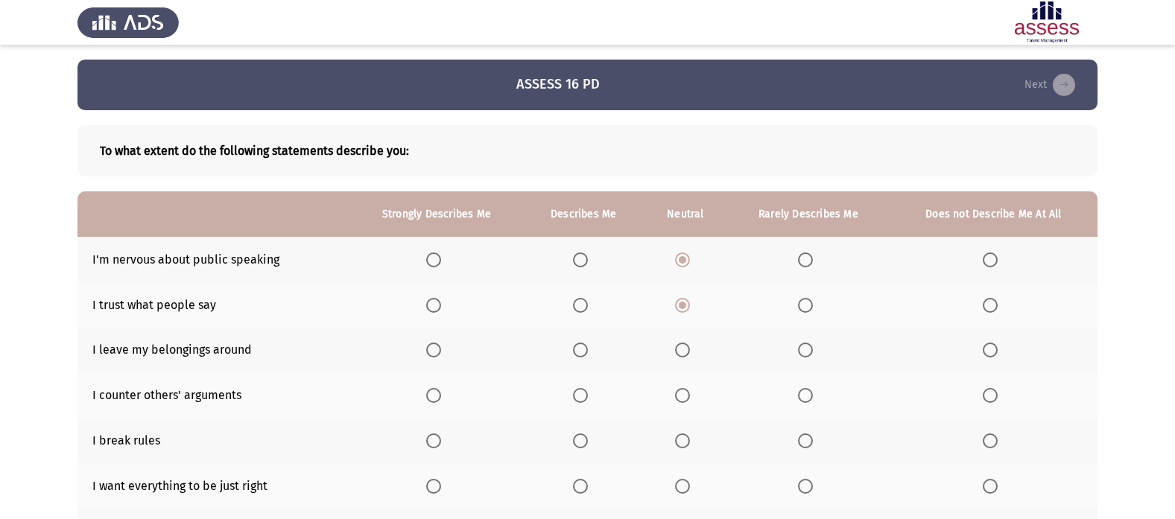
click at [583, 299] on input "Select an option" at bounding box center [580, 305] width 15 height 15
click at [677, 350] on span "Select an option" at bounding box center [682, 350] width 15 height 15
click at [677, 350] on input "Select an option" at bounding box center [682, 350] width 15 height 15
click at [579, 390] on span "Select an option" at bounding box center [580, 395] width 15 height 15
click at [579, 390] on input "Select an option" at bounding box center [580, 395] width 15 height 15
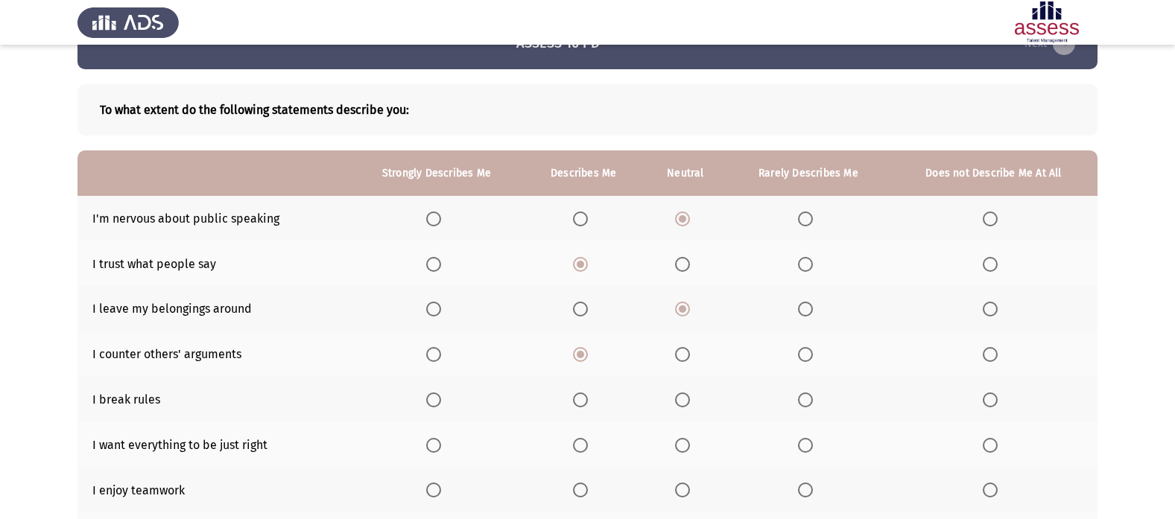
scroll to position [149, 0]
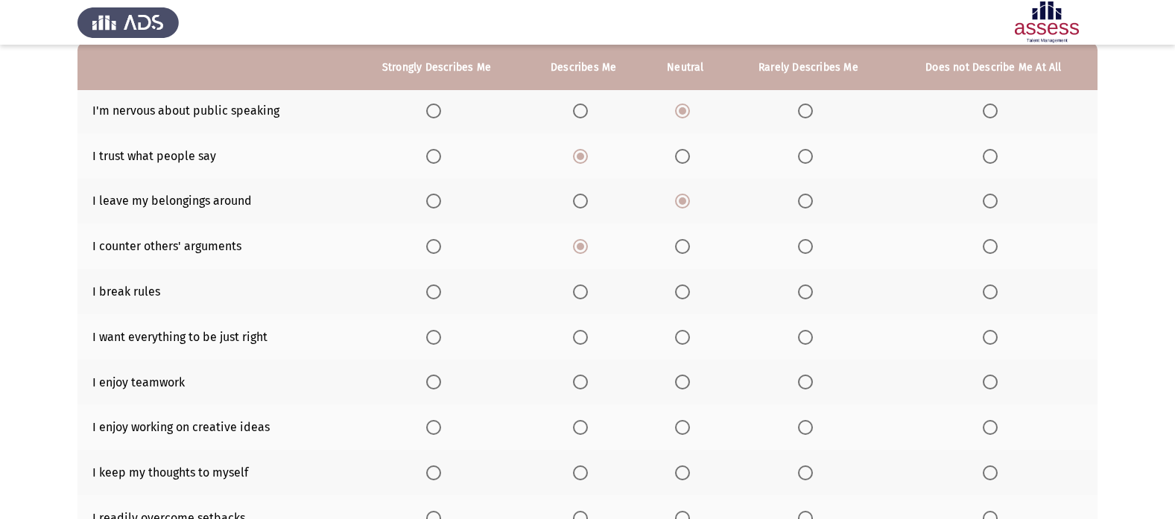
click at [985, 284] on th at bounding box center [994, 291] width 208 height 45
click at [994, 300] on th at bounding box center [994, 291] width 208 height 45
click at [994, 297] on span "Select an option" at bounding box center [990, 292] width 15 height 15
click at [994, 297] on input "Select an option" at bounding box center [990, 292] width 15 height 15
click at [578, 333] on span "Select an option" at bounding box center [580, 337] width 15 height 15
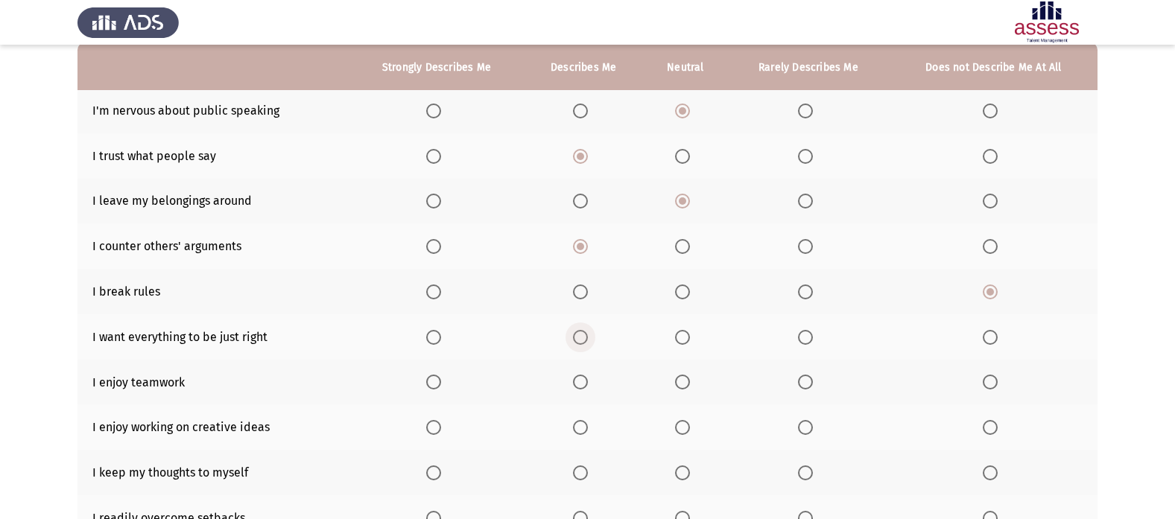
click at [578, 333] on input "Select an option" at bounding box center [580, 337] width 15 height 15
click at [582, 383] on span "Select an option" at bounding box center [580, 382] width 15 height 15
click at [582, 383] on input "Select an option" at bounding box center [580, 382] width 15 height 15
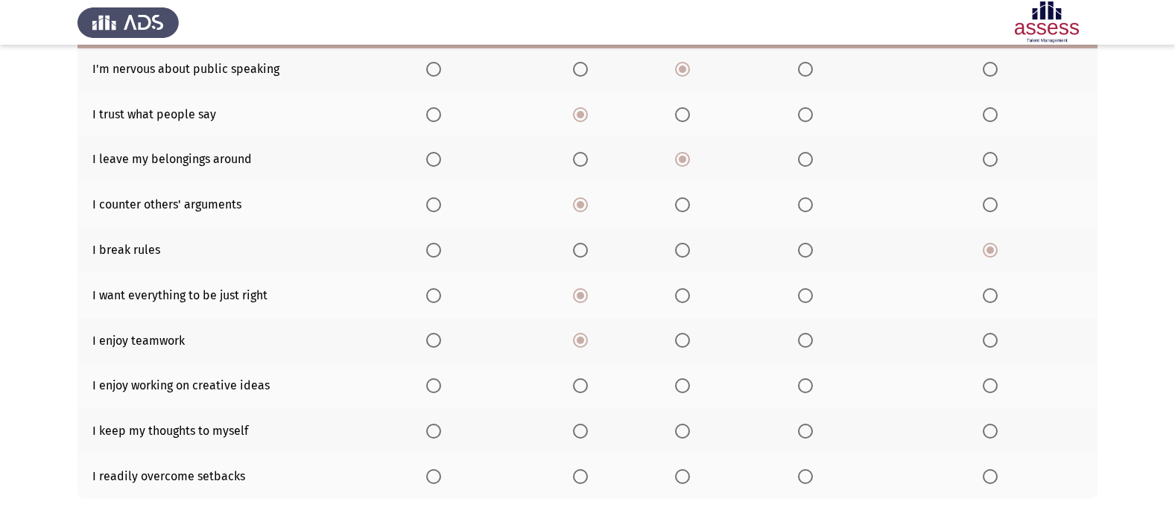
scroll to position [224, 0]
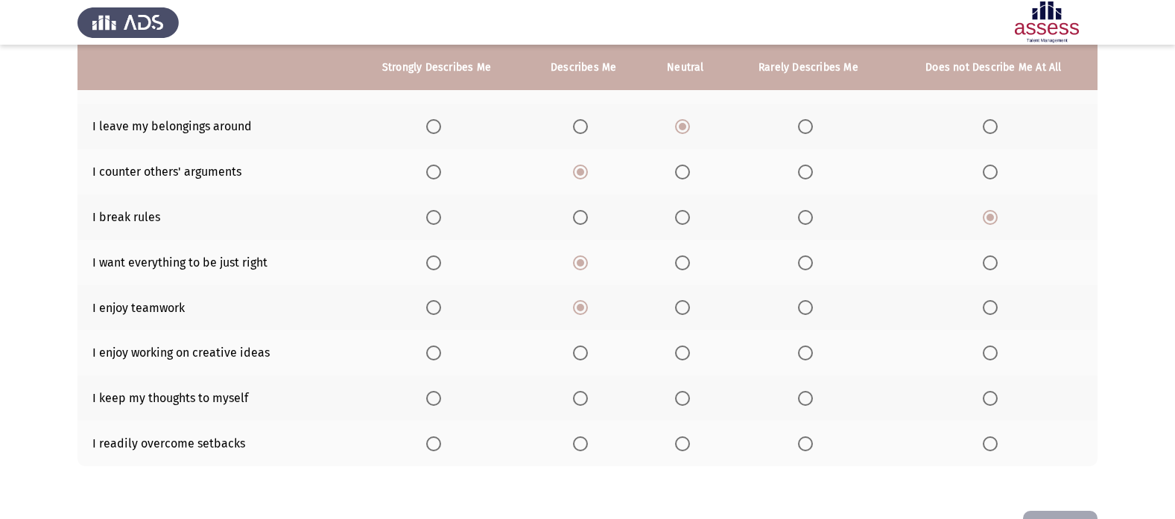
click at [440, 349] on span "Select an option" at bounding box center [433, 353] width 15 height 15
click at [440, 349] on input "Select an option" at bounding box center [433, 353] width 15 height 15
click at [684, 397] on span "Select an option" at bounding box center [682, 398] width 15 height 15
click at [684, 397] on input "Select an option" at bounding box center [682, 398] width 15 height 15
click at [578, 447] on span "Select an option" at bounding box center [580, 444] width 15 height 15
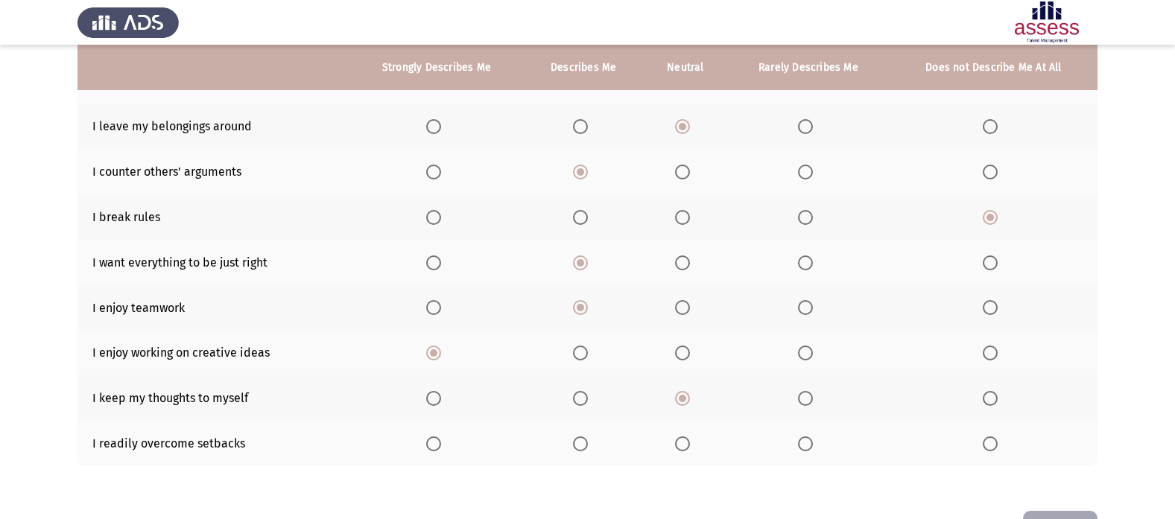
click at [578, 447] on input "Select an option" at bounding box center [580, 444] width 15 height 15
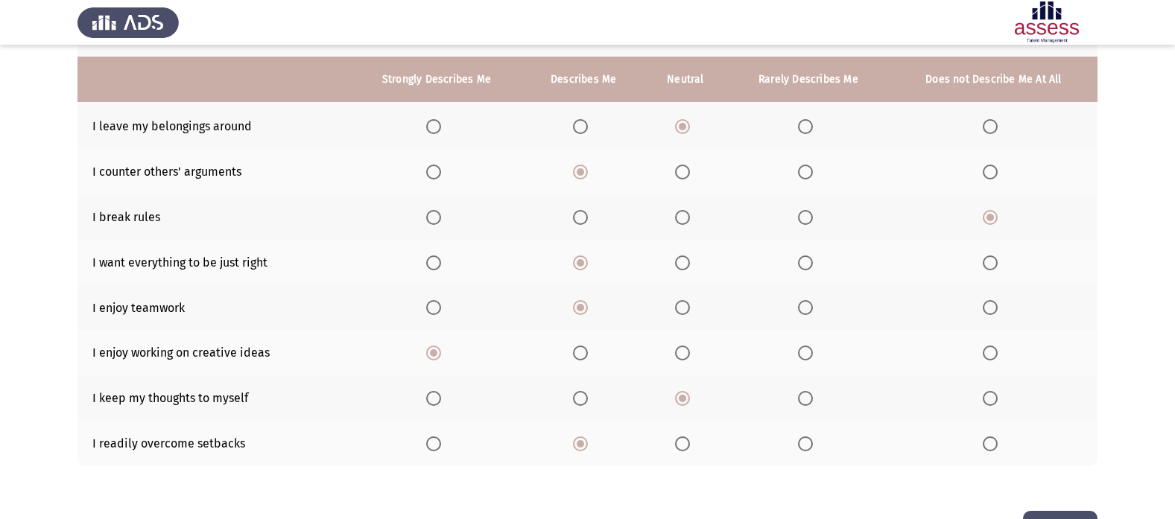
scroll to position [275, 0]
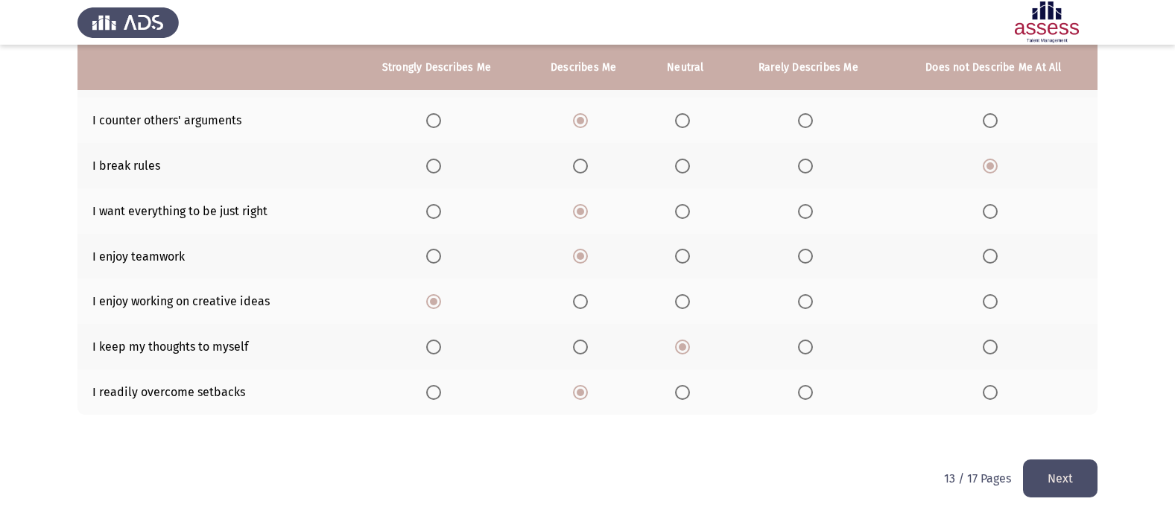
click at [1069, 469] on button "Next" at bounding box center [1060, 479] width 75 height 38
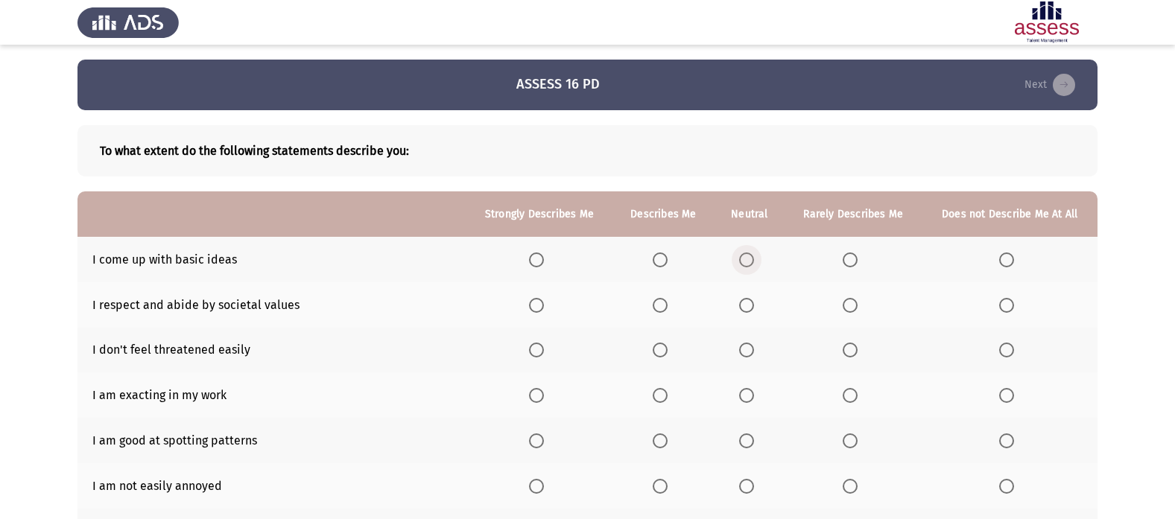
click at [747, 257] on span "Select an option" at bounding box center [746, 260] width 15 height 15
click at [747, 257] on input "Select an option" at bounding box center [746, 260] width 15 height 15
click at [747, 307] on span "Select an option" at bounding box center [746, 305] width 15 height 15
click at [747, 307] on input "Select an option" at bounding box center [746, 305] width 15 height 15
click at [665, 353] on span "Select an option" at bounding box center [660, 350] width 15 height 15
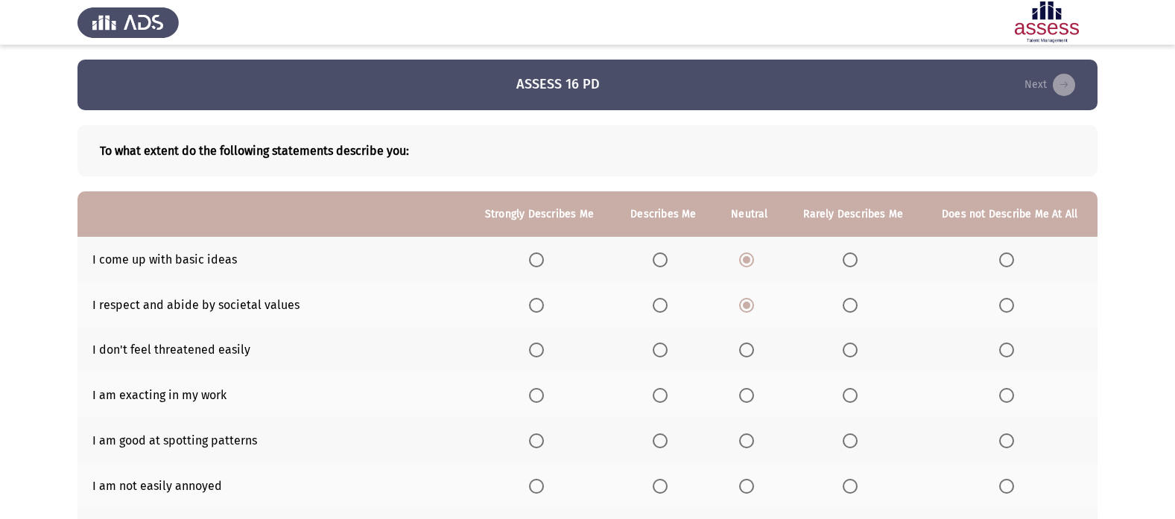
click at [665, 353] on input "Select an option" at bounding box center [660, 350] width 15 height 15
click at [660, 395] on span "Select an option" at bounding box center [660, 395] width 15 height 15
click at [660, 395] on input "Select an option" at bounding box center [660, 395] width 15 height 15
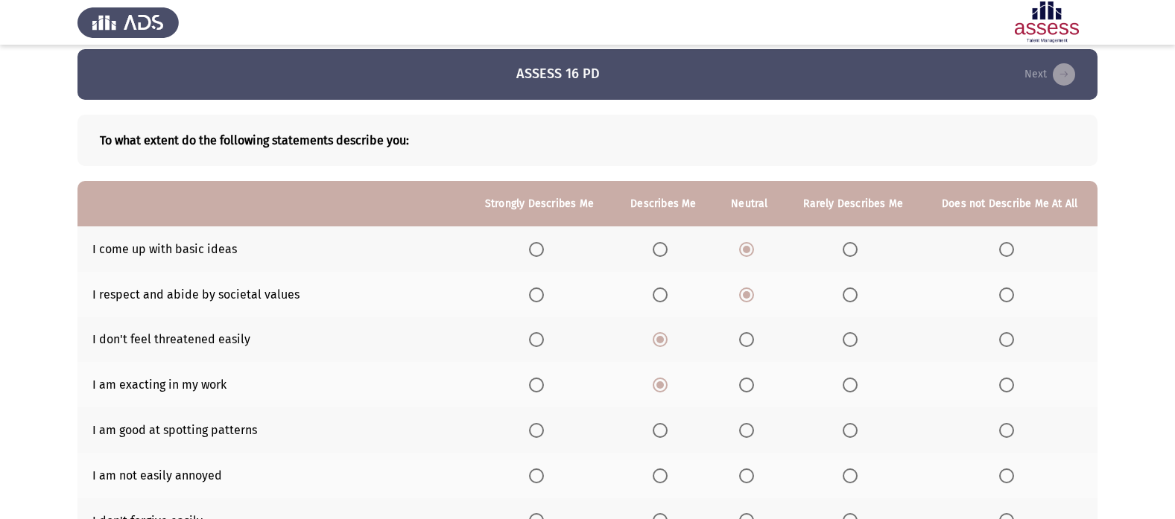
scroll to position [149, 0]
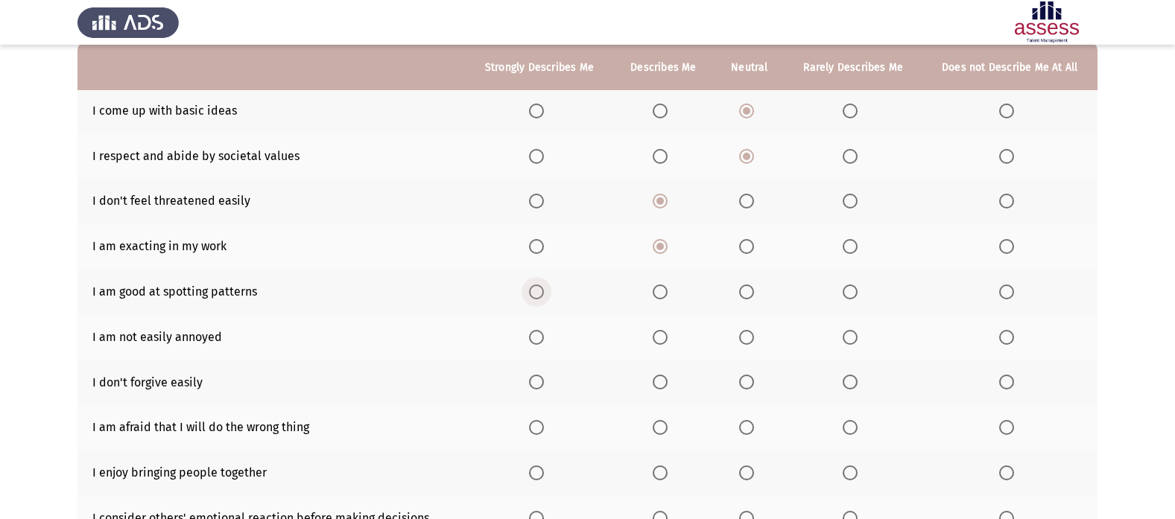
click at [537, 288] on span "Select an option" at bounding box center [536, 292] width 15 height 15
click at [537, 288] on input "Select an option" at bounding box center [536, 292] width 15 height 15
click at [853, 339] on span "Select an option" at bounding box center [850, 337] width 15 height 15
click at [853, 339] on input "Select an option" at bounding box center [850, 337] width 15 height 15
click at [537, 382] on span "Select an option" at bounding box center [537, 382] width 0 height 0
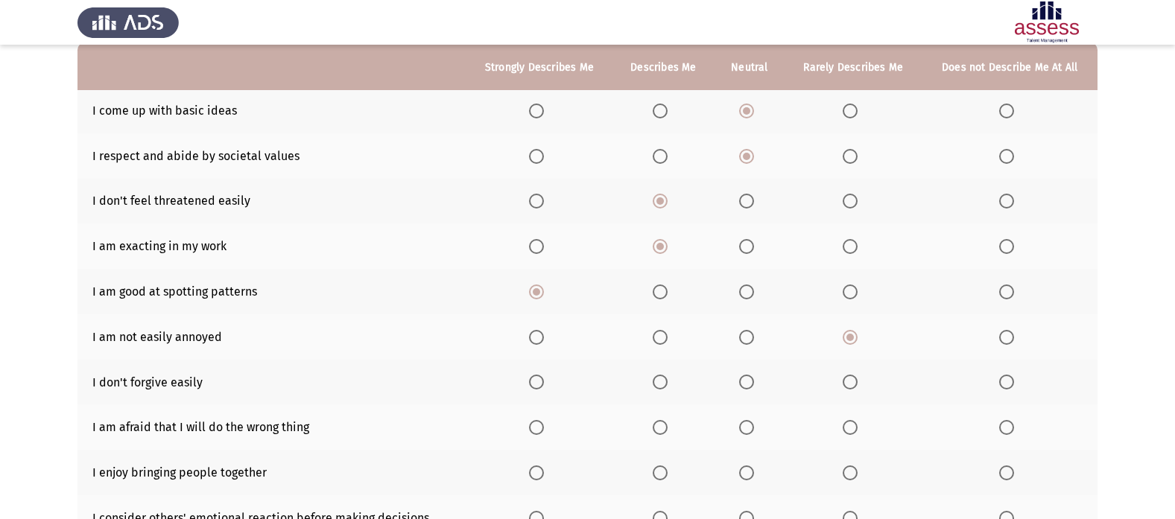
click at [538, 382] on input "Select an option" at bounding box center [536, 382] width 15 height 15
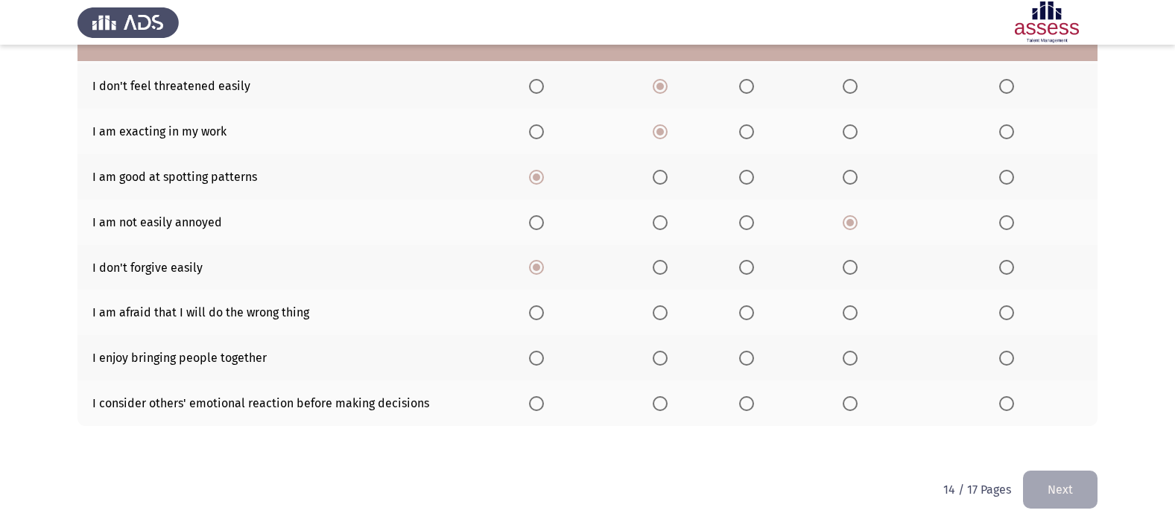
scroll to position [275, 0]
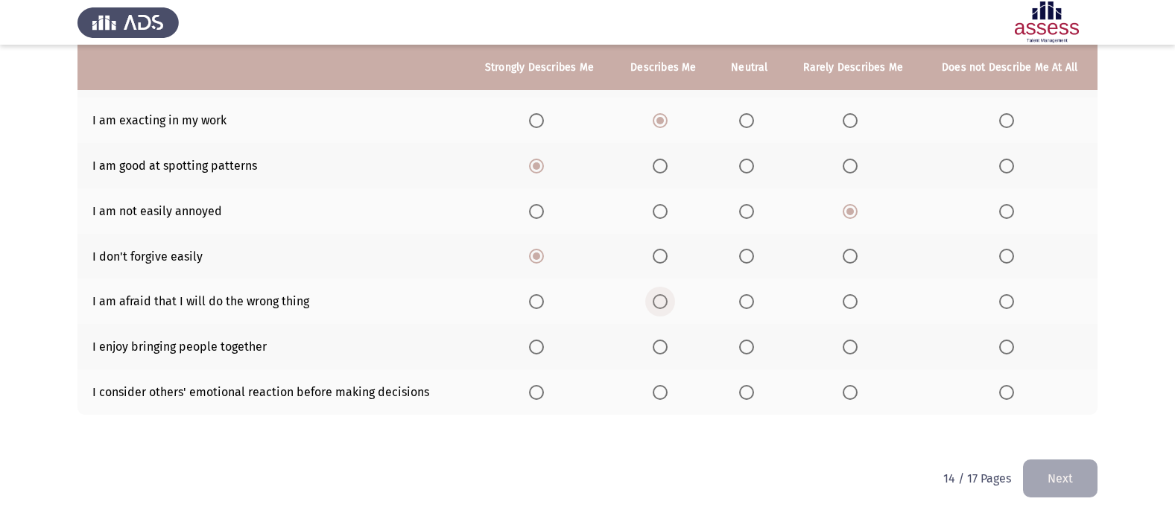
click at [657, 297] on span "Select an option" at bounding box center [660, 301] width 15 height 15
click at [657, 297] on input "Select an option" at bounding box center [660, 301] width 15 height 15
click at [658, 357] on th at bounding box center [663, 346] width 101 height 45
click at [660, 346] on span "Select an option" at bounding box center [660, 347] width 15 height 15
click at [660, 346] on input "Select an option" at bounding box center [660, 347] width 15 height 15
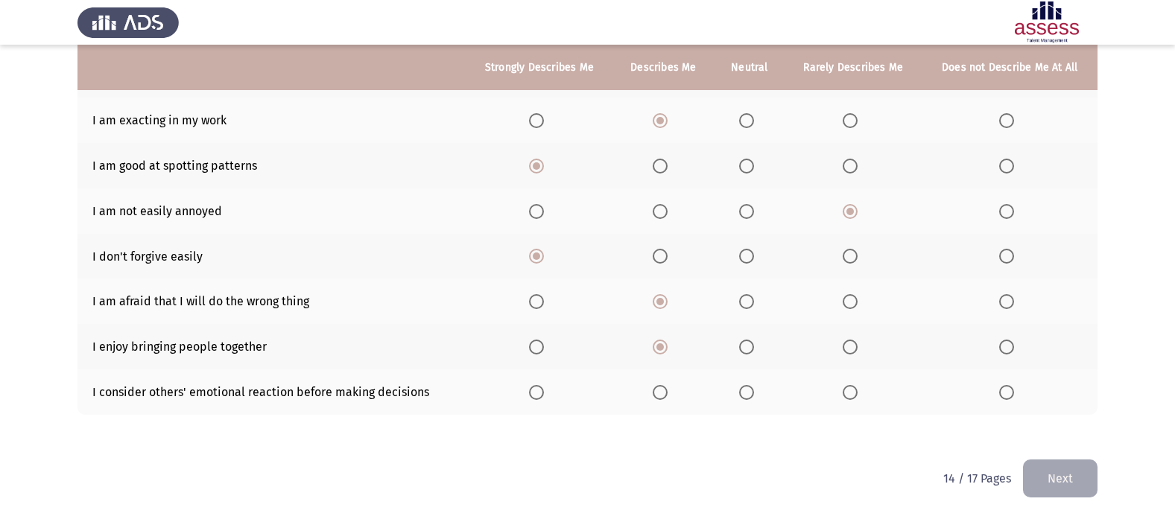
click at [665, 393] on span "Select an option" at bounding box center [660, 392] width 15 height 15
click at [665, 393] on input "Select an option" at bounding box center [660, 392] width 15 height 15
click at [749, 398] on span "Select an option" at bounding box center [746, 392] width 15 height 15
click at [749, 398] on input "Select an option" at bounding box center [746, 392] width 15 height 15
click at [1035, 482] on button "Next" at bounding box center [1060, 479] width 75 height 38
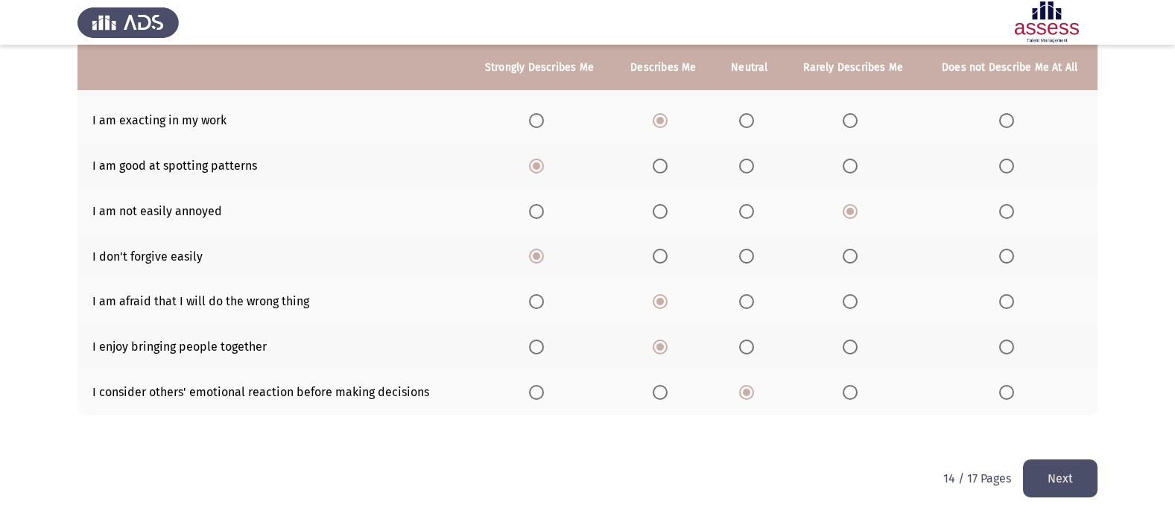
scroll to position [0, 0]
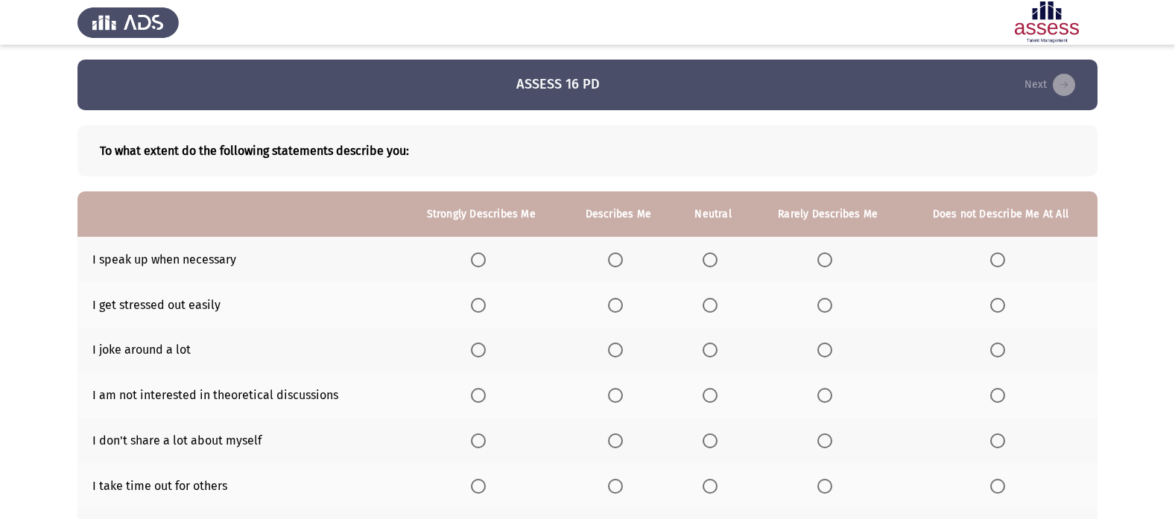
click at [481, 259] on span "Select an option" at bounding box center [478, 260] width 15 height 15
click at [481, 259] on input "Select an option" at bounding box center [478, 260] width 15 height 15
click at [615, 306] on span "Select an option" at bounding box center [615, 305] width 15 height 15
click at [615, 306] on input "Select an option" at bounding box center [615, 305] width 15 height 15
click at [712, 306] on span "Select an option" at bounding box center [710, 305] width 15 height 15
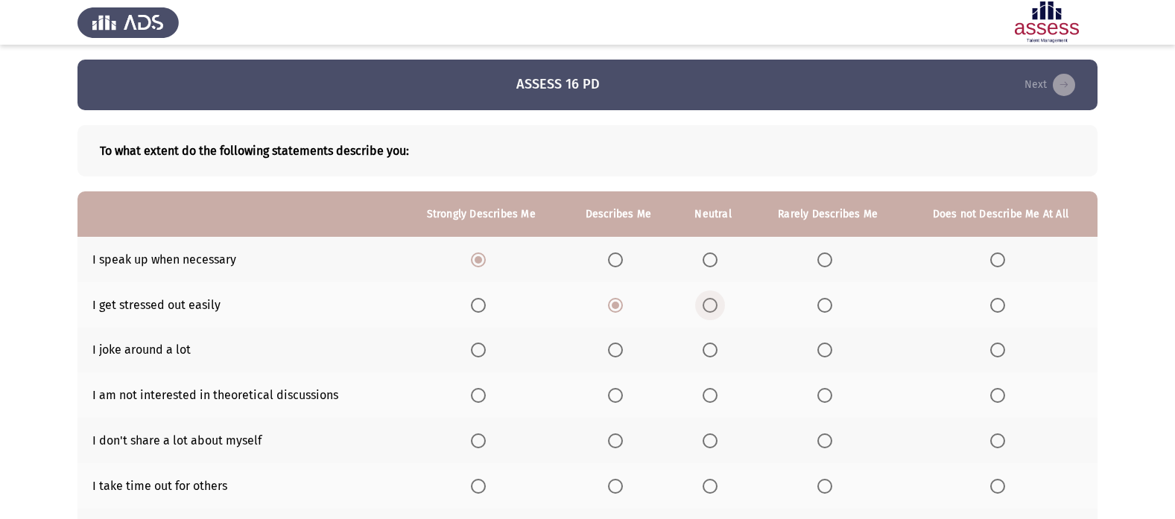
click at [712, 306] on input "Select an option" at bounding box center [710, 305] width 15 height 15
click at [835, 350] on label "Select an option" at bounding box center [827, 350] width 21 height 15
click at [832, 350] on input "Select an option" at bounding box center [824, 350] width 15 height 15
click at [998, 350] on span "Select an option" at bounding box center [998, 350] width 0 height 0
click at [997, 350] on input "Select an option" at bounding box center [997, 350] width 15 height 15
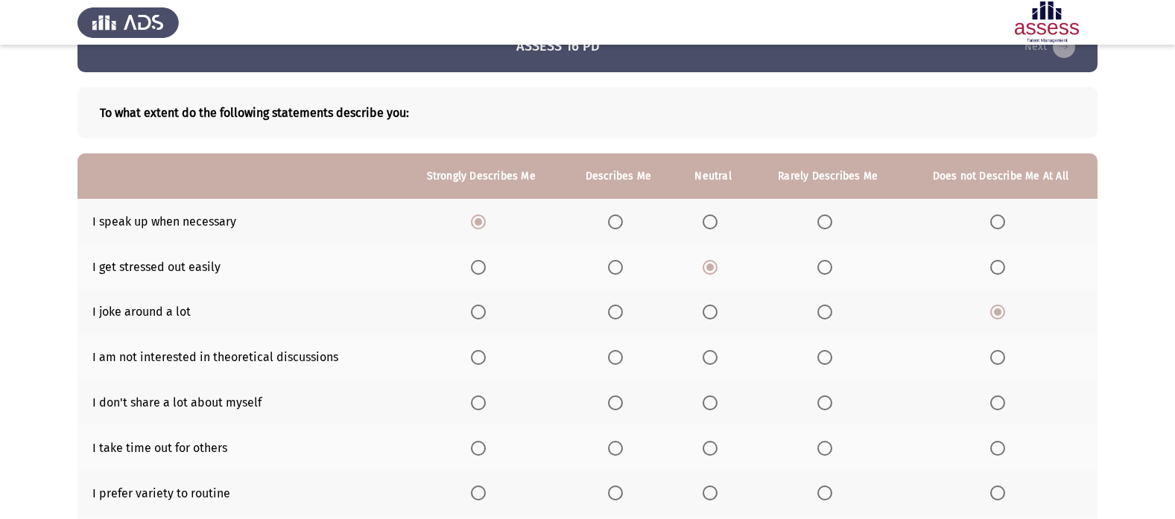
scroll to position [75, 0]
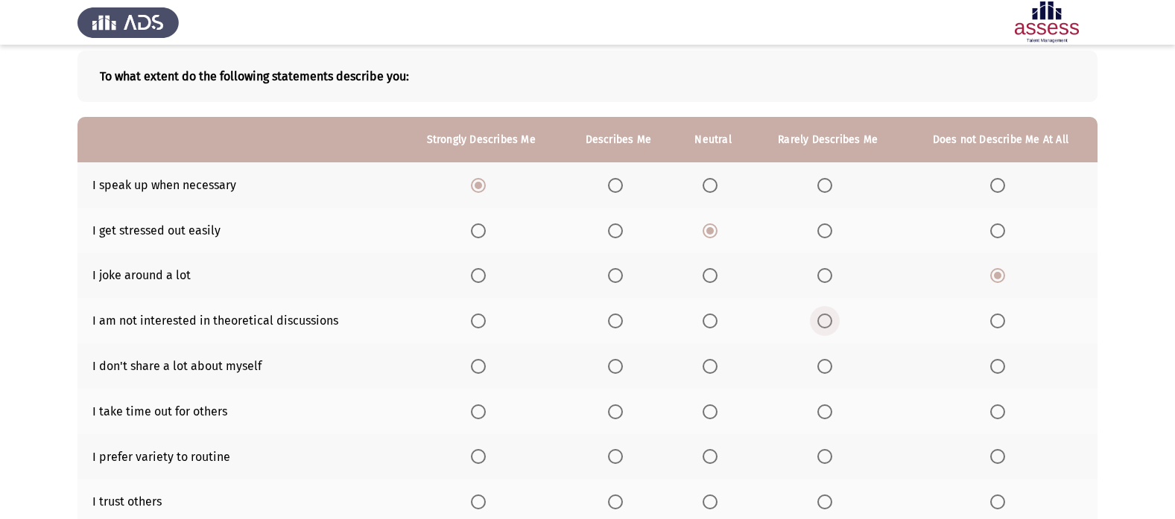
click at [820, 316] on span "Select an option" at bounding box center [824, 321] width 15 height 15
click at [820, 316] on input "Select an option" at bounding box center [824, 321] width 15 height 15
click at [614, 365] on span "Select an option" at bounding box center [615, 366] width 15 height 15
click at [614, 365] on input "Select an option" at bounding box center [615, 366] width 15 height 15
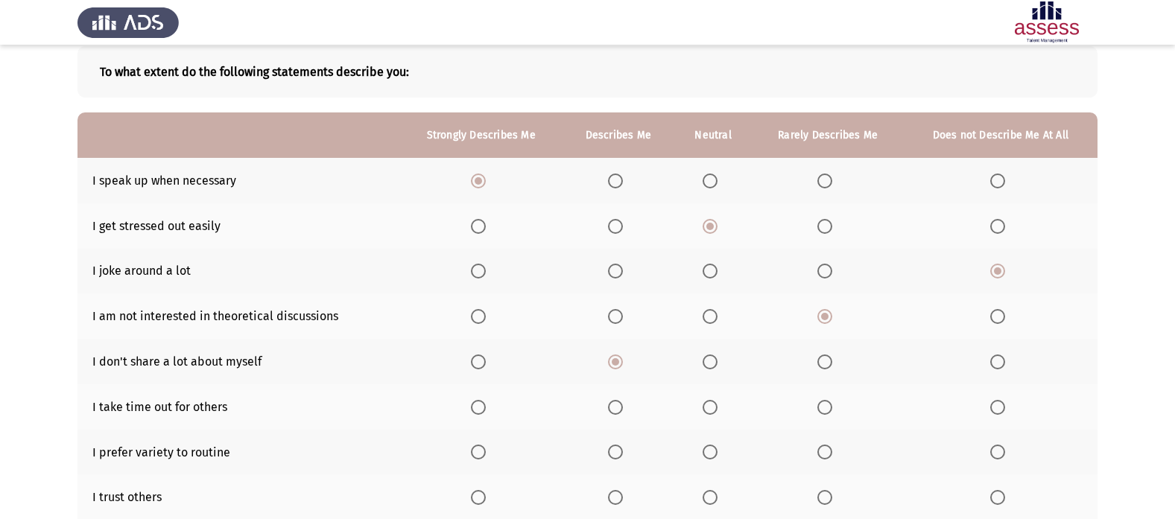
scroll to position [149, 0]
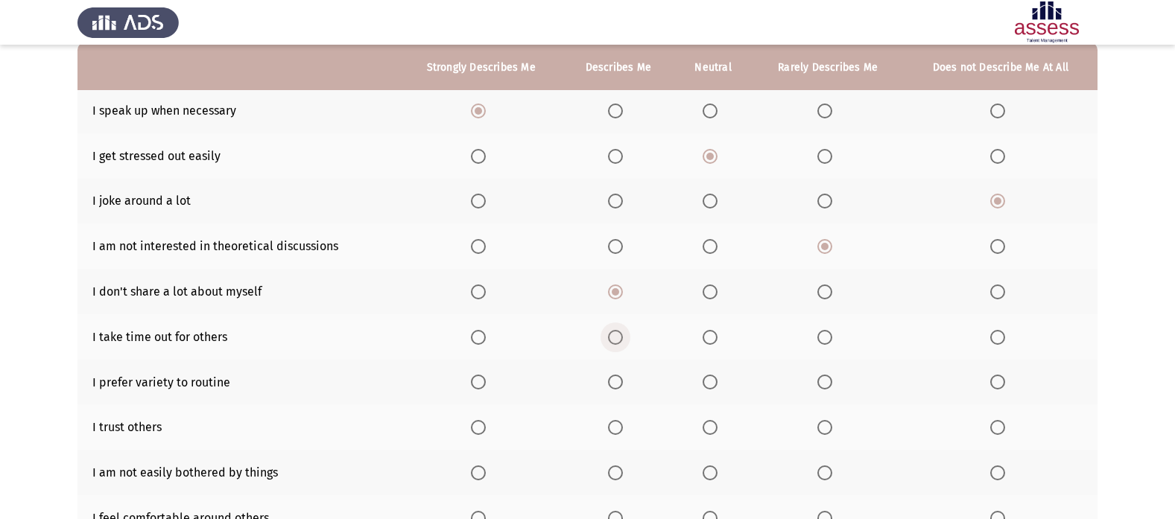
click at [612, 333] on span "Select an option" at bounding box center [615, 337] width 15 height 15
click at [612, 333] on input "Select an option" at bounding box center [615, 337] width 15 height 15
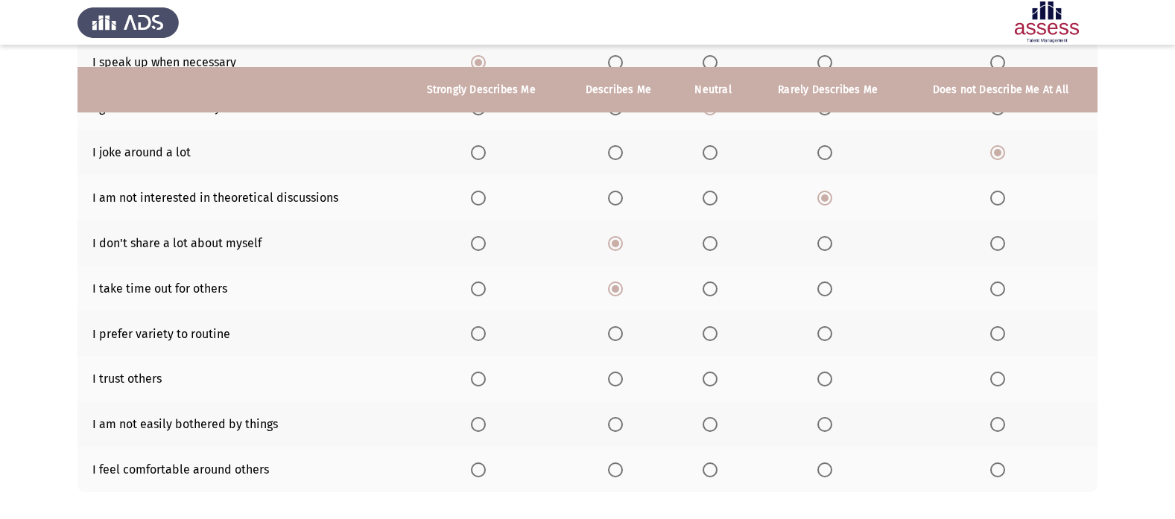
scroll to position [224, 0]
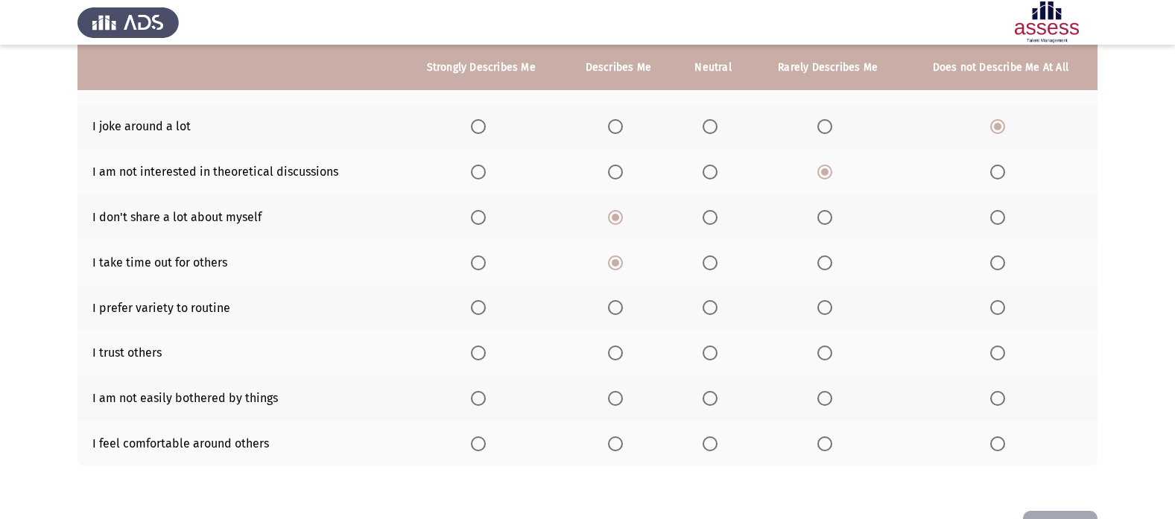
click at [612, 309] on span "Select an option" at bounding box center [615, 307] width 15 height 15
click at [612, 309] on input "Select an option" at bounding box center [615, 307] width 15 height 15
click at [615, 360] on span "Select an option" at bounding box center [615, 353] width 15 height 15
click at [615, 360] on input "Select an option" at bounding box center [615, 353] width 15 height 15
click at [820, 396] on span "Select an option" at bounding box center [824, 398] width 15 height 15
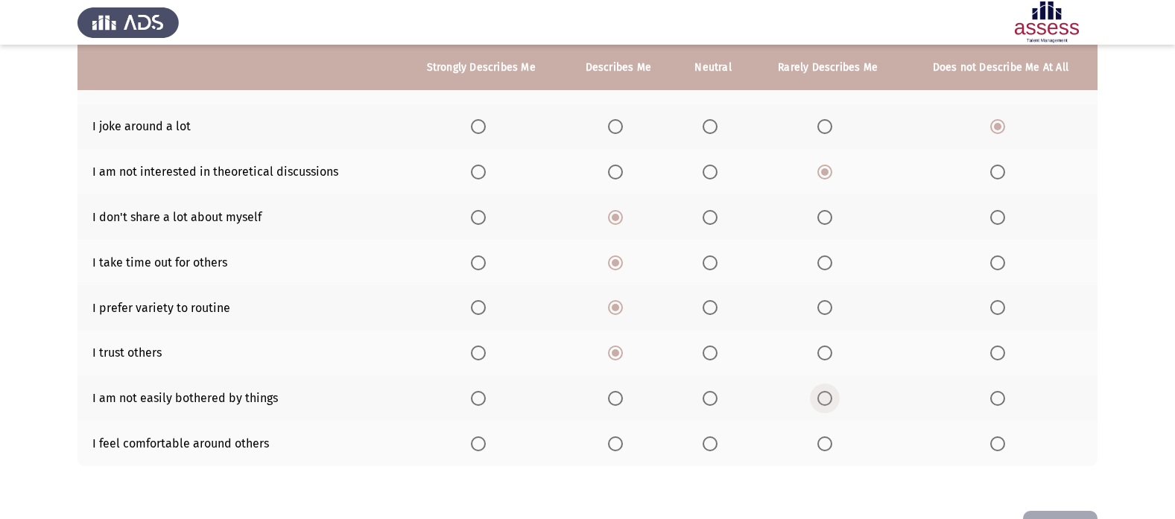
click at [820, 396] on input "Select an option" at bounding box center [824, 398] width 15 height 15
click at [714, 406] on span "Select an option" at bounding box center [710, 398] width 15 height 15
click at [714, 406] on input "Select an option" at bounding box center [710, 398] width 15 height 15
click at [619, 441] on span "Select an option" at bounding box center [615, 444] width 15 height 15
click at [619, 441] on input "Select an option" at bounding box center [615, 444] width 15 height 15
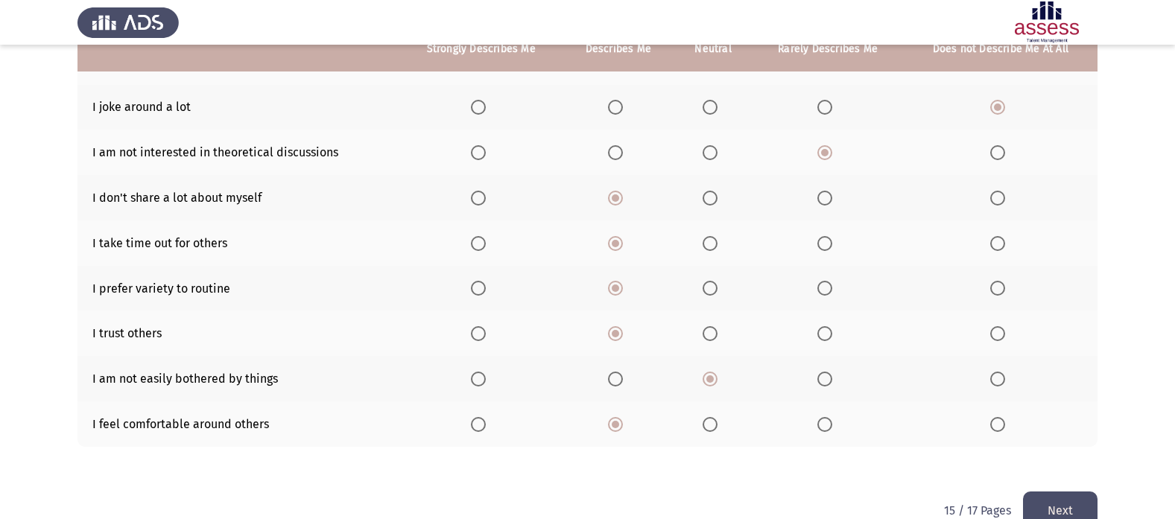
scroll to position [275, 0]
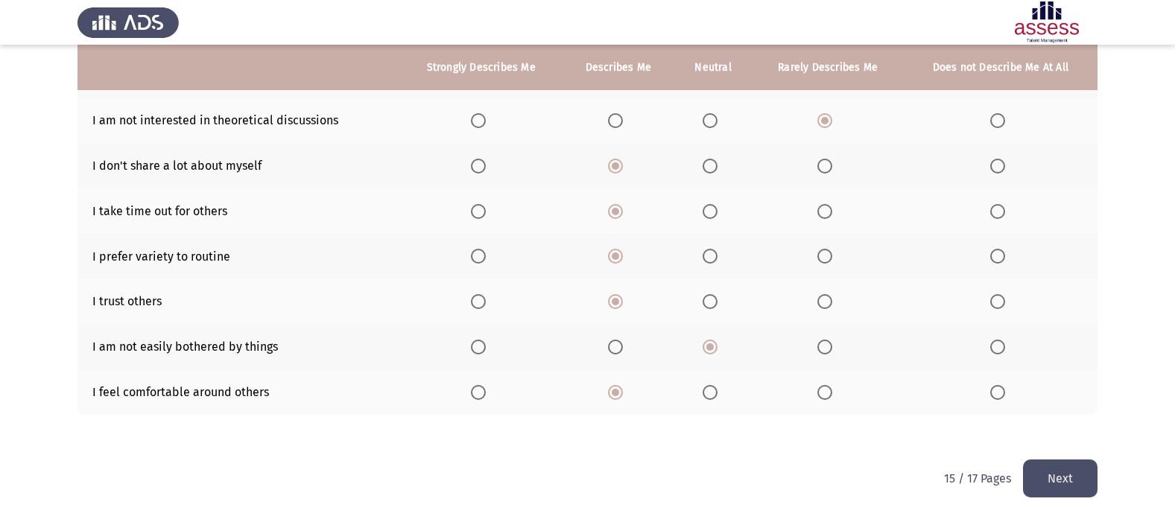
click at [1078, 468] on button "Next" at bounding box center [1060, 479] width 75 height 38
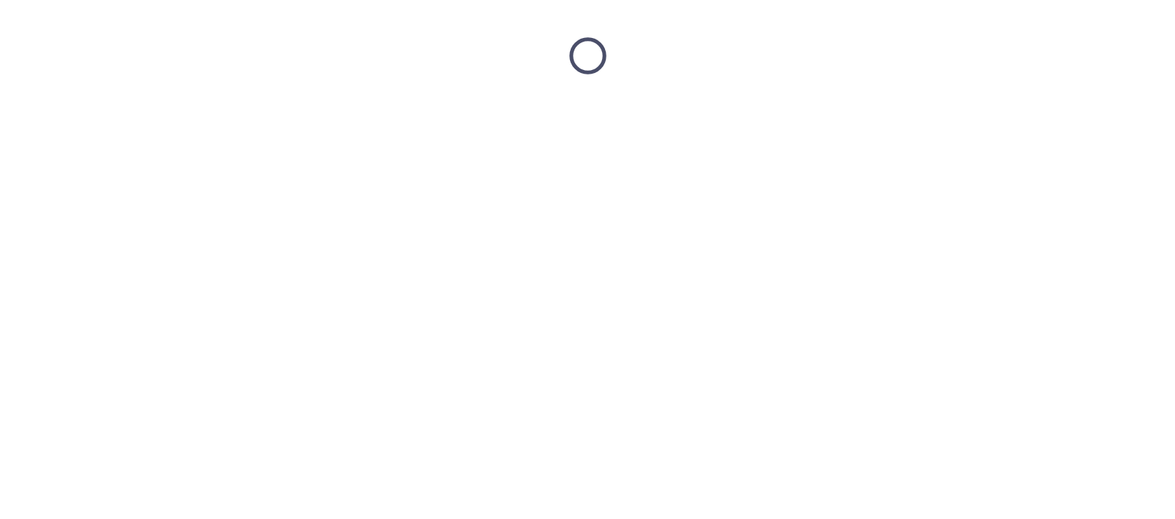
scroll to position [0, 0]
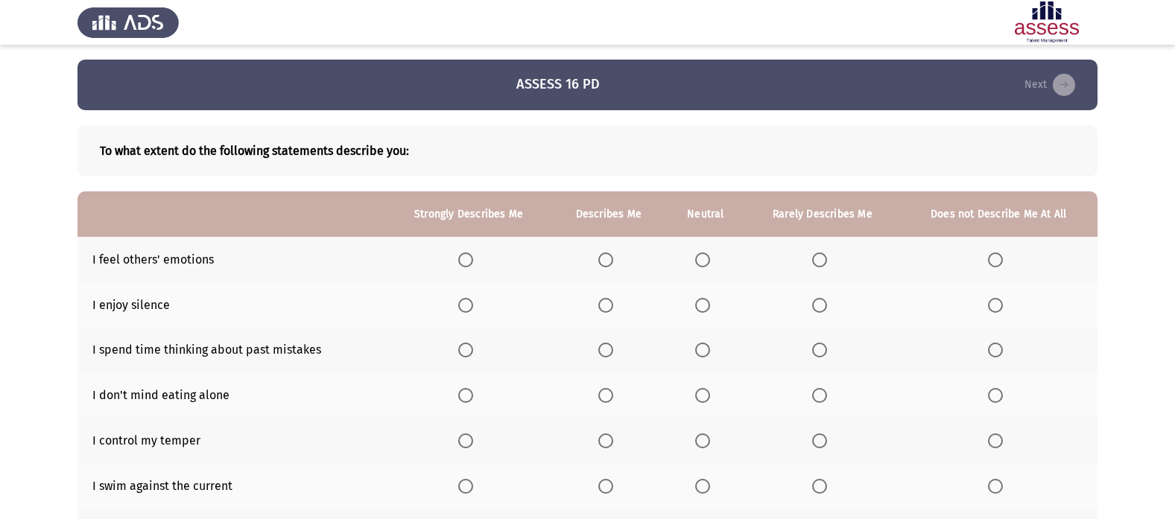
click at [465, 260] on span "Select an option" at bounding box center [465, 260] width 15 height 15
click at [465, 260] on input "Select an option" at bounding box center [465, 260] width 15 height 15
click at [608, 310] on span "Select an option" at bounding box center [605, 305] width 15 height 15
click at [608, 310] on input "Select an option" at bounding box center [605, 305] width 15 height 15
click at [706, 308] on span "Select an option" at bounding box center [702, 305] width 15 height 15
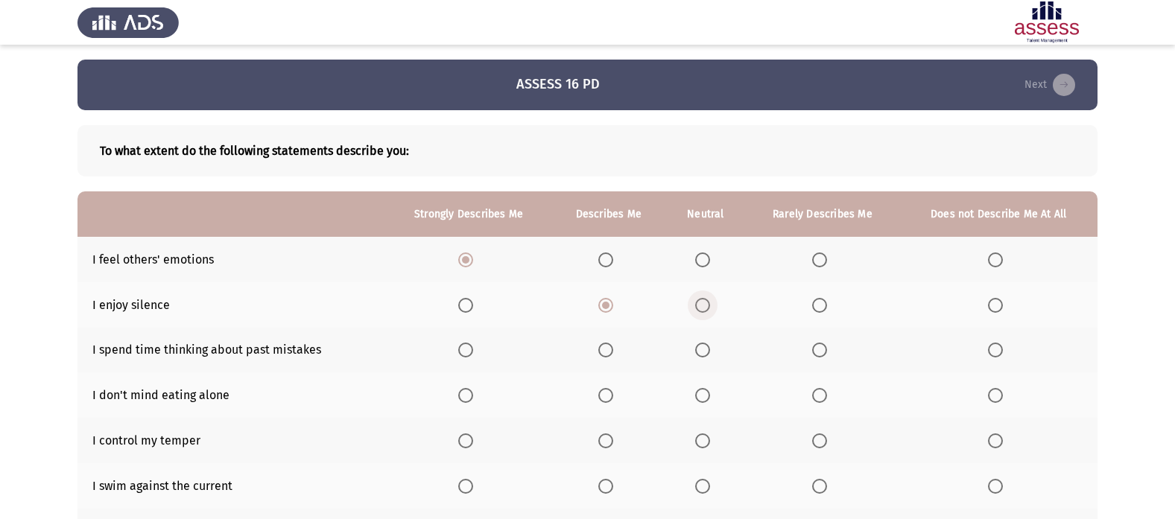
click at [706, 308] on input "Select an option" at bounding box center [702, 305] width 15 height 15
click at [829, 357] on label "Select an option" at bounding box center [822, 350] width 21 height 15
click at [827, 357] on input "Select an option" at bounding box center [819, 350] width 15 height 15
click at [472, 393] on span "Select an option" at bounding box center [465, 395] width 15 height 15
click at [472, 393] on input "Select an option" at bounding box center [465, 395] width 15 height 15
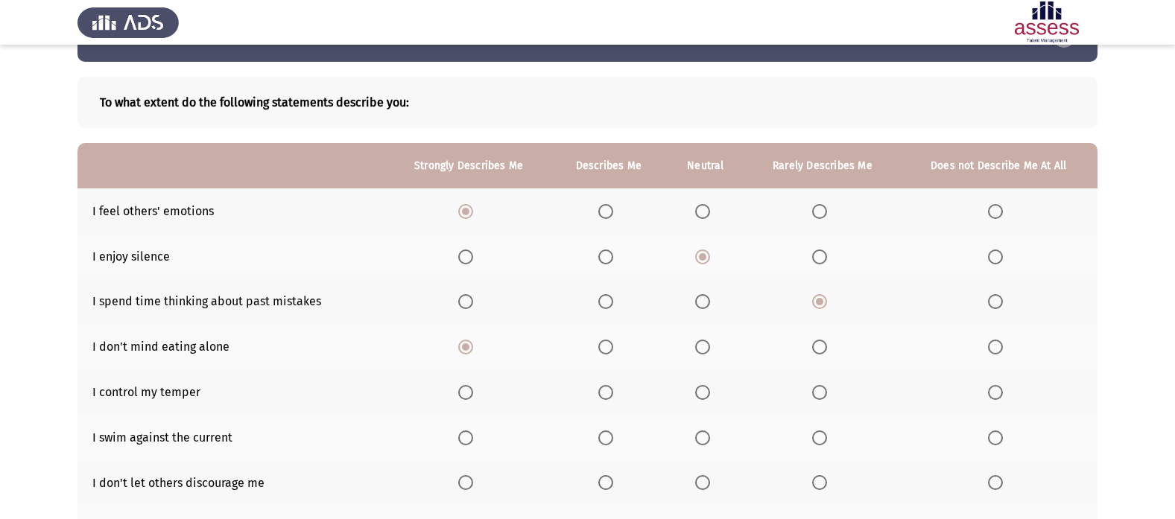
scroll to position [75, 0]
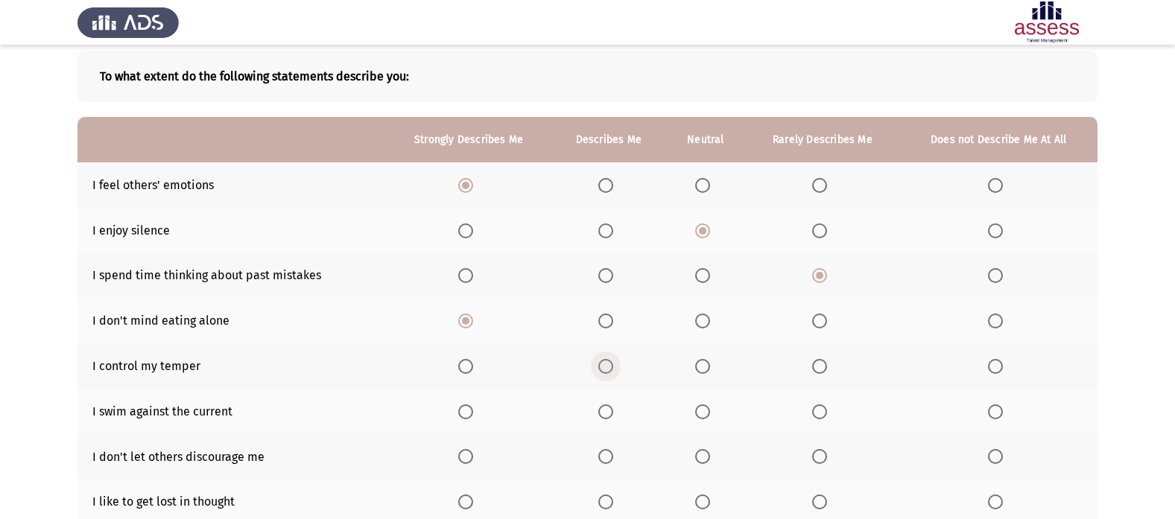
click at [610, 369] on span "Select an option" at bounding box center [605, 366] width 15 height 15
click at [610, 369] on input "Select an option" at bounding box center [605, 366] width 15 height 15
click at [607, 410] on span "Select an option" at bounding box center [605, 412] width 15 height 15
click at [607, 410] on input "Select an option" at bounding box center [605, 412] width 15 height 15
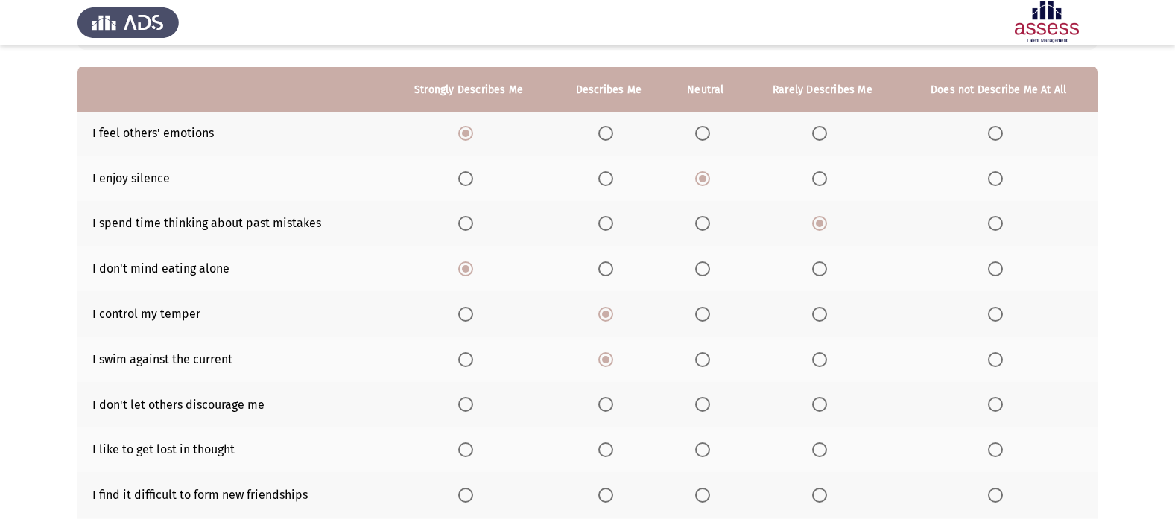
scroll to position [149, 0]
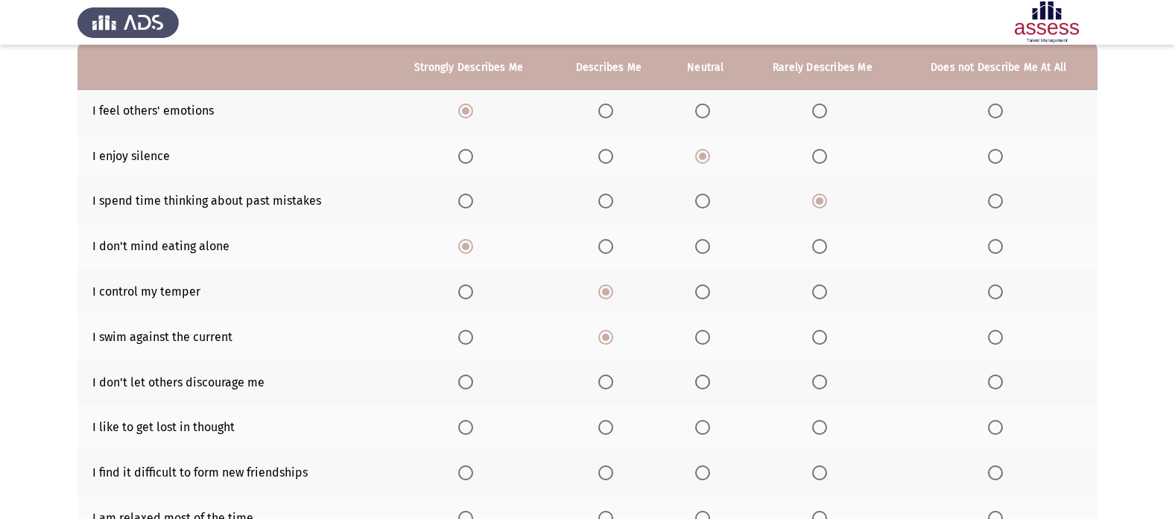
click at [473, 384] on span "Select an option" at bounding box center [465, 382] width 15 height 15
click at [473, 384] on input "Select an option" at bounding box center [465, 382] width 15 height 15
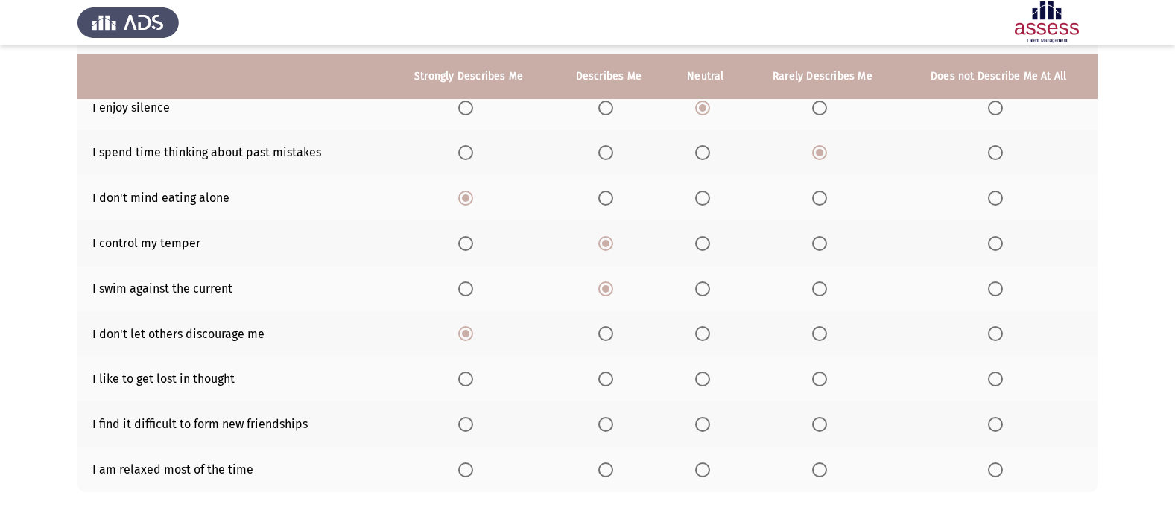
scroll to position [224, 0]
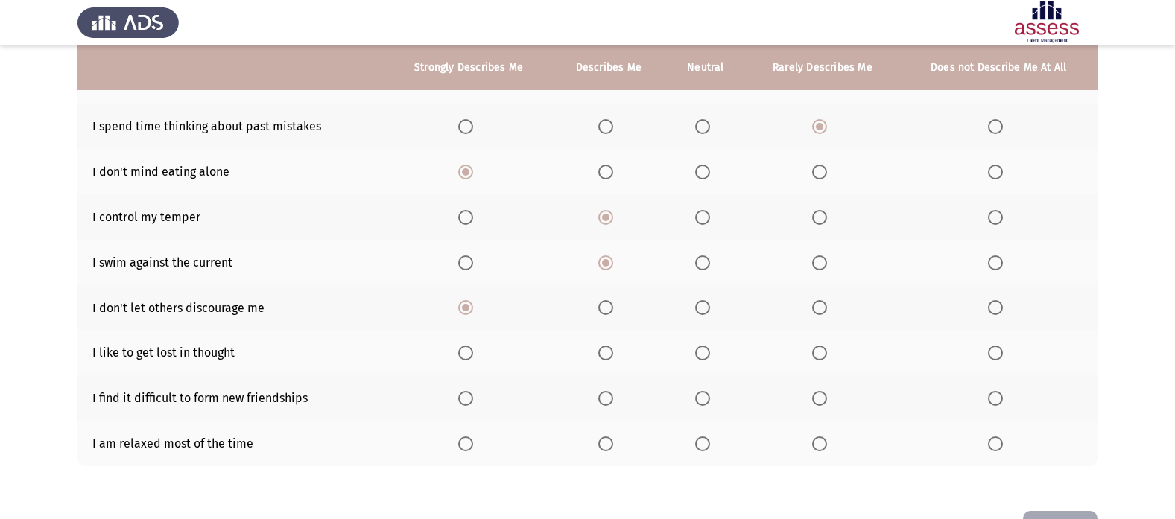
click at [704, 351] on span "Select an option" at bounding box center [702, 353] width 15 height 15
click at [704, 351] on input "Select an option" at bounding box center [702, 353] width 15 height 15
click at [823, 352] on span "Select an option" at bounding box center [819, 353] width 15 height 15
click at [823, 352] on input "Select an option" at bounding box center [819, 353] width 15 height 15
click at [824, 404] on span "Select an option" at bounding box center [819, 398] width 15 height 15
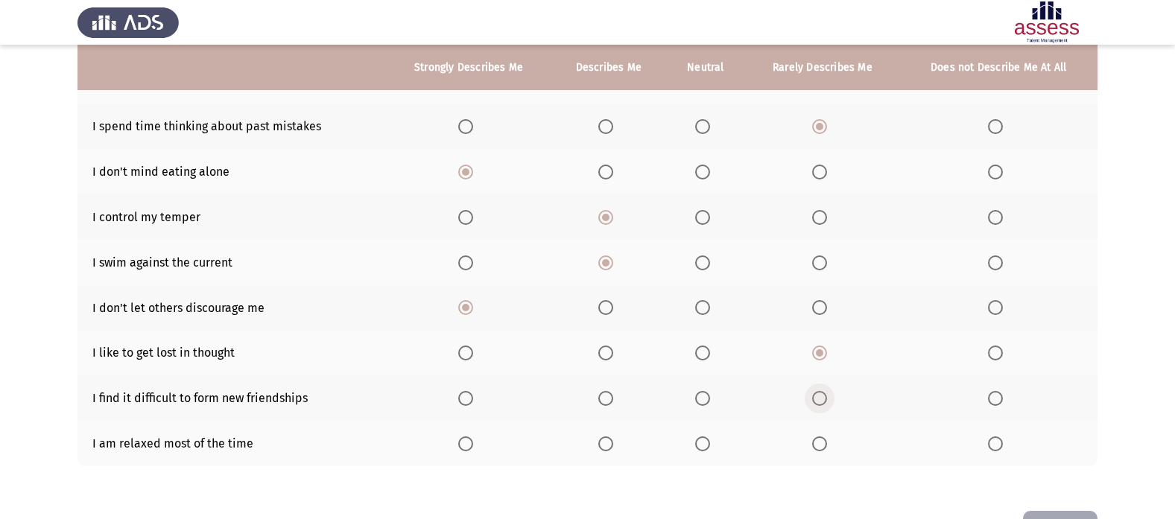
click at [824, 404] on input "Select an option" at bounding box center [819, 398] width 15 height 15
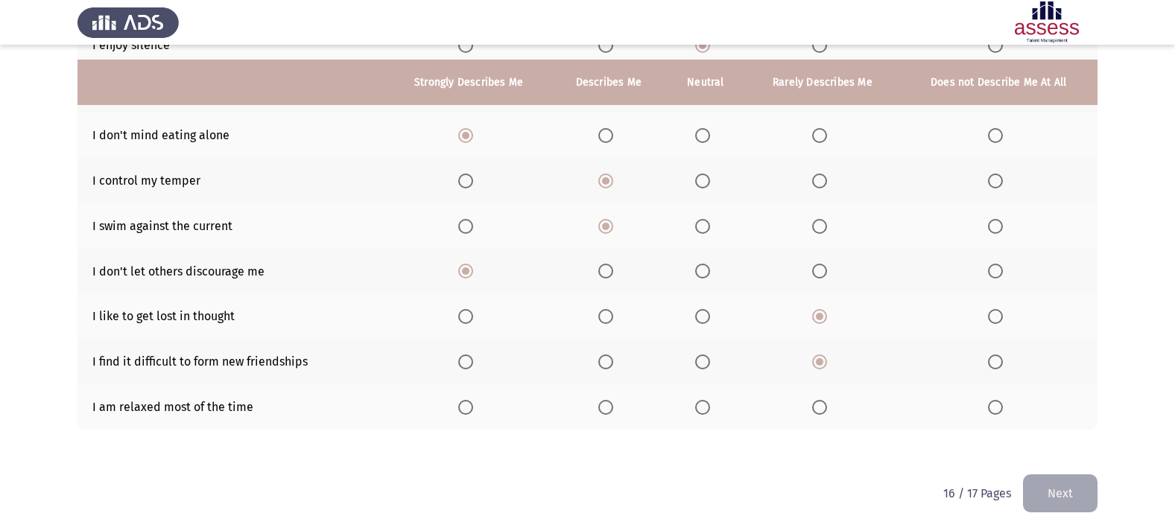
scroll to position [275, 0]
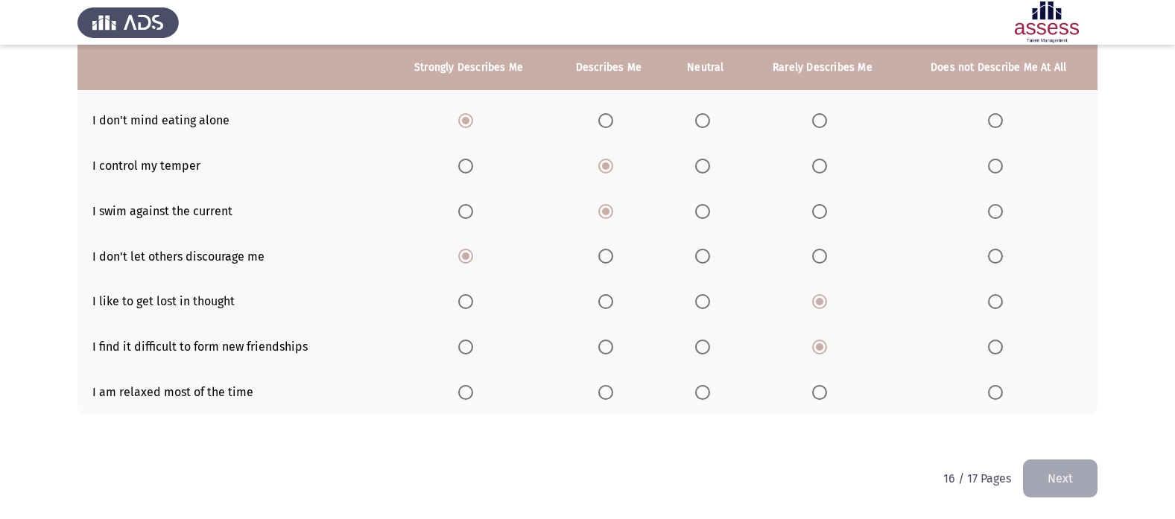
click at [467, 394] on span "Select an option" at bounding box center [465, 392] width 15 height 15
click at [467, 394] on input "Select an option" at bounding box center [465, 392] width 15 height 15
click at [603, 394] on span "Select an option" at bounding box center [605, 392] width 15 height 15
click at [603, 394] on input "Select an option" at bounding box center [605, 392] width 15 height 15
click at [1057, 475] on button "Next" at bounding box center [1060, 479] width 75 height 38
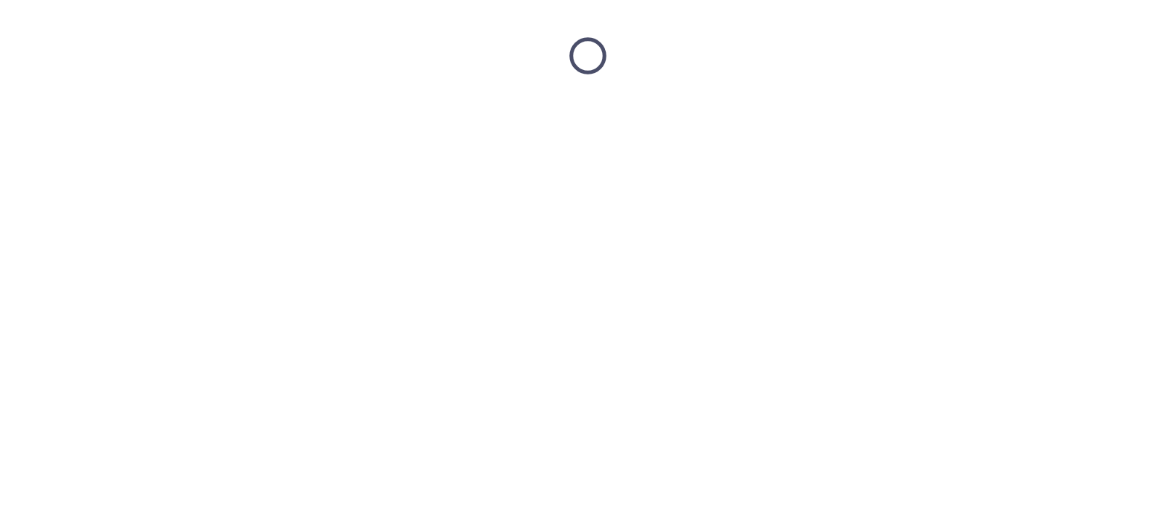
scroll to position [0, 0]
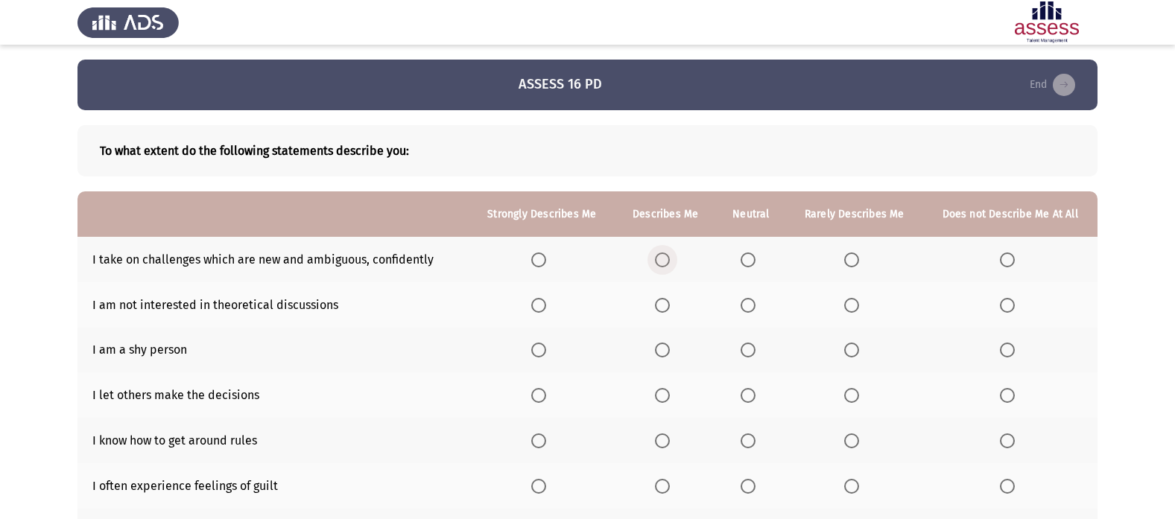
click at [674, 264] on label "Select an option" at bounding box center [665, 260] width 21 height 15
click at [670, 264] on input "Select an option" at bounding box center [662, 260] width 15 height 15
click at [854, 308] on span "Select an option" at bounding box center [851, 305] width 15 height 15
click at [854, 308] on input "Select an option" at bounding box center [851, 305] width 15 height 15
click at [749, 358] on span "Select an option" at bounding box center [748, 350] width 15 height 15
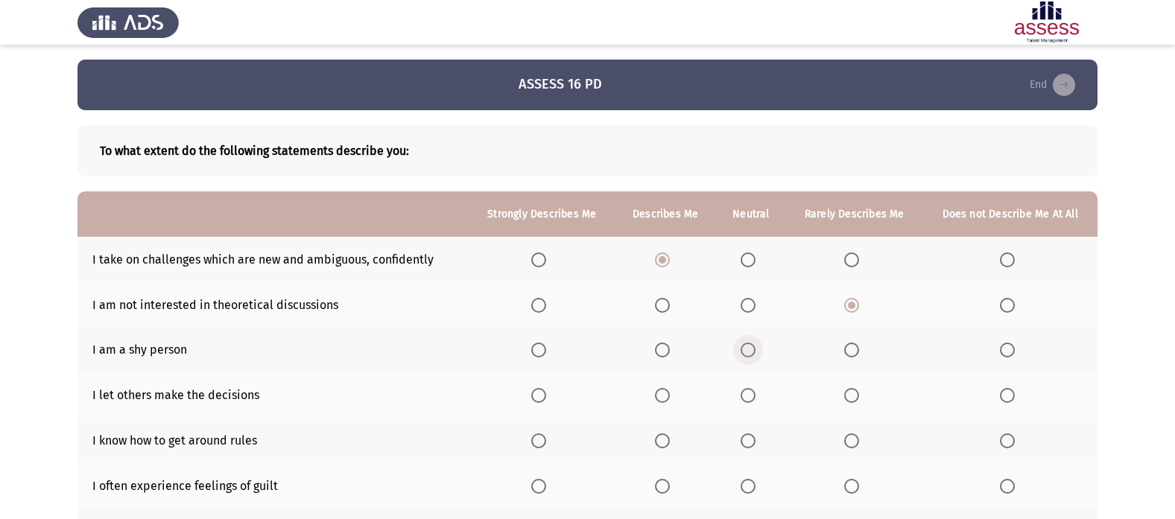
click at [749, 358] on input "Select an option" at bounding box center [748, 350] width 15 height 15
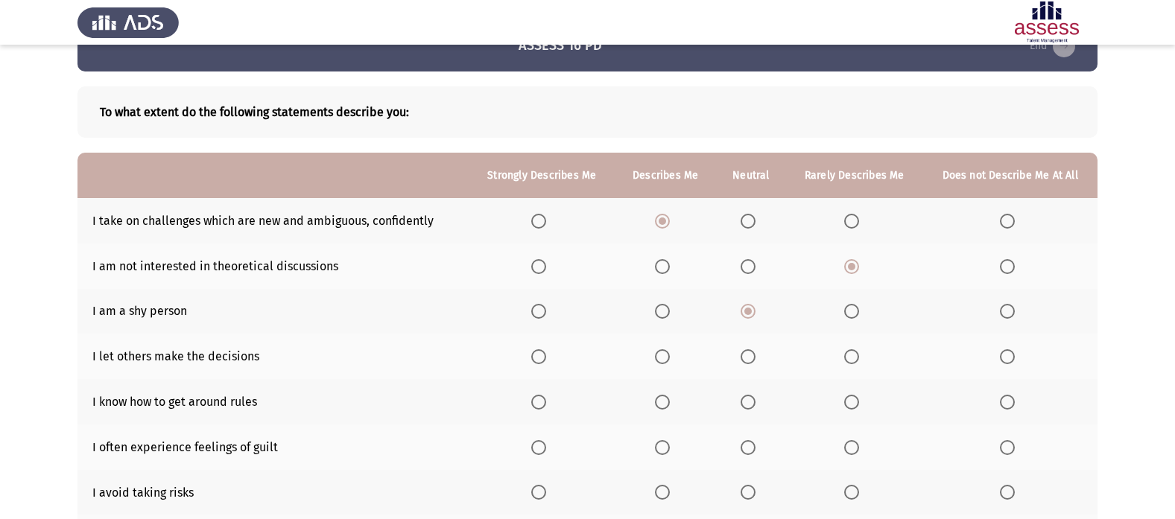
scroll to position [75, 0]
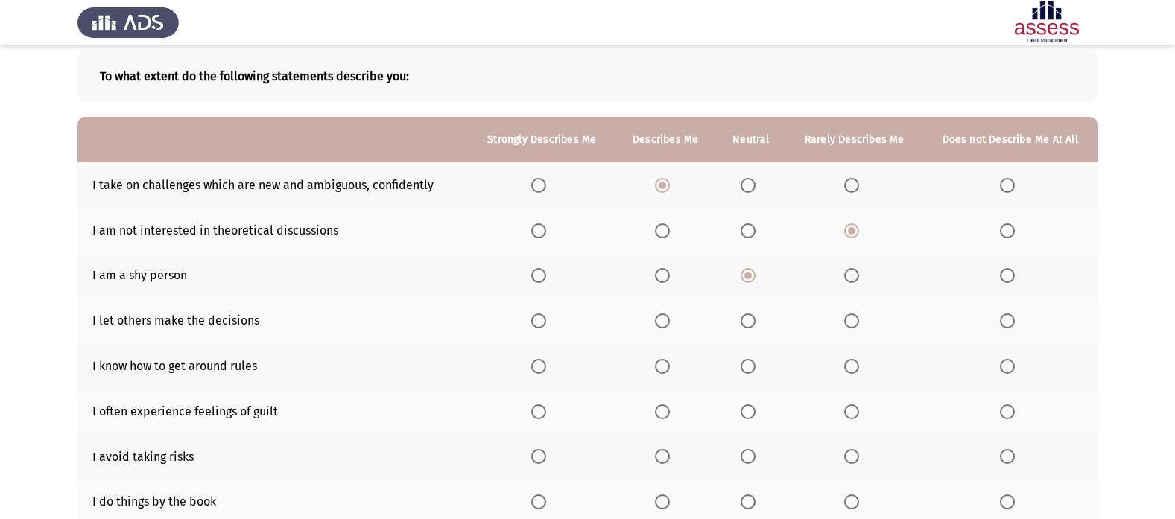
click at [846, 317] on span "Select an option" at bounding box center [851, 321] width 15 height 15
click at [846, 317] on input "Select an option" at bounding box center [851, 321] width 15 height 15
click at [543, 367] on span "Select an option" at bounding box center [538, 366] width 15 height 15
click at [543, 367] on input "Select an option" at bounding box center [538, 366] width 15 height 15
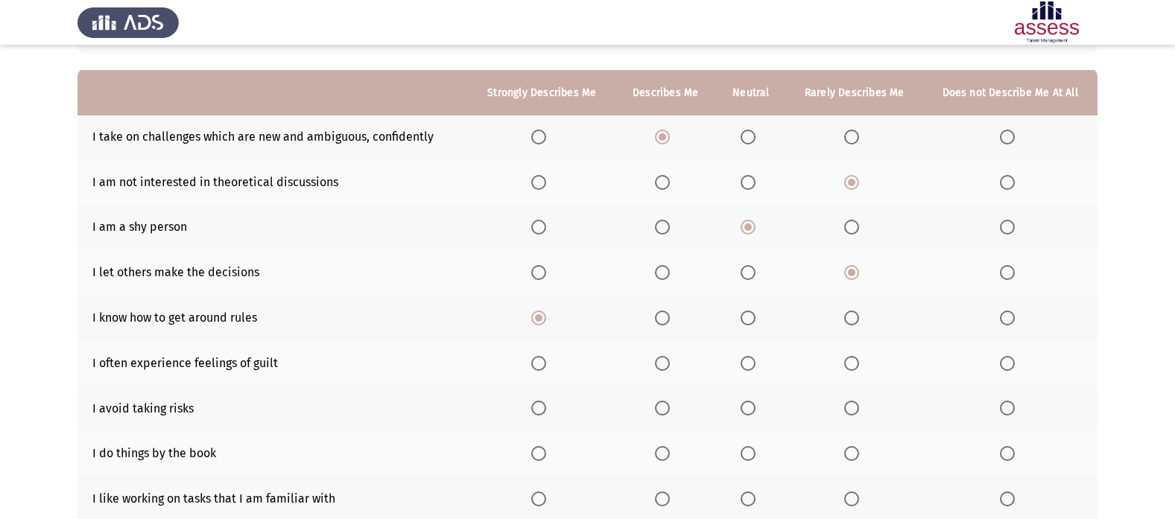
scroll to position [149, 0]
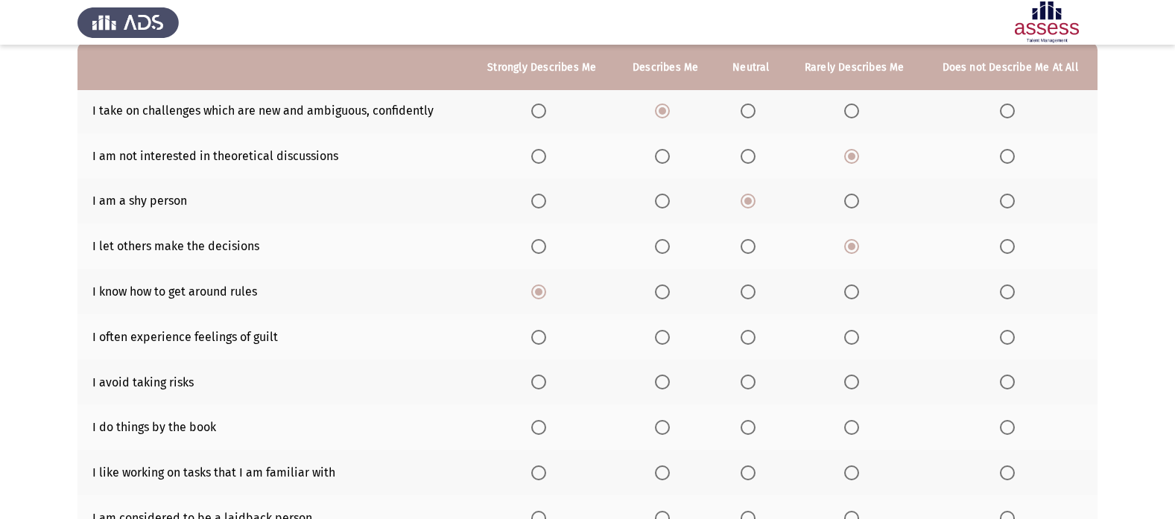
click at [849, 329] on mat-radio-button "Select an option" at bounding box center [854, 337] width 21 height 16
click at [851, 339] on span "Select an option" at bounding box center [851, 337] width 15 height 15
click at [851, 339] on input "Select an option" at bounding box center [851, 337] width 15 height 15
click at [1005, 382] on span "Select an option" at bounding box center [1007, 382] width 15 height 15
click at [1005, 382] on input "Select an option" at bounding box center [1007, 382] width 15 height 15
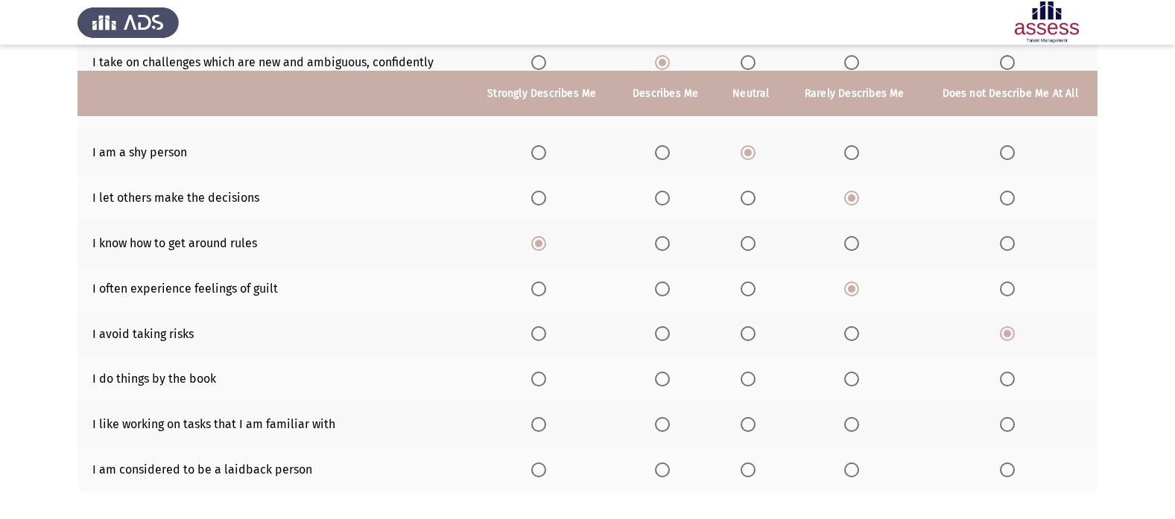
scroll to position [224, 0]
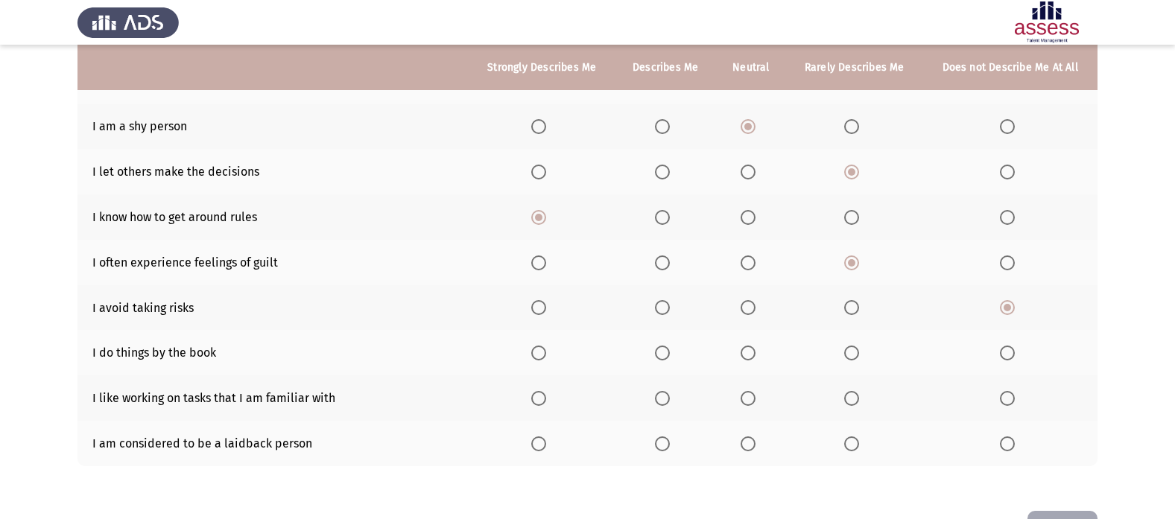
click at [842, 352] on th at bounding box center [854, 352] width 136 height 45
click at [747, 352] on span "Select an option" at bounding box center [748, 353] width 15 height 15
click at [747, 352] on input "Select an option" at bounding box center [748, 353] width 15 height 15
click at [660, 399] on span "Select an option" at bounding box center [662, 398] width 15 height 15
click at [660, 399] on input "Select an option" at bounding box center [662, 398] width 15 height 15
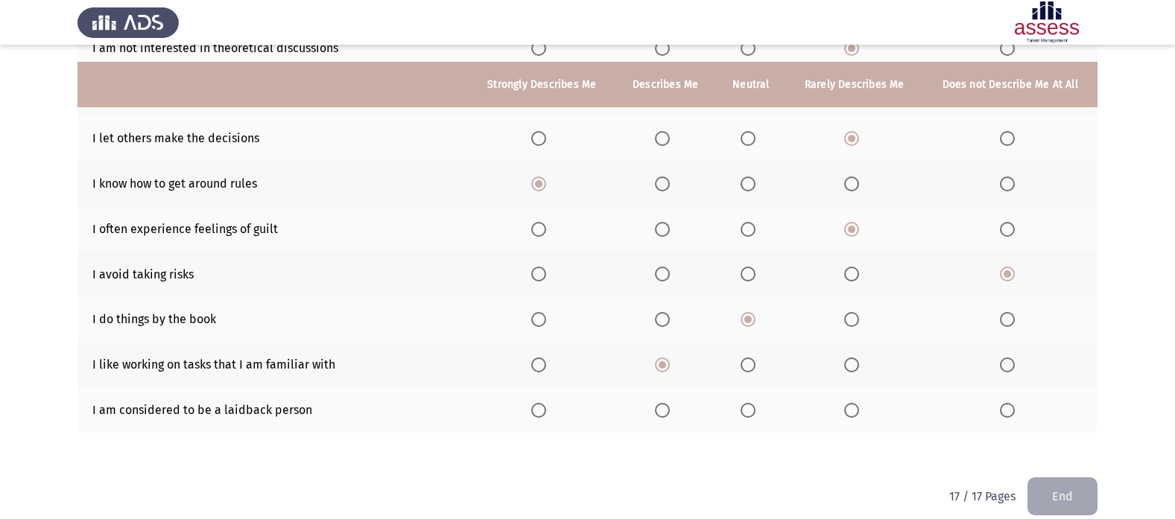
scroll to position [275, 0]
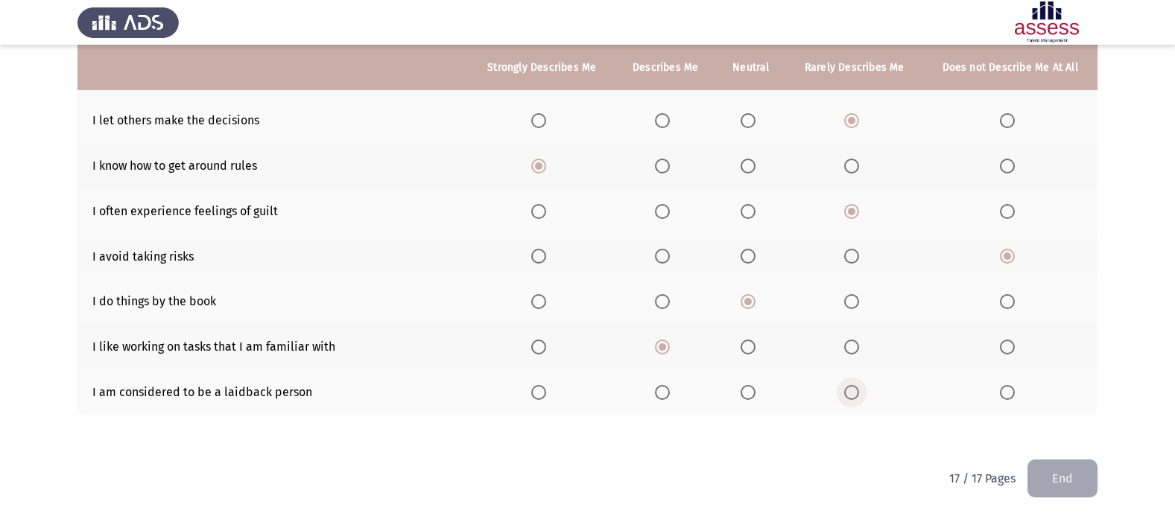
click at [858, 396] on span "Select an option" at bounding box center [851, 392] width 15 height 15
click at [858, 396] on input "Select an option" at bounding box center [851, 392] width 15 height 15
click at [1061, 478] on button "End" at bounding box center [1063, 479] width 70 height 38
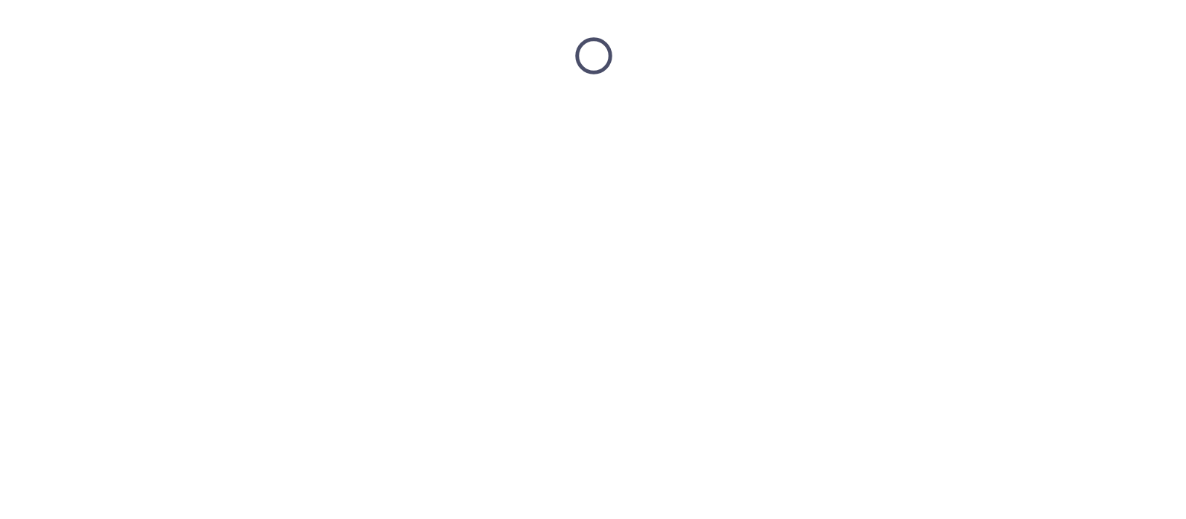
scroll to position [0, 0]
